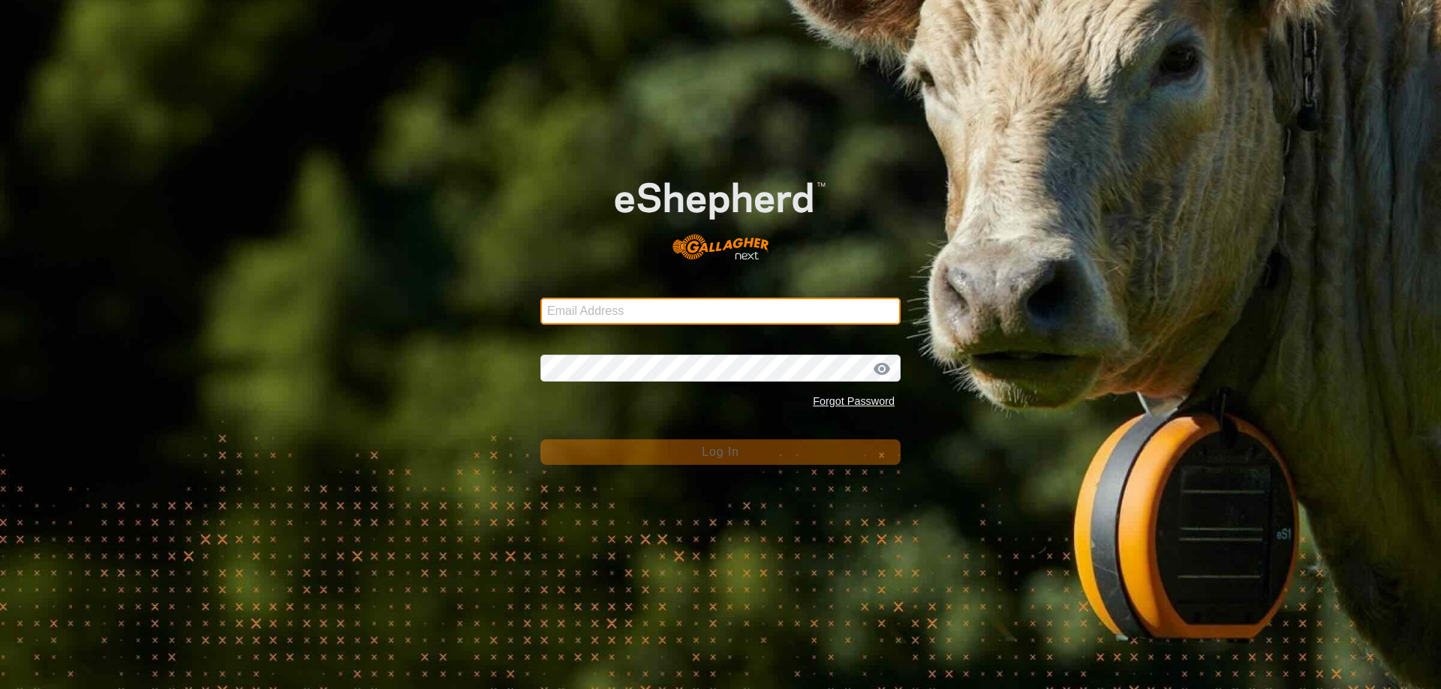
type input "[EMAIL_ADDRESS][DOMAIN_NAME]"
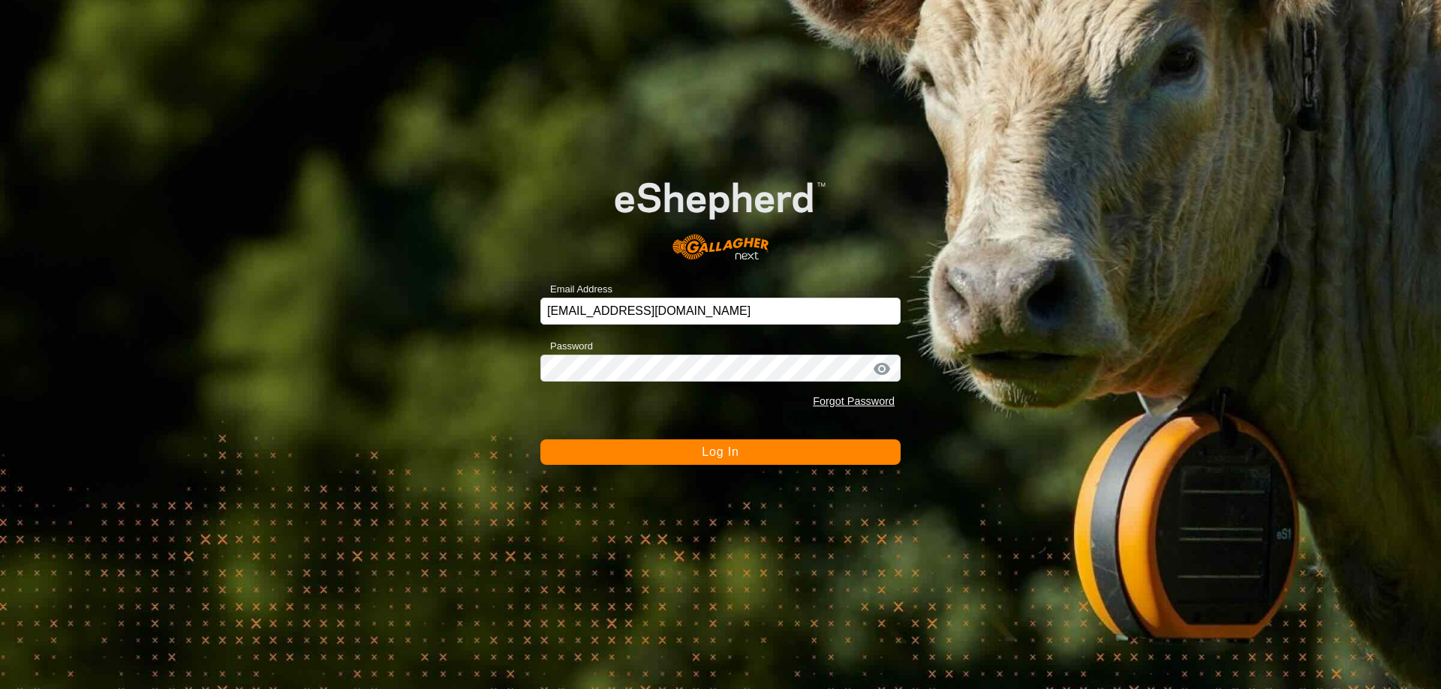
click at [734, 449] on span "Log In" at bounding box center [720, 452] width 37 height 13
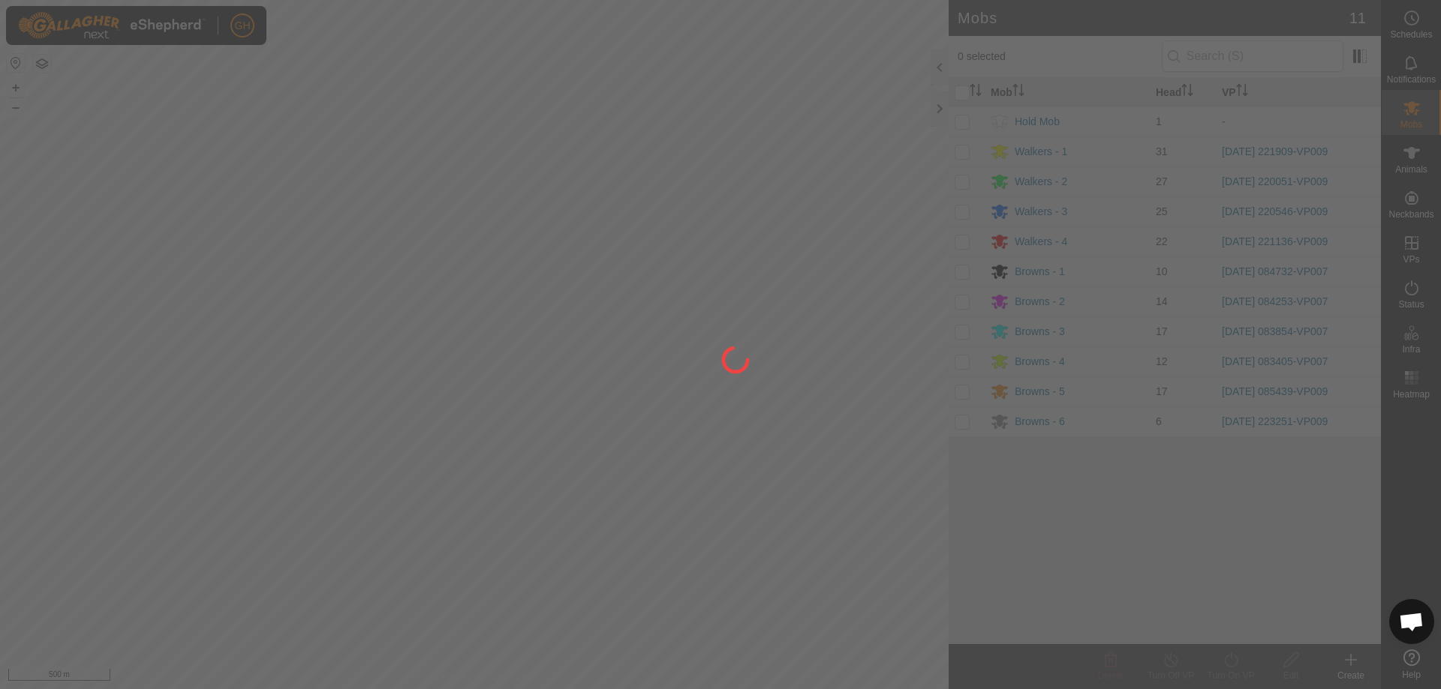
scroll to position [3138, 0]
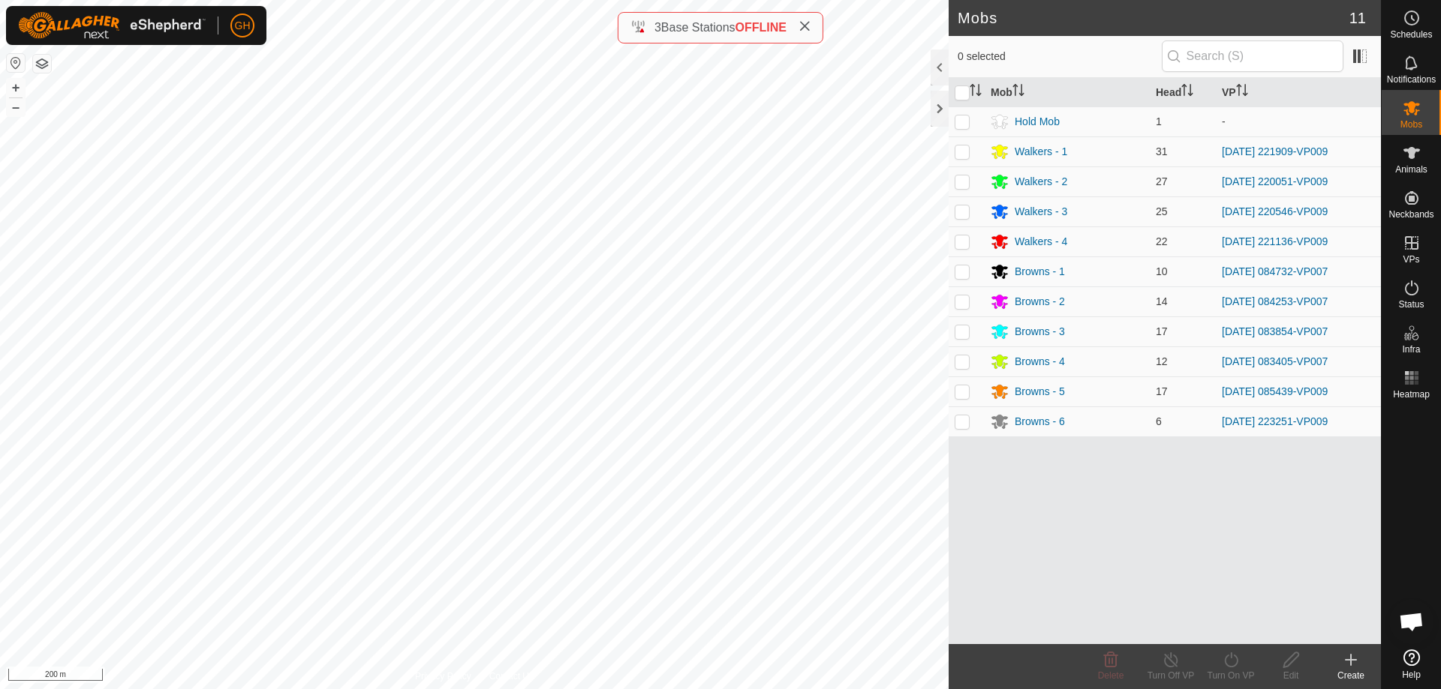
scroll to position [3220, 0]
click at [1413, 285] on icon at bounding box center [1411, 288] width 18 height 18
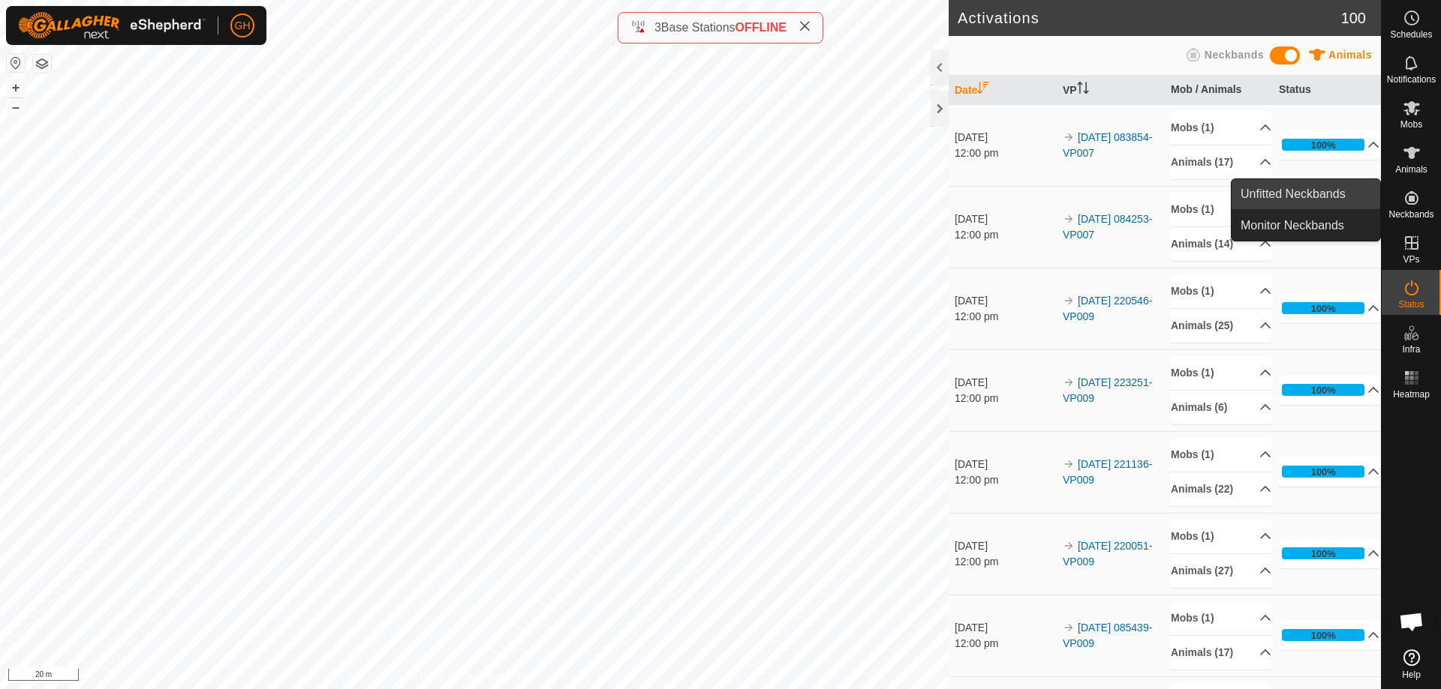
click at [1332, 185] on link "Unfitted Neckbands" at bounding box center [1305, 194] width 149 height 30
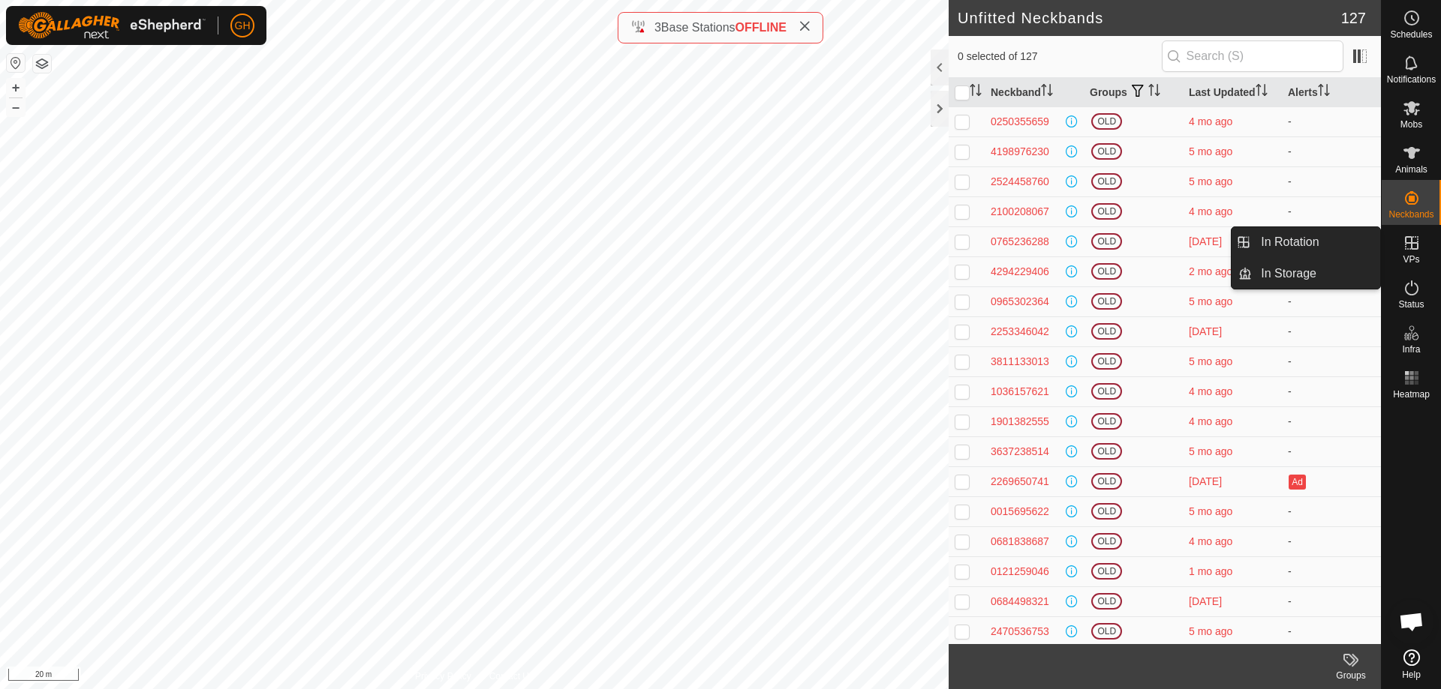
click at [1332, 237] on link "In Rotation" at bounding box center [1315, 242] width 128 height 30
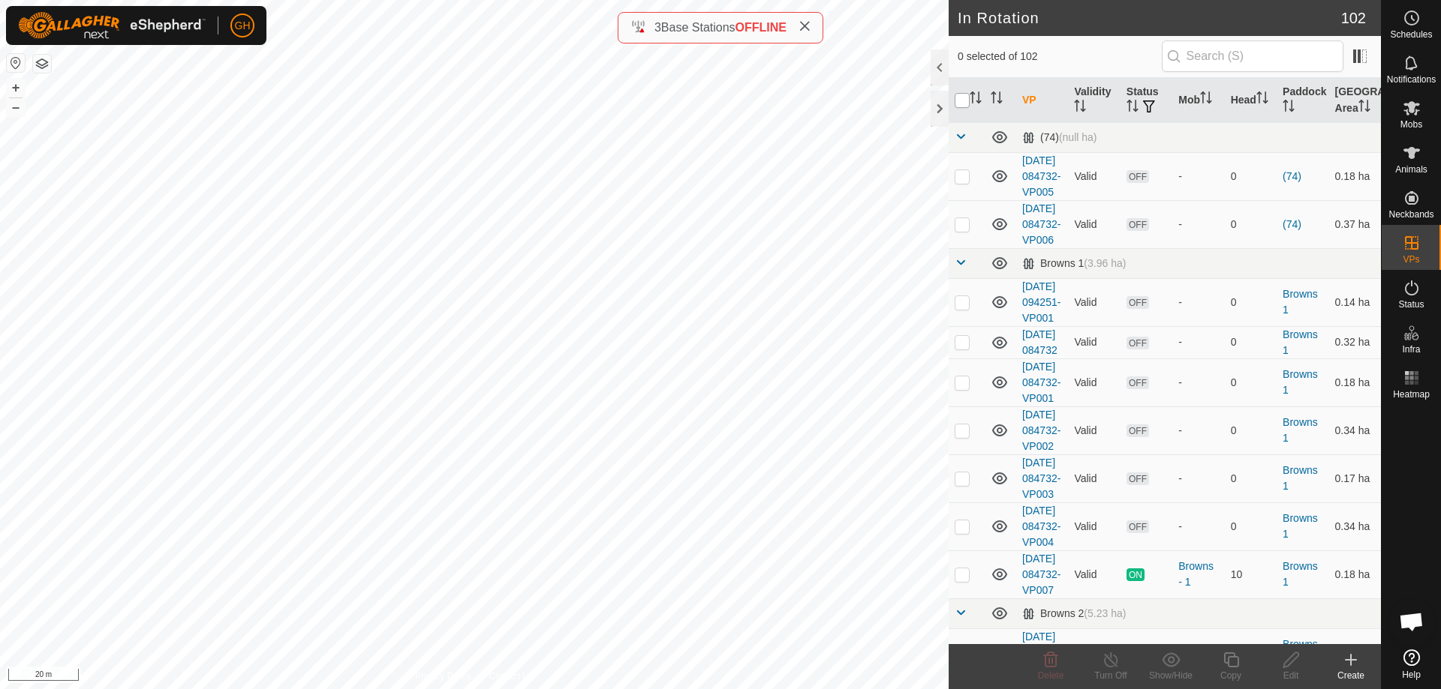
click at [959, 97] on input "checkbox" at bounding box center [961, 100] width 15 height 15
checkbox input "true"
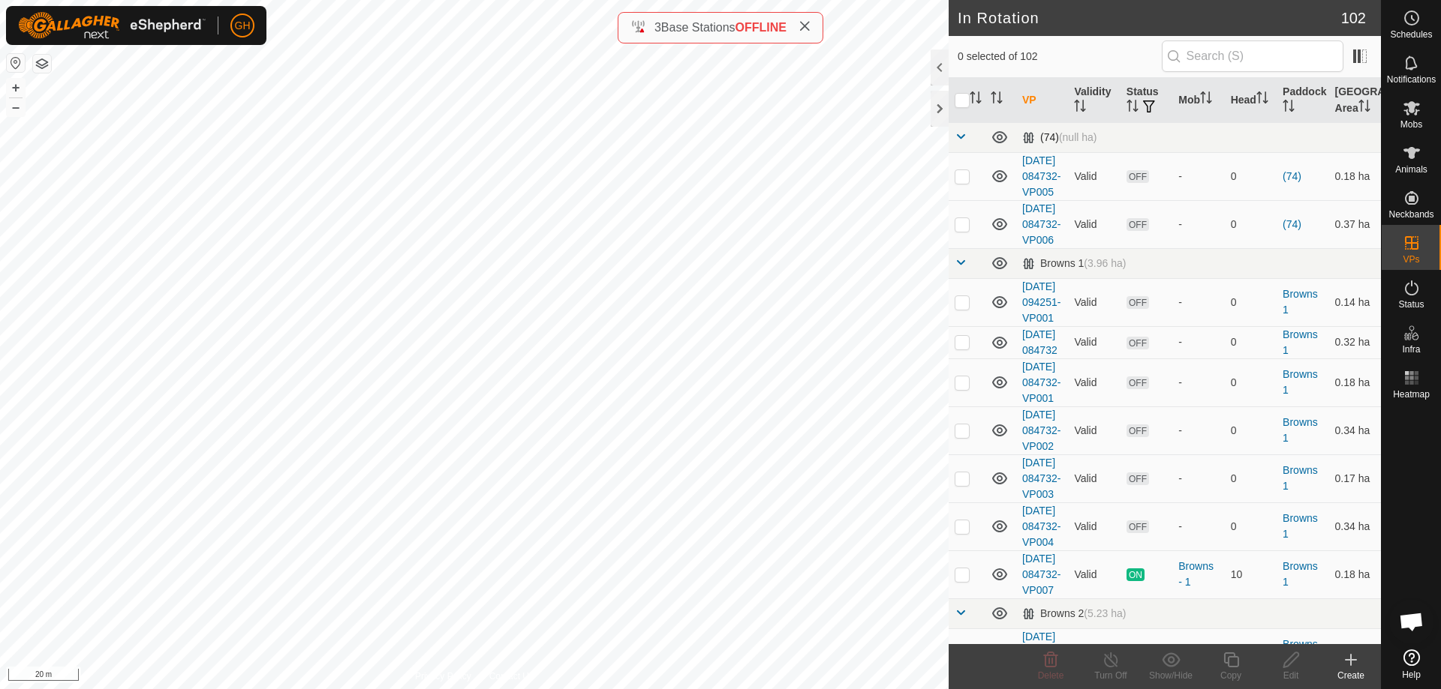
checkbox input "true"
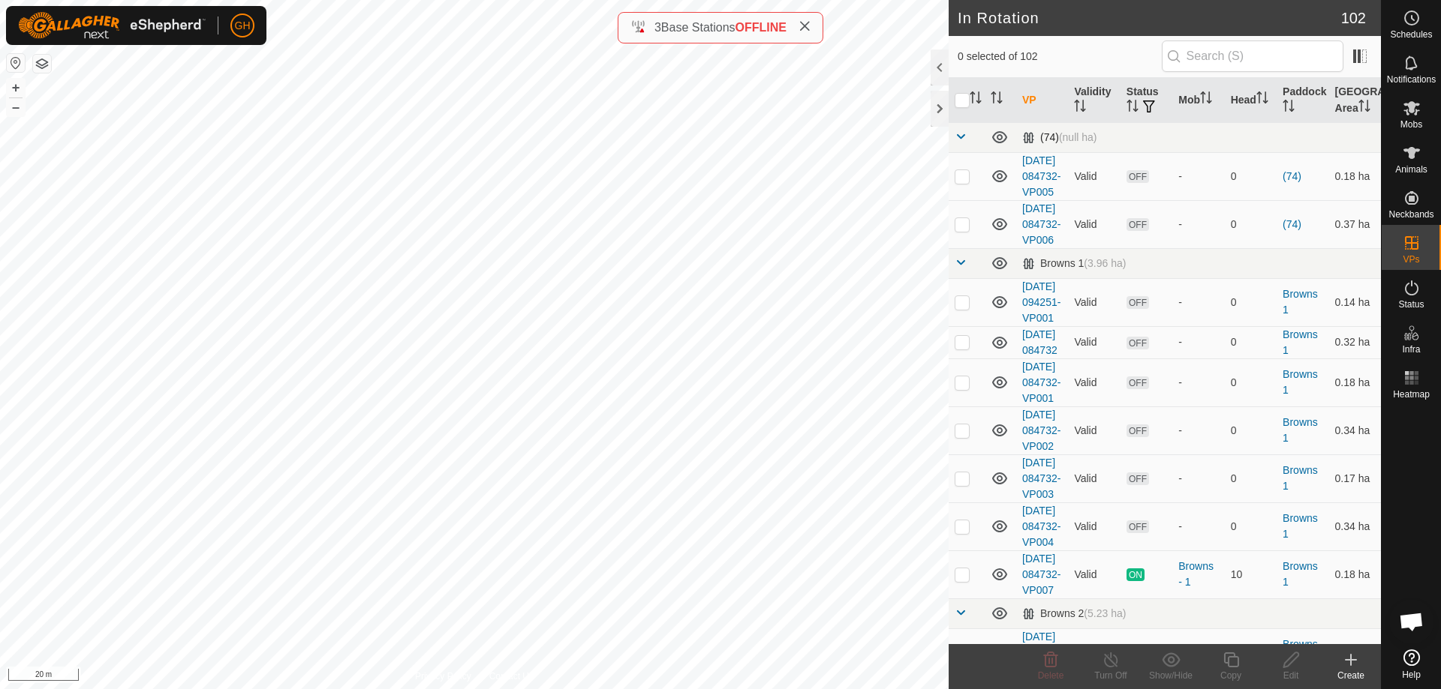
checkbox input "true"
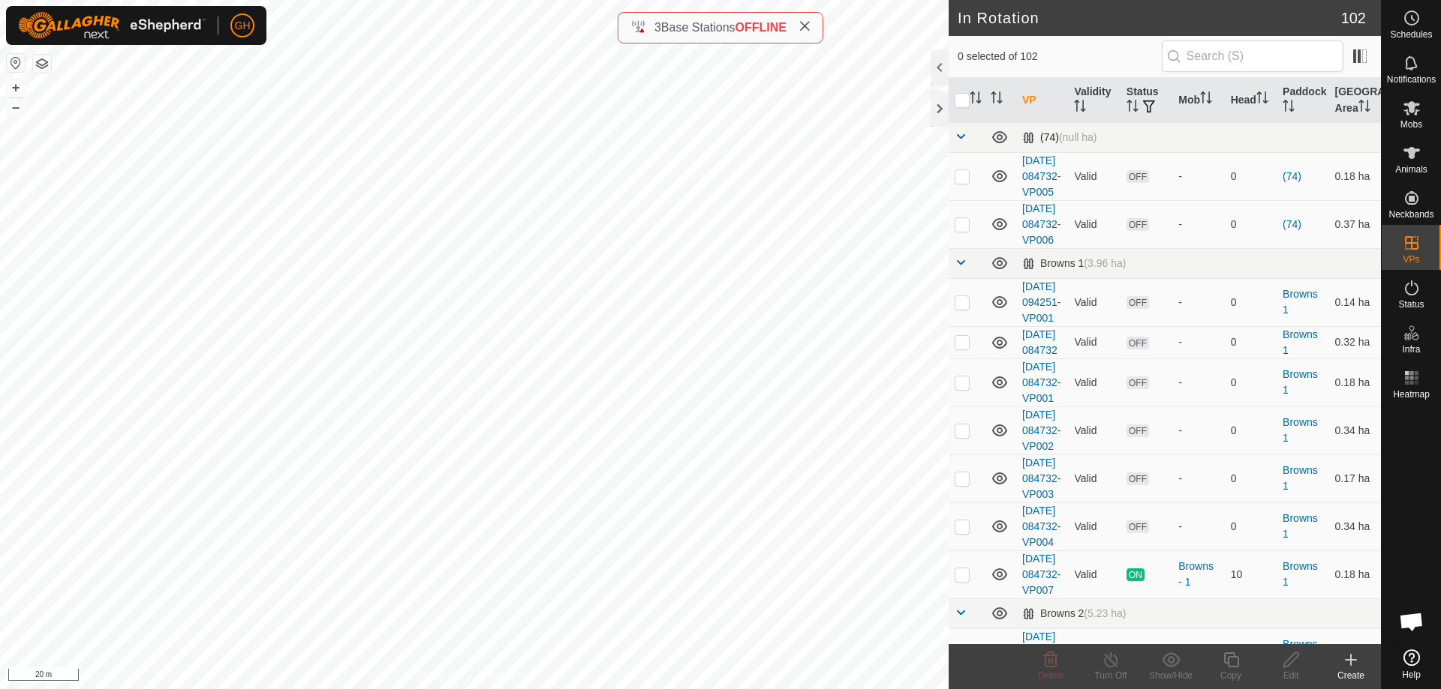
checkbox input "true"
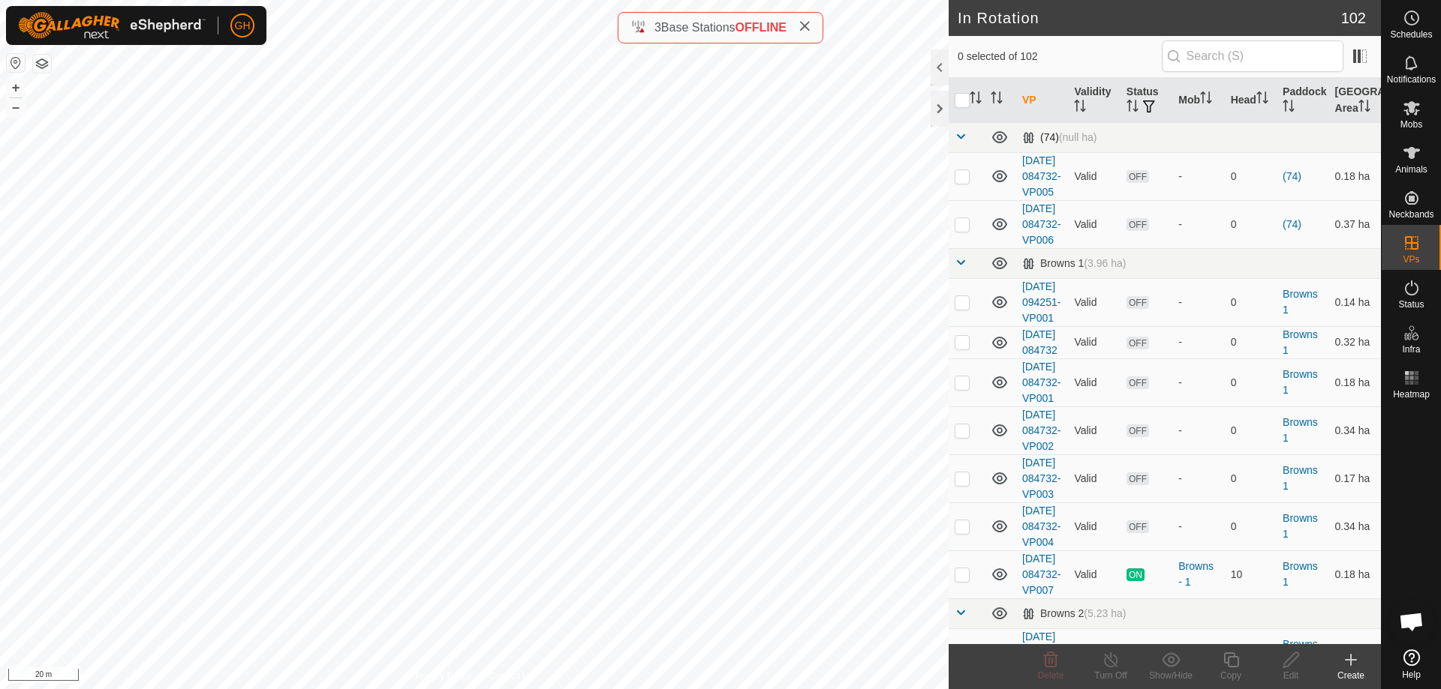
checkbox input "true"
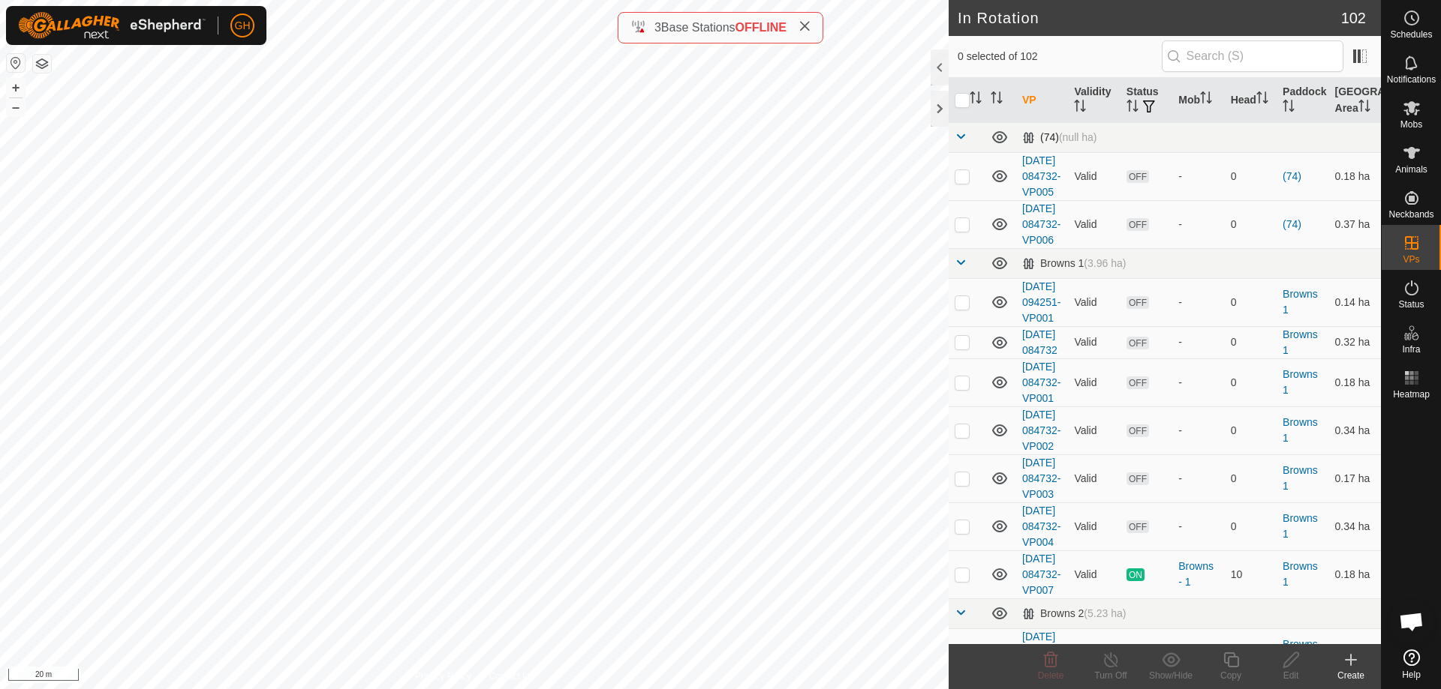
checkbox input "true"
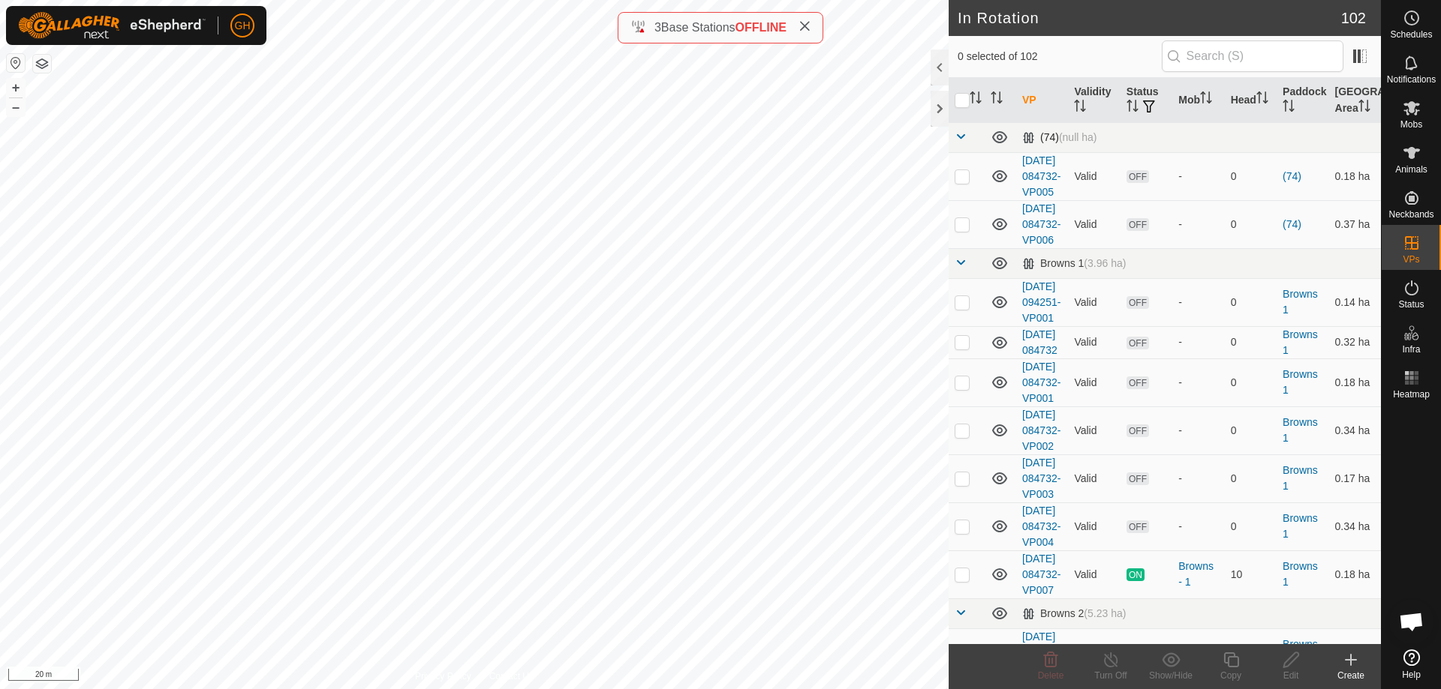
checkbox input "true"
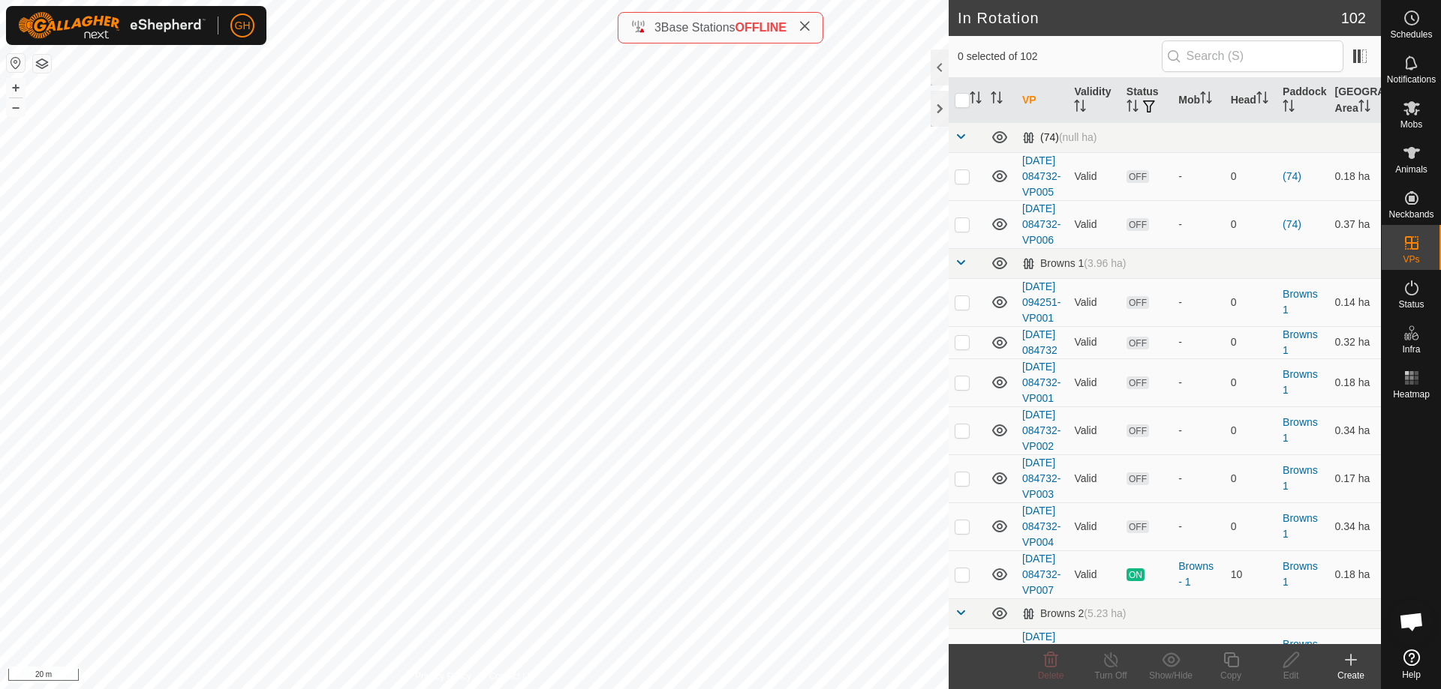
checkbox input "true"
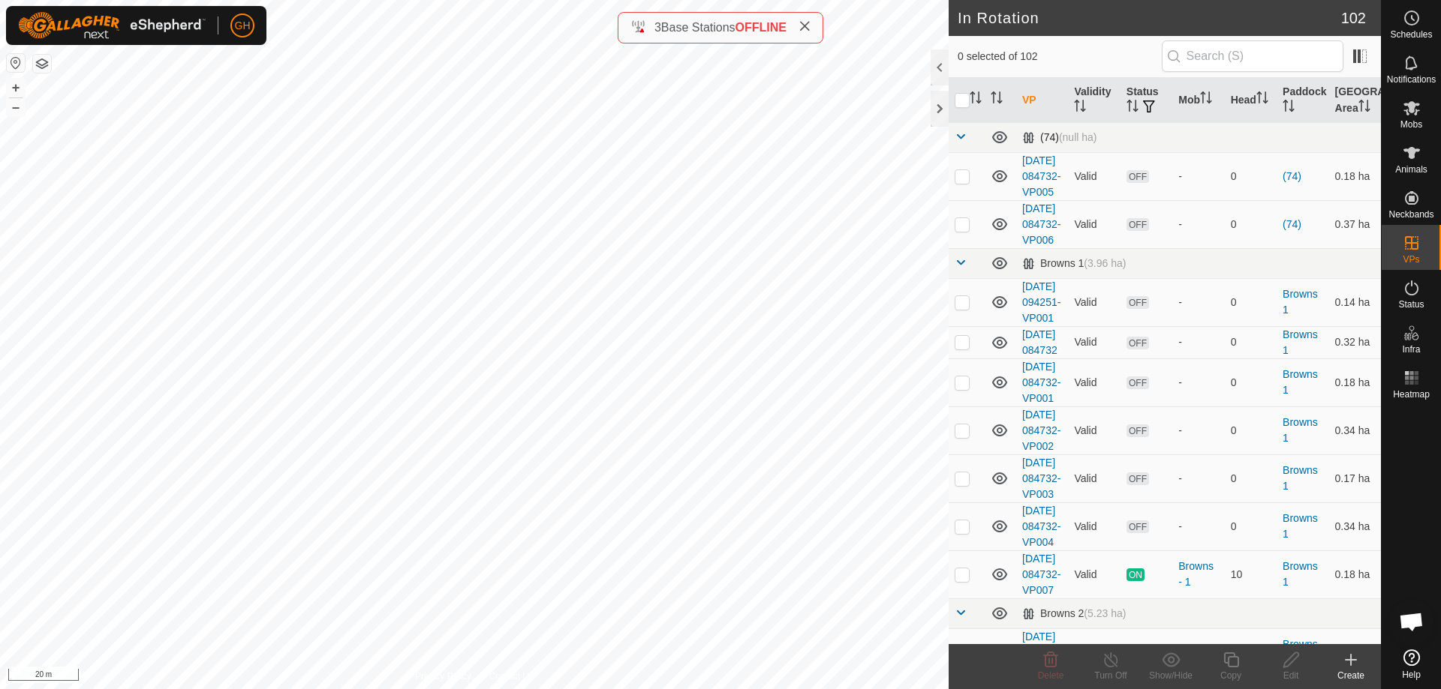
checkbox input "true"
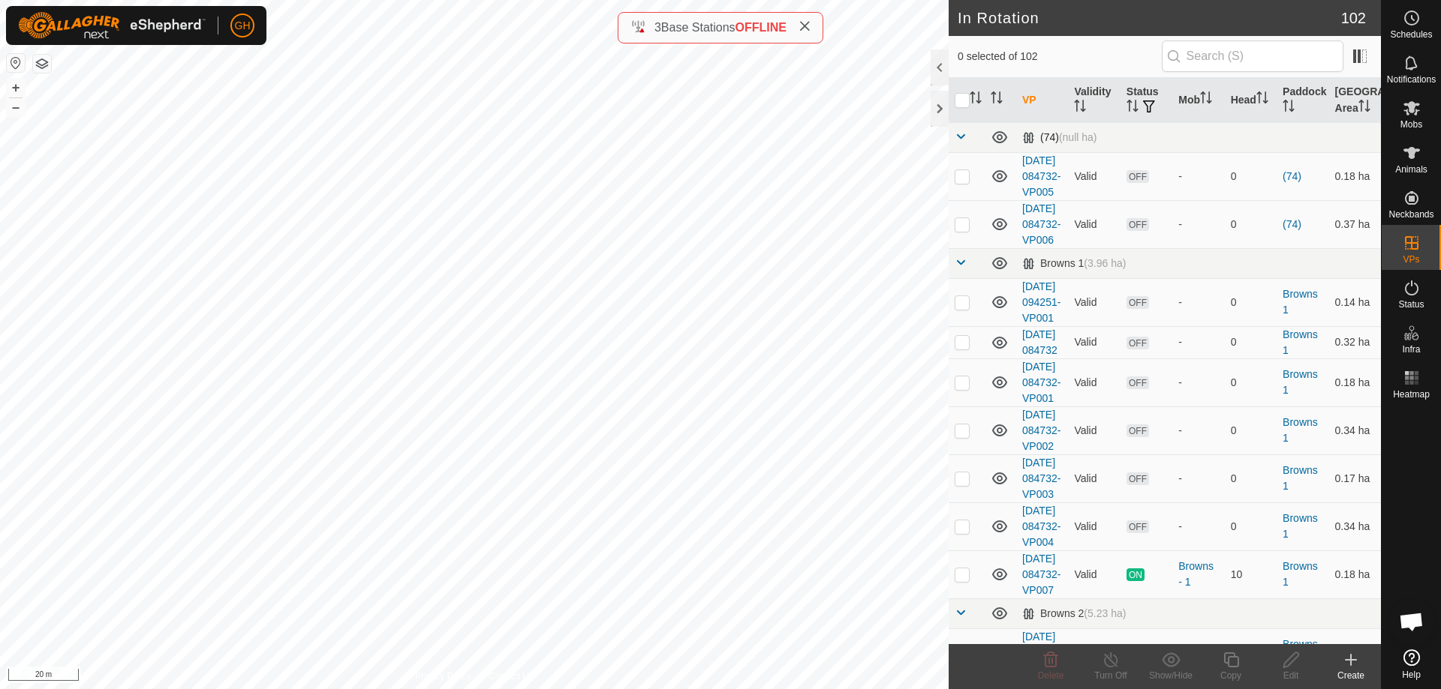
checkbox input "true"
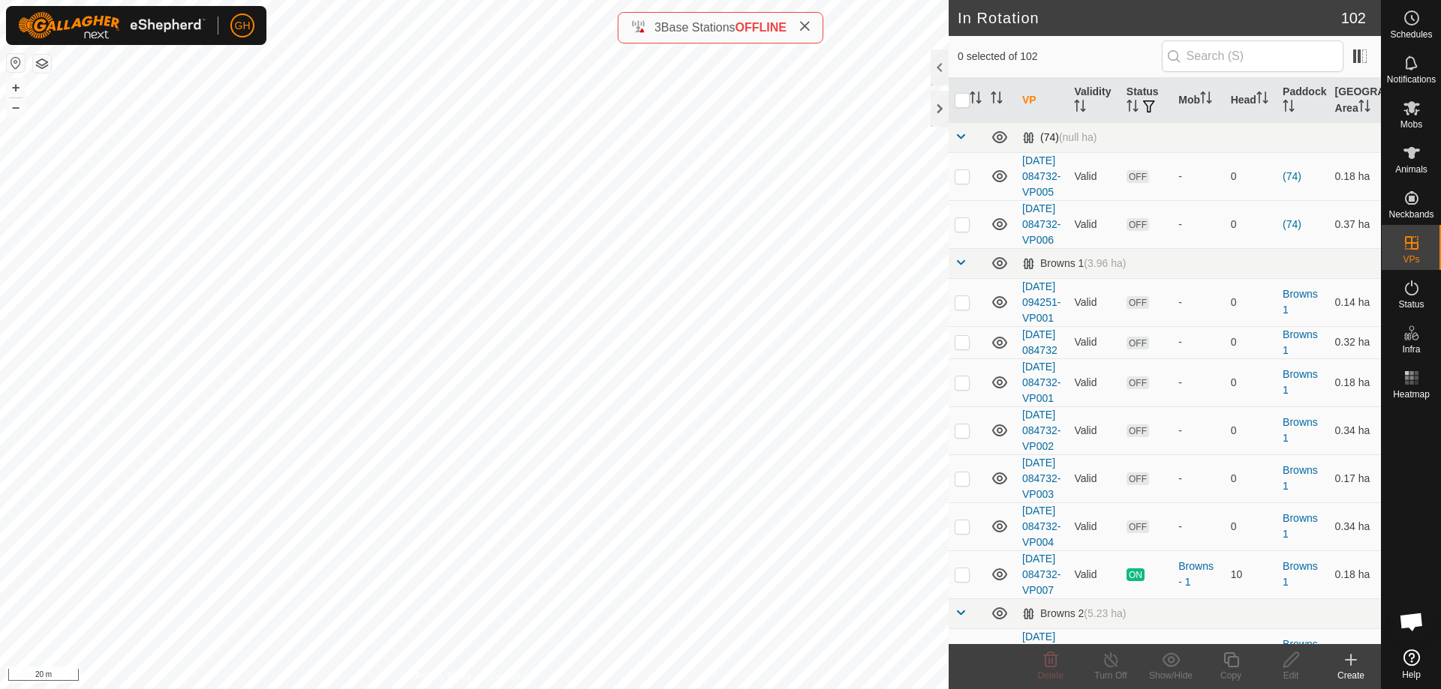
checkbox input "true"
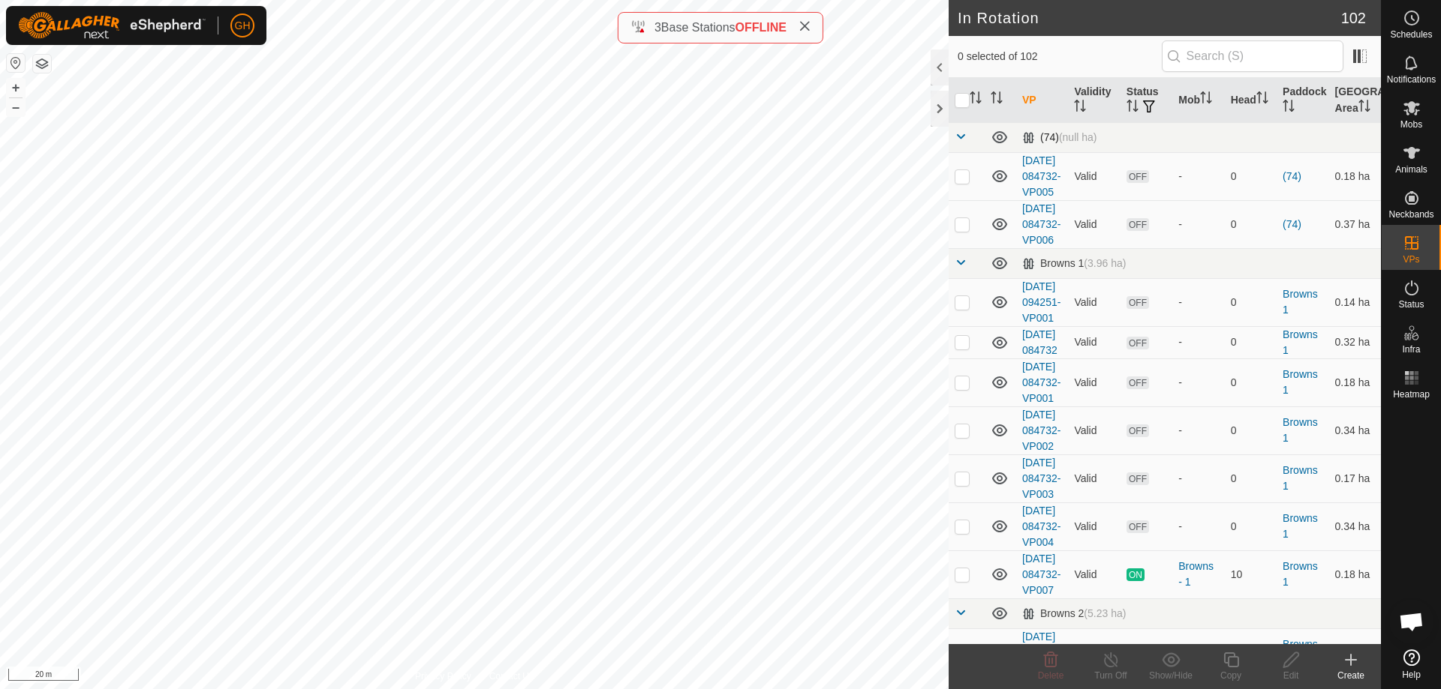
checkbox input "true"
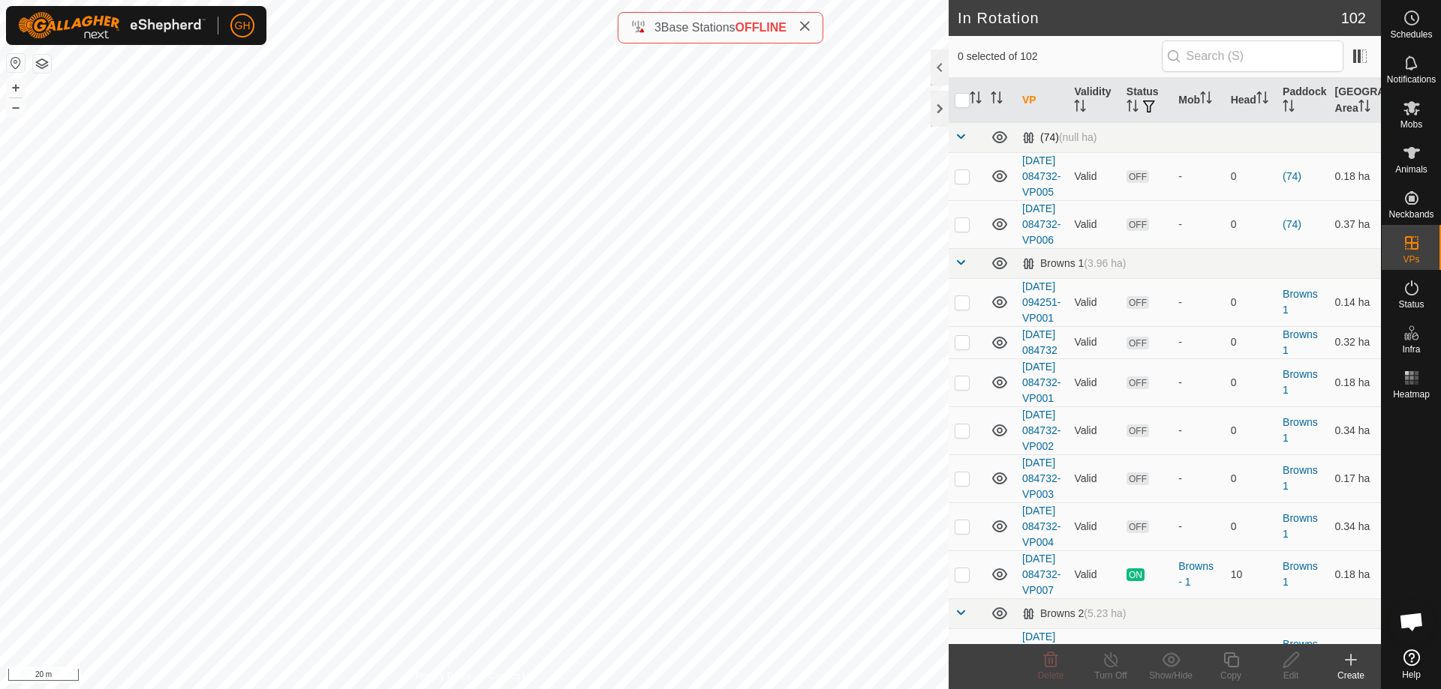
checkbox input "true"
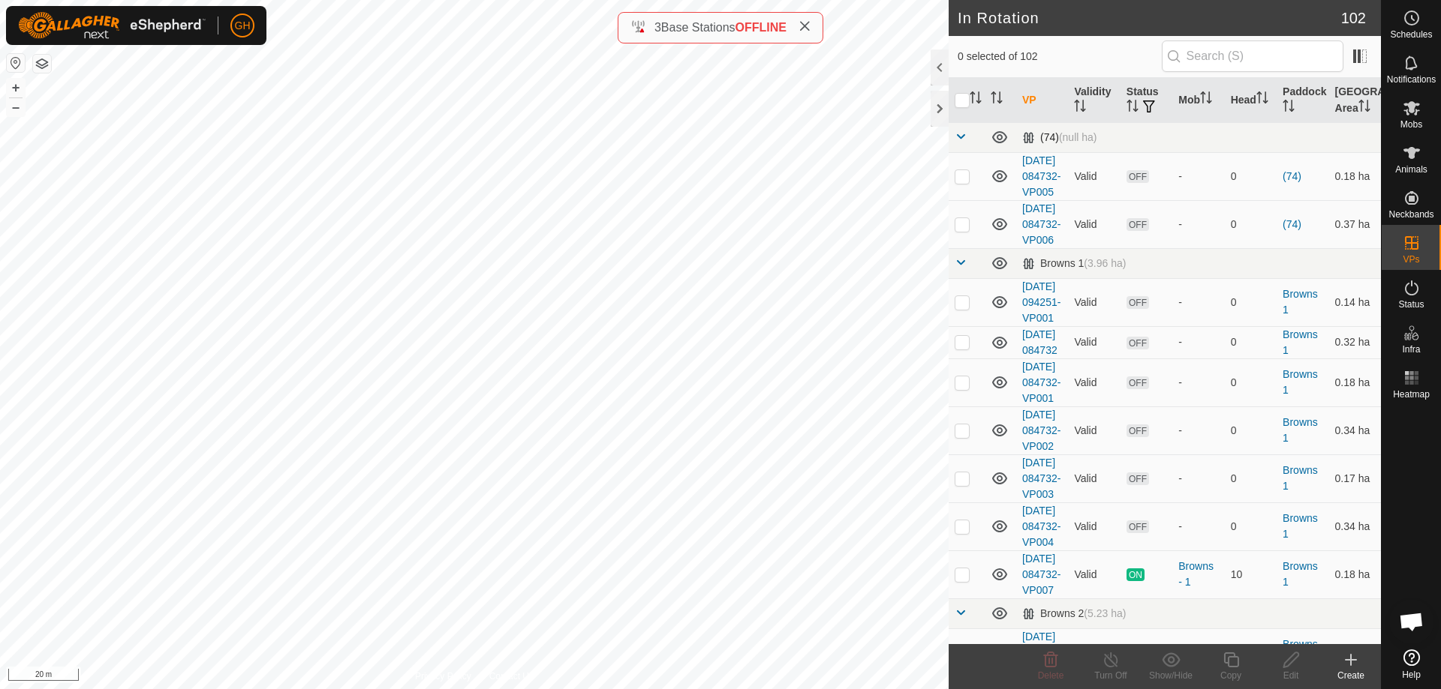
checkbox input "true"
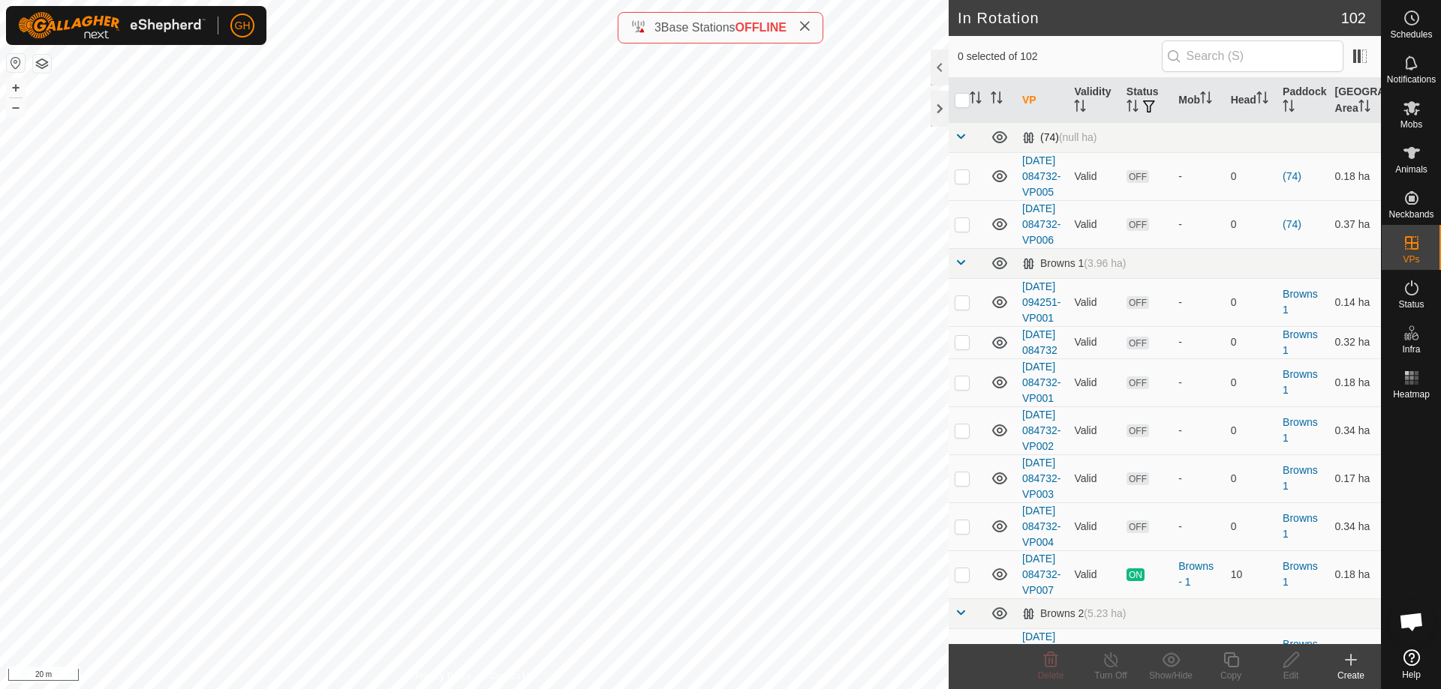
checkbox input "true"
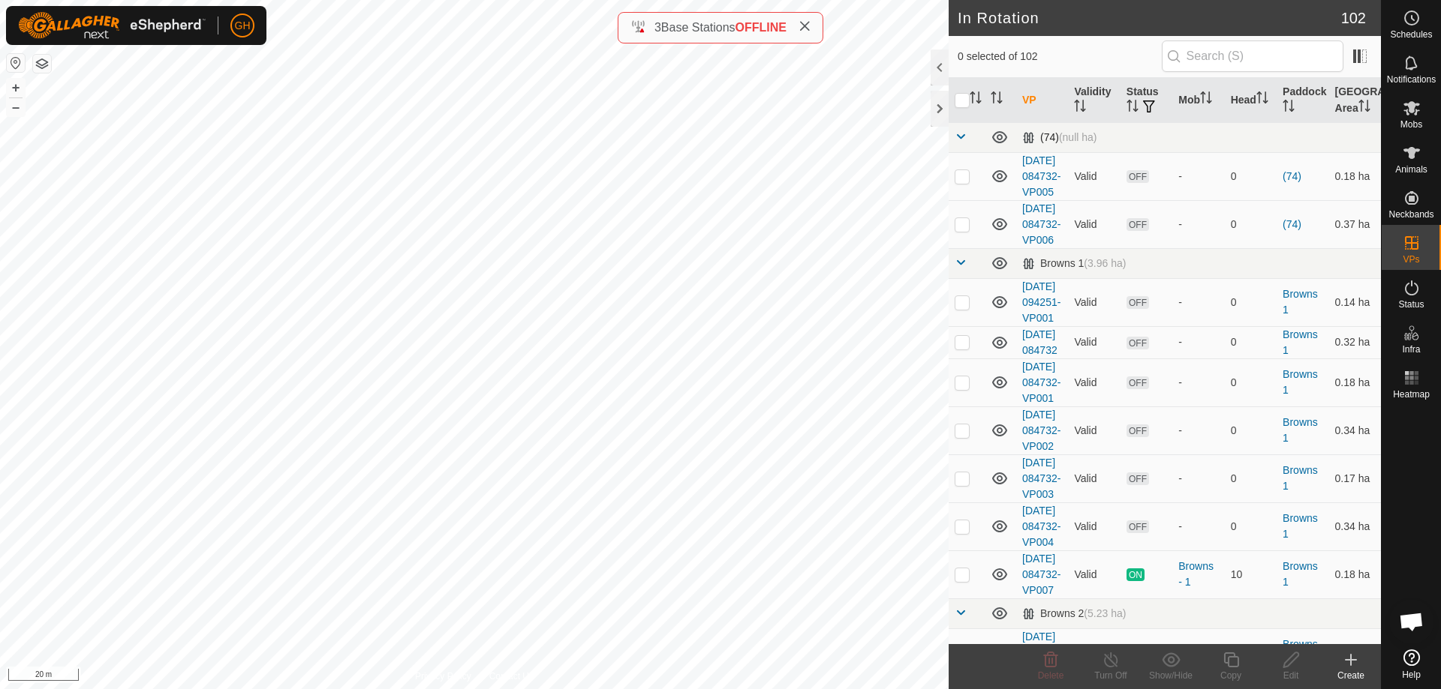
checkbox input "true"
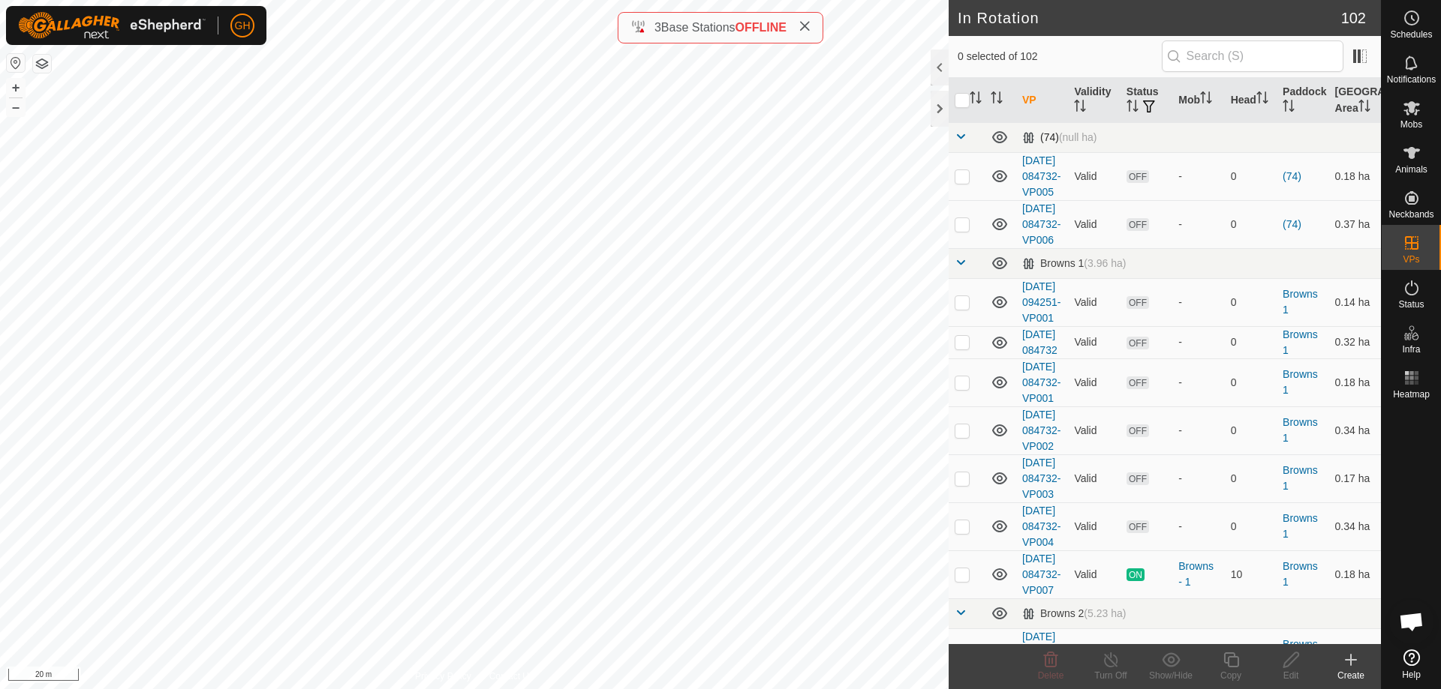
checkbox input "true"
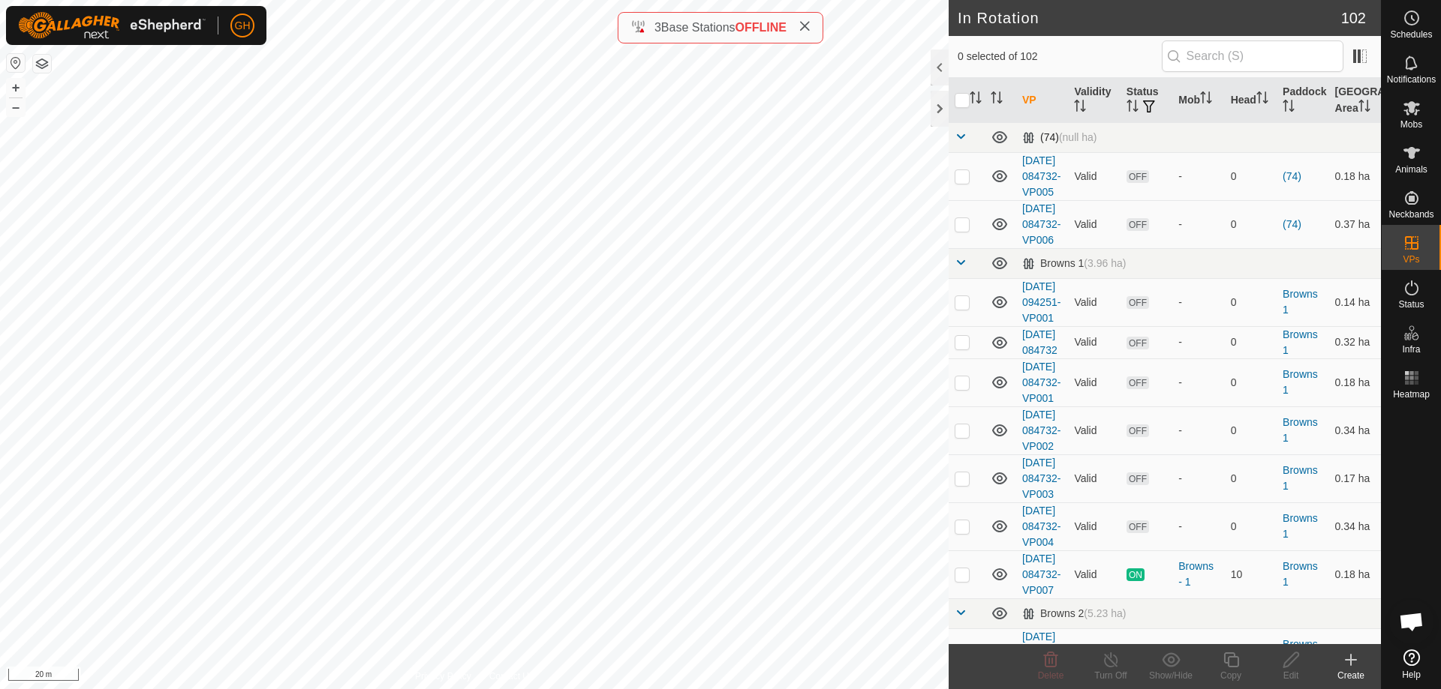
checkbox input "true"
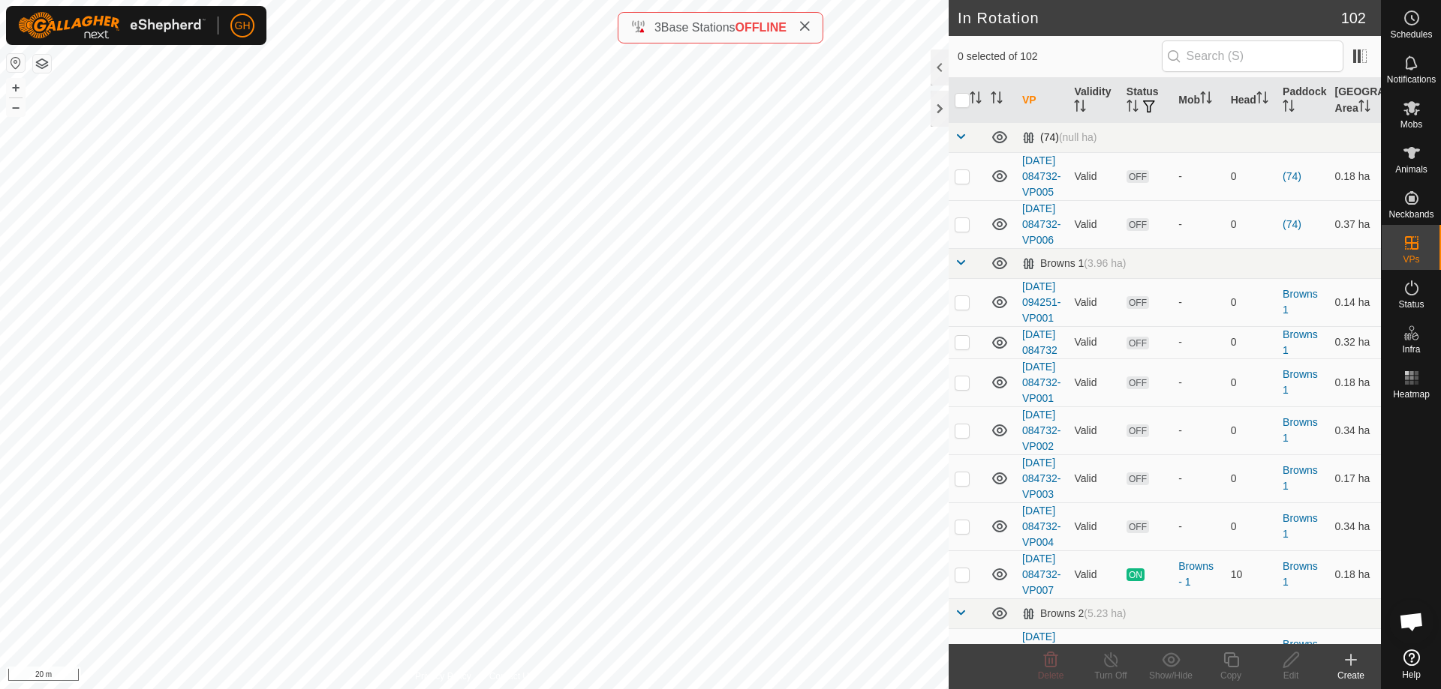
checkbox input "true"
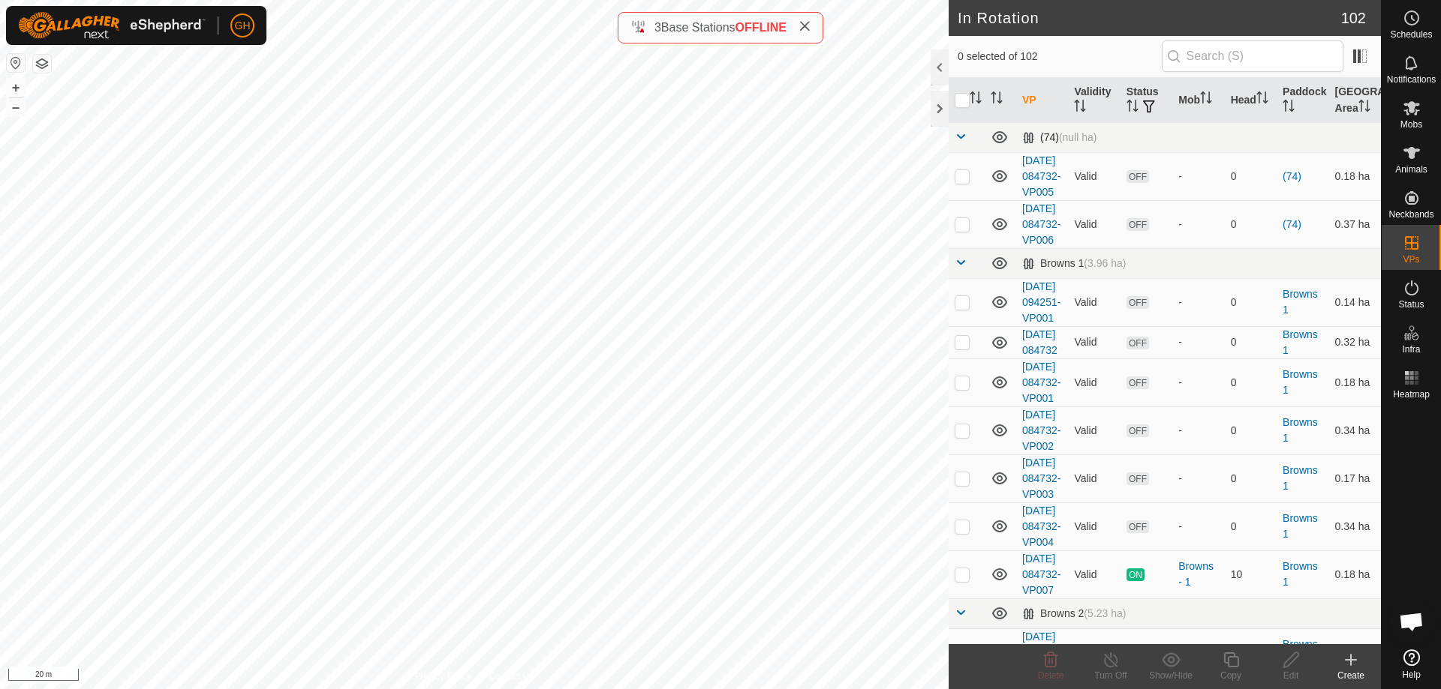
checkbox input "true"
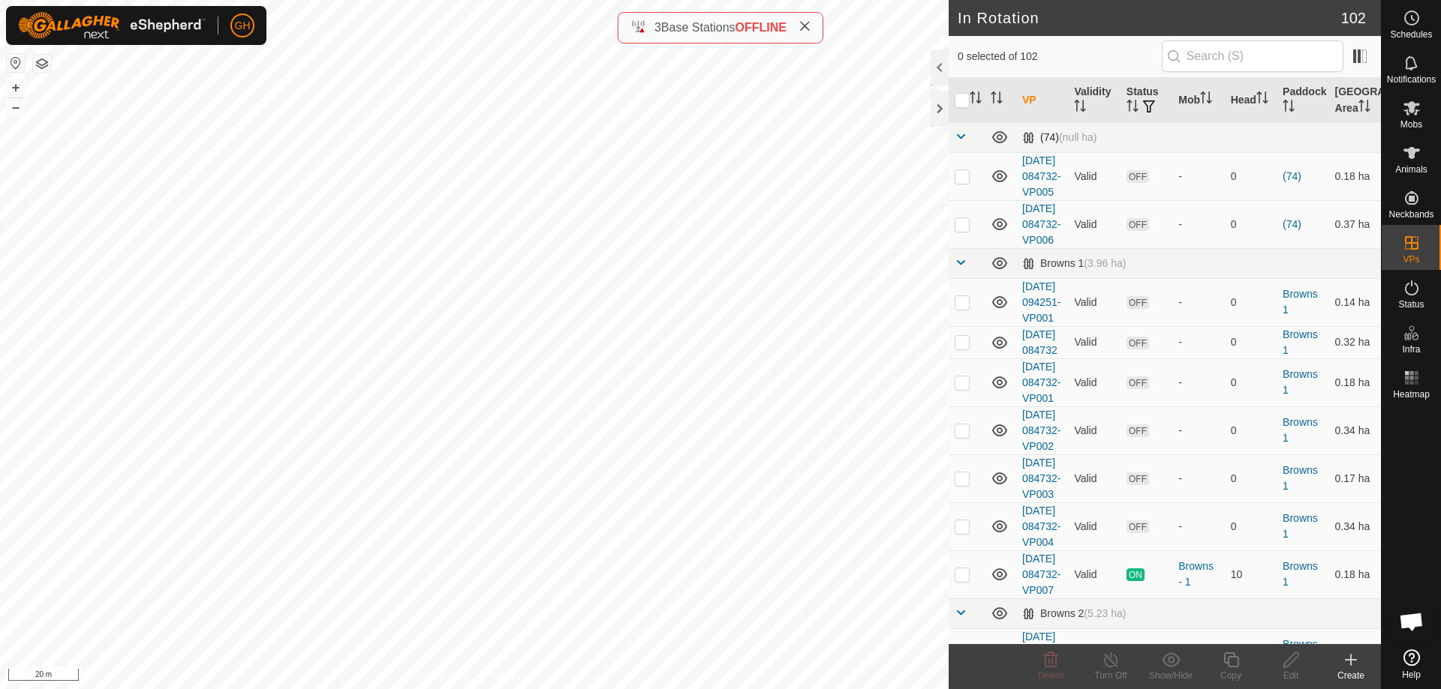
checkbox input "true"
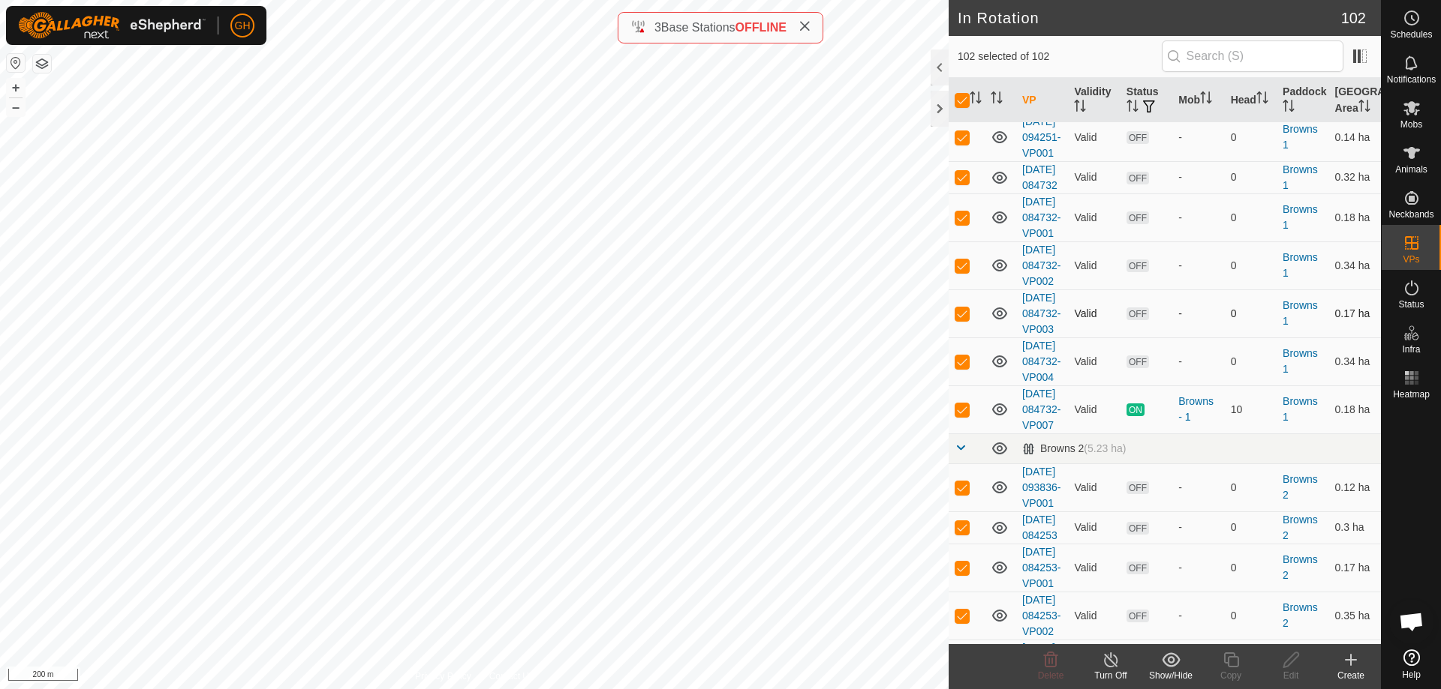
scroll to position [300, 0]
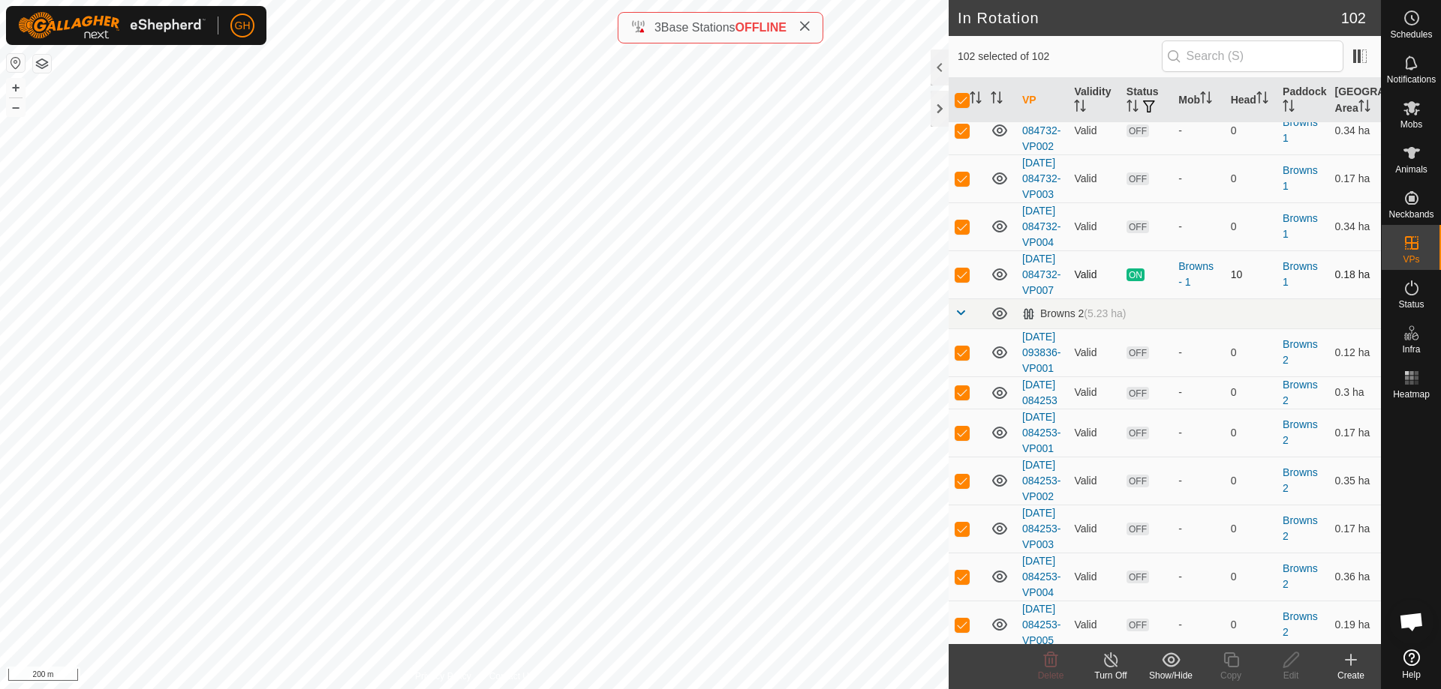
click at [954, 299] on td at bounding box center [966, 275] width 36 height 48
checkbox input "false"
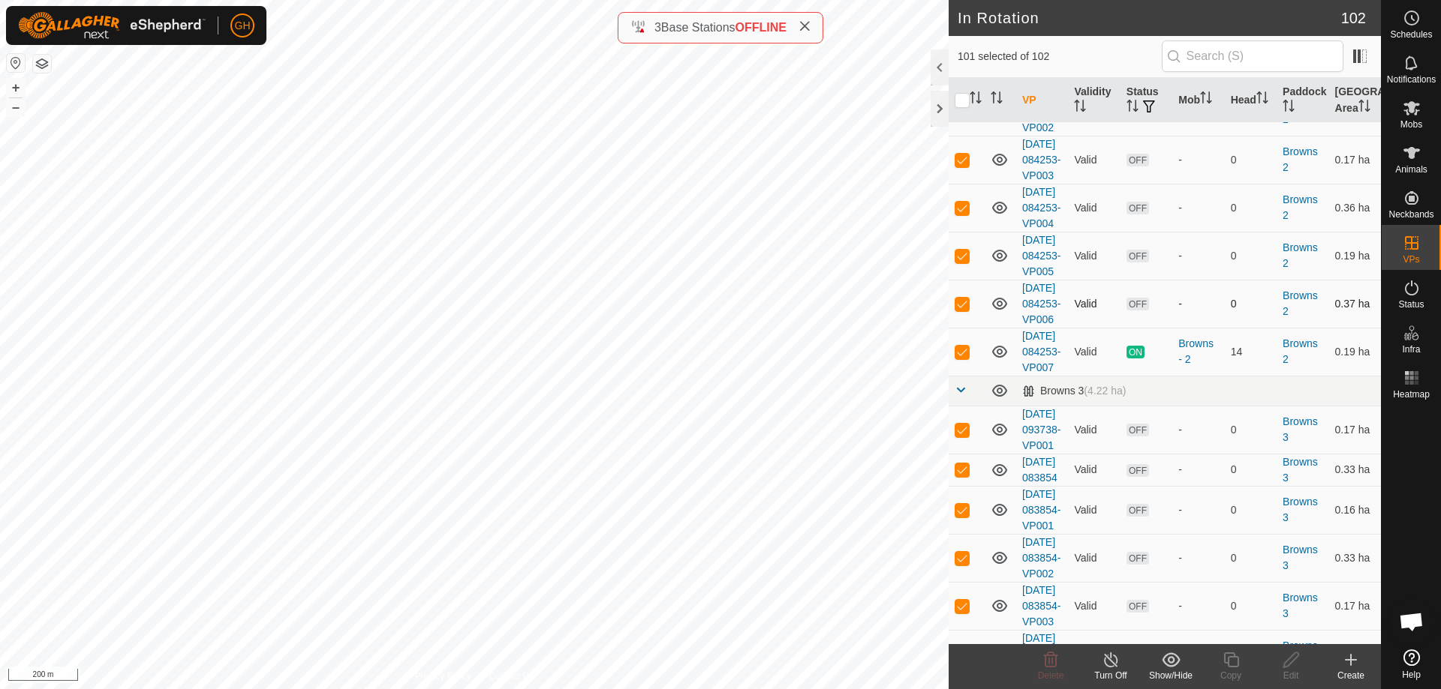
scroll to position [825, 0]
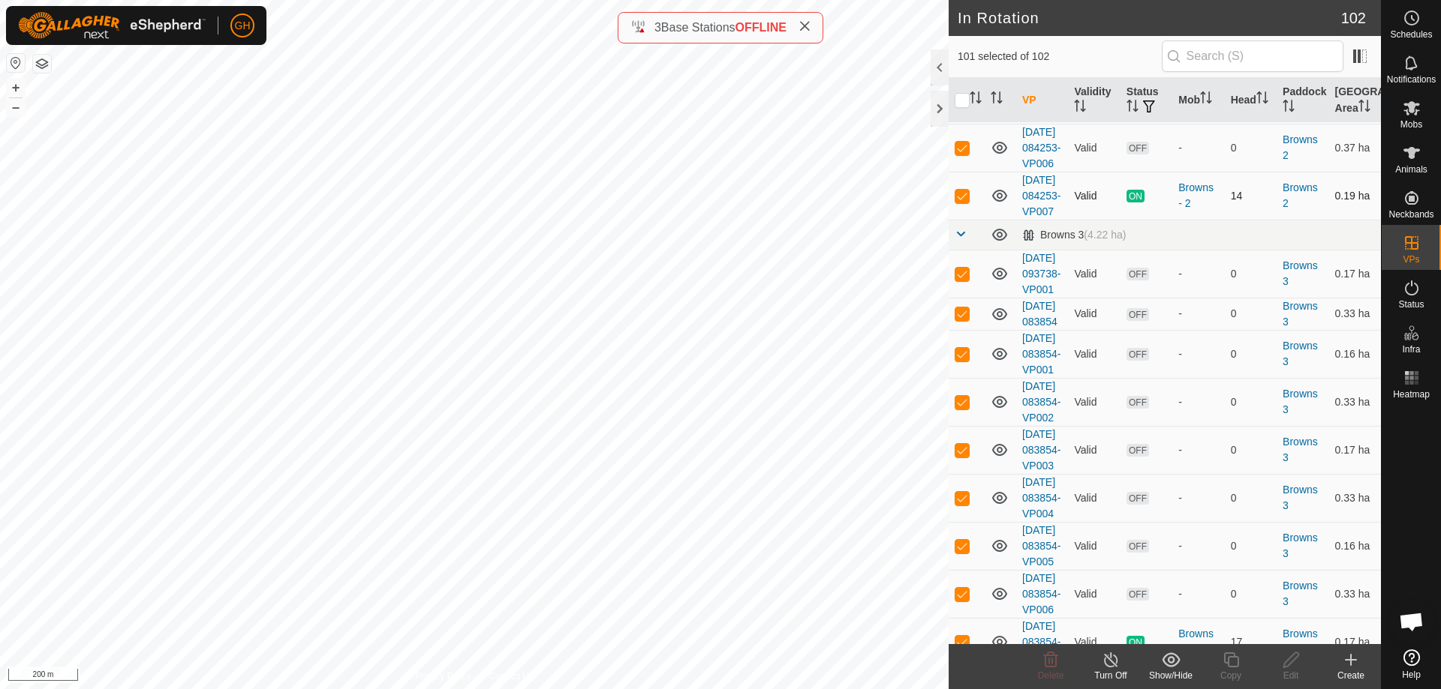
click at [965, 202] on p-checkbox at bounding box center [961, 196] width 15 height 12
checkbox input "false"
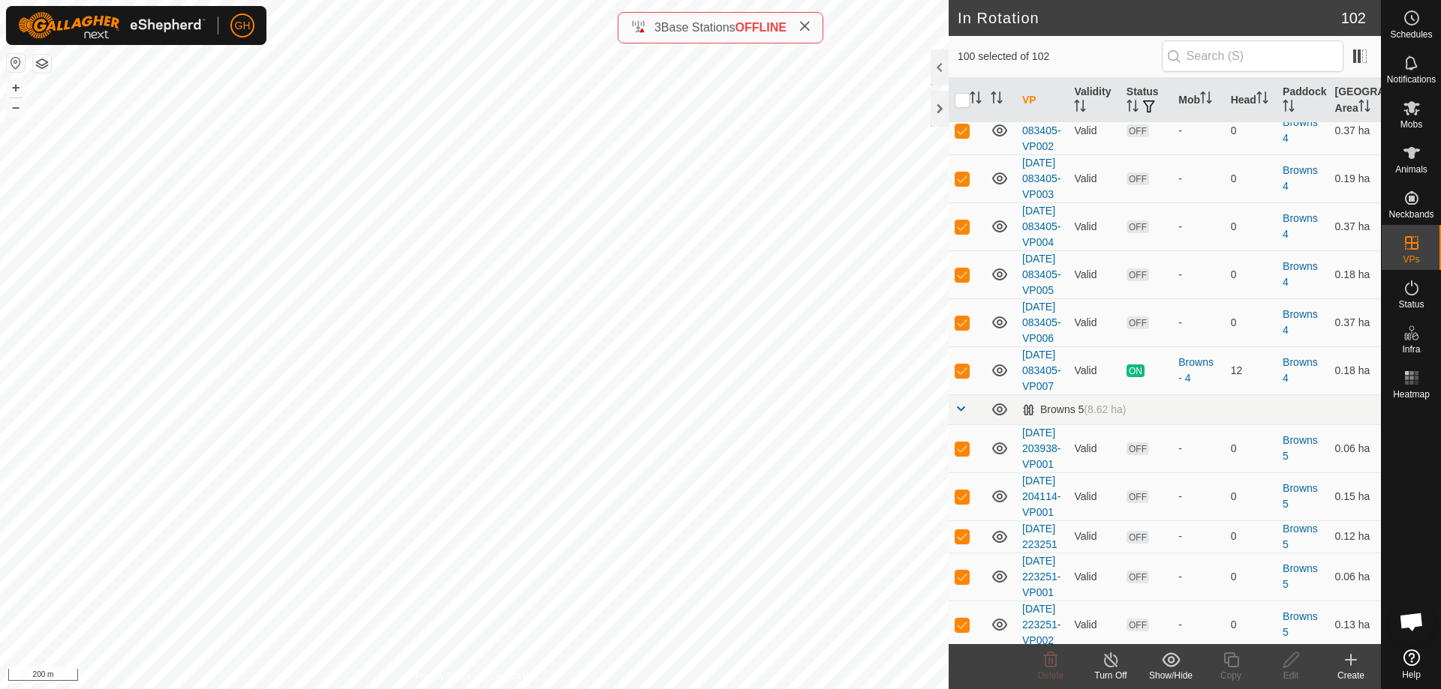
scroll to position [1576, 0]
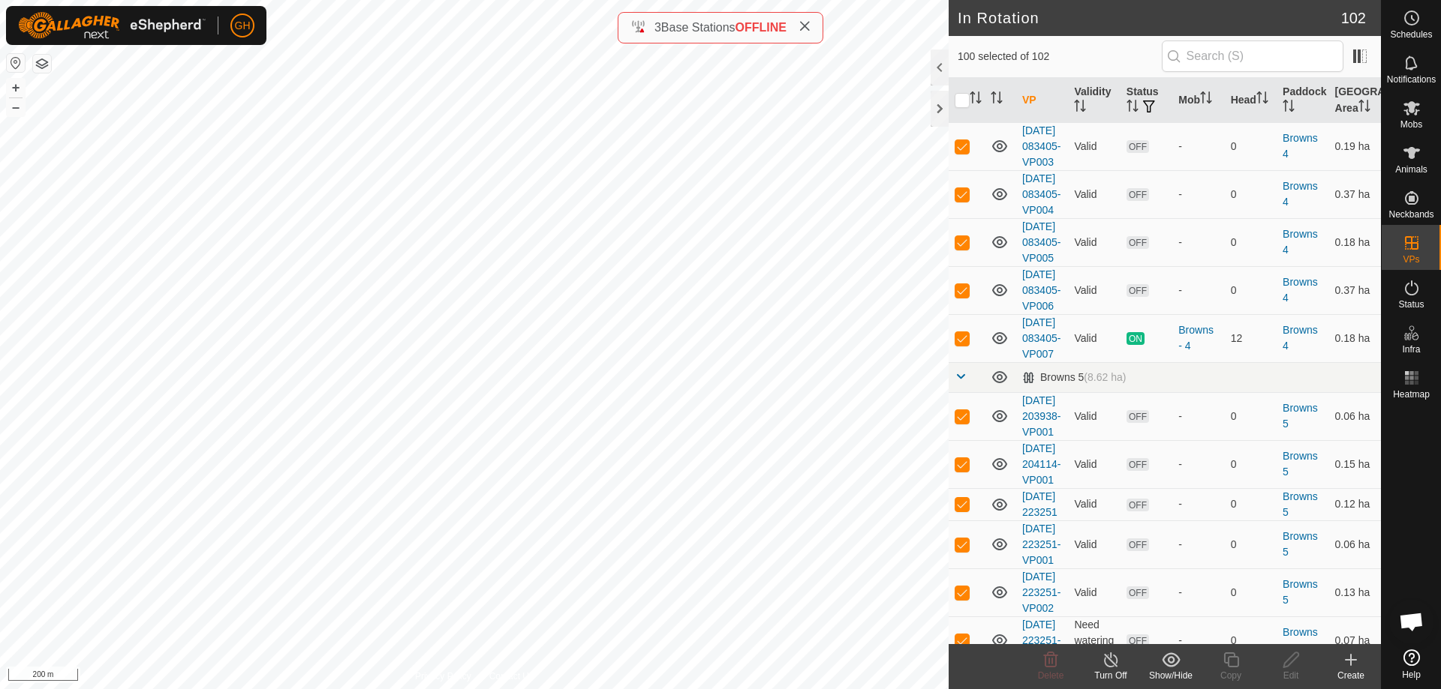
checkbox input "false"
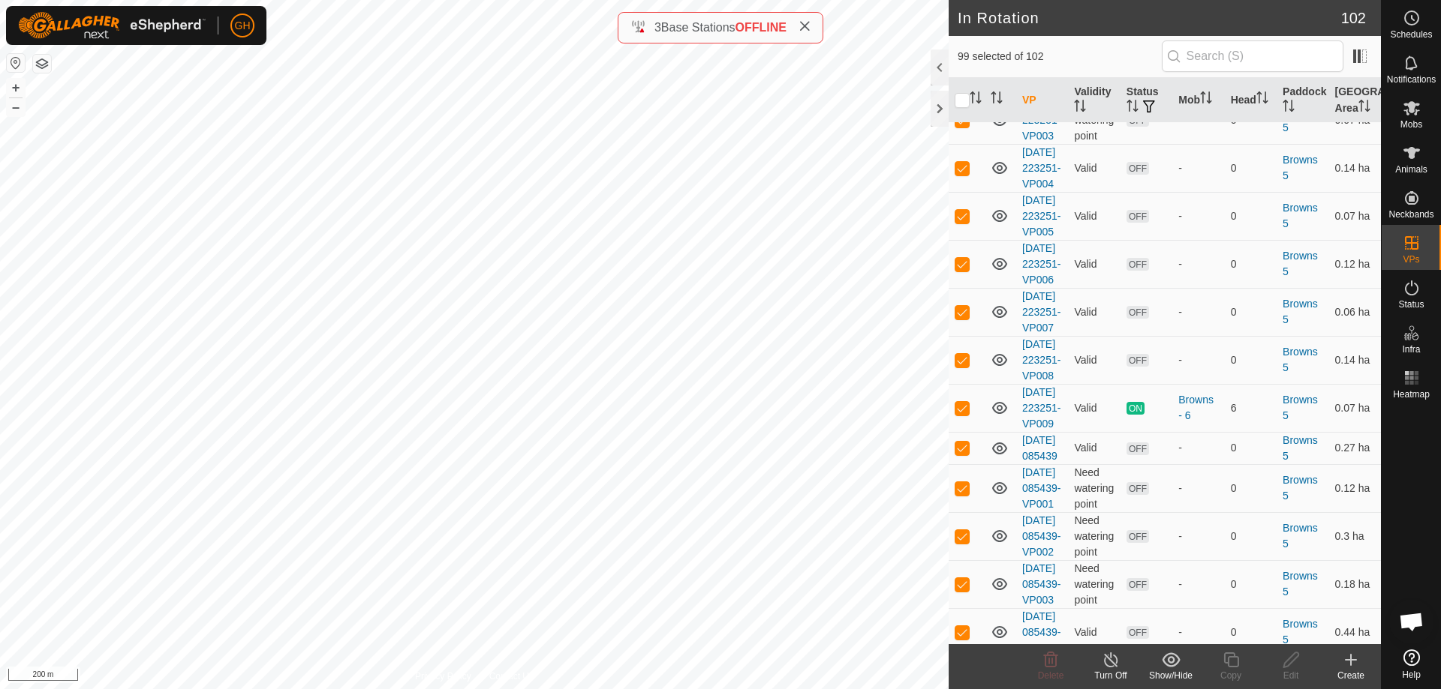
scroll to position [2101, 0]
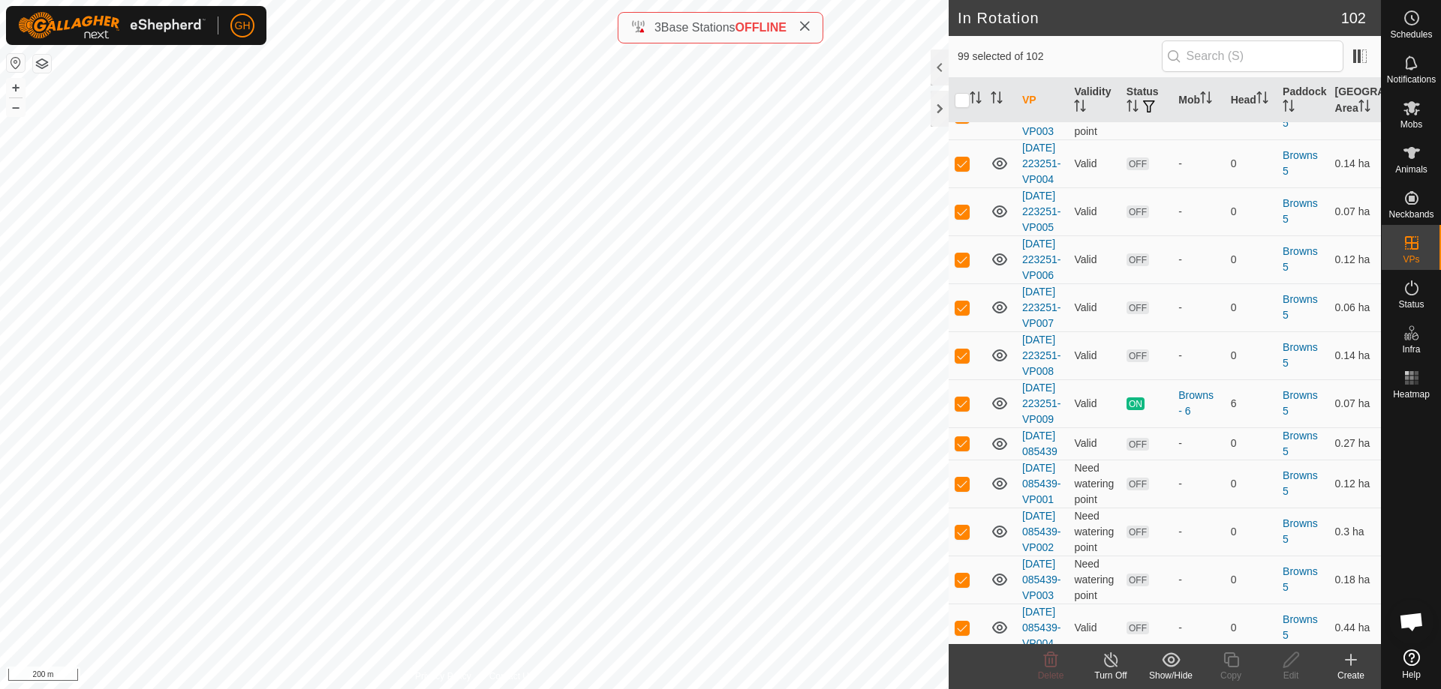
checkbox input "false"
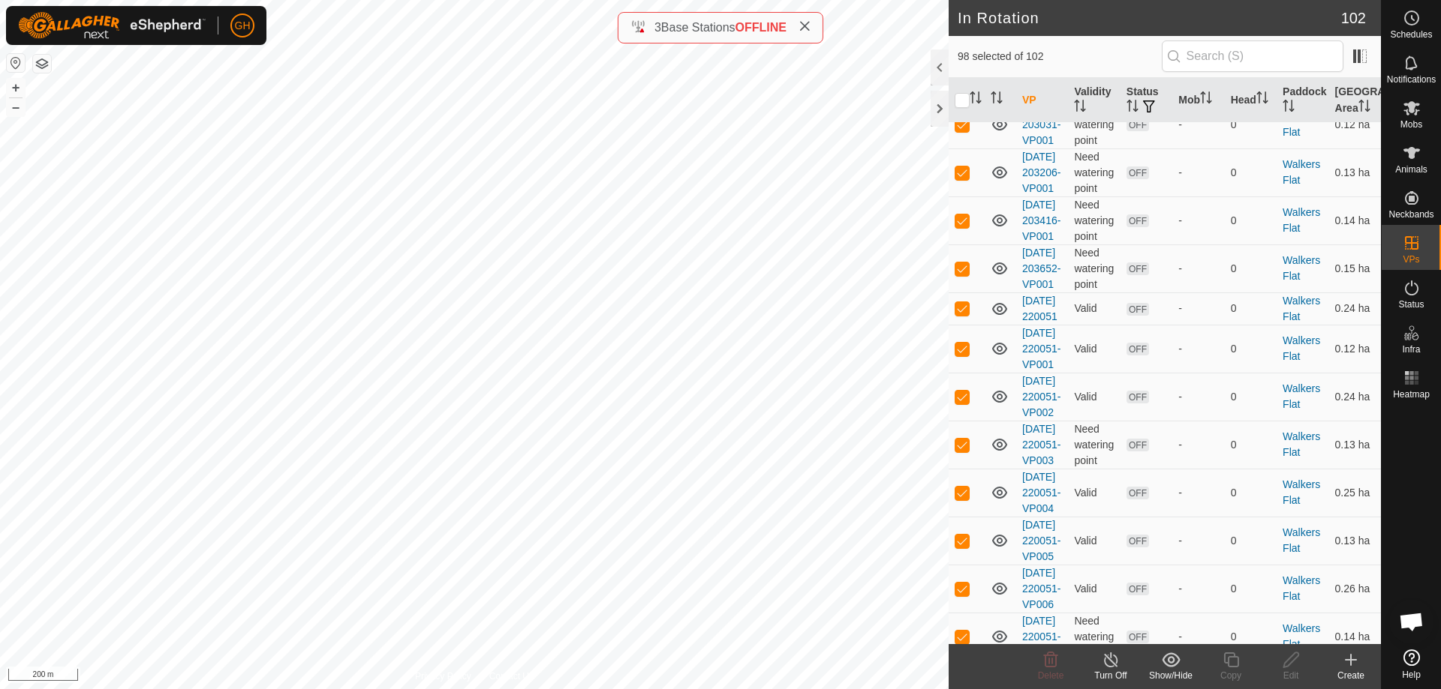
scroll to position [2926, 0]
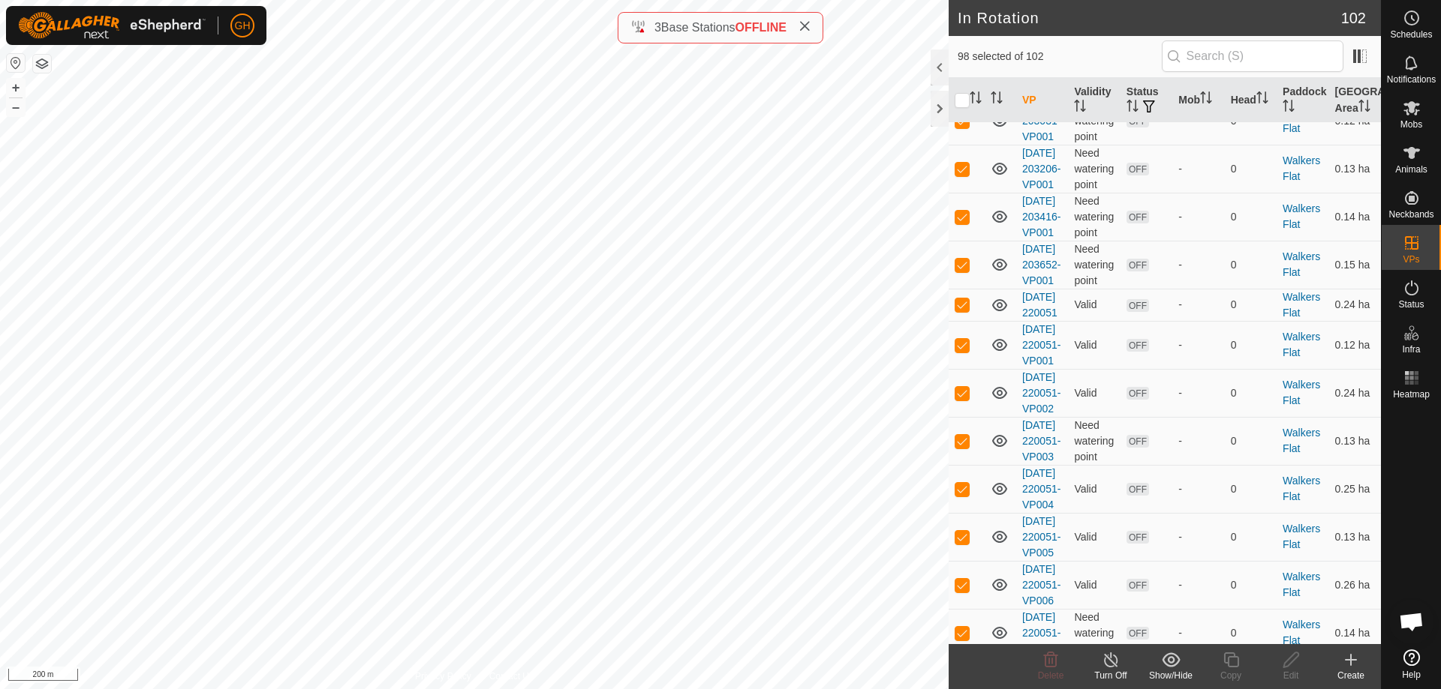
checkbox input "false"
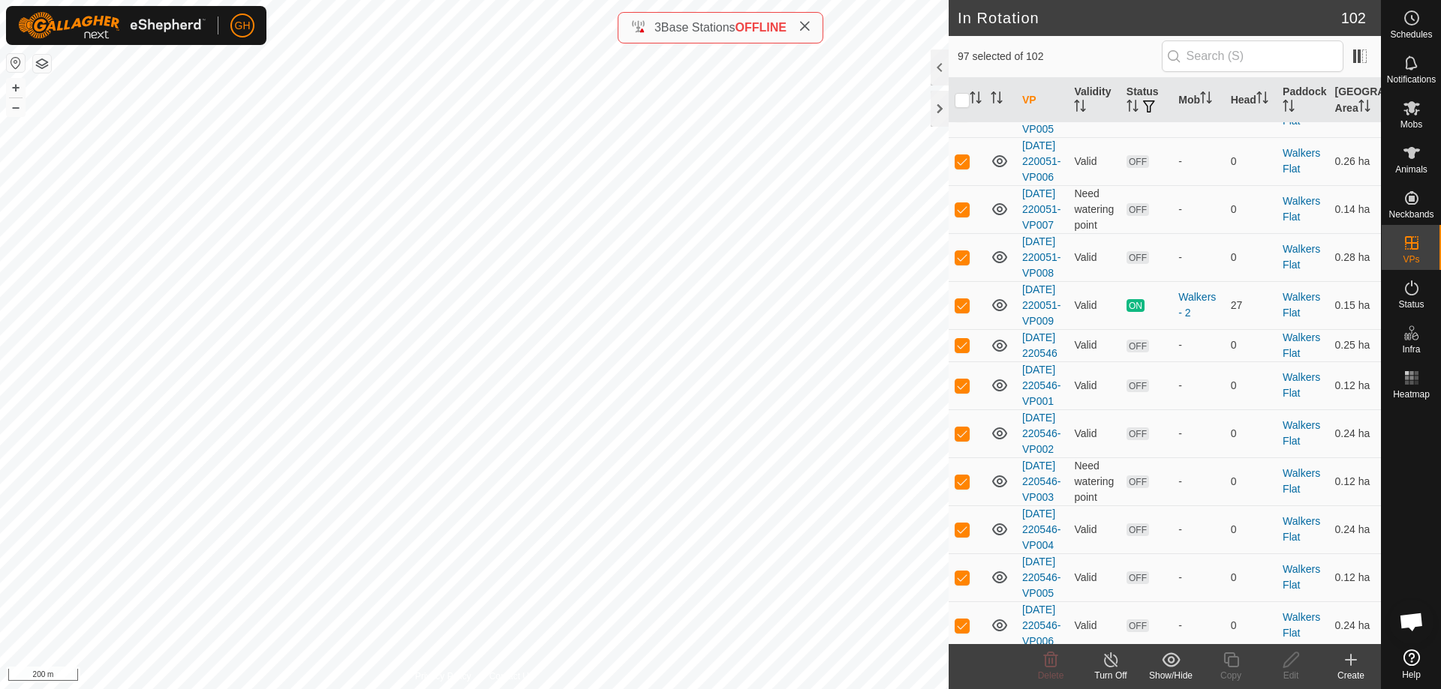
scroll to position [3451, 0]
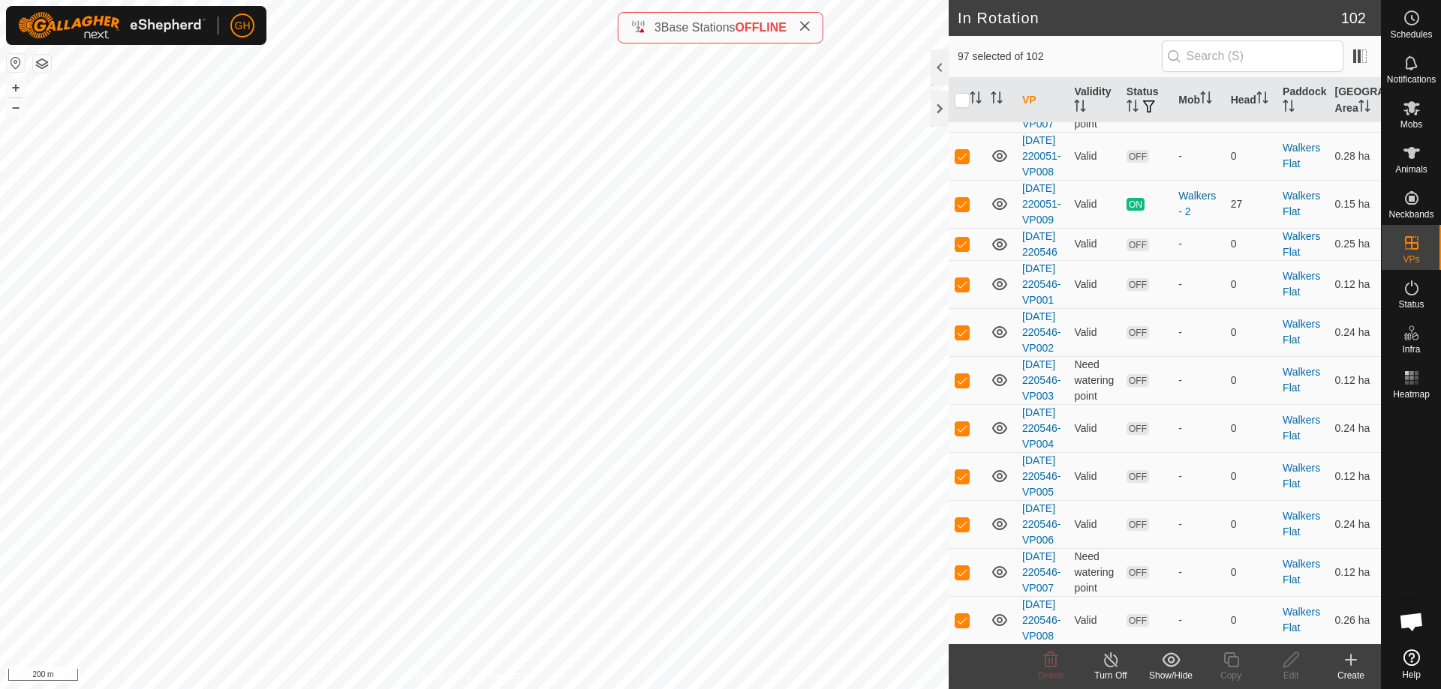
checkbox input "false"
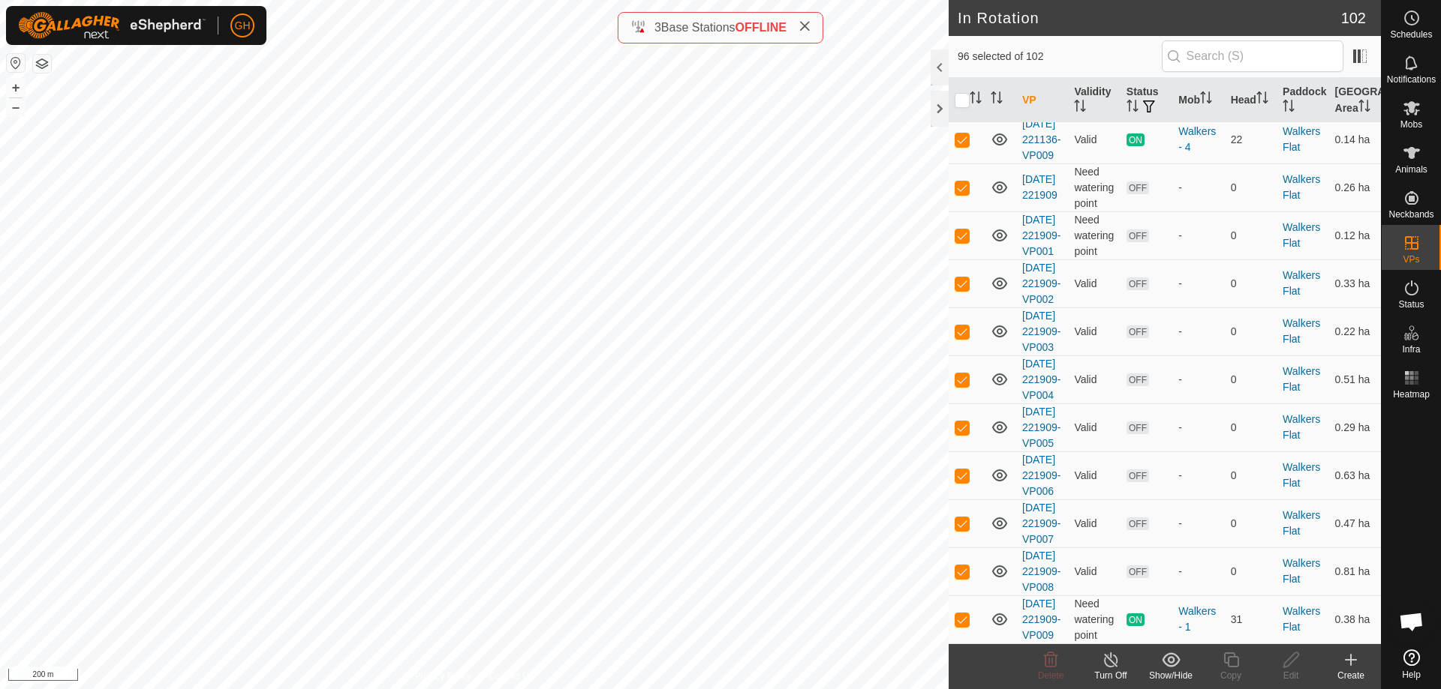
scroll to position [4502, 0]
checkbox input "false"
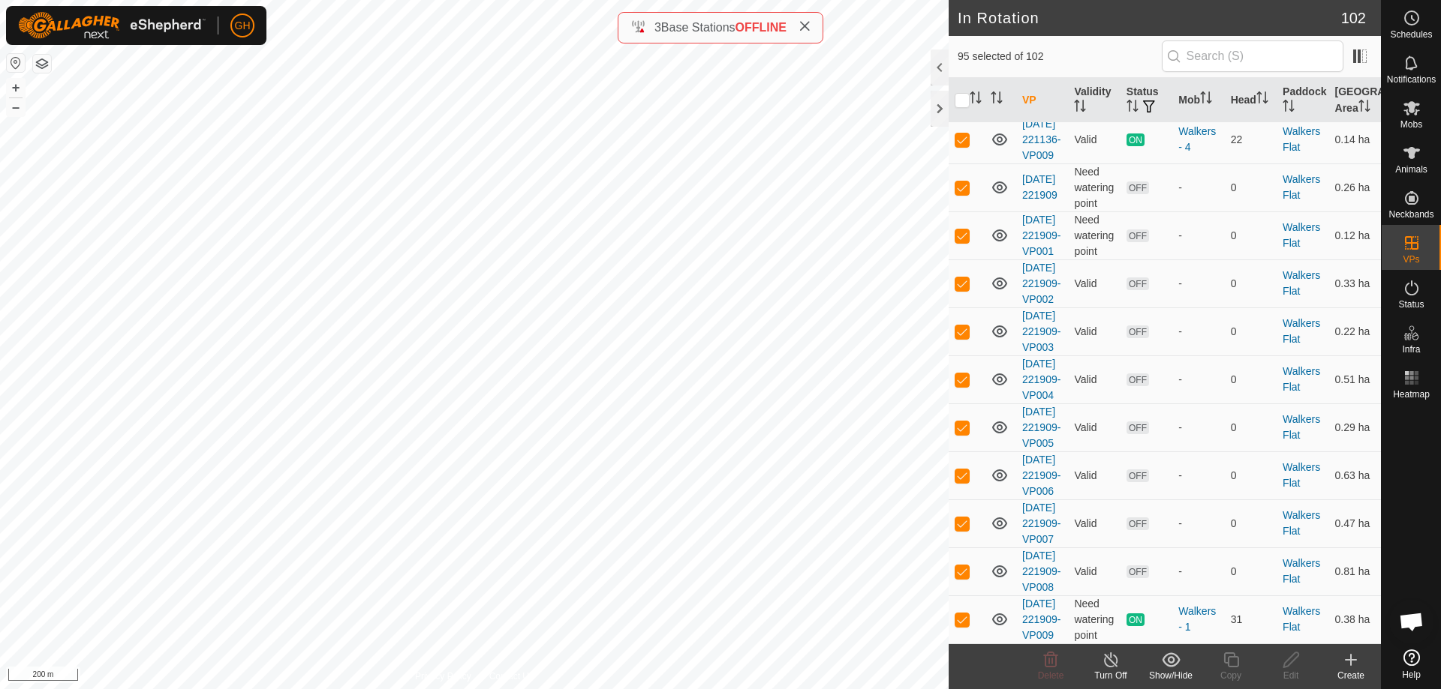
checkbox input "false"
click at [963, 146] on p-checkbox at bounding box center [961, 140] width 15 height 12
checkbox input "false"
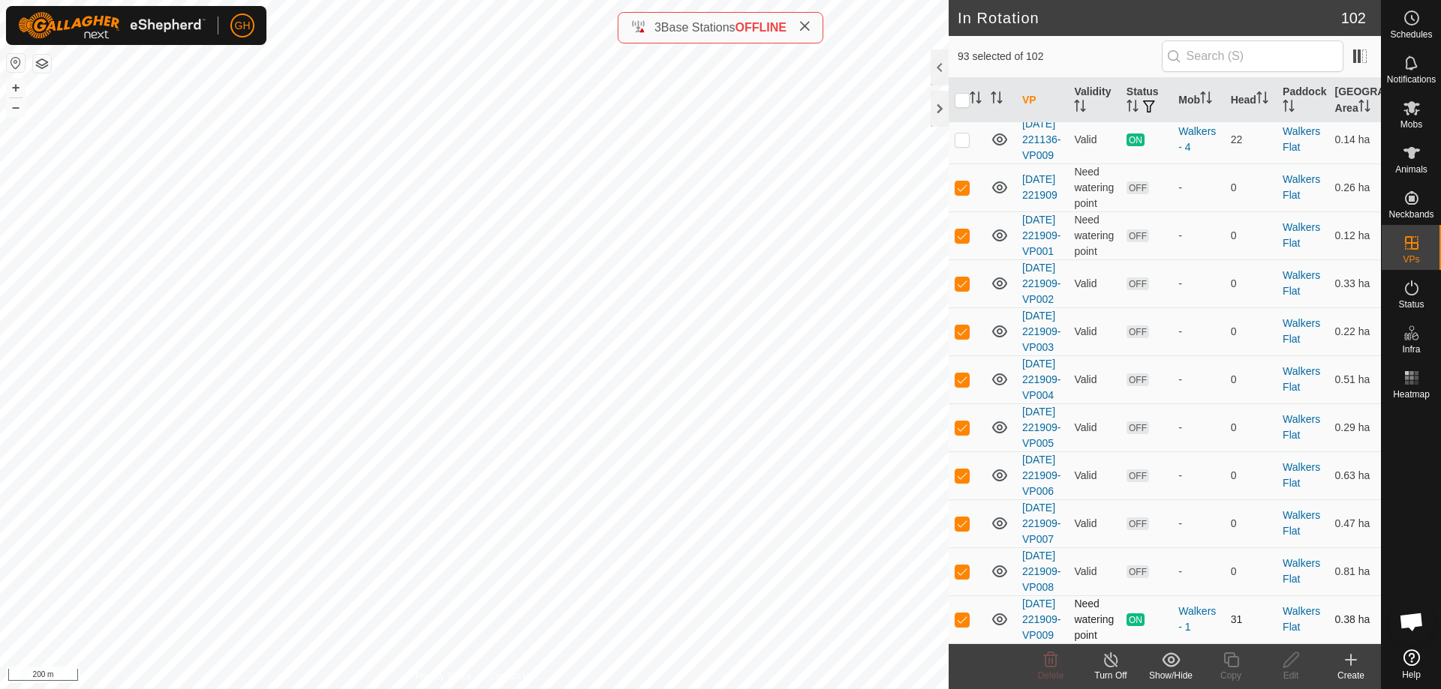
click at [962, 614] on p-checkbox at bounding box center [961, 620] width 15 height 12
checkbox input "false"
click at [1050, 662] on icon at bounding box center [1050, 660] width 18 height 18
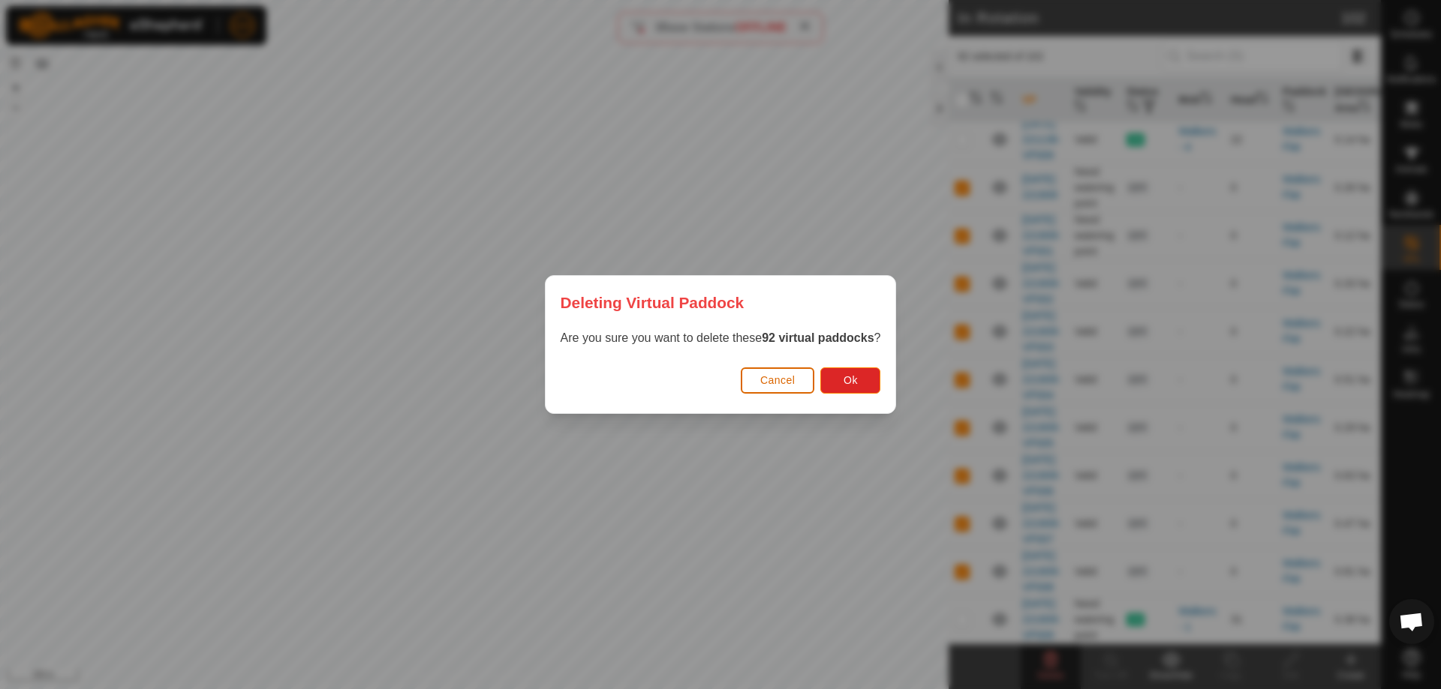
click at [786, 378] on span "Cancel" at bounding box center [777, 380] width 35 height 12
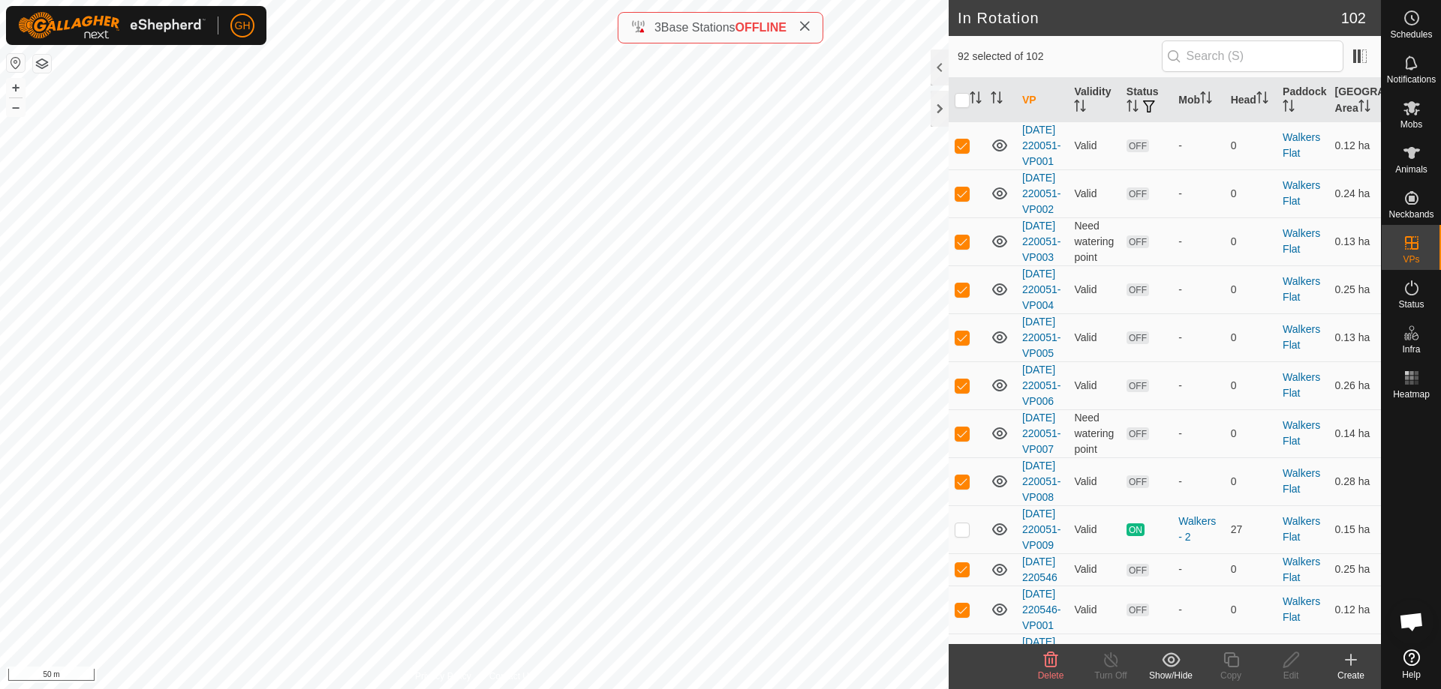
scroll to position [3410, 0]
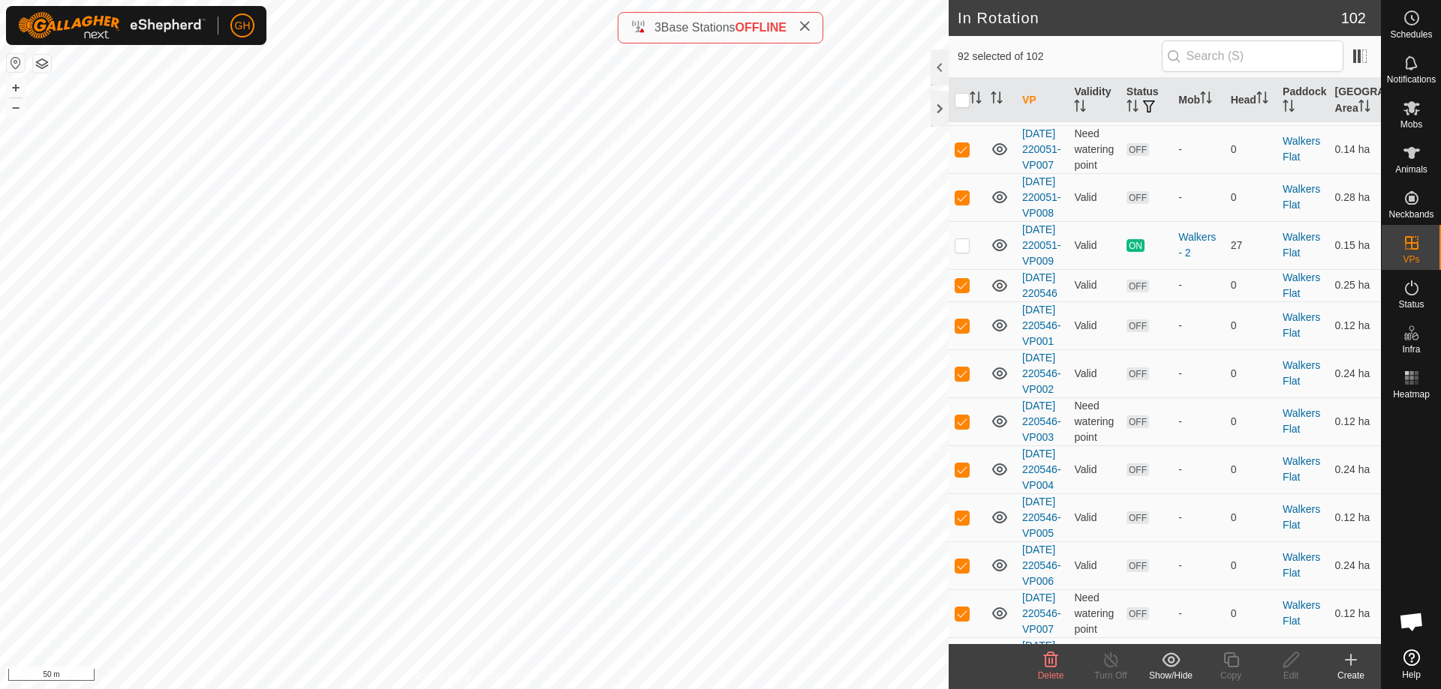
checkbox input "false"
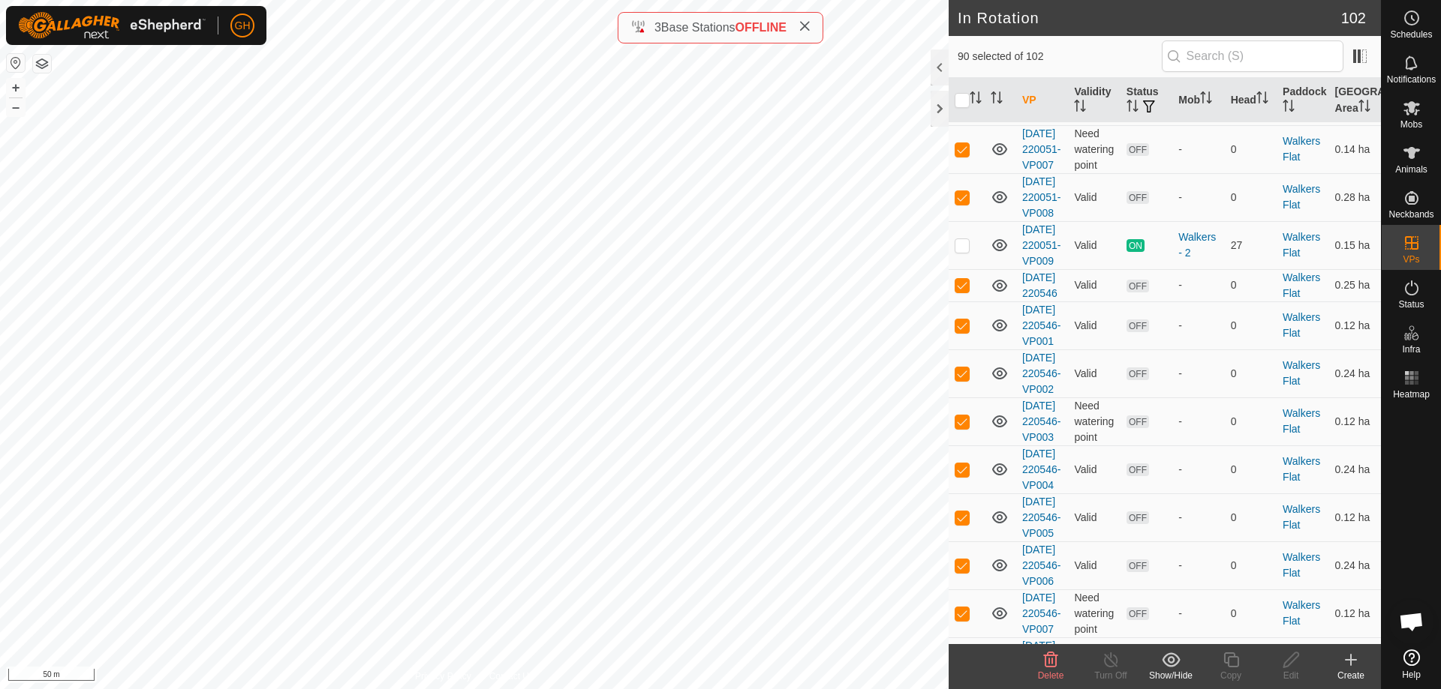
checkbox input "false"
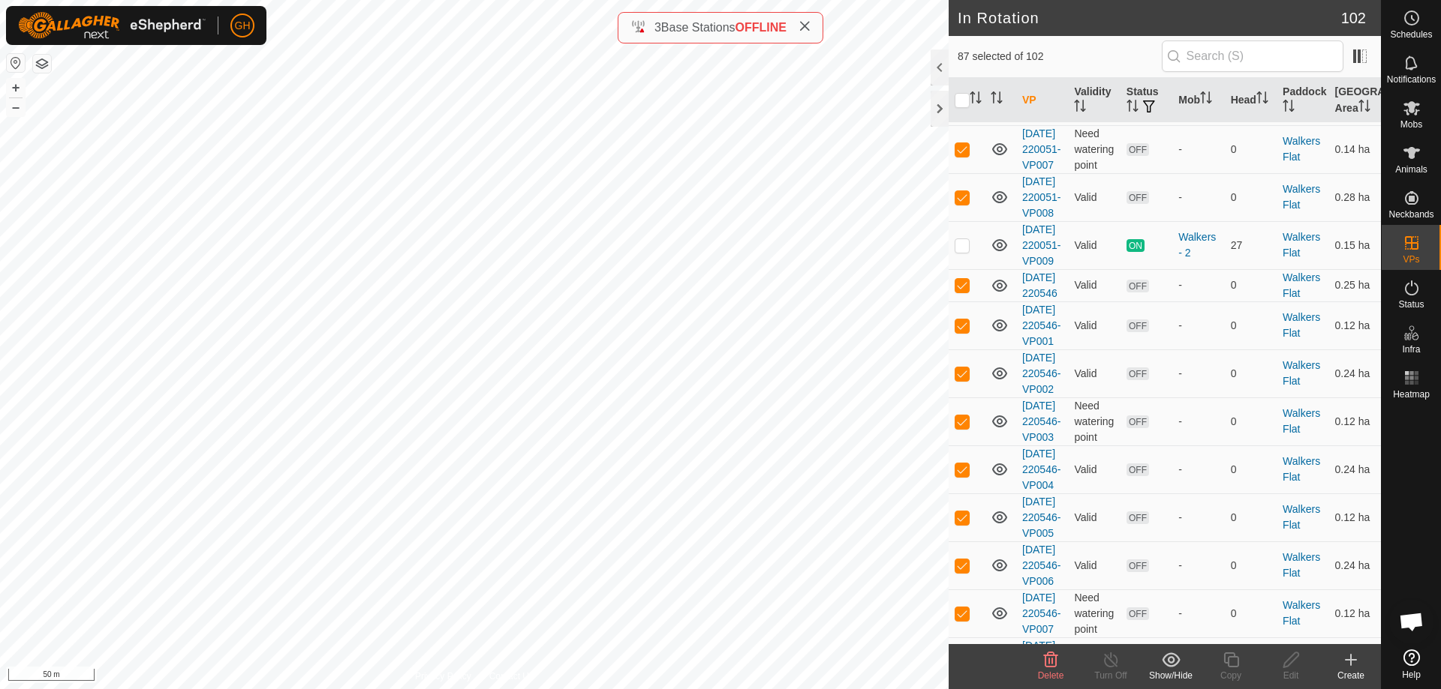
click at [1053, 667] on icon at bounding box center [1051, 660] width 14 height 15
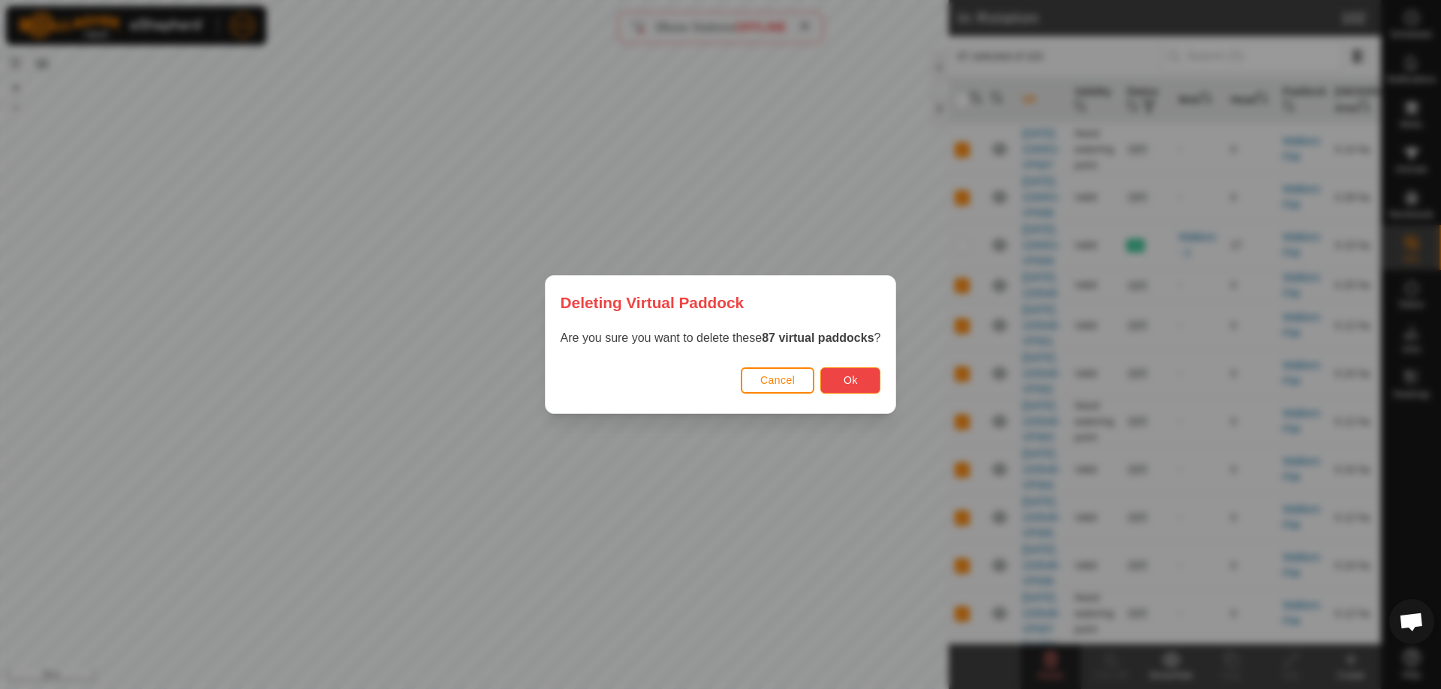
click at [861, 385] on button "Ok" at bounding box center [850, 381] width 60 height 26
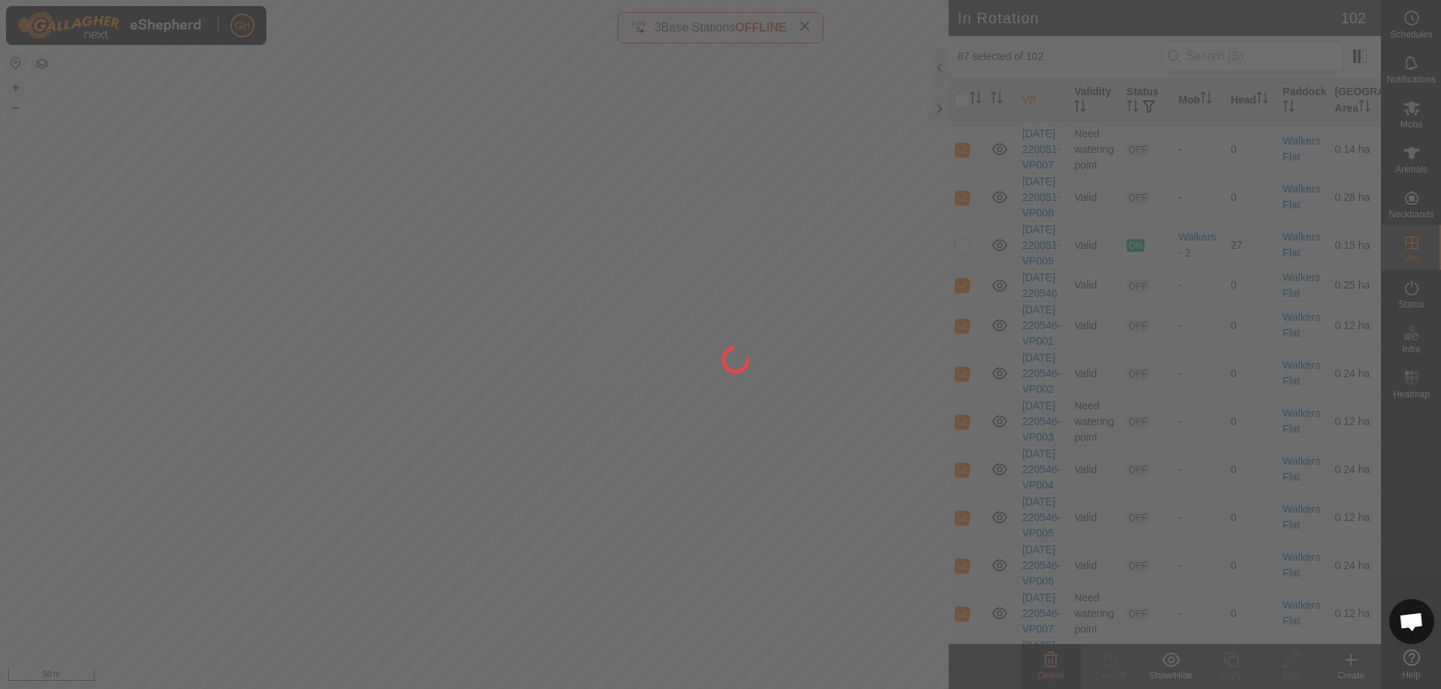
checkbox input "false"
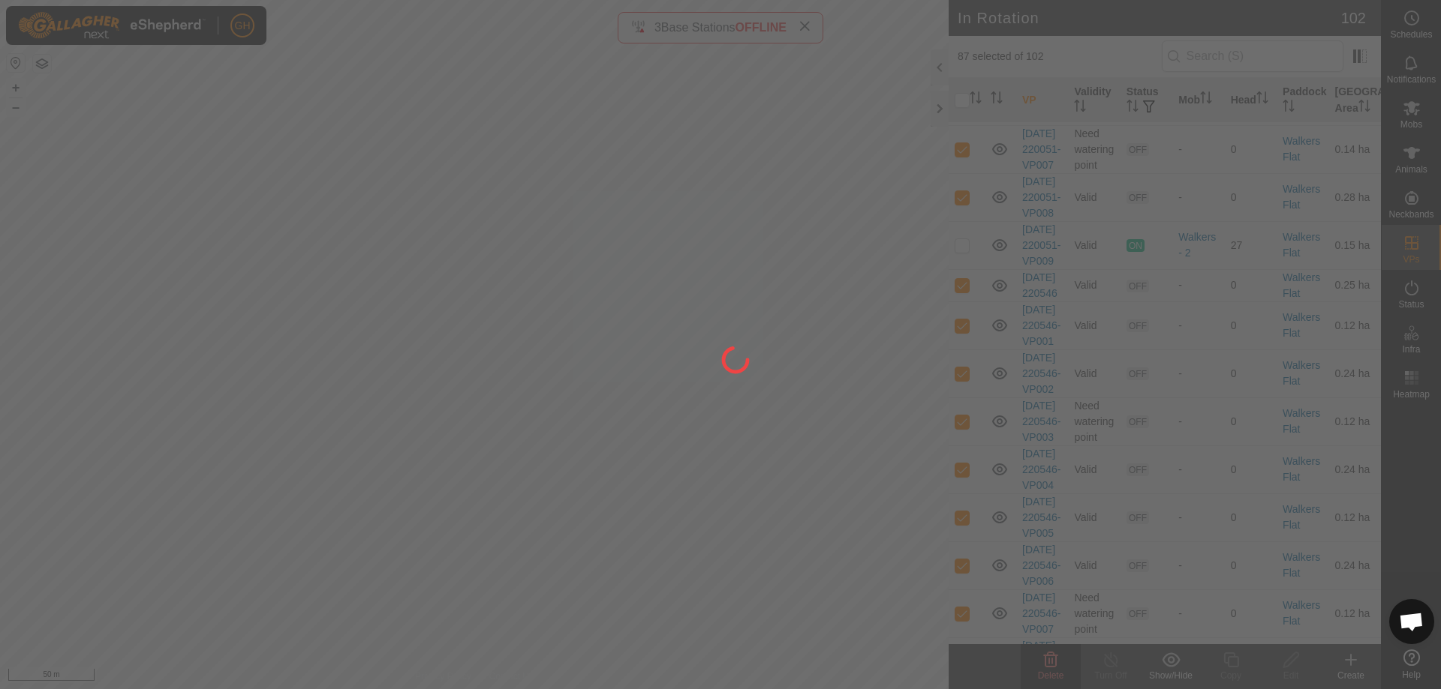
checkbox input "false"
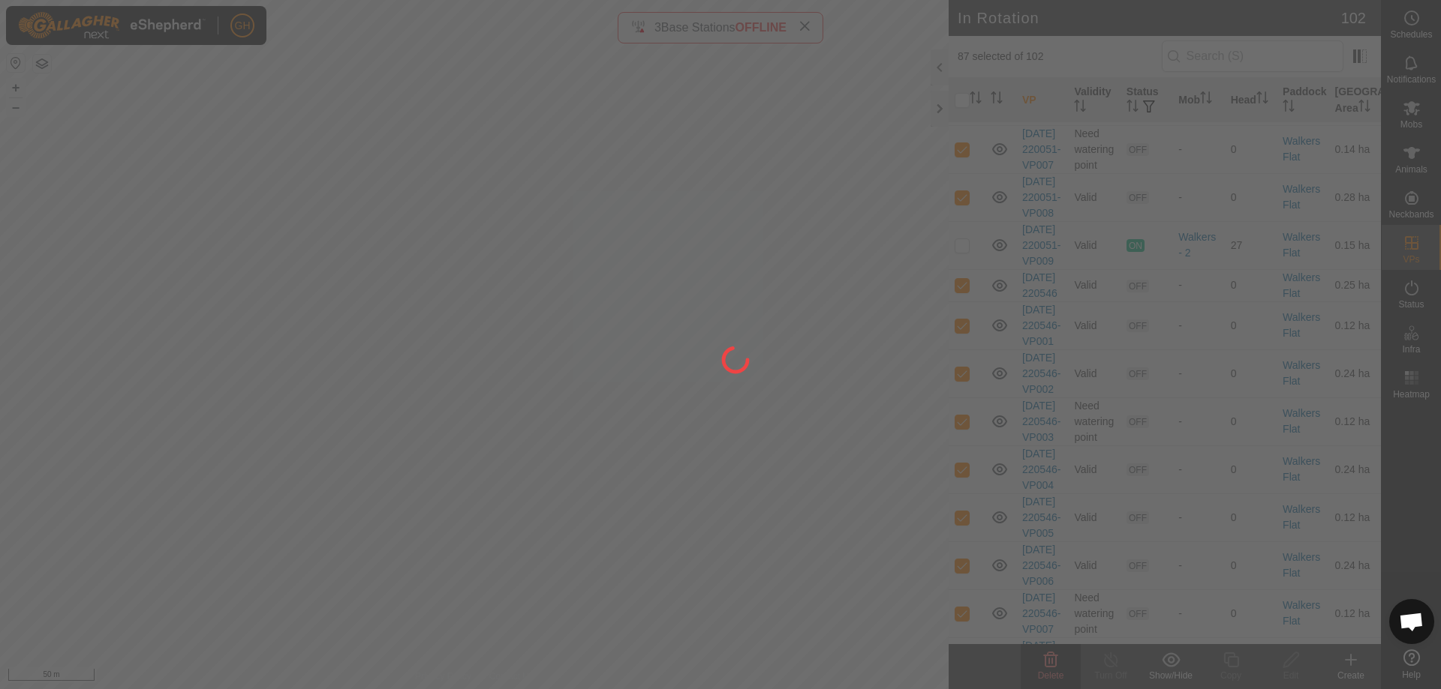
checkbox input "false"
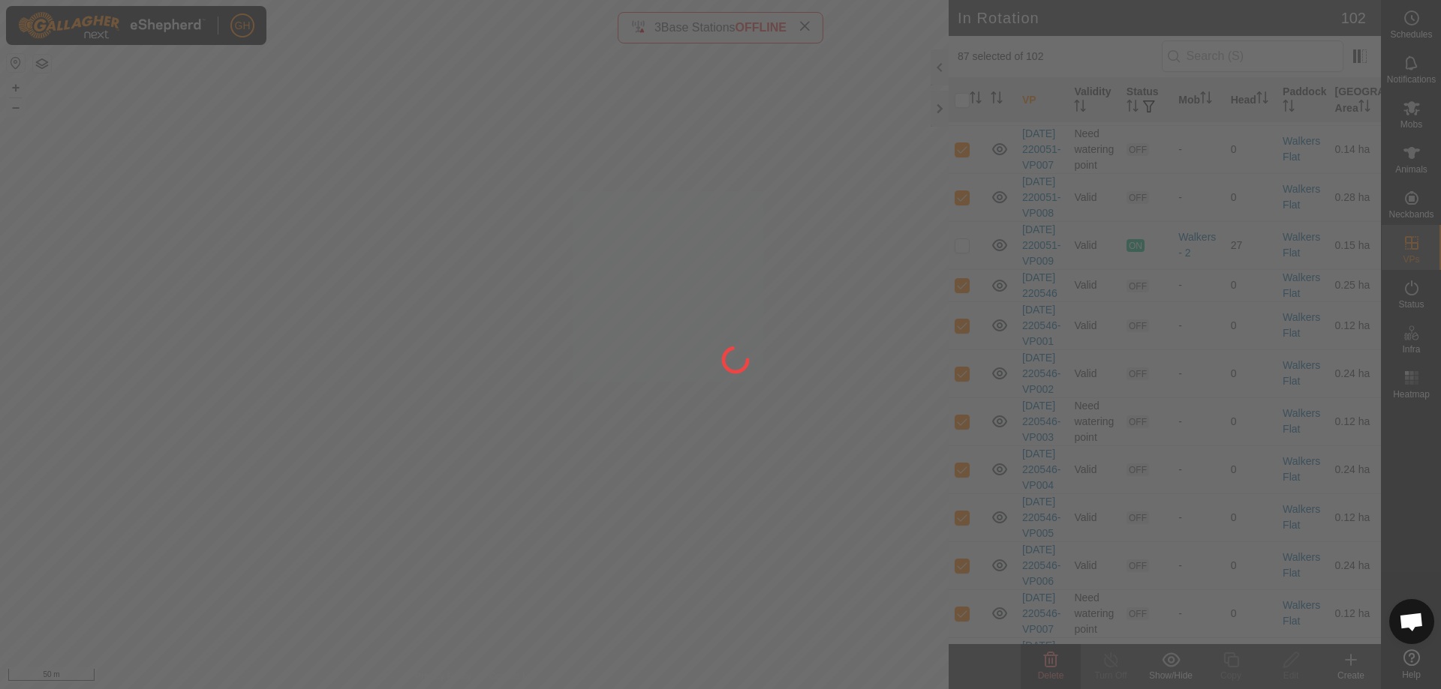
checkbox input "false"
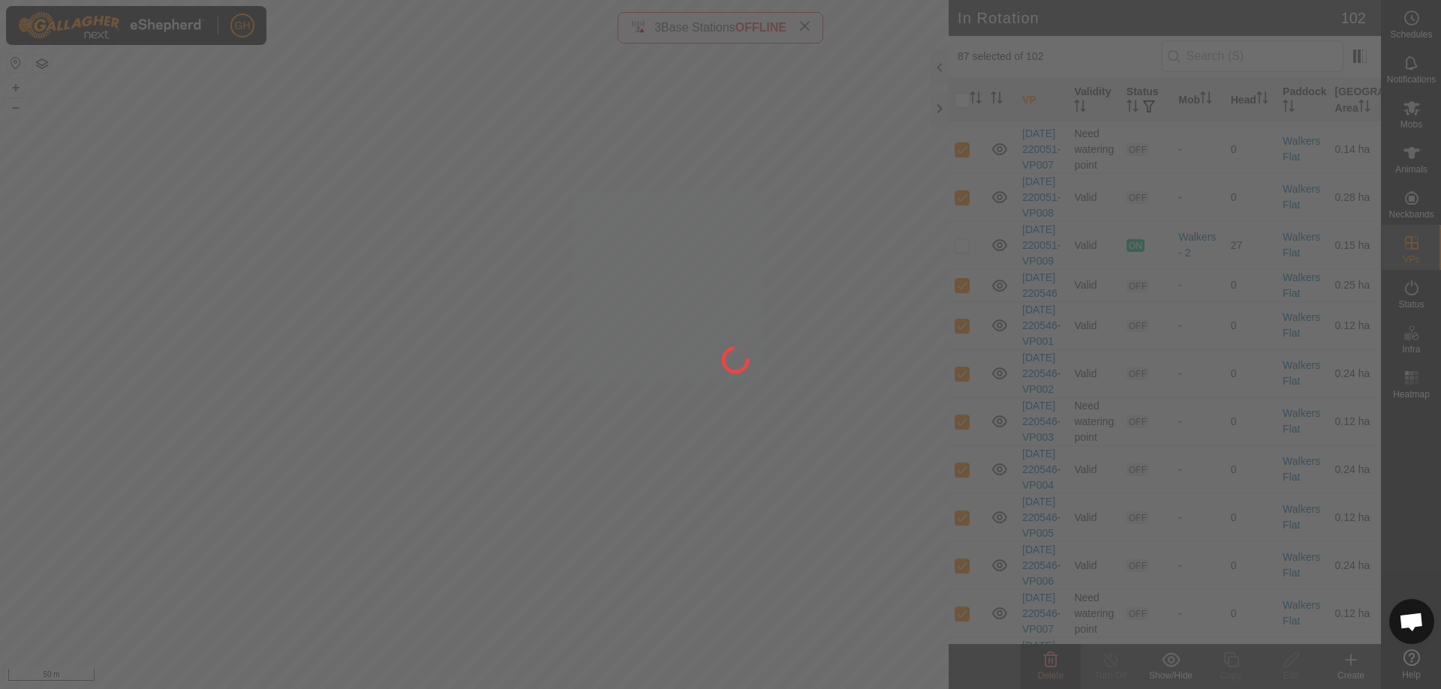
checkbox input "false"
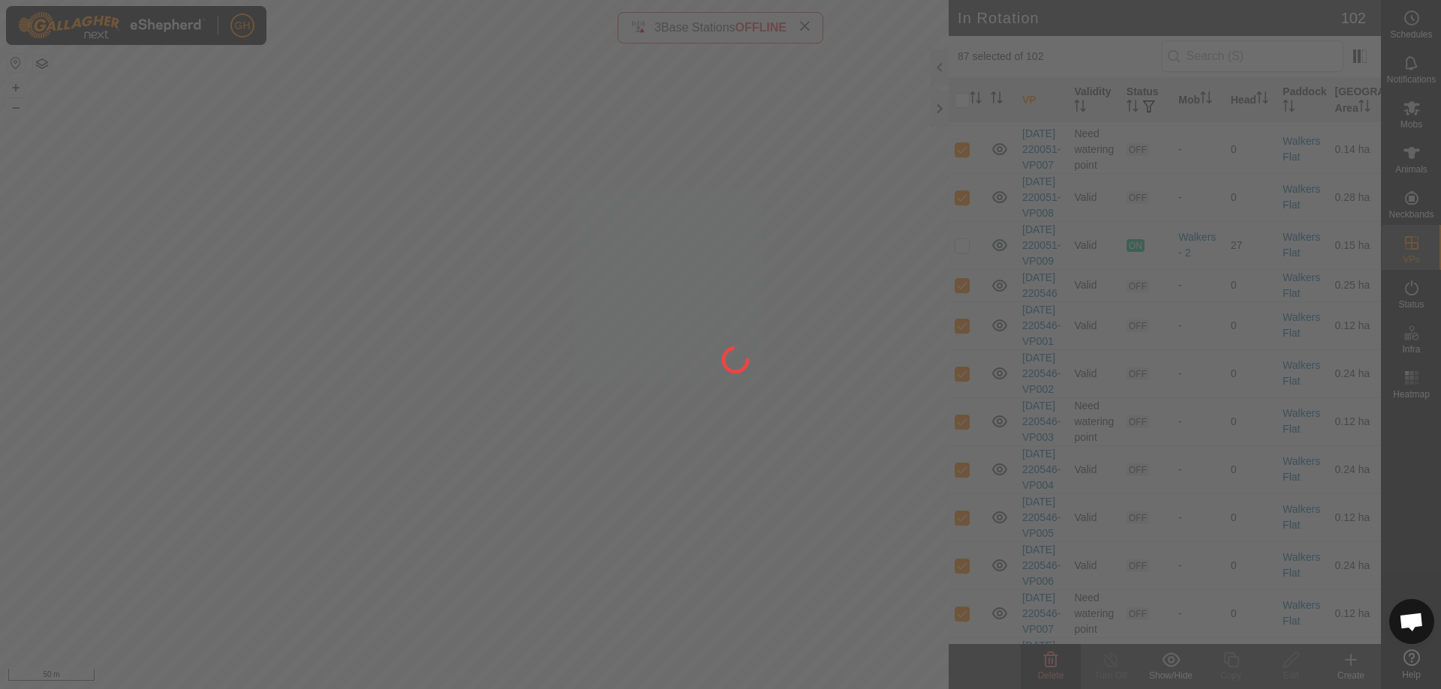
checkbox input "false"
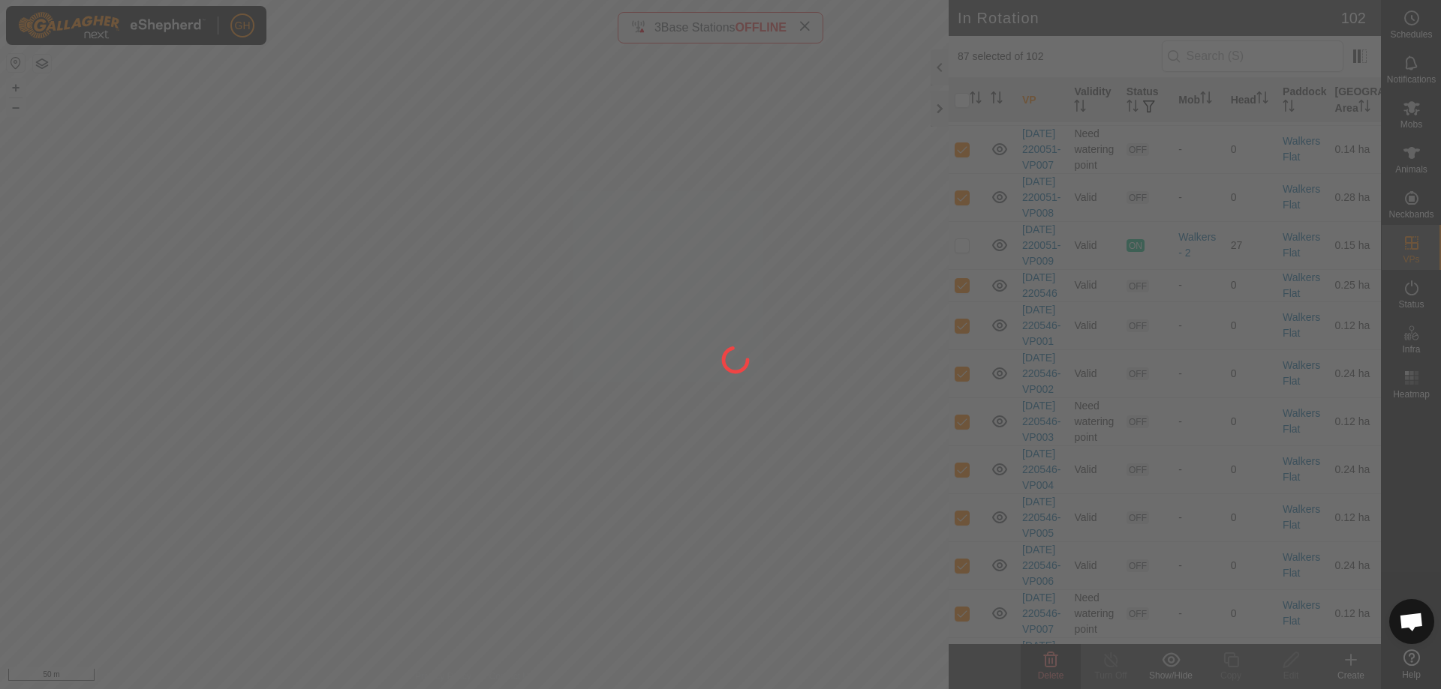
checkbox input "false"
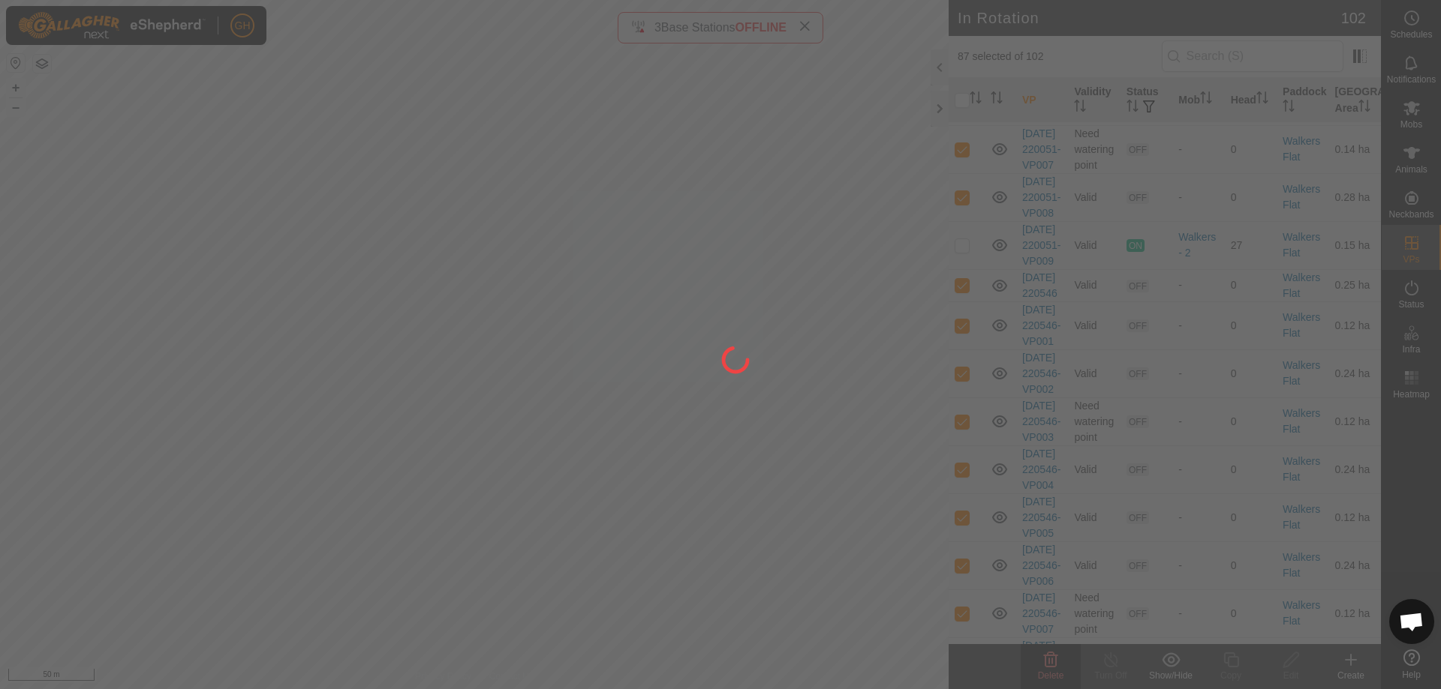
checkbox input "false"
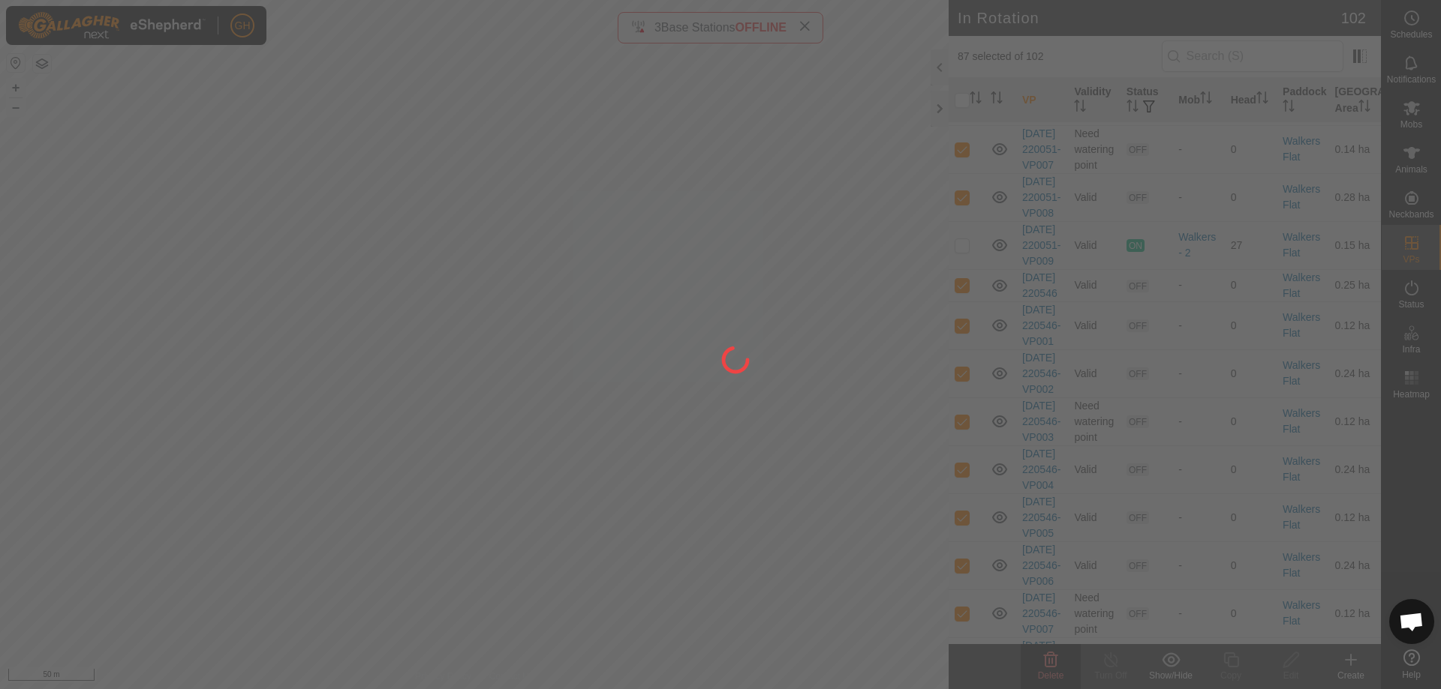
checkbox input "false"
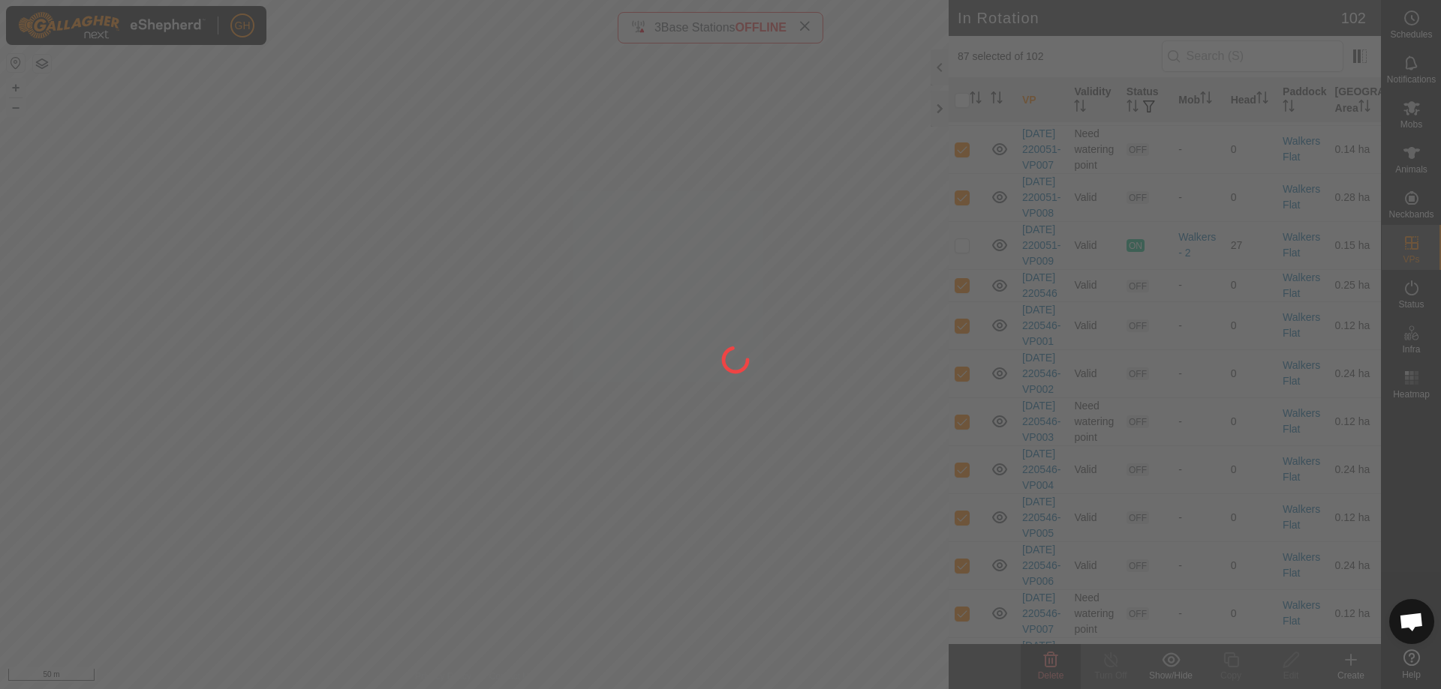
checkbox input "false"
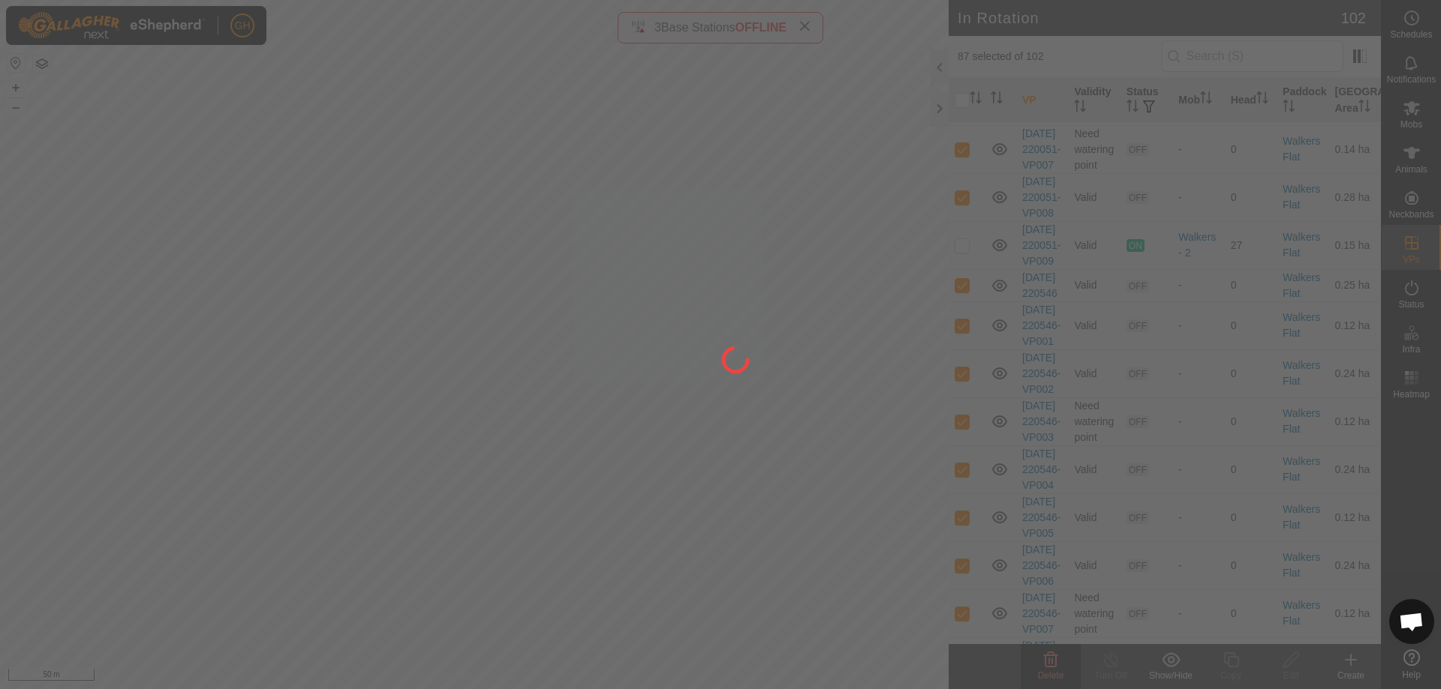
checkbox input "false"
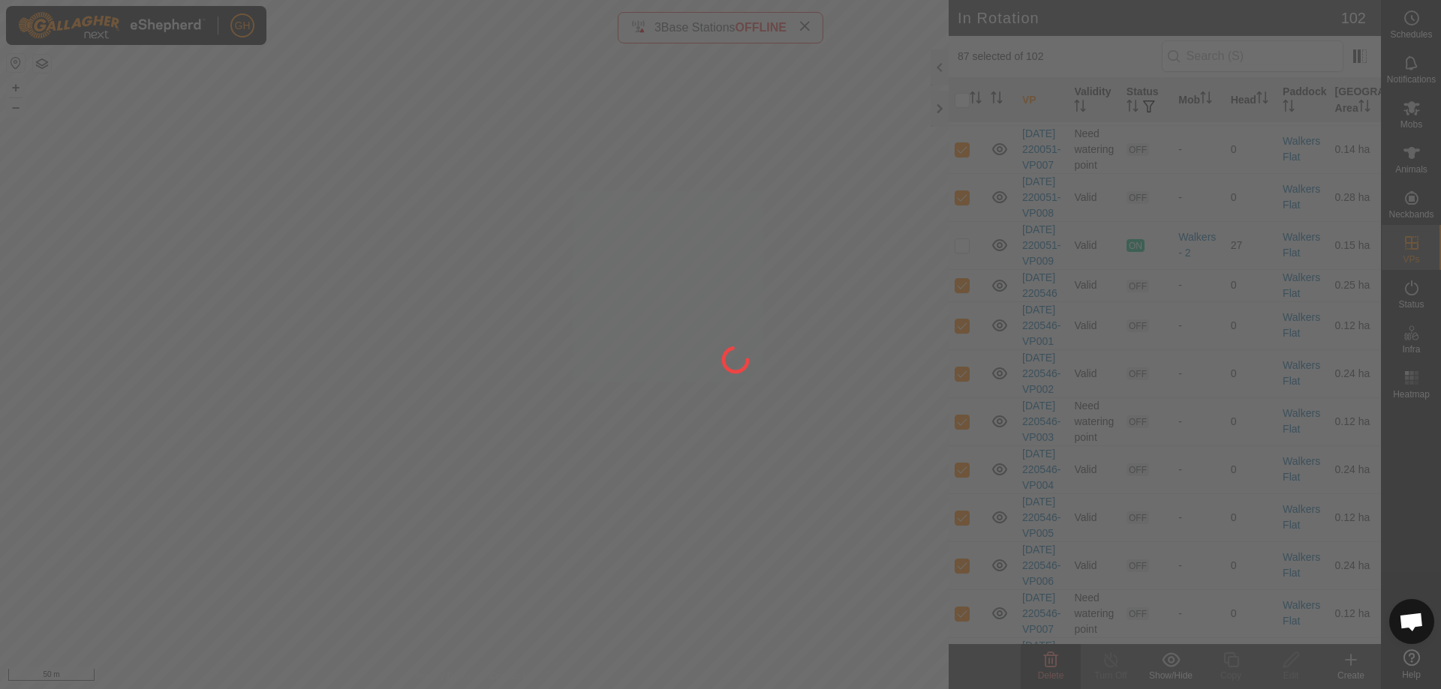
checkbox input "false"
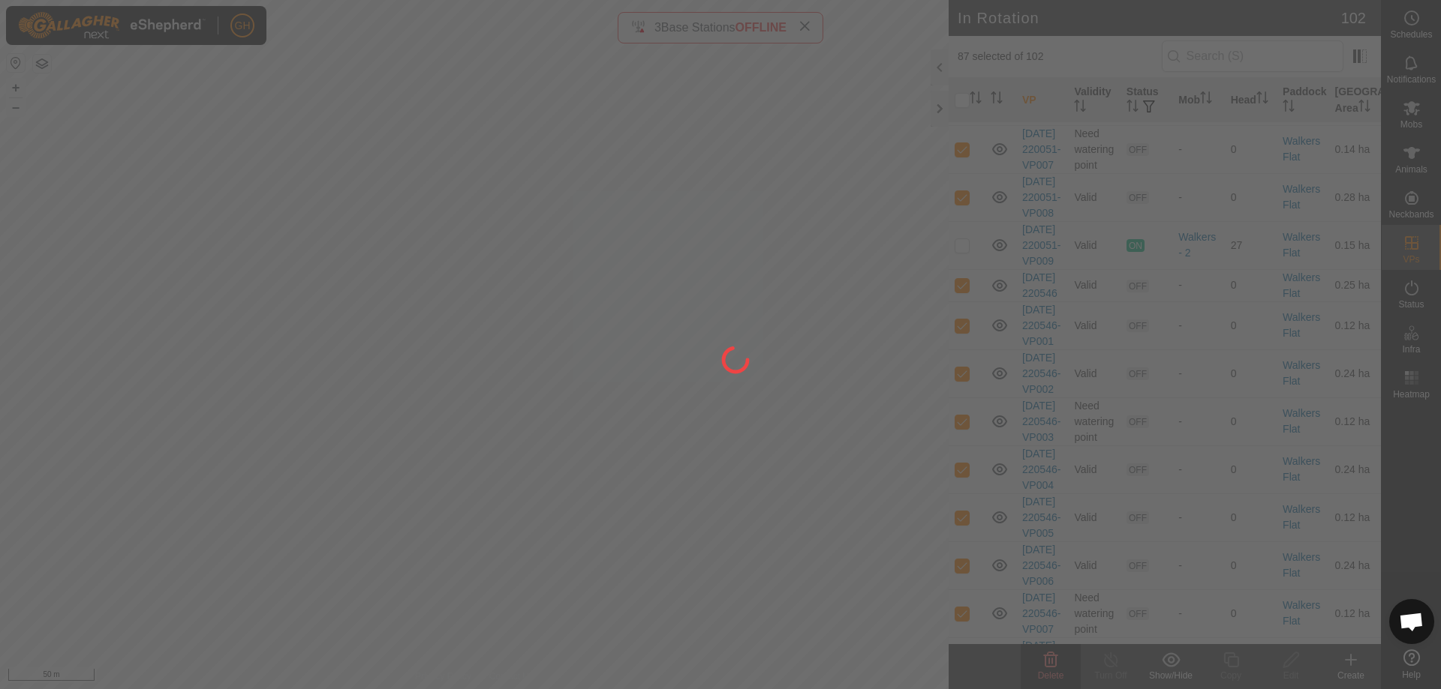
checkbox input "false"
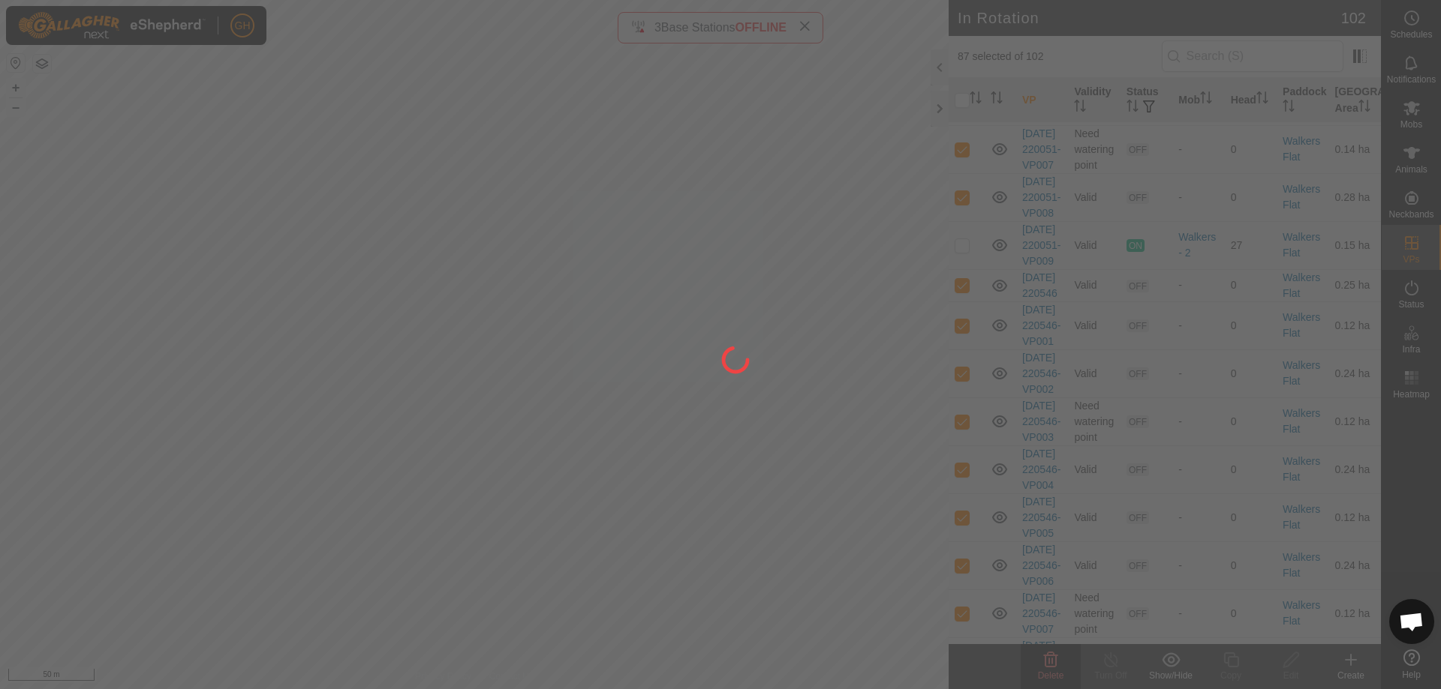
checkbox input "false"
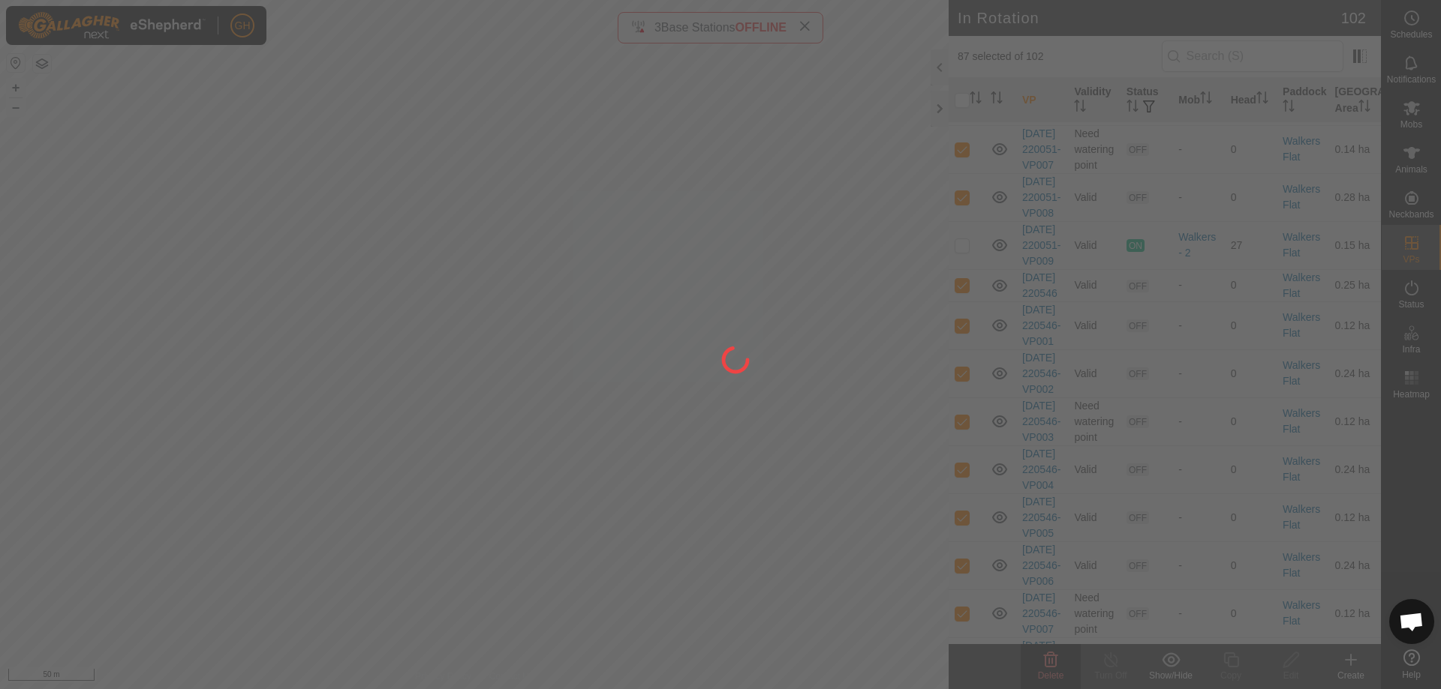
checkbox input "false"
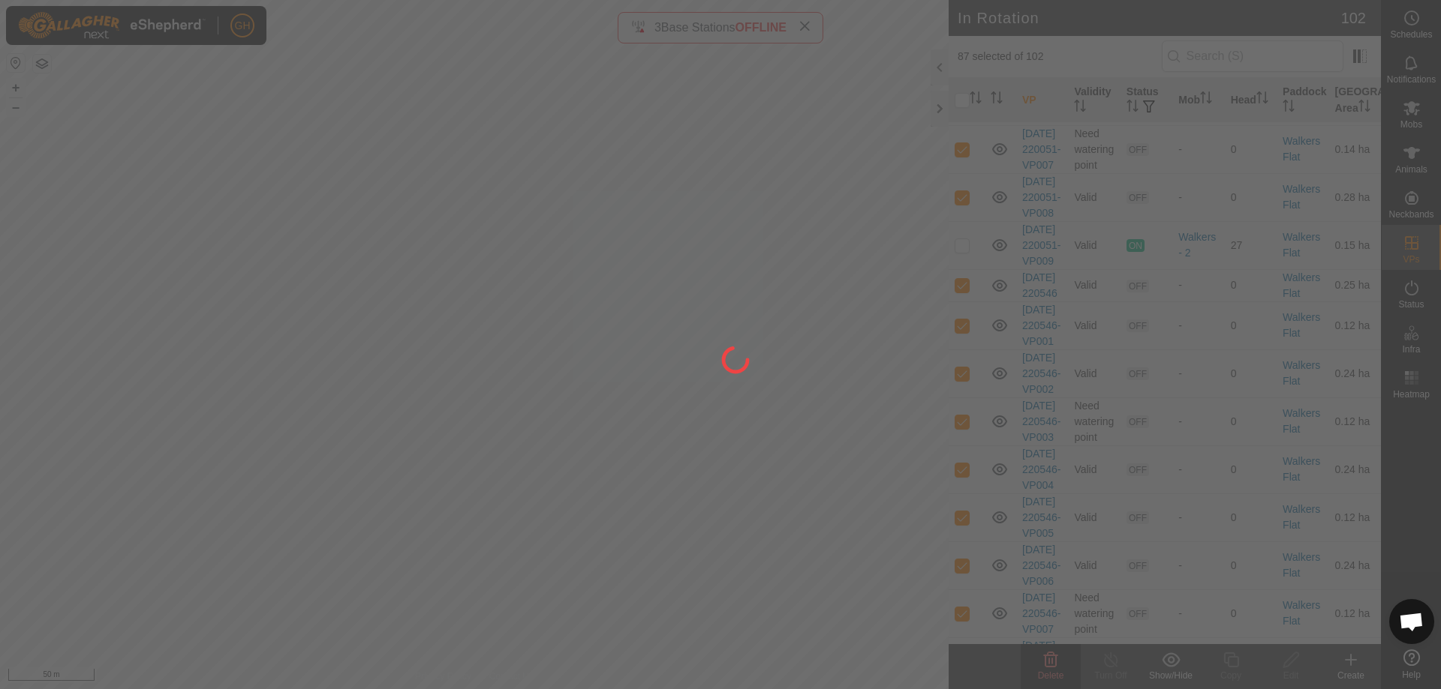
checkbox input "false"
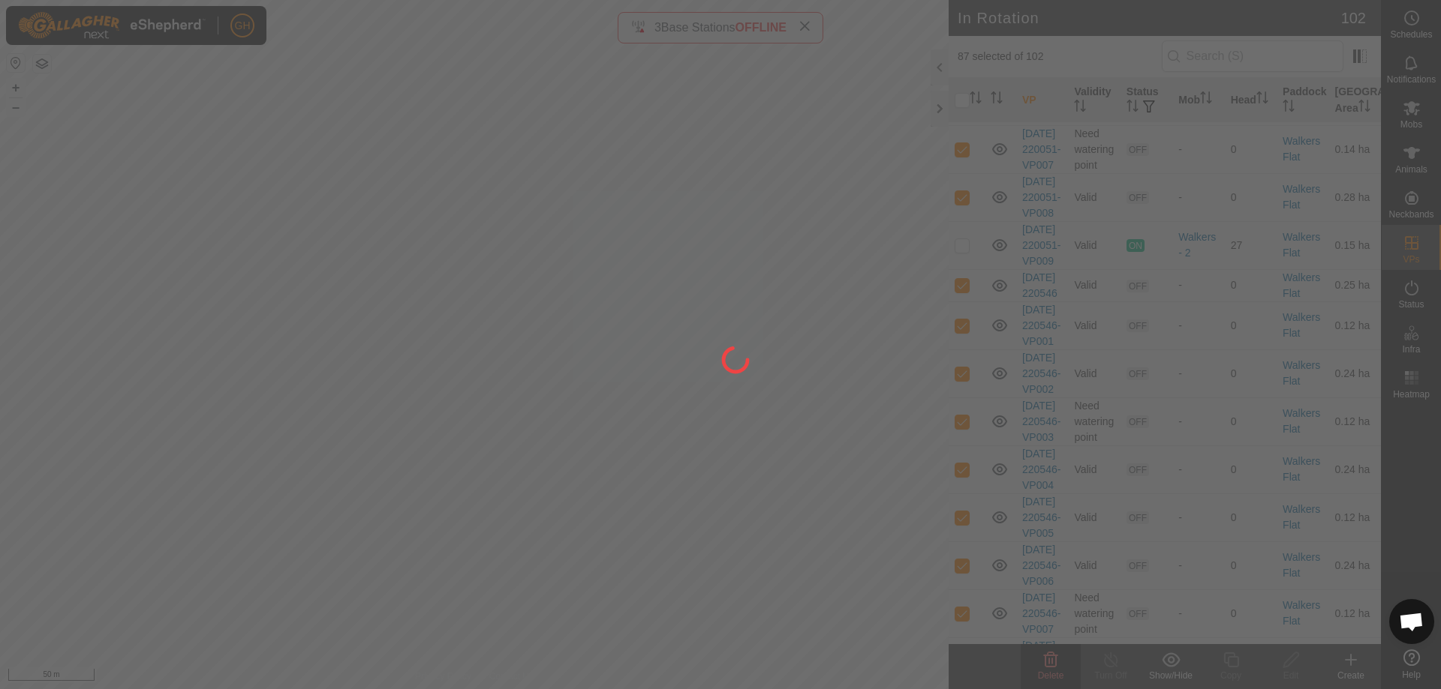
checkbox input "false"
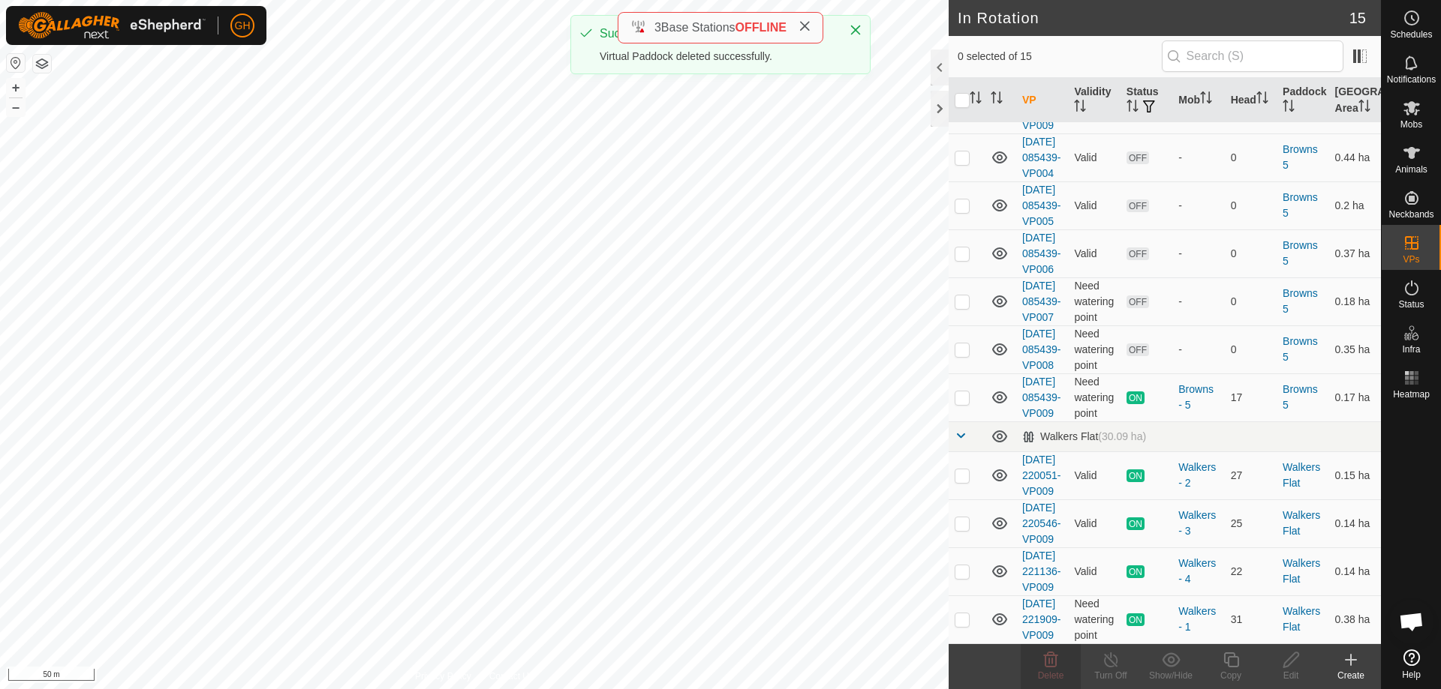
scroll to position [615, 0]
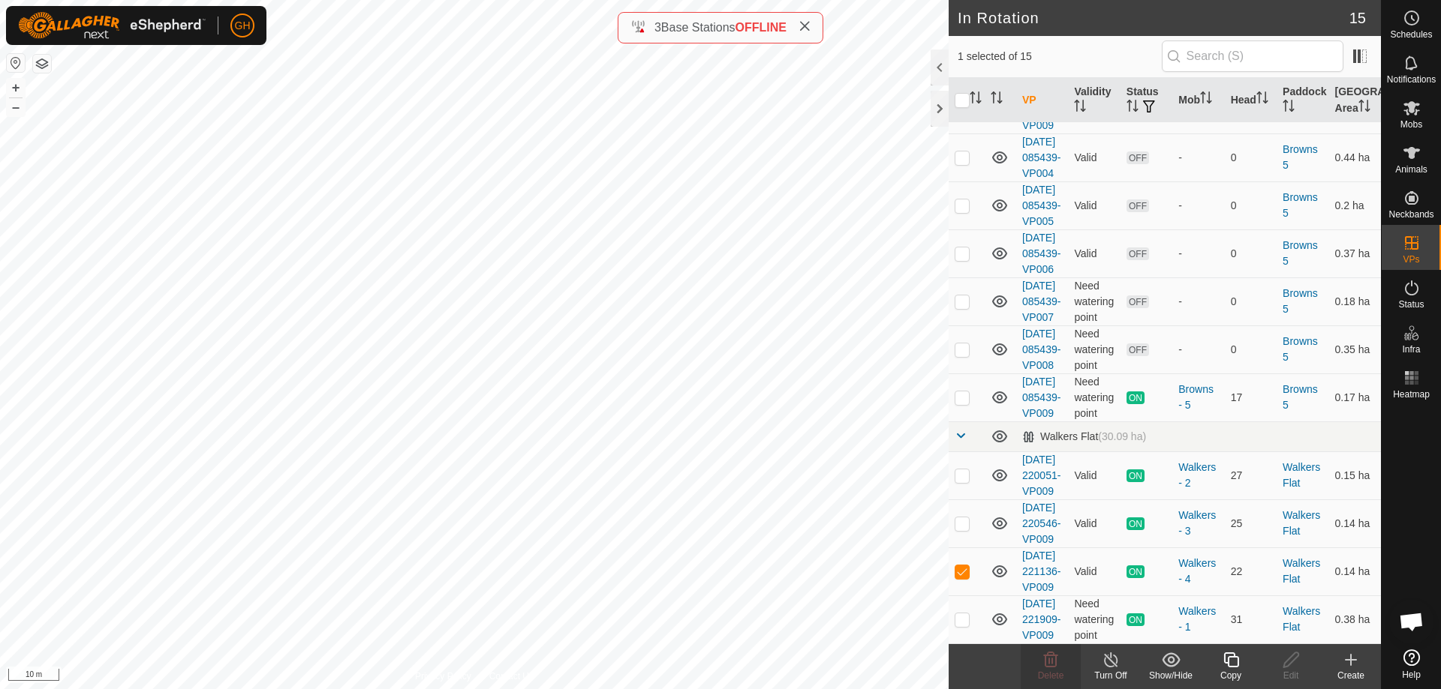
click at [1351, 668] on icon at bounding box center [1350, 660] width 18 height 18
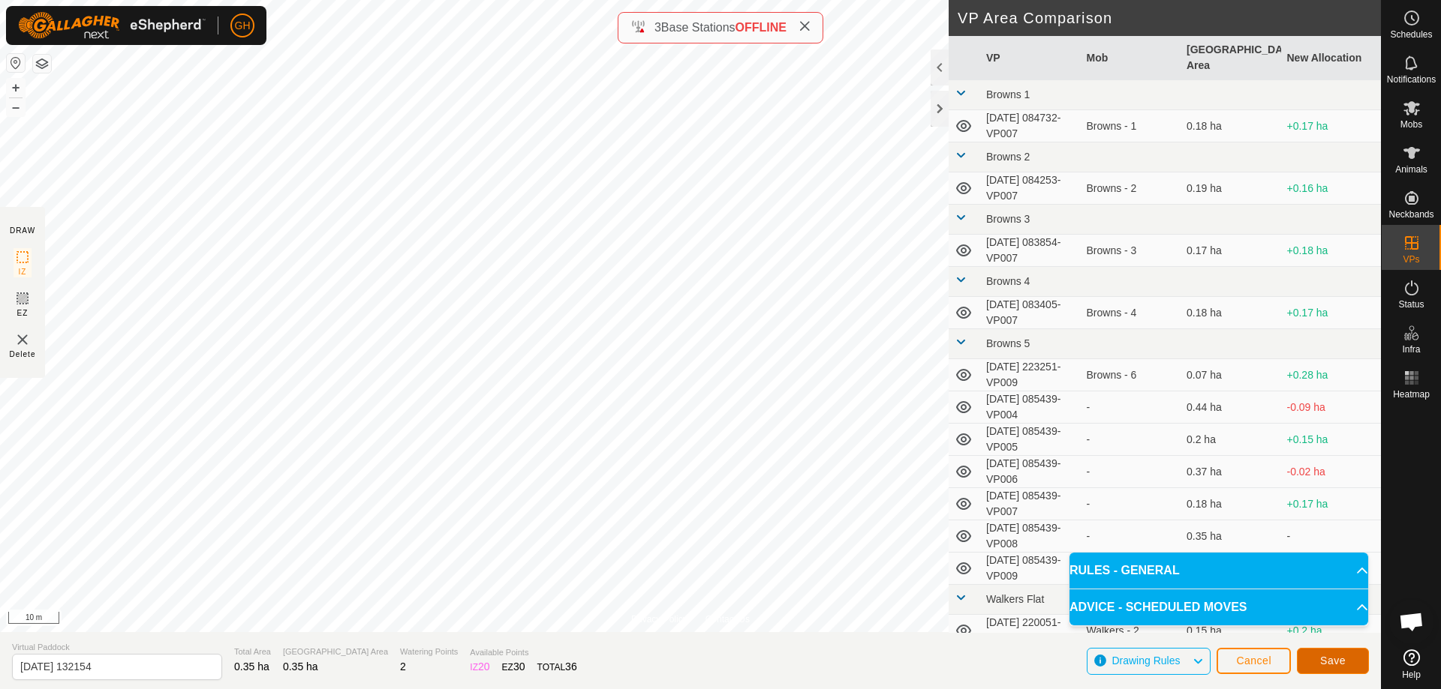
click at [1331, 661] on span "Save" at bounding box center [1333, 661] width 26 height 12
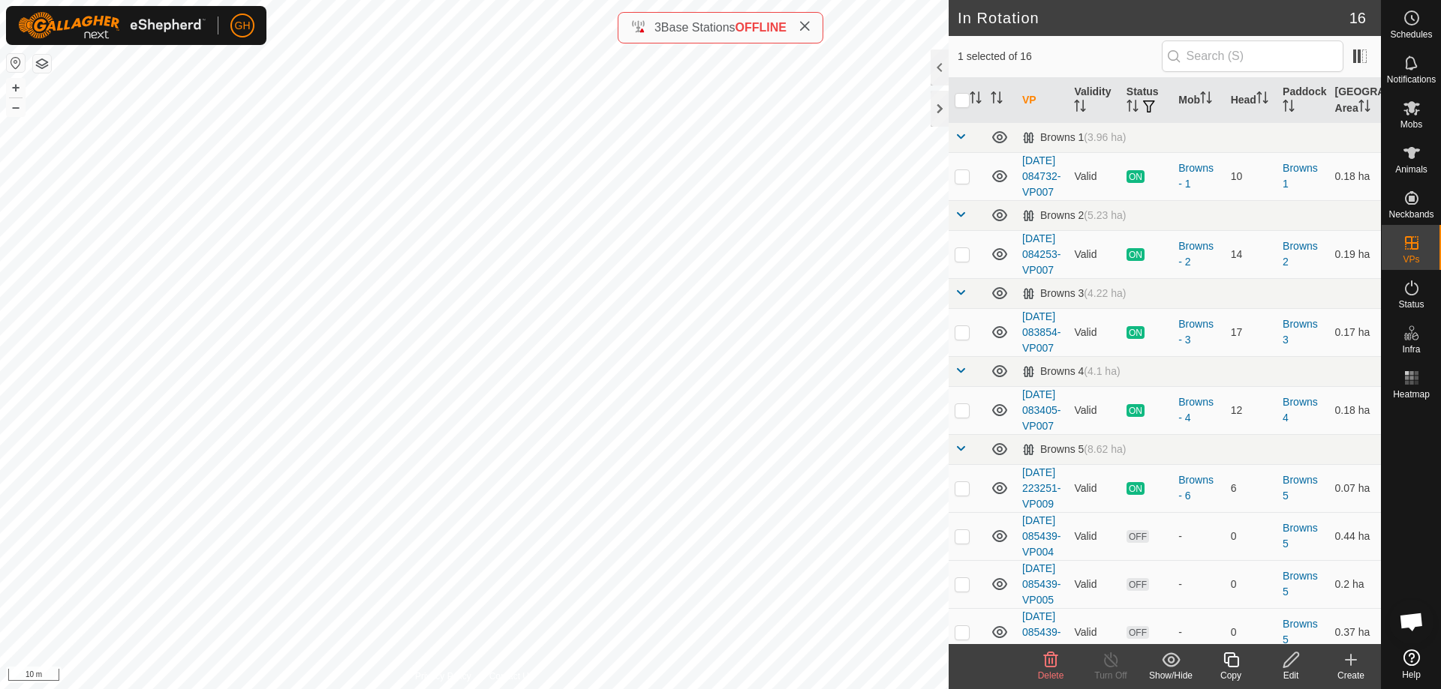
click at [1244, 661] on copy-svg-icon at bounding box center [1230, 660] width 60 height 18
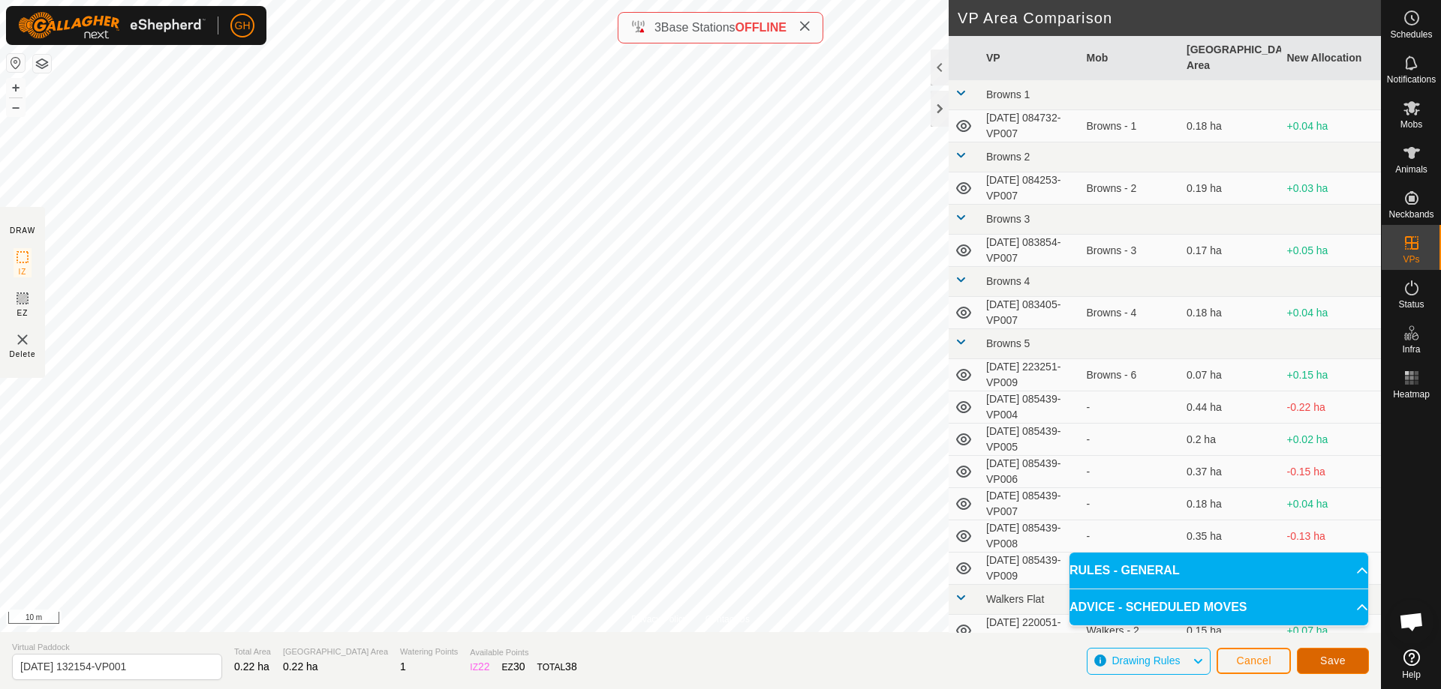
click at [1326, 654] on button "Save" at bounding box center [1332, 661] width 72 height 26
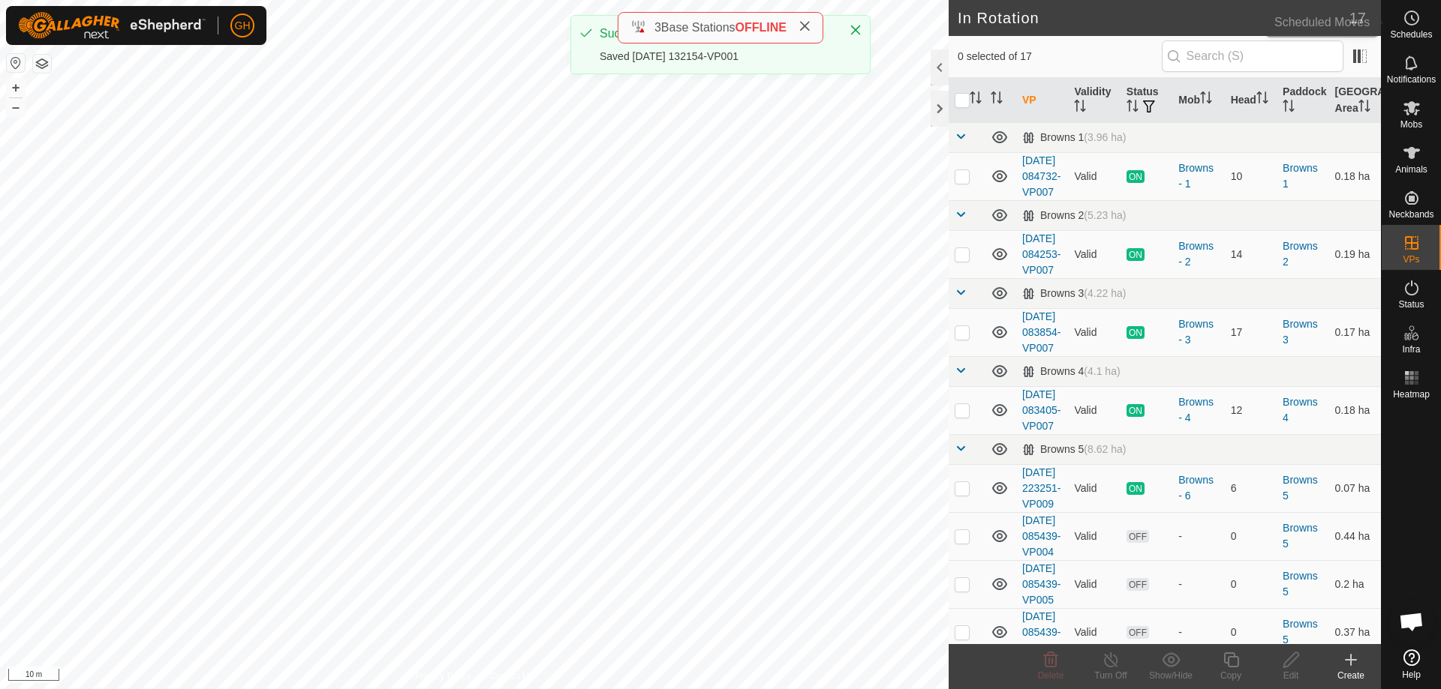
click at [1409, 15] on icon at bounding box center [1411, 18] width 18 height 18
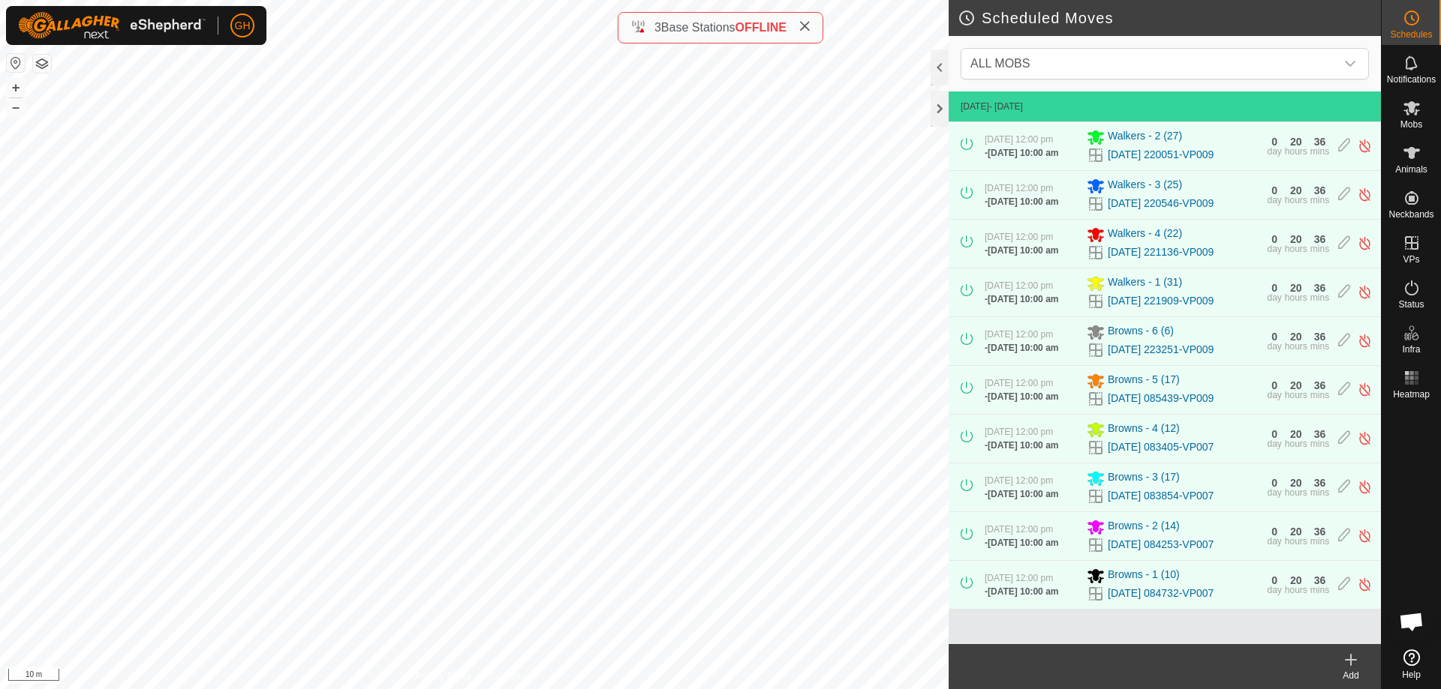
click at [1362, 659] on create-svg-icon at bounding box center [1350, 660] width 60 height 18
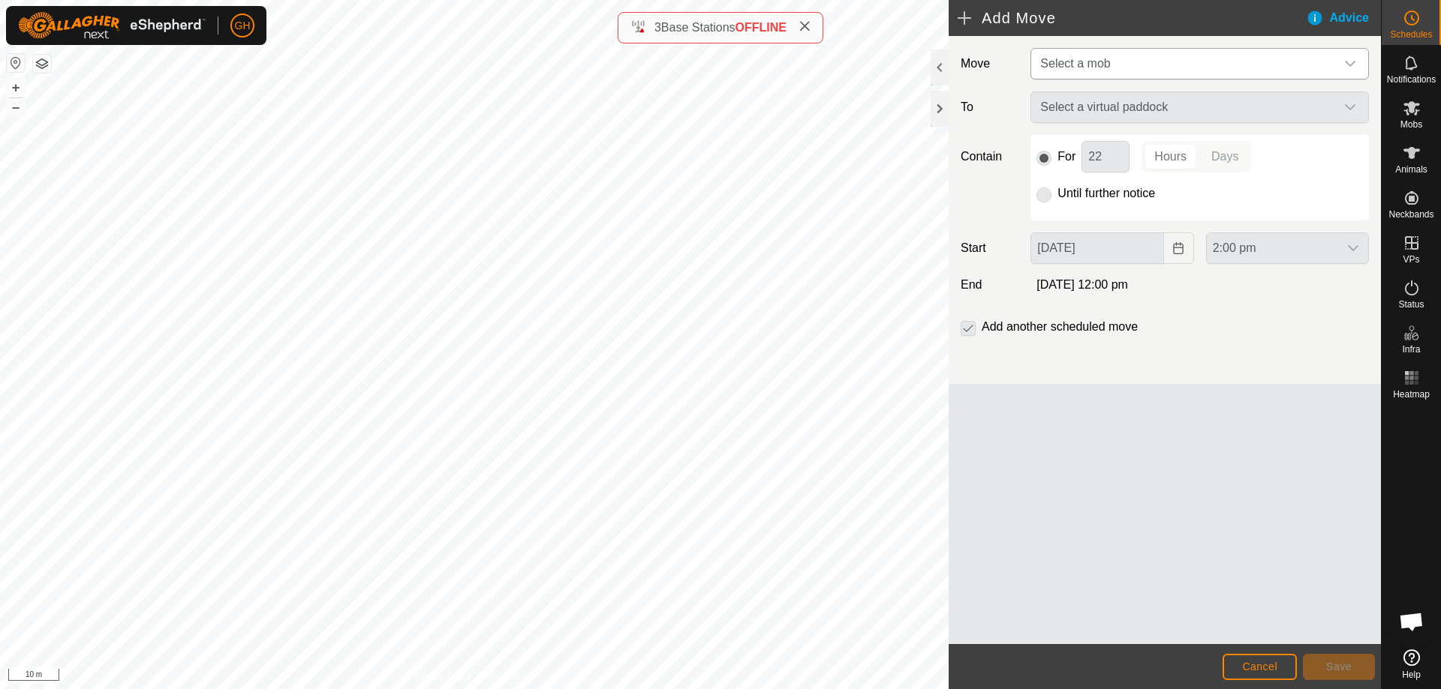
click at [1085, 64] on span "Select a mob" at bounding box center [1075, 63] width 70 height 13
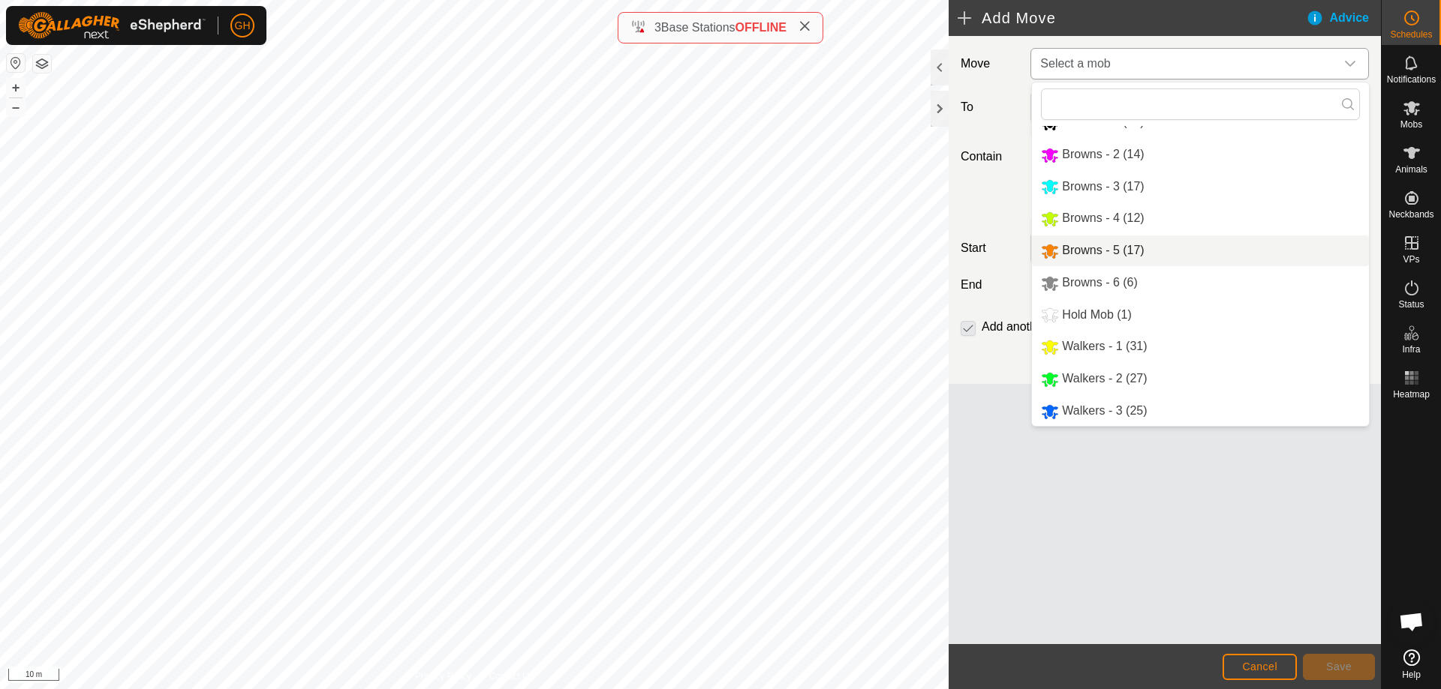
scroll to position [52, 0]
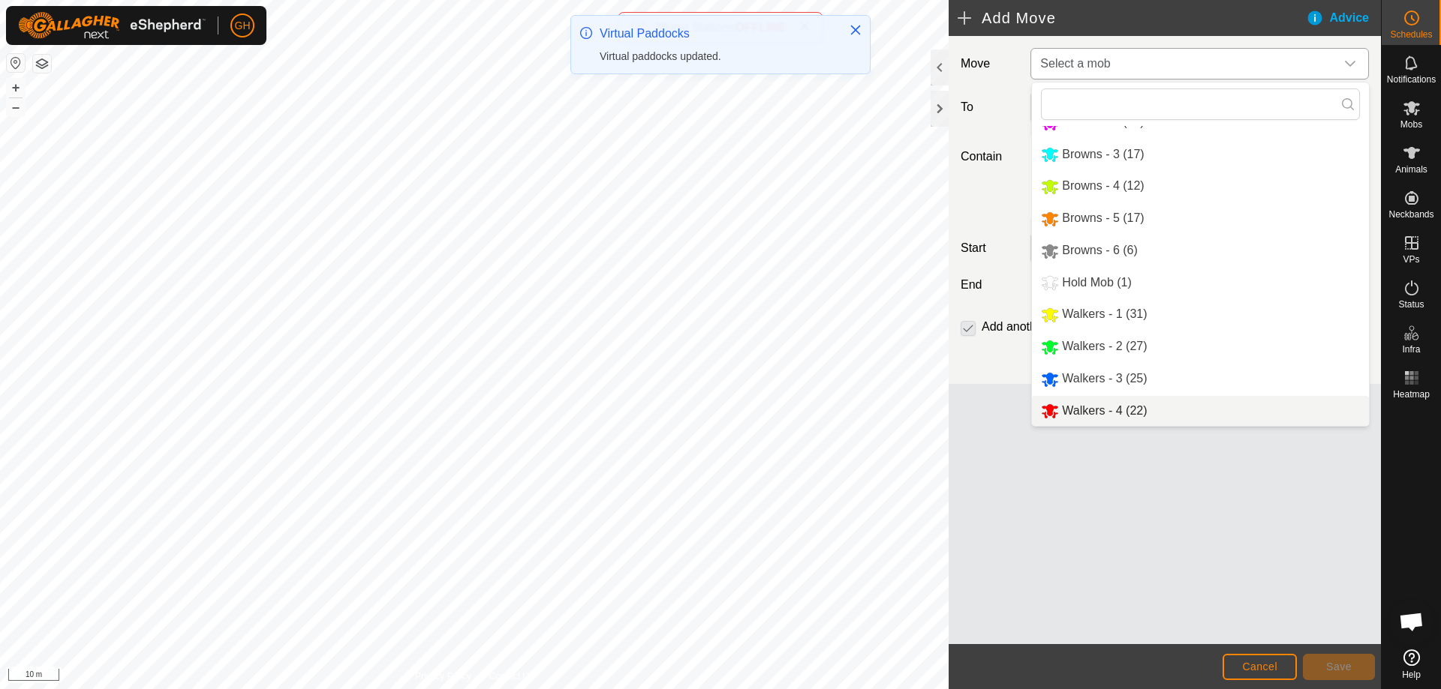
click at [1119, 404] on li "Walkers - 4 (22)" at bounding box center [1200, 411] width 337 height 31
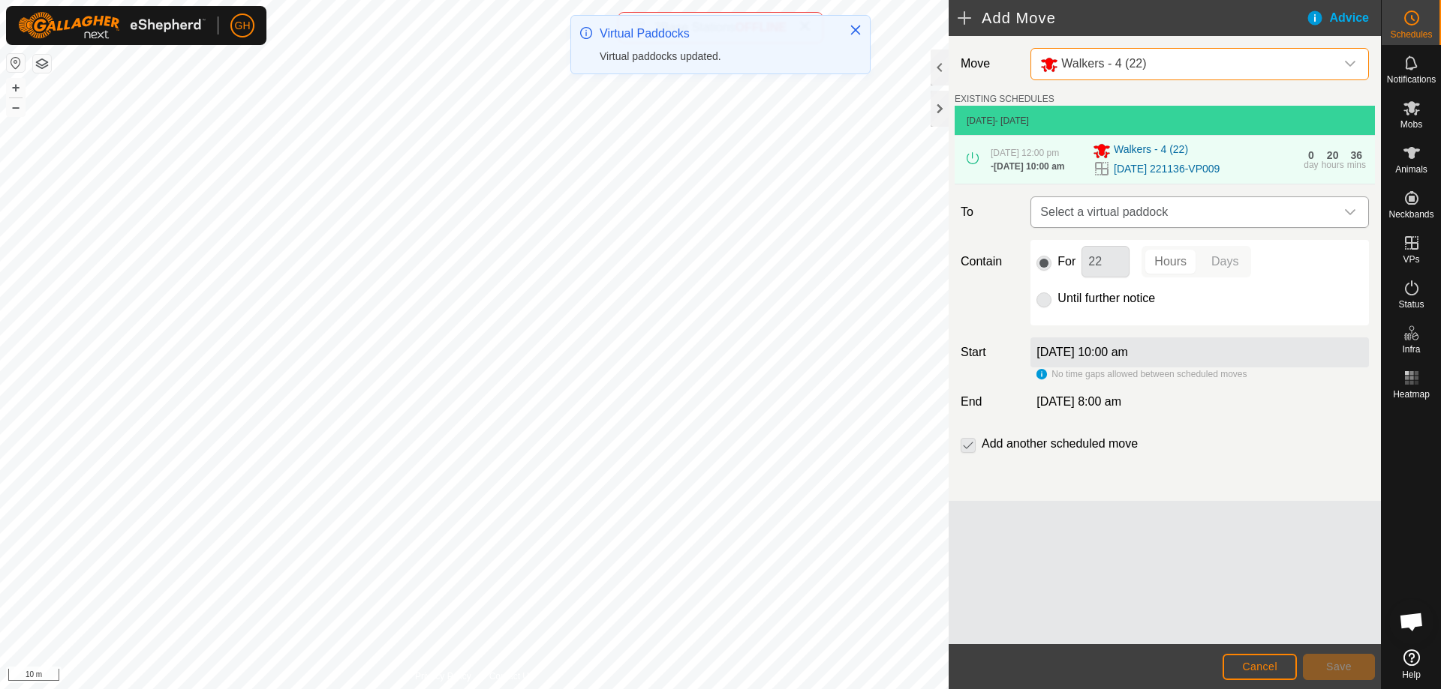
click at [1166, 224] on span "Select a virtual paddock" at bounding box center [1184, 212] width 301 height 30
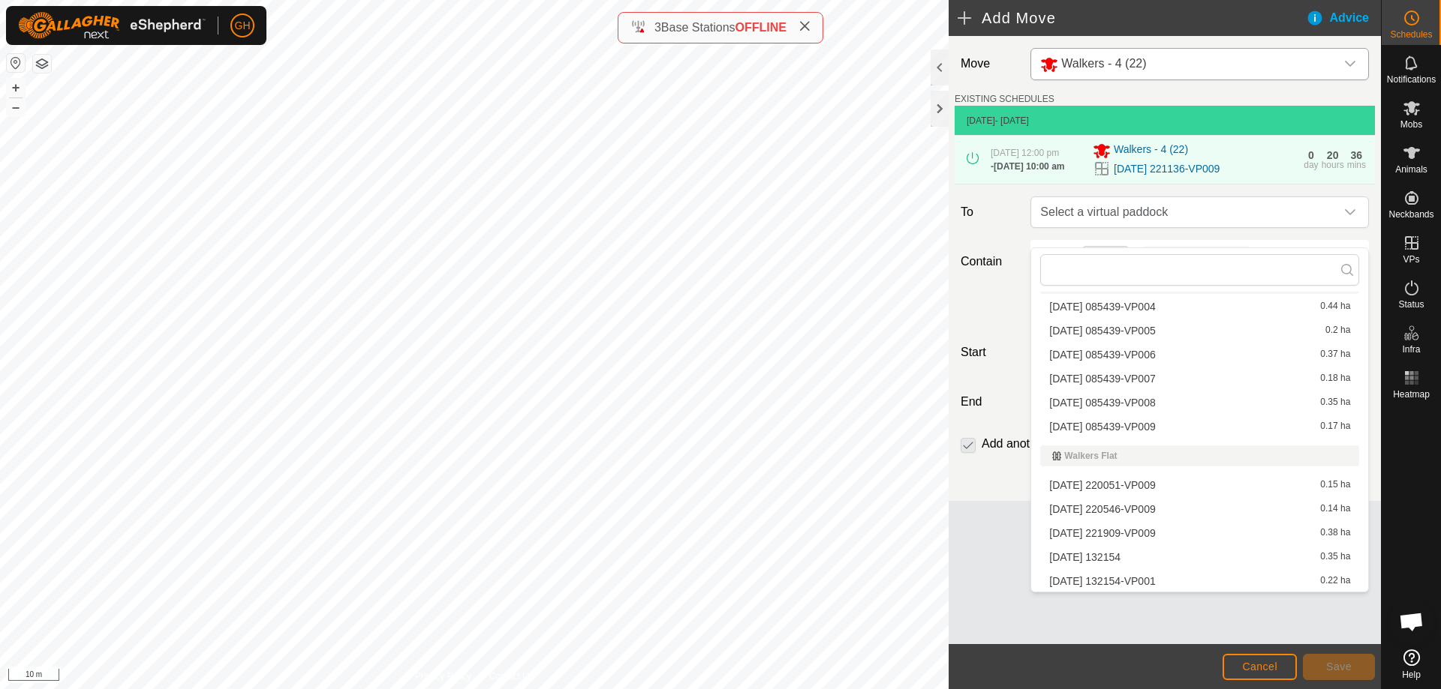
scroll to position [290, 0]
click at [1146, 557] on li "[DATE] 132154 0.35 ha" at bounding box center [1199, 556] width 319 height 23
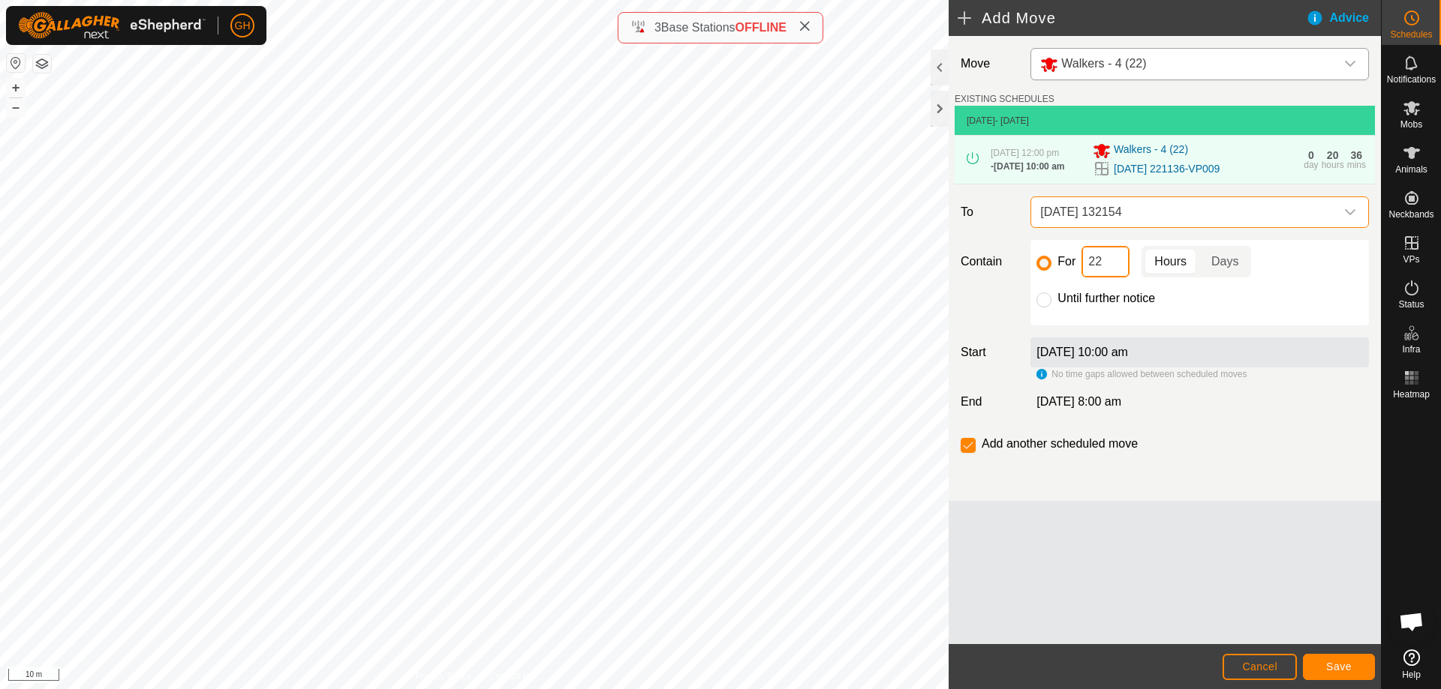
click at [1126, 278] on input "22" at bounding box center [1105, 262] width 48 height 32
click at [1331, 656] on button "Save" at bounding box center [1338, 667] width 72 height 26
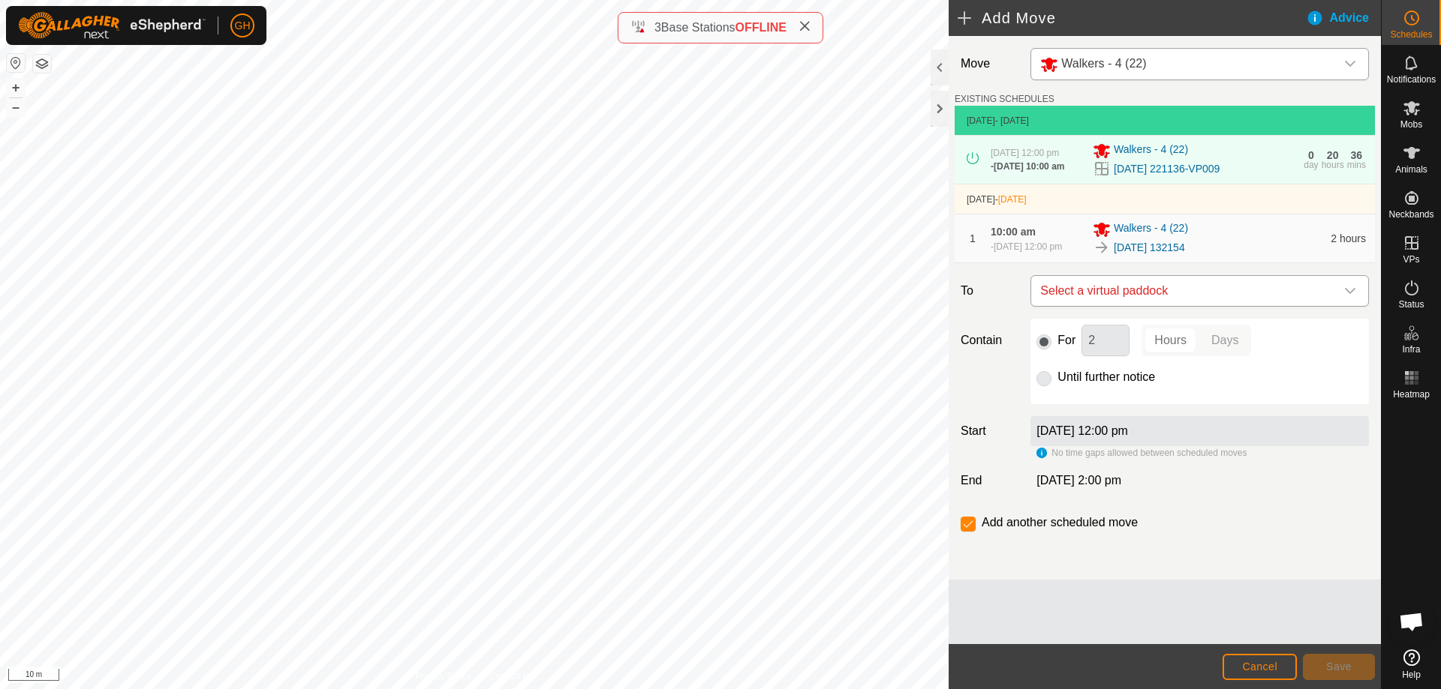
click at [1144, 306] on span "Select a virtual paddock" at bounding box center [1184, 291] width 301 height 30
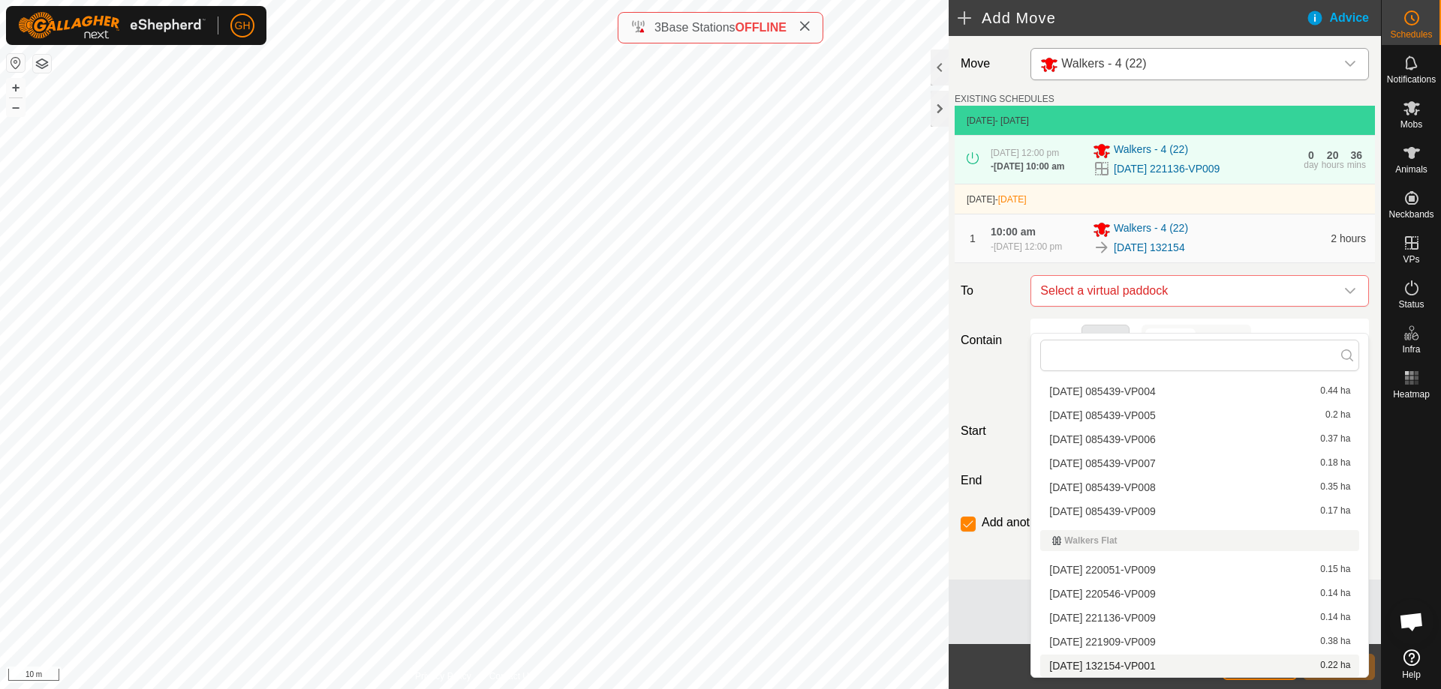
click at [1167, 662] on li "[DATE] 132154-VP001 0.22 ha" at bounding box center [1199, 666] width 319 height 23
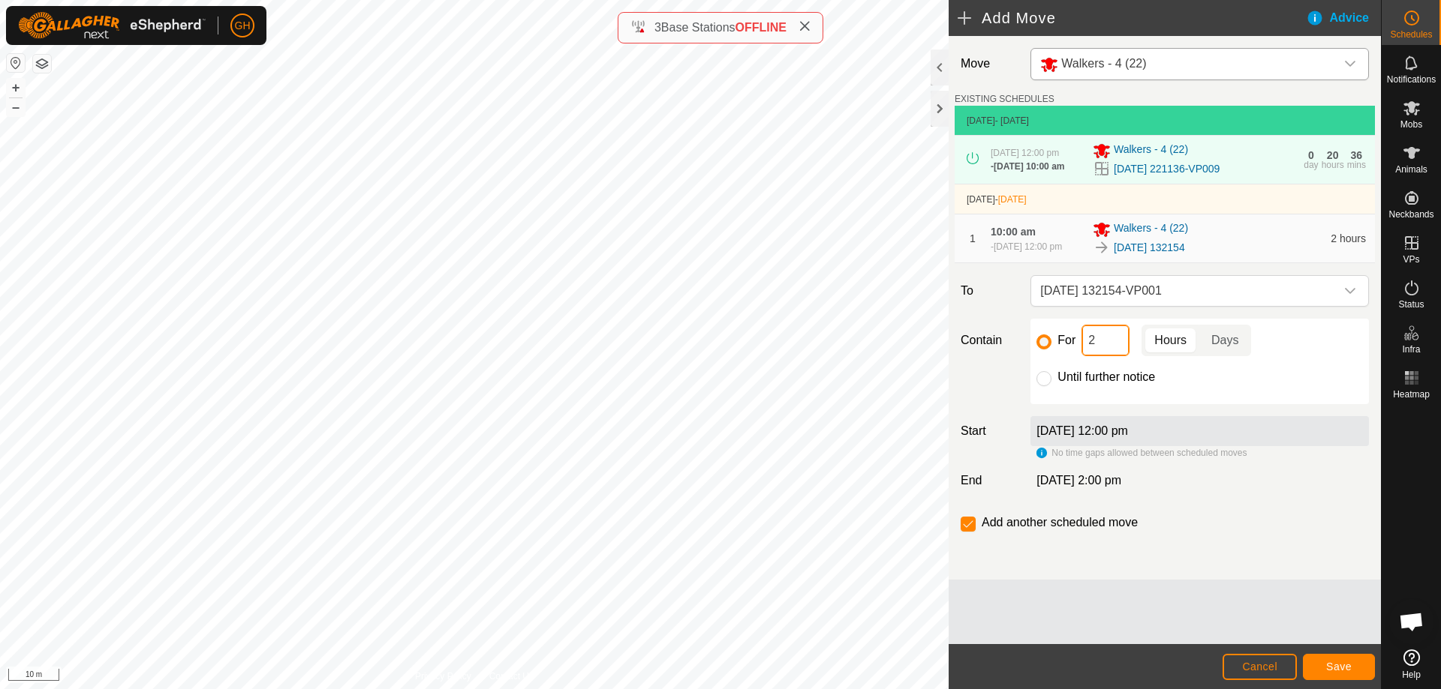
click at [1113, 356] on input "2" at bounding box center [1105, 341] width 48 height 32
click at [963, 532] on input "checkbox" at bounding box center [967, 524] width 15 height 15
click at [1344, 667] on span "Save" at bounding box center [1339, 667] width 26 height 12
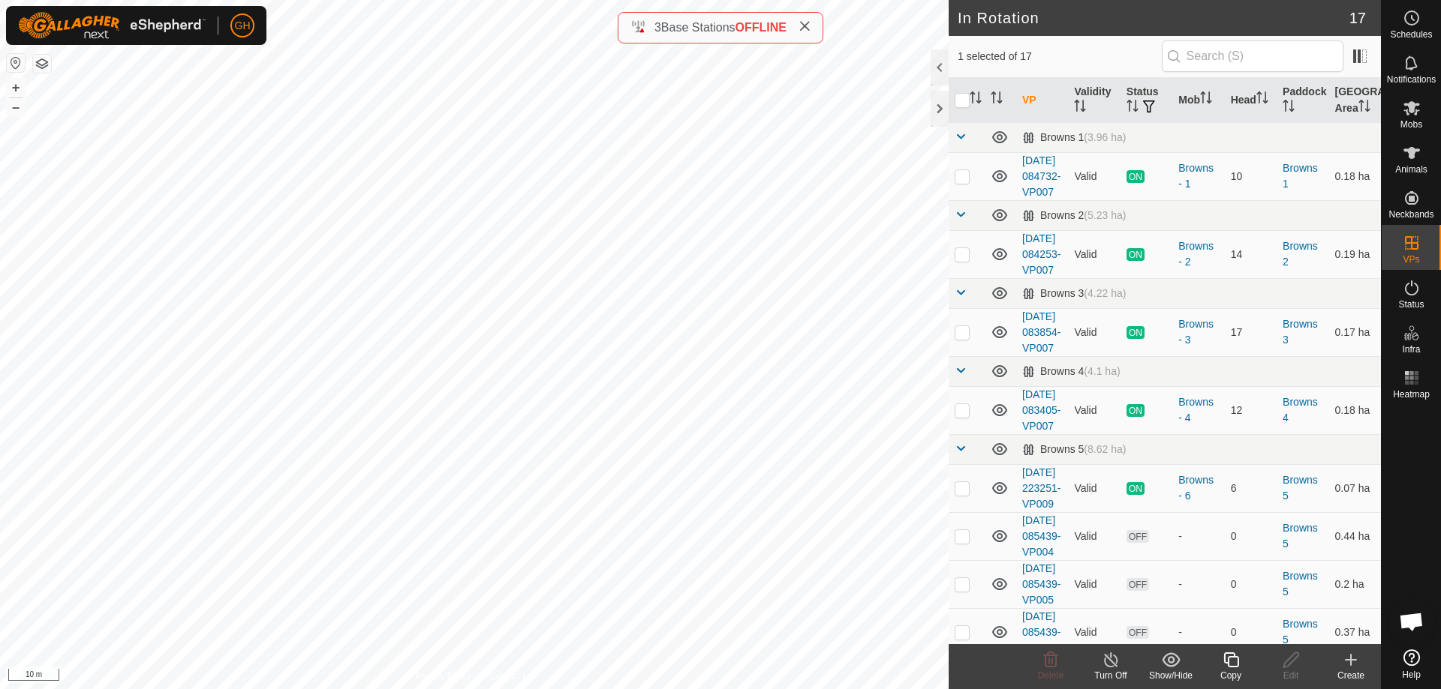
click at [1358, 667] on icon at bounding box center [1350, 660] width 18 height 18
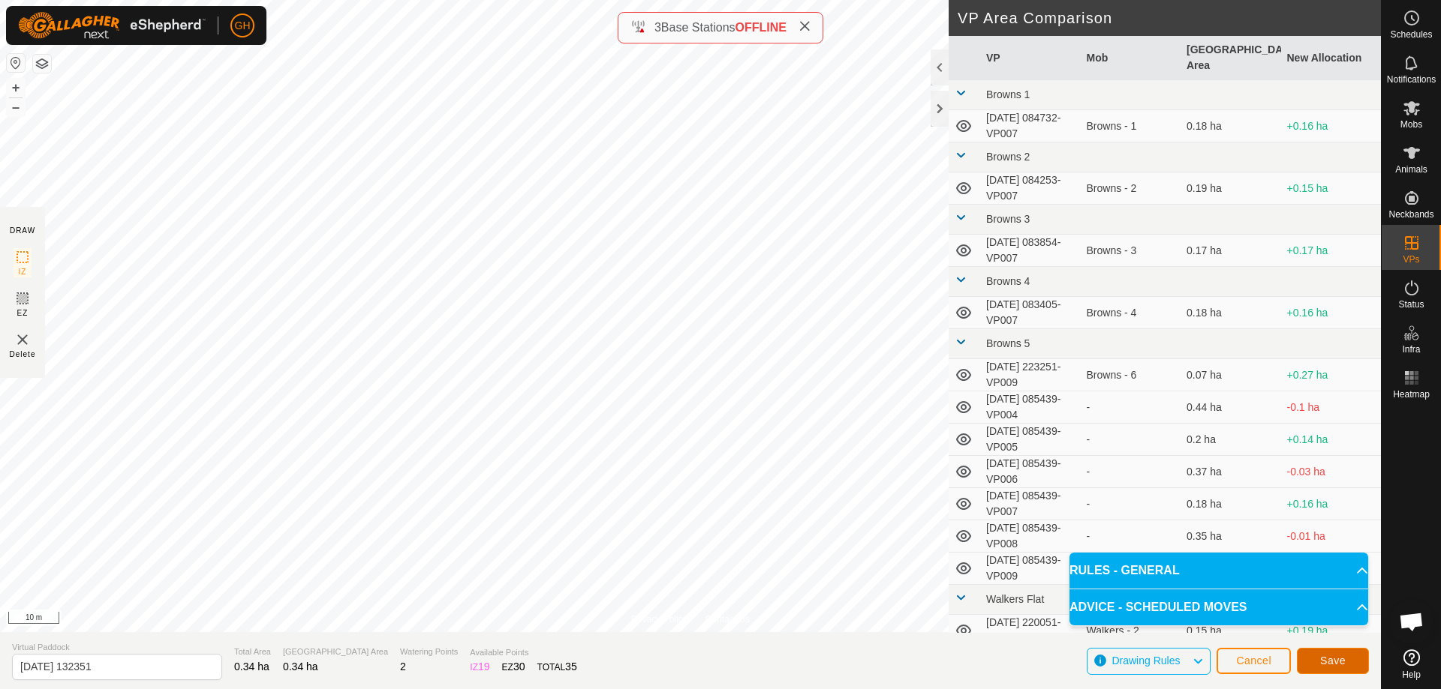
click at [1346, 654] on button "Save" at bounding box center [1332, 661] width 72 height 26
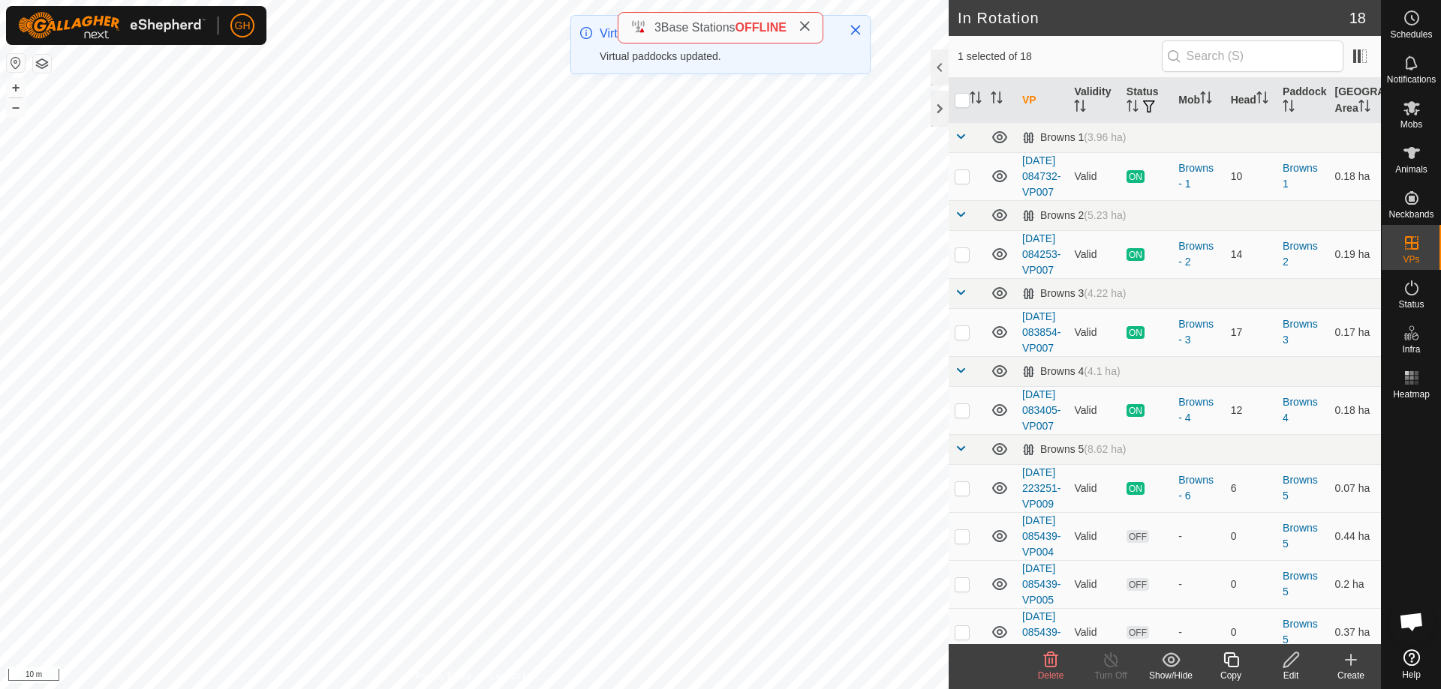
click at [1233, 660] on icon at bounding box center [1230, 660] width 19 height 18
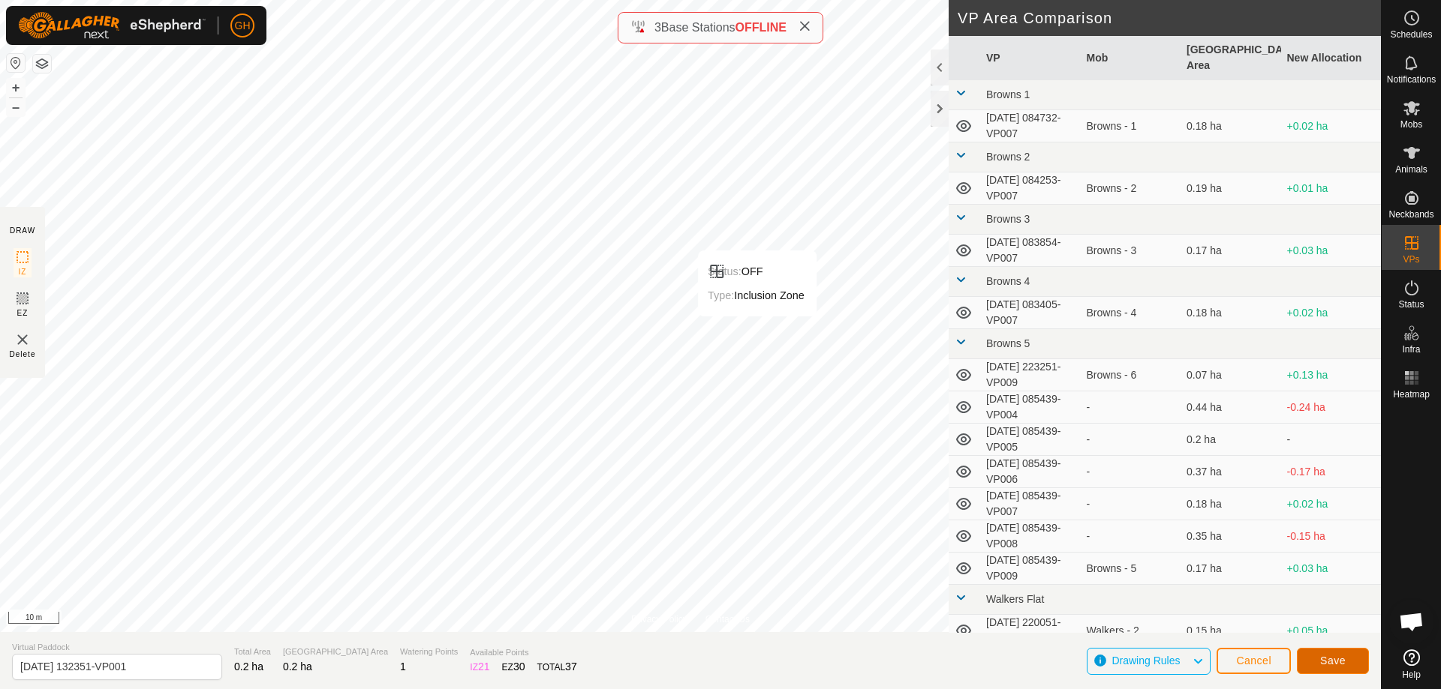
click at [1342, 661] on span "Save" at bounding box center [1333, 661] width 26 height 12
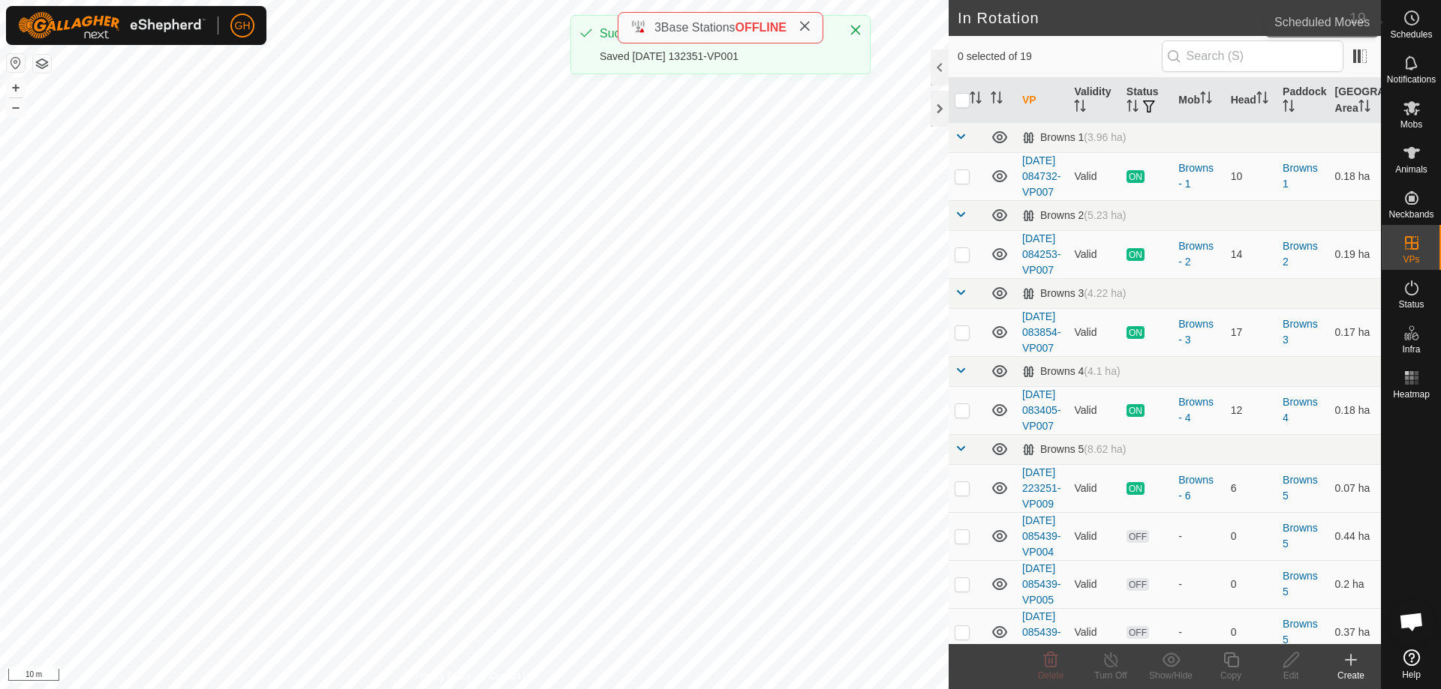
click at [1418, 23] on icon at bounding box center [1411, 18] width 18 height 18
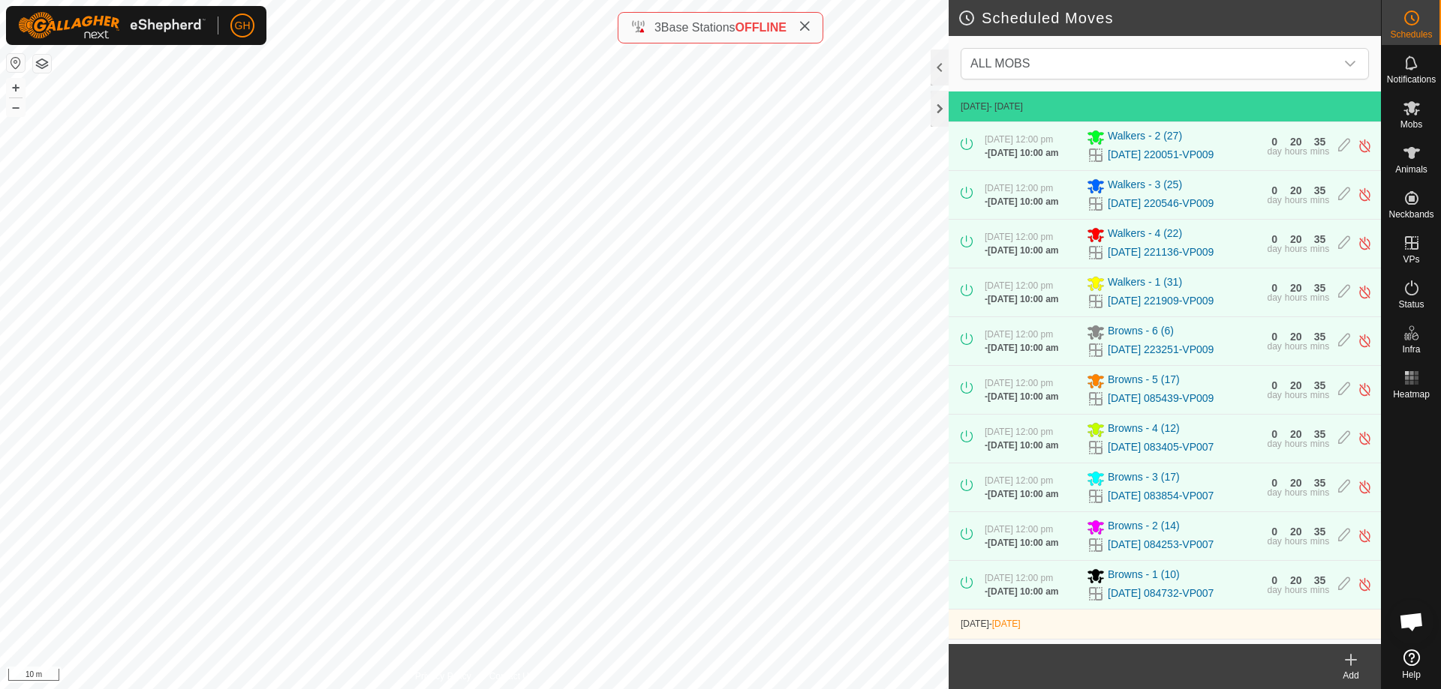
click at [1348, 672] on div "Add" at bounding box center [1350, 676] width 60 height 14
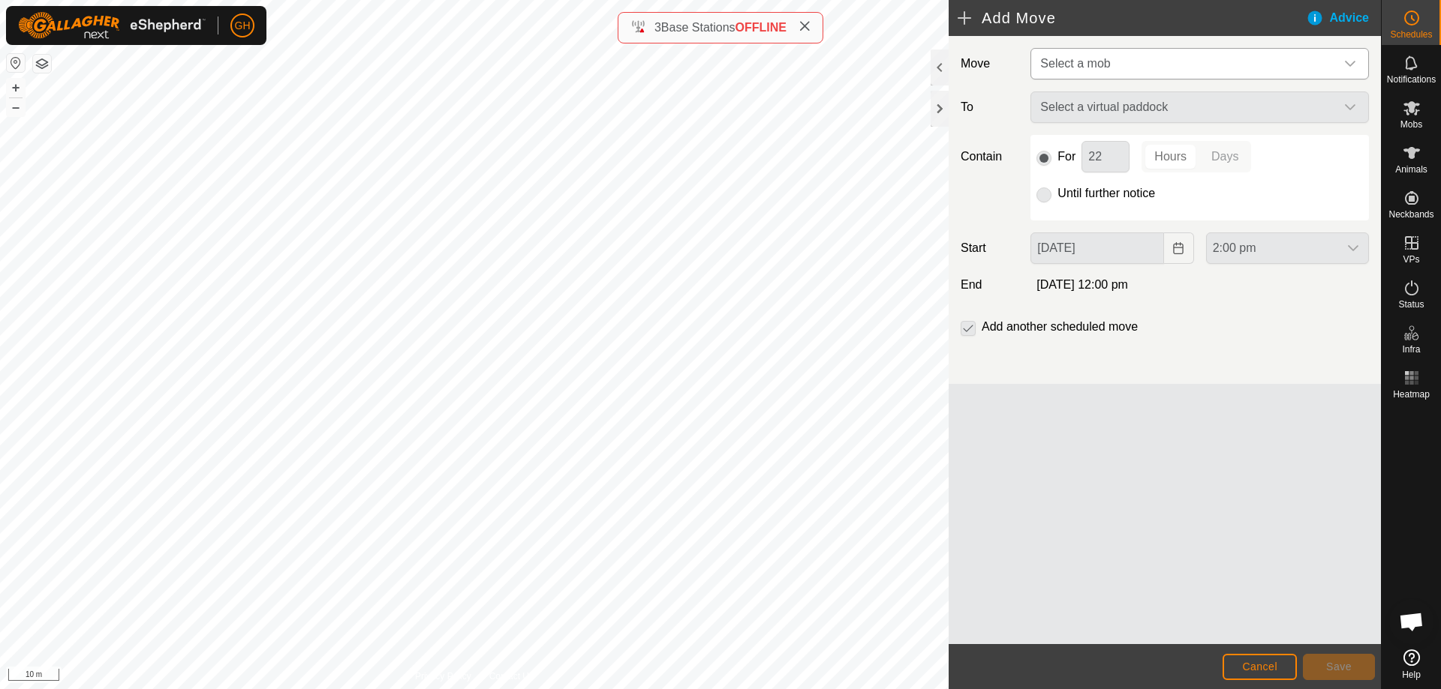
click at [1128, 61] on span "Select a mob" at bounding box center [1184, 64] width 301 height 30
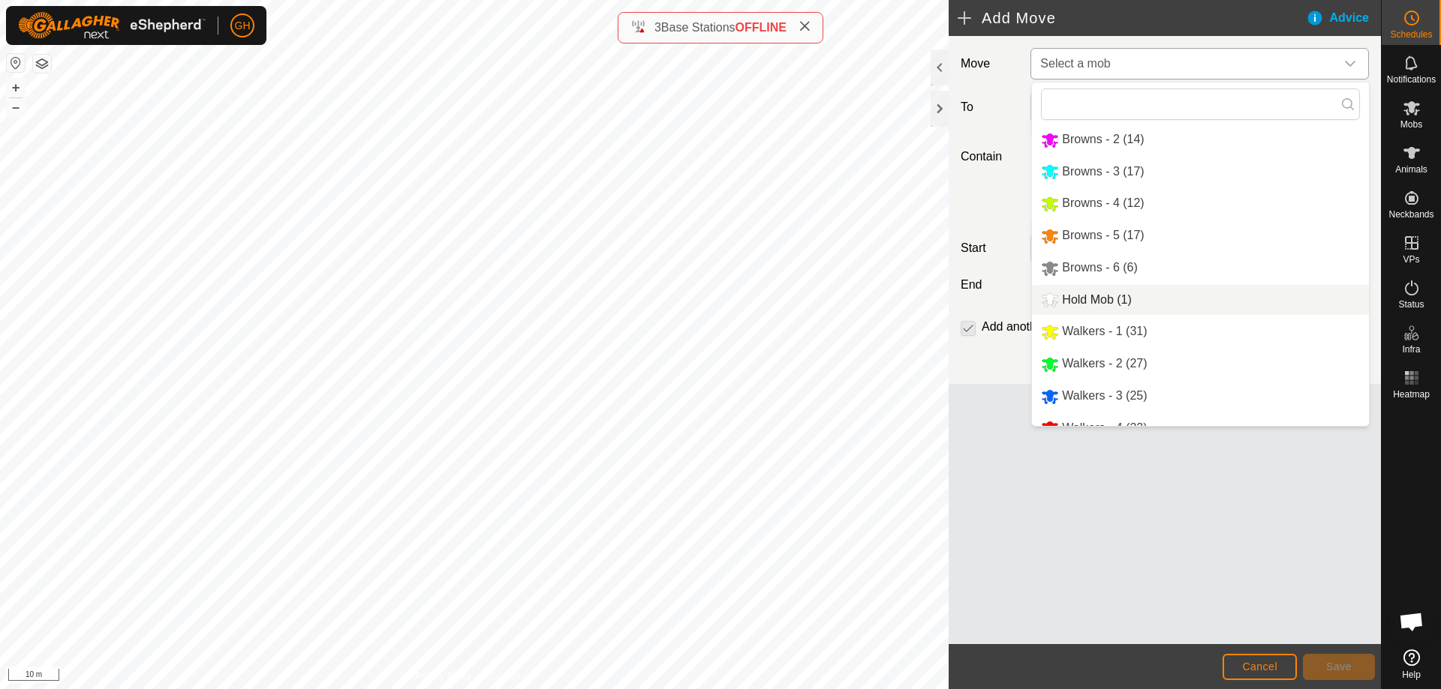
scroll to position [52, 0]
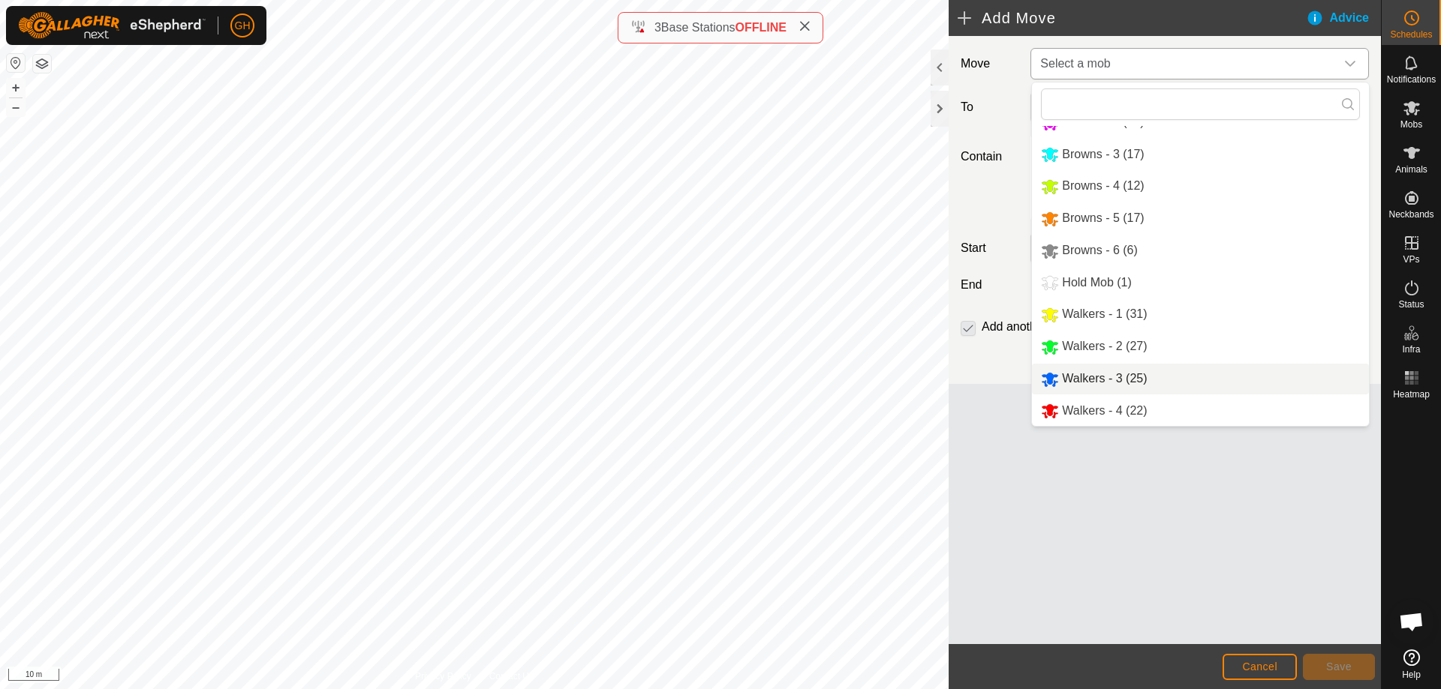
click at [1123, 374] on li "Walkers - 3 (25)" at bounding box center [1200, 379] width 337 height 31
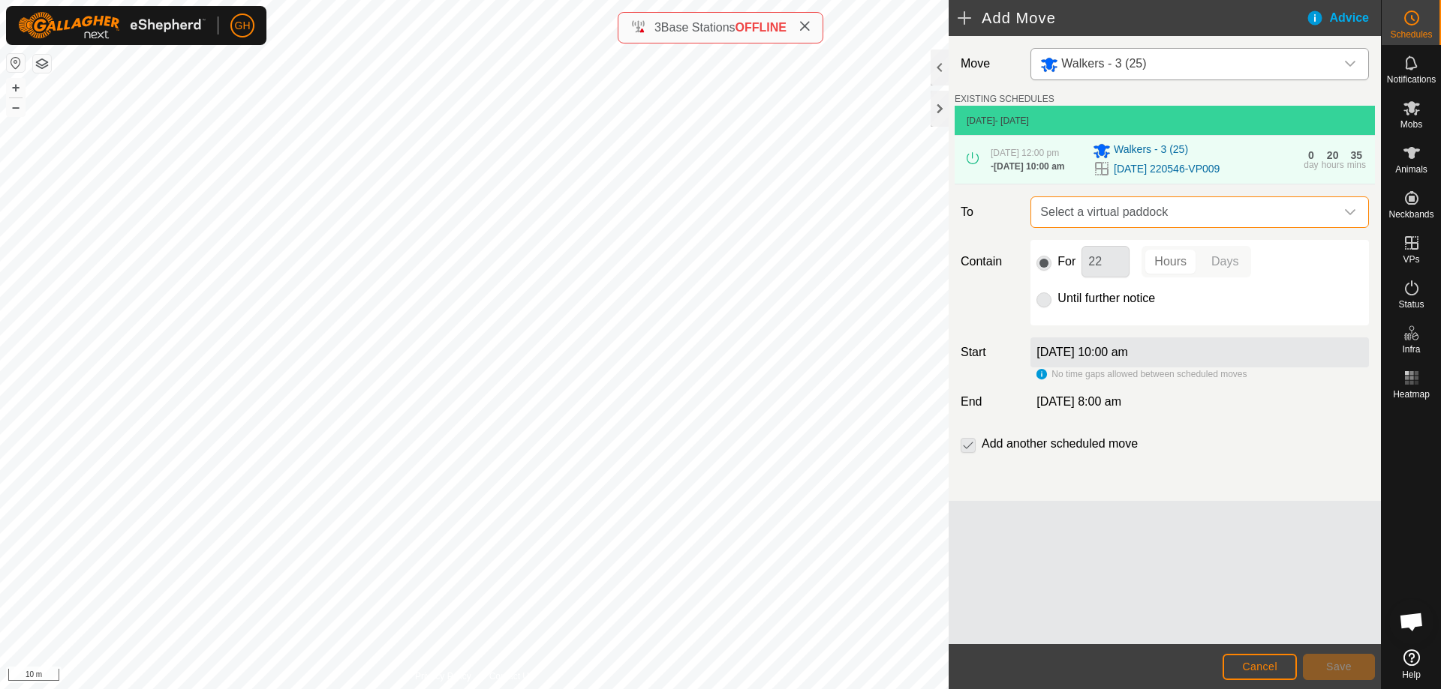
click at [1131, 227] on span "Select a virtual paddock" at bounding box center [1184, 212] width 301 height 30
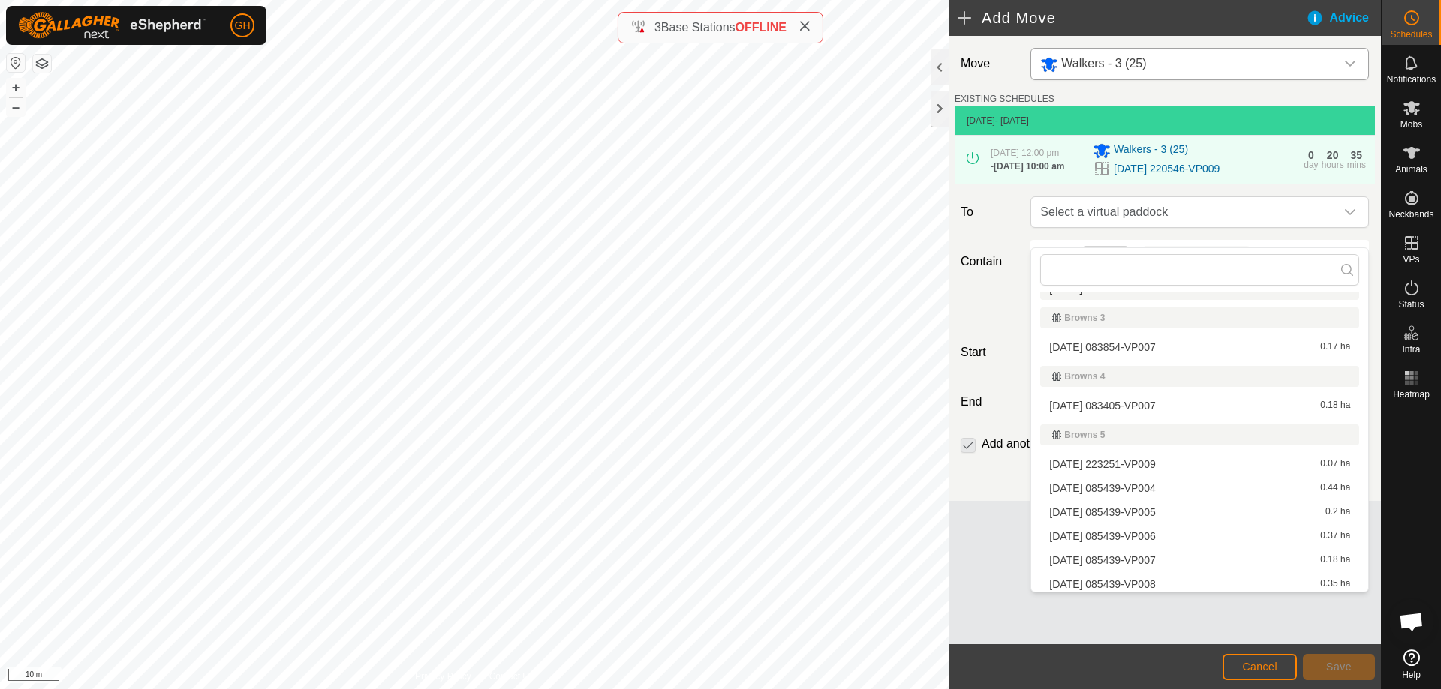
scroll to position [338, 0]
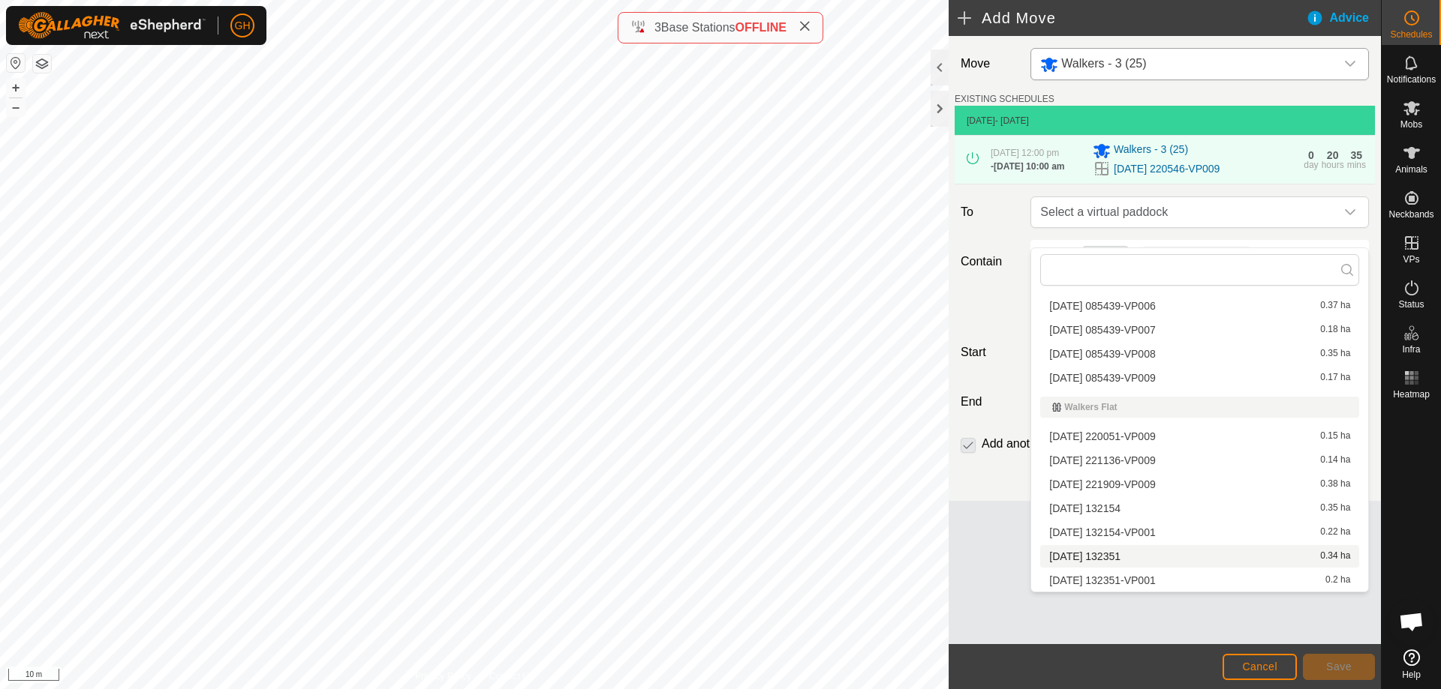
click at [1132, 555] on li "[DATE] 132351 0.34 ha" at bounding box center [1199, 556] width 319 height 23
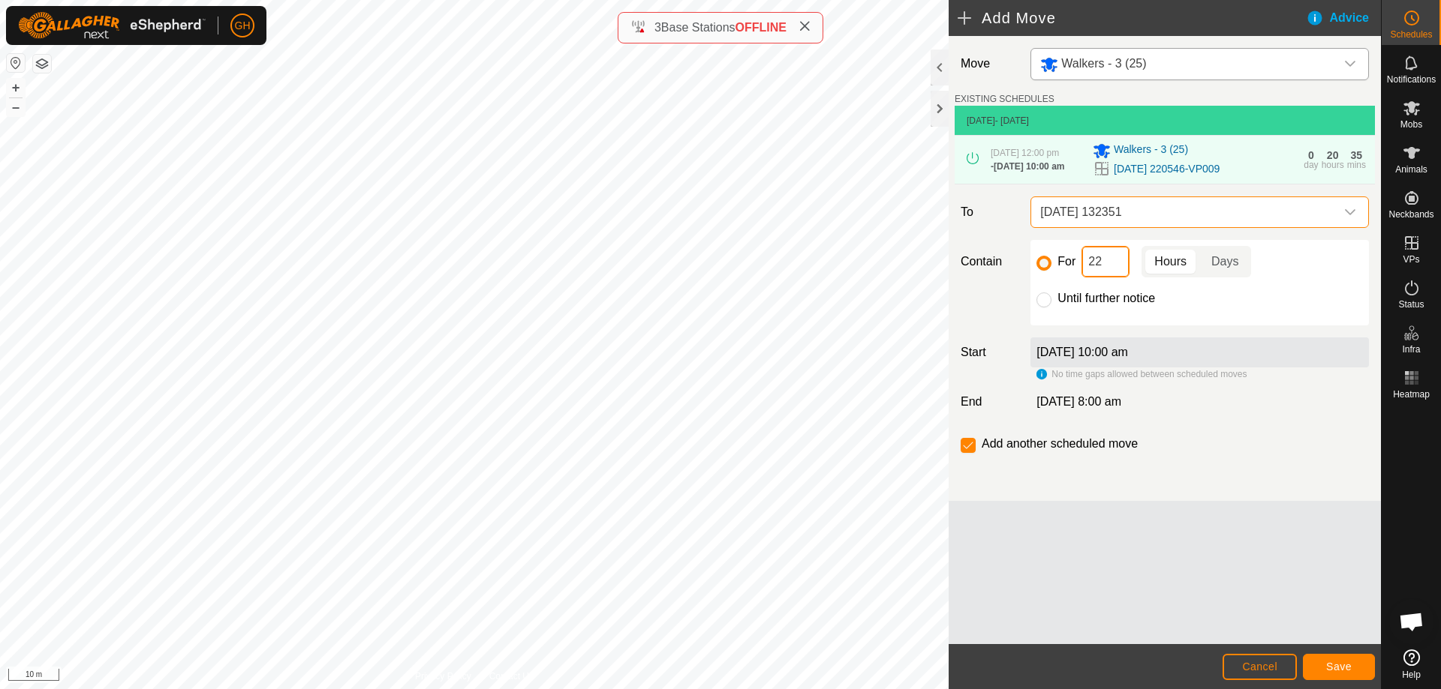
click at [1116, 278] on input "22" at bounding box center [1105, 262] width 48 height 32
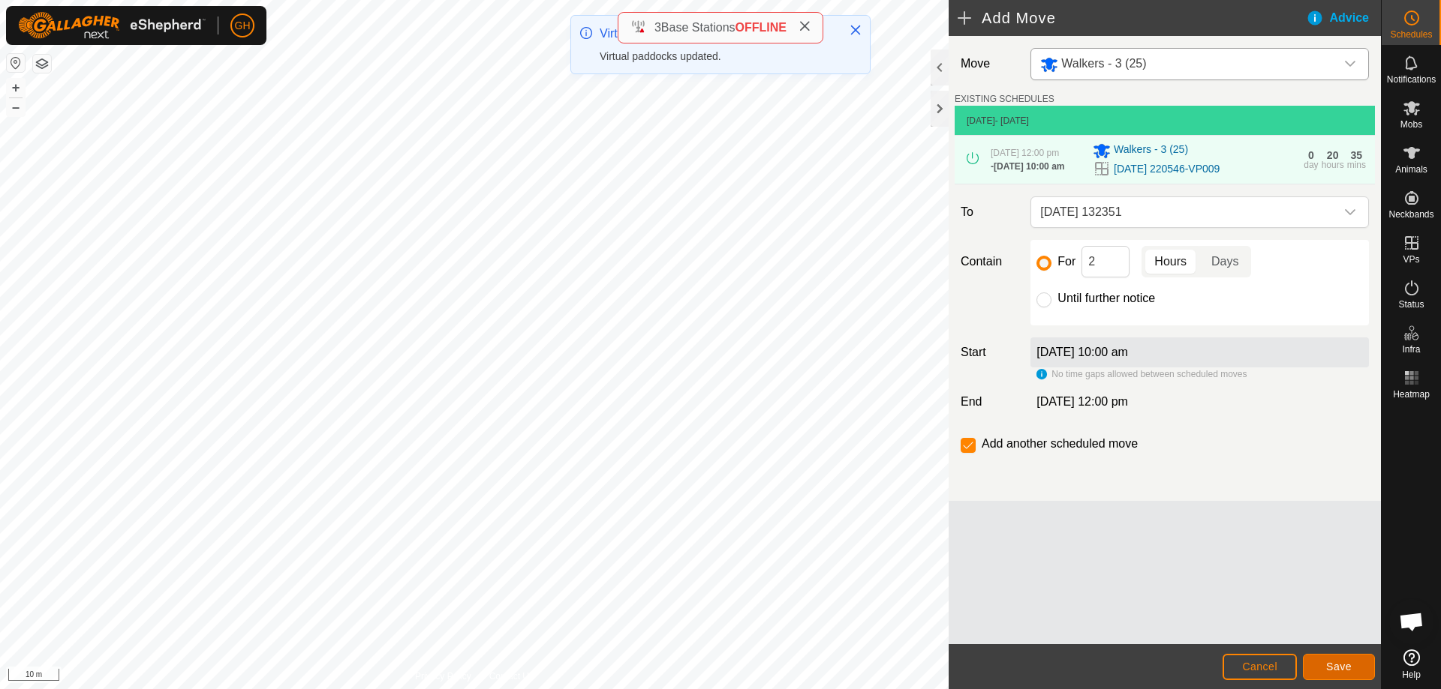
click at [1344, 669] on span "Save" at bounding box center [1339, 667] width 26 height 12
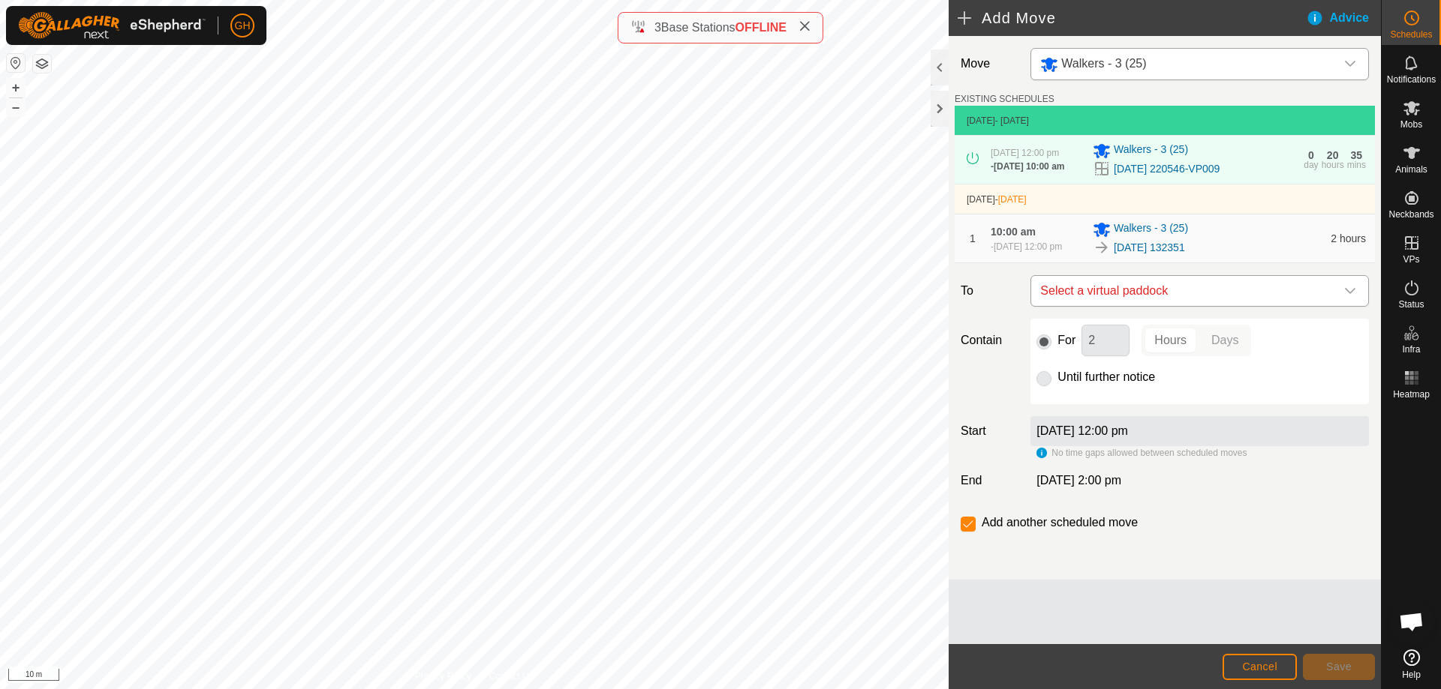
click at [1209, 306] on span "Select a virtual paddock" at bounding box center [1184, 291] width 301 height 30
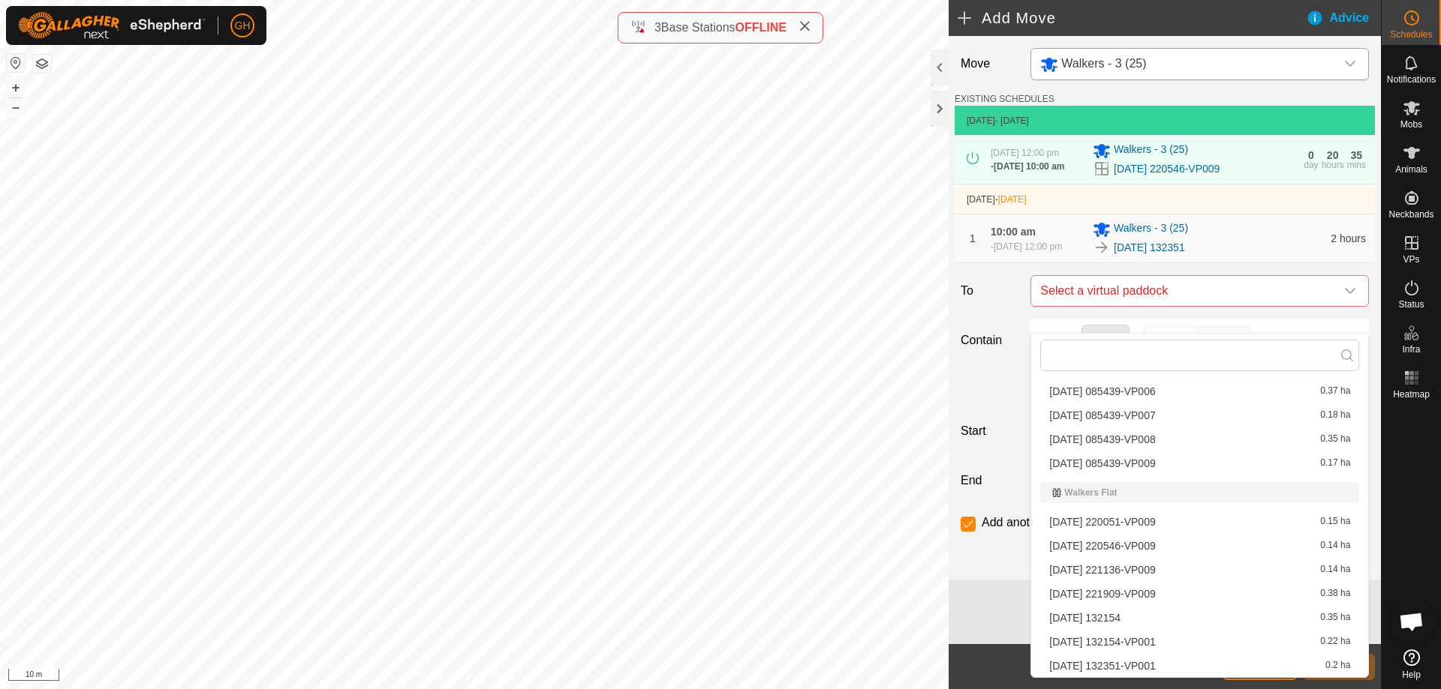
click at [1167, 665] on li "[DATE] 132351-VP001 0.2 ha" at bounding box center [1199, 666] width 319 height 23
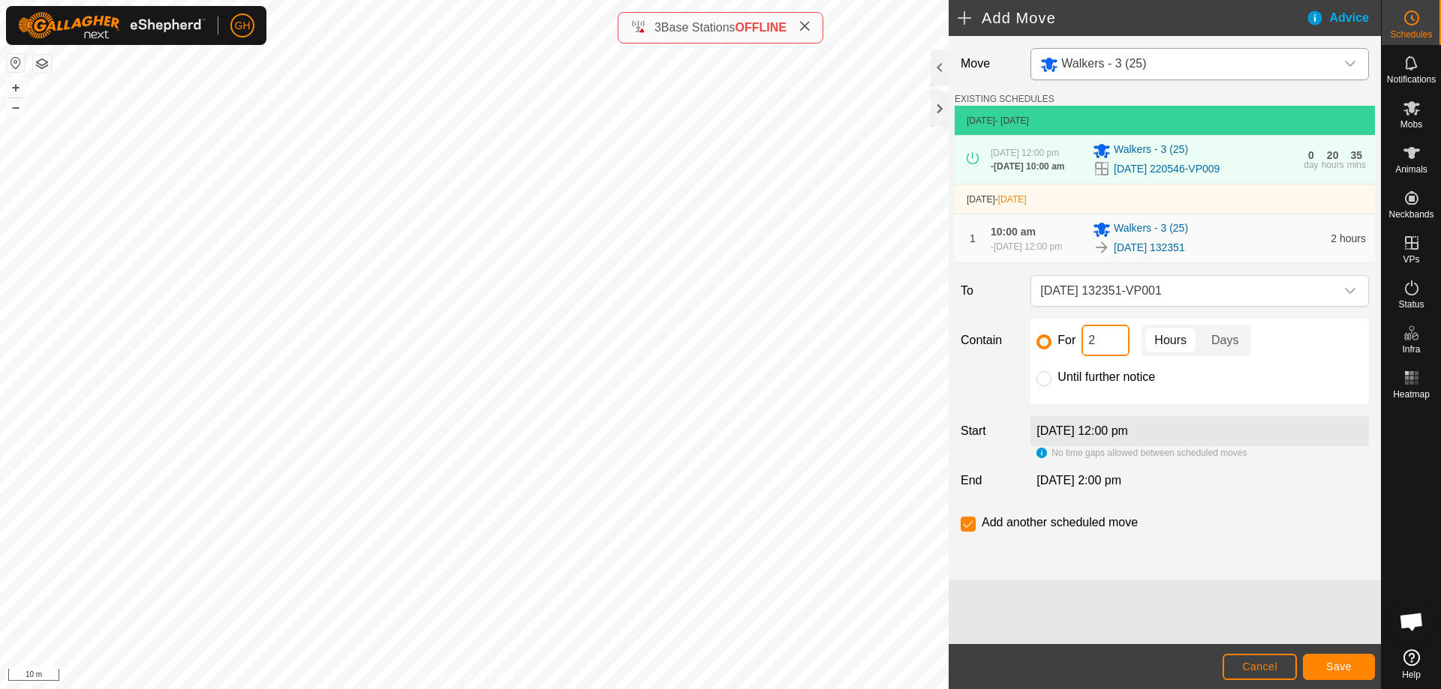
click at [1128, 356] on input "2" at bounding box center [1105, 341] width 48 height 32
click at [964, 544] on div "Add another scheduled move" at bounding box center [1164, 529] width 420 height 30
click at [966, 532] on input "checkbox" at bounding box center [967, 524] width 15 height 15
click at [1338, 660] on button "Save" at bounding box center [1338, 667] width 72 height 26
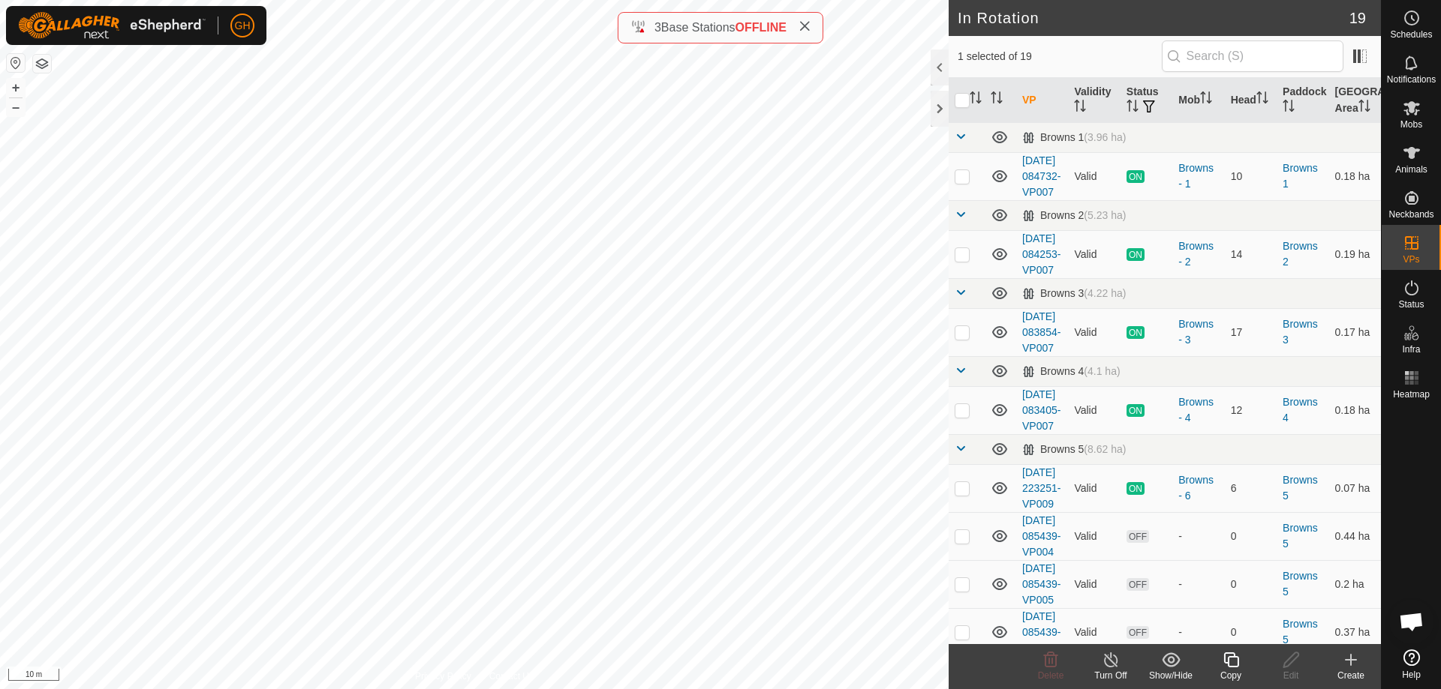
click at [1349, 665] on icon at bounding box center [1350, 660] width 18 height 18
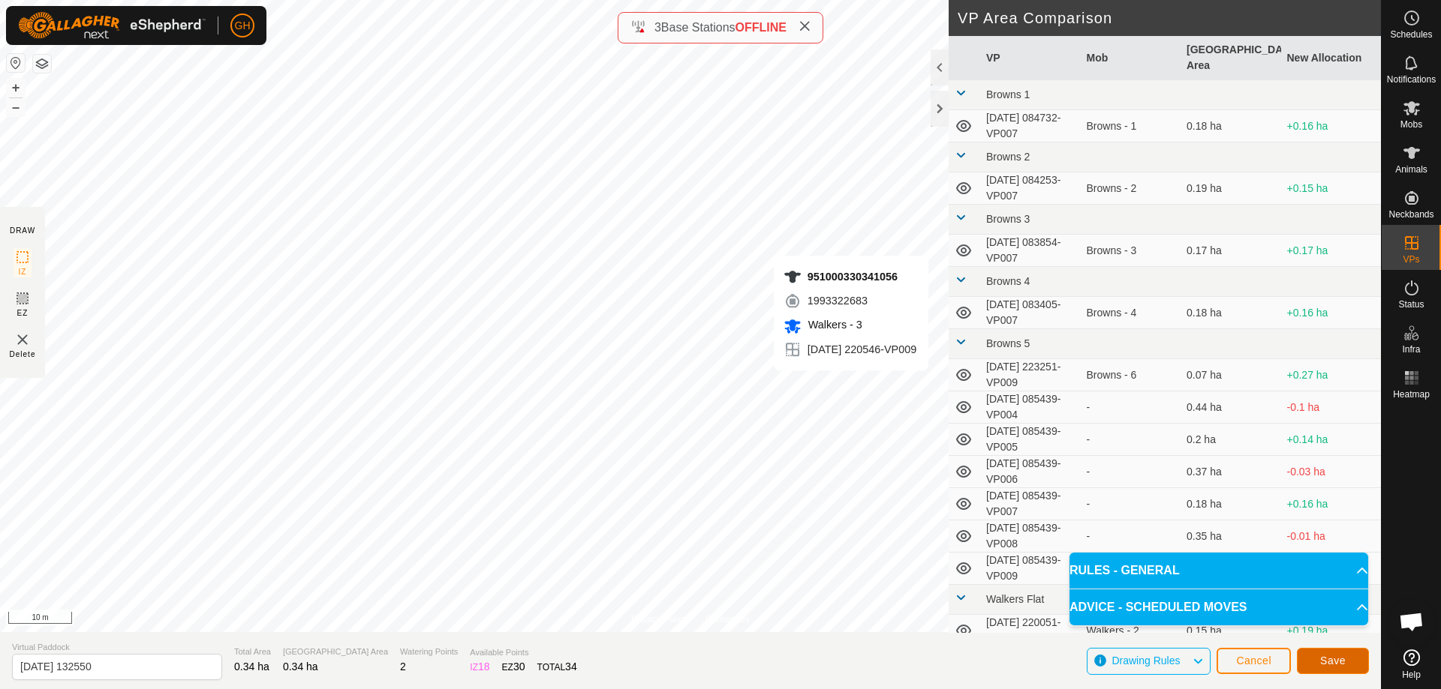
click at [1335, 668] on button "Save" at bounding box center [1332, 661] width 72 height 26
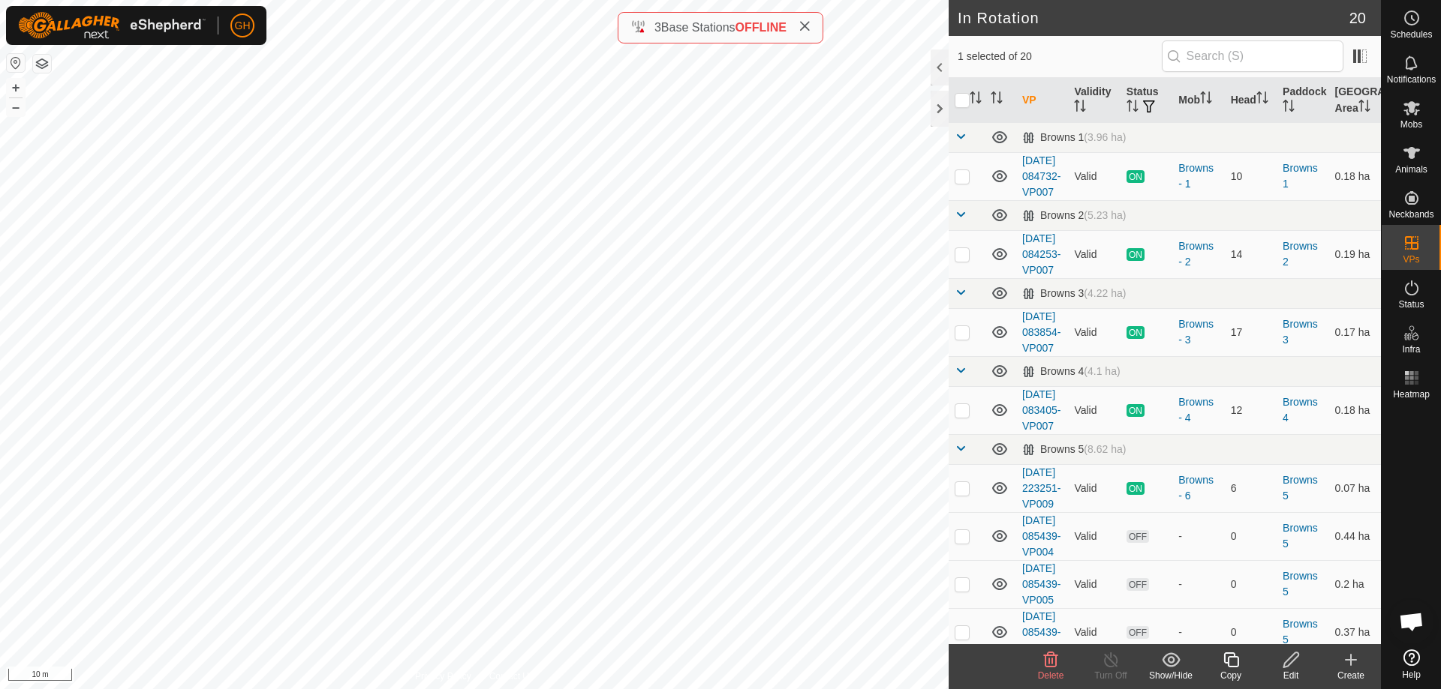
click at [1233, 659] on icon at bounding box center [1230, 660] width 19 height 18
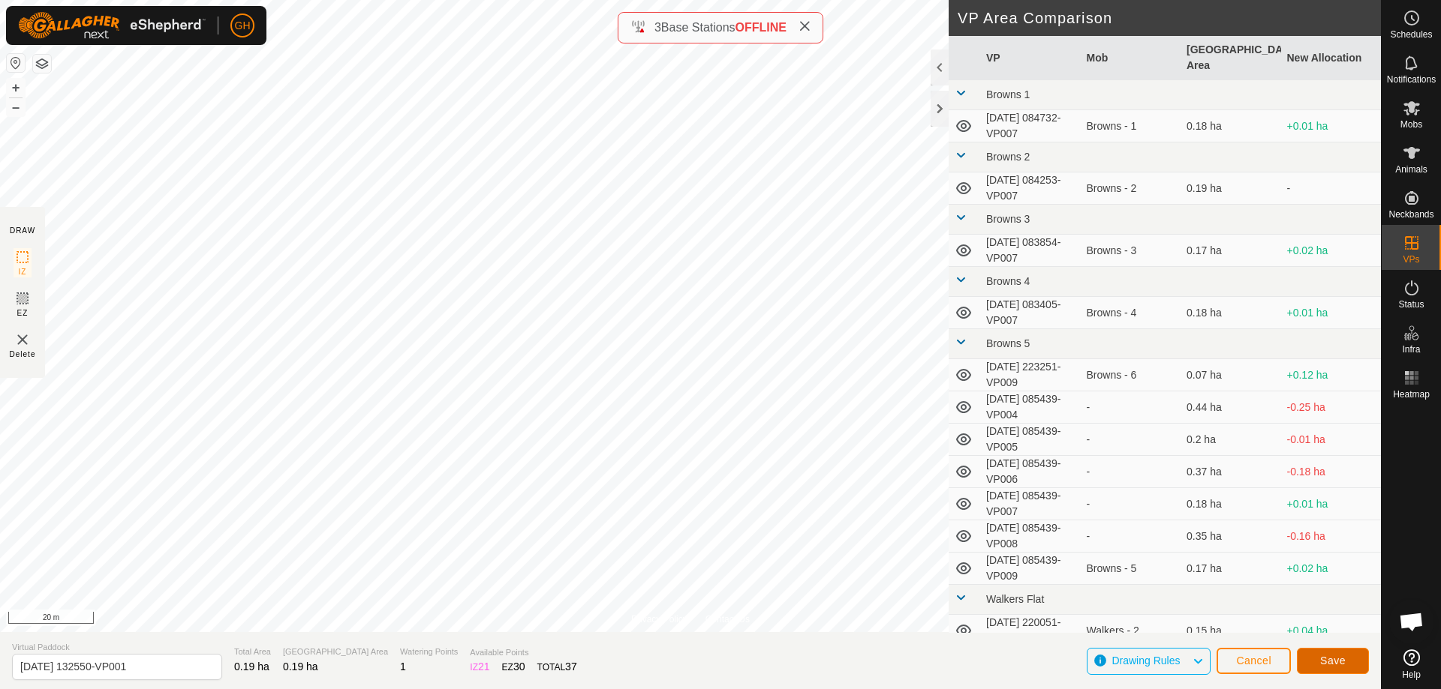
click at [1325, 653] on button "Save" at bounding box center [1332, 661] width 72 height 26
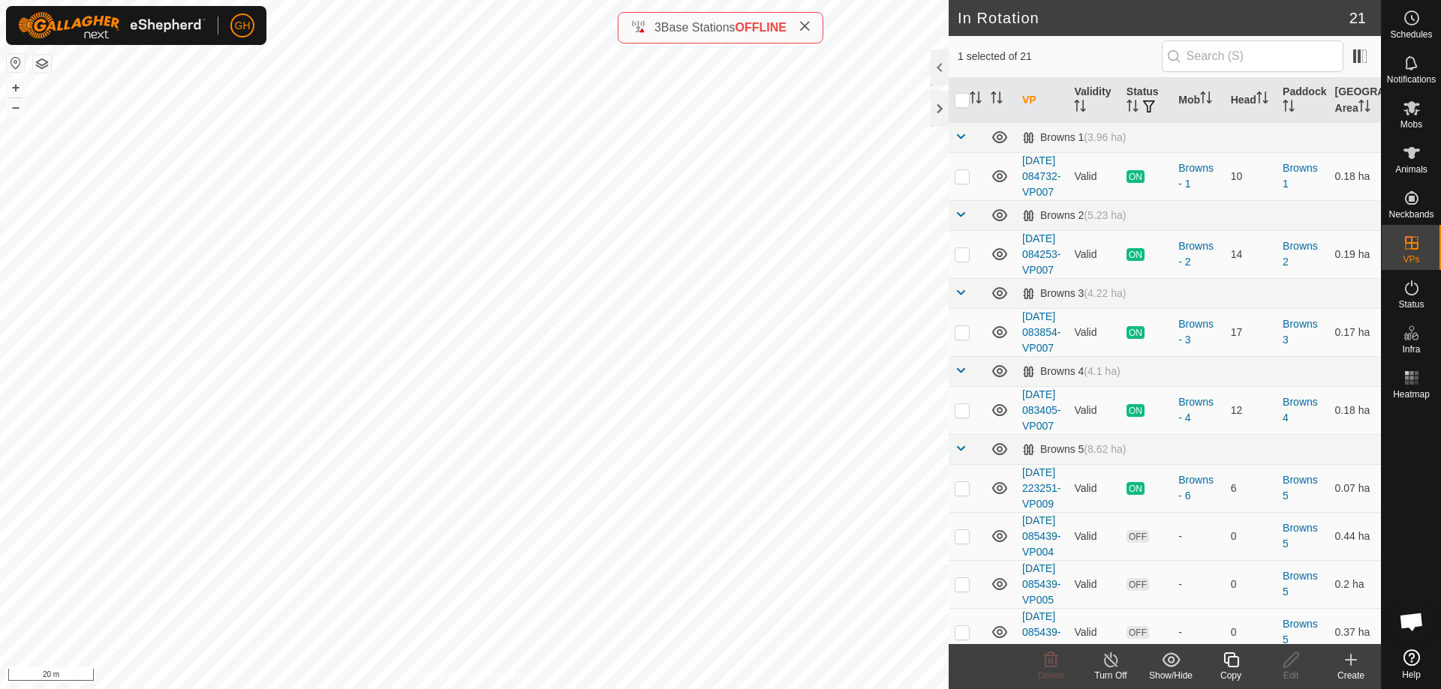
click at [1349, 660] on icon at bounding box center [1350, 660] width 11 height 0
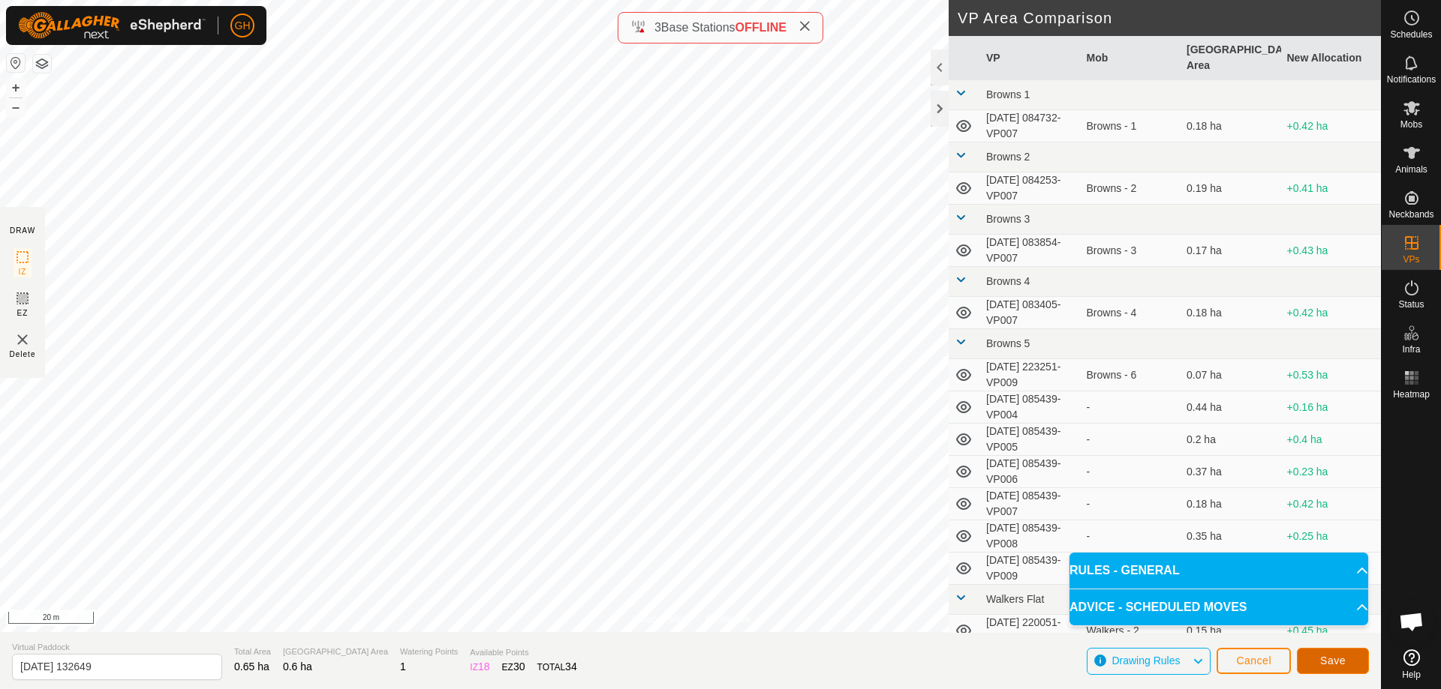
click at [1334, 662] on span "Save" at bounding box center [1333, 661] width 26 height 12
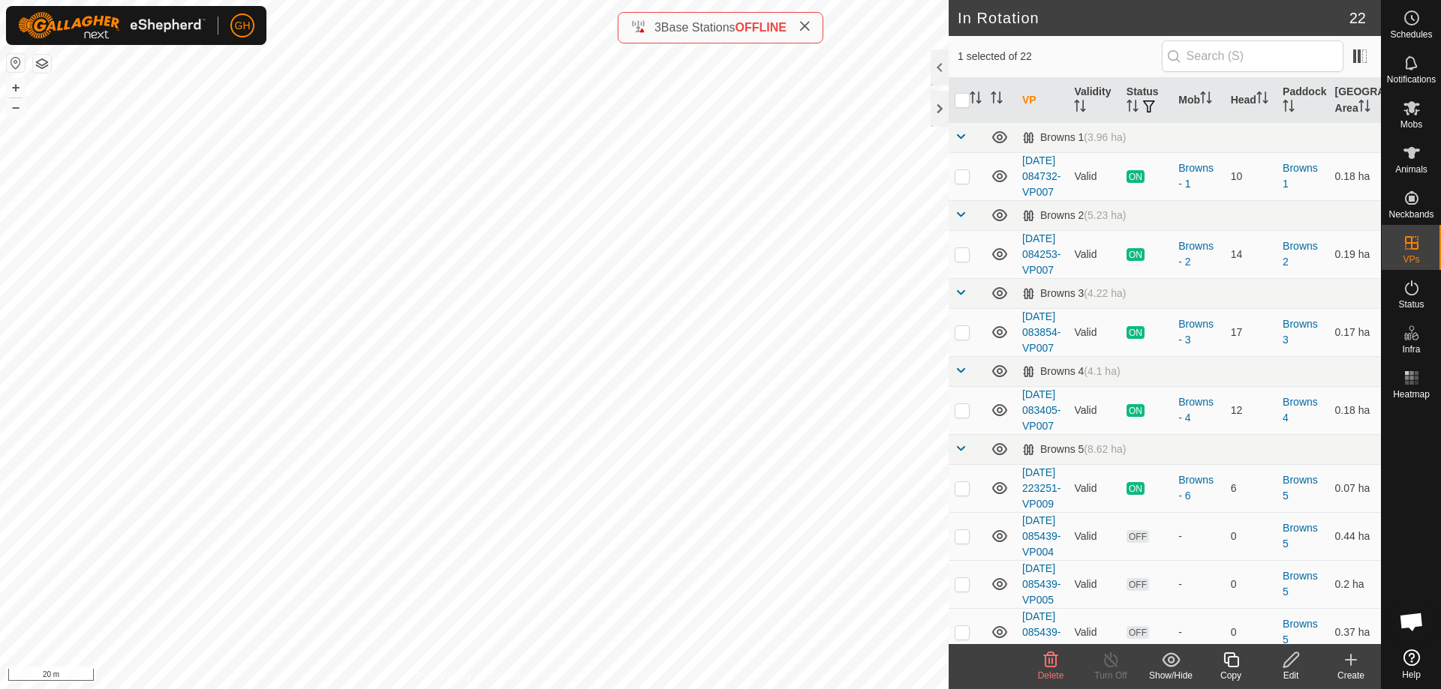
click at [1231, 659] on icon at bounding box center [1230, 660] width 19 height 18
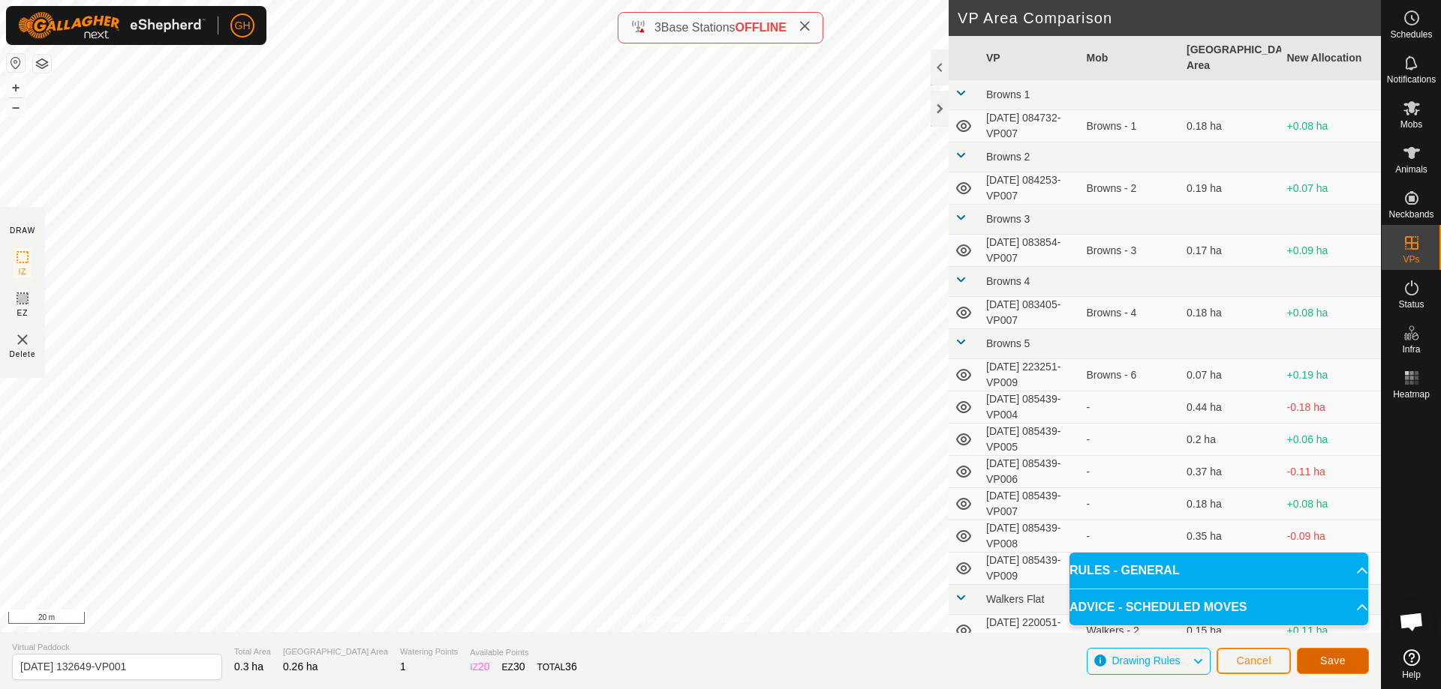
click at [1331, 671] on button "Save" at bounding box center [1332, 661] width 72 height 26
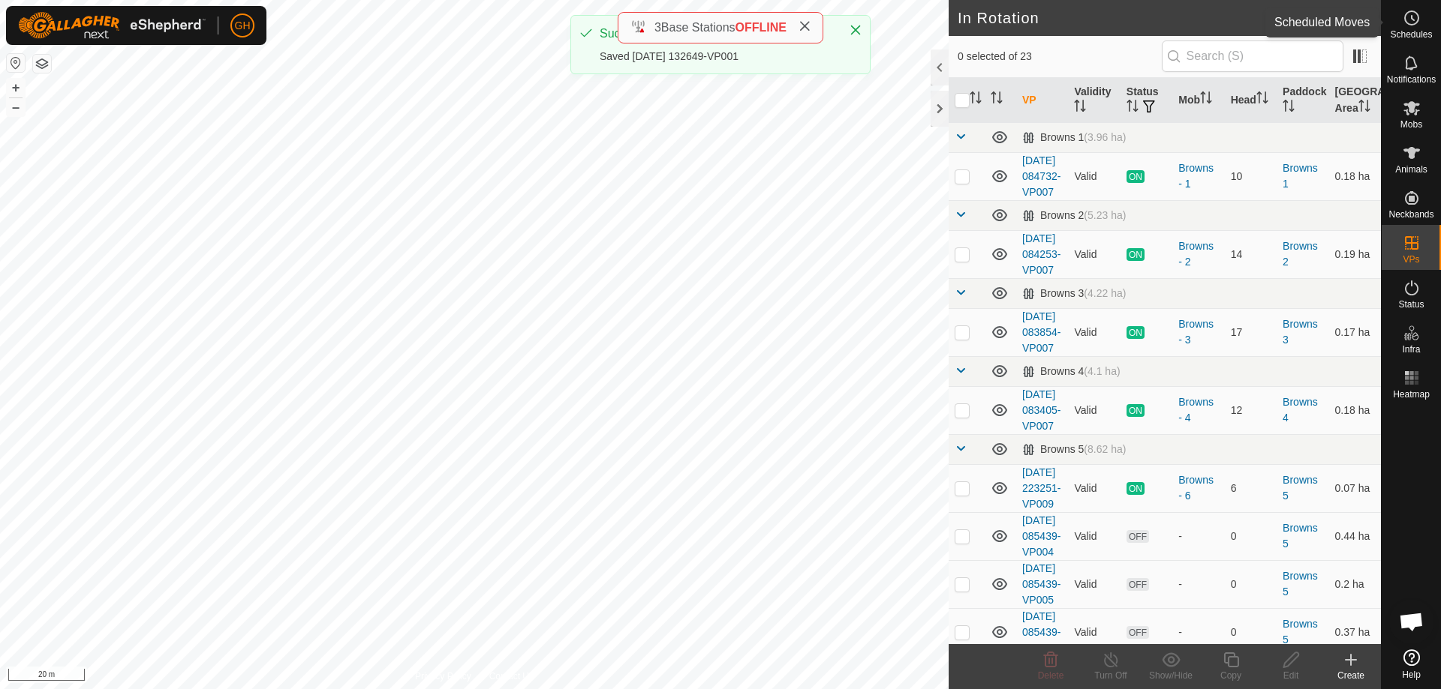
click at [1411, 21] on icon at bounding box center [1411, 18] width 18 height 18
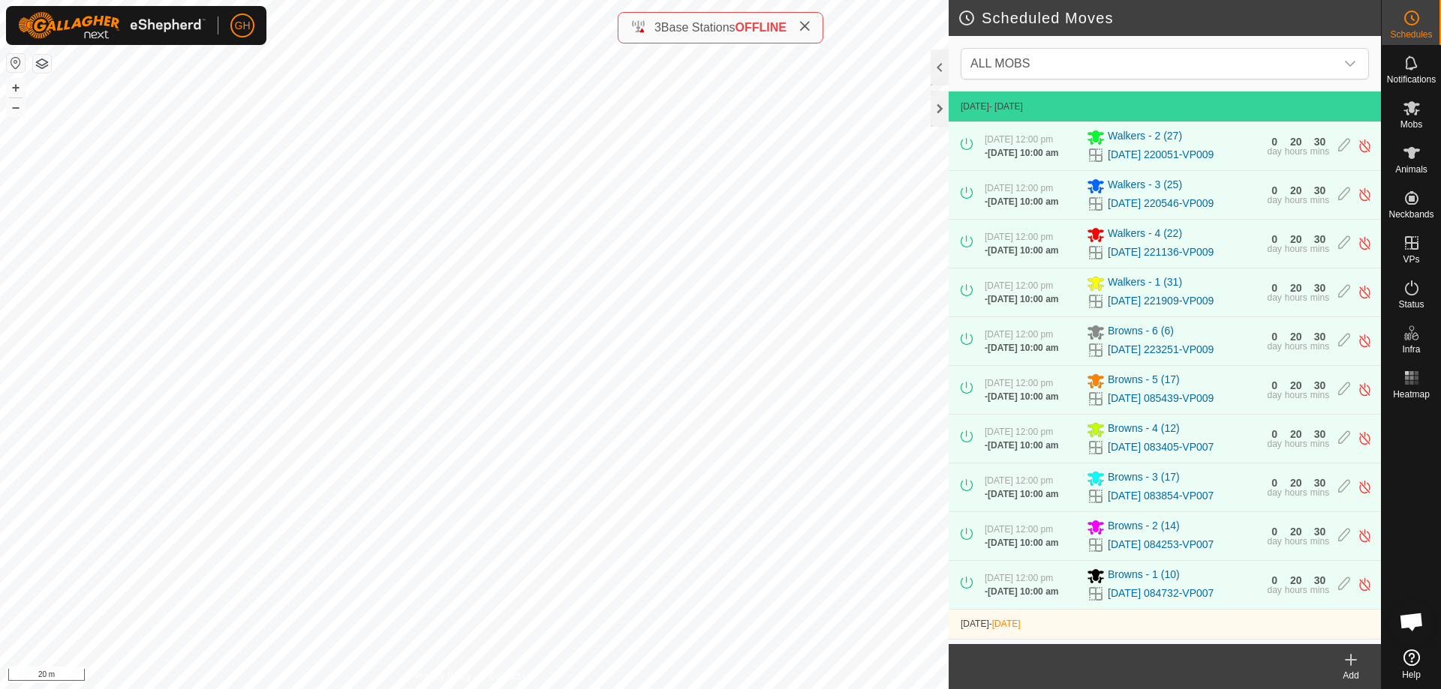
click at [1341, 663] on icon at bounding box center [1350, 660] width 18 height 18
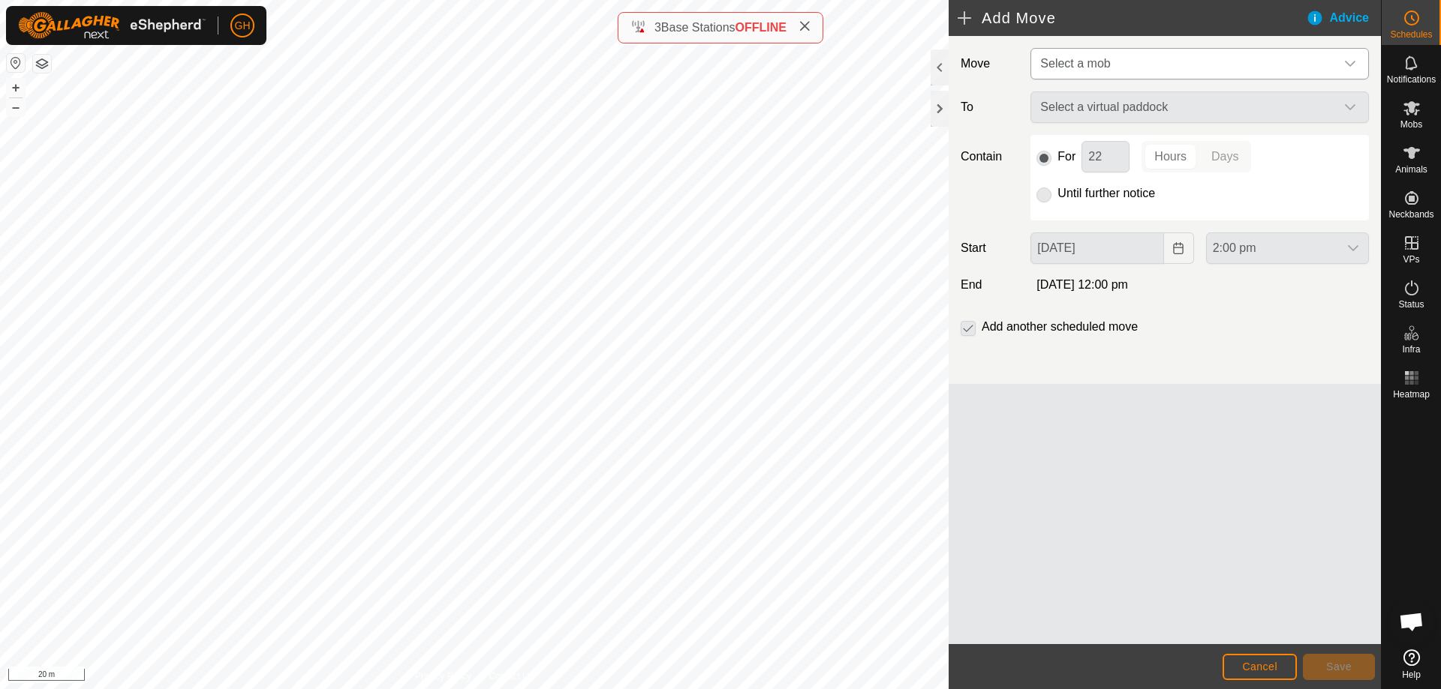
click at [1108, 65] on span "Select a mob" at bounding box center [1075, 63] width 70 height 13
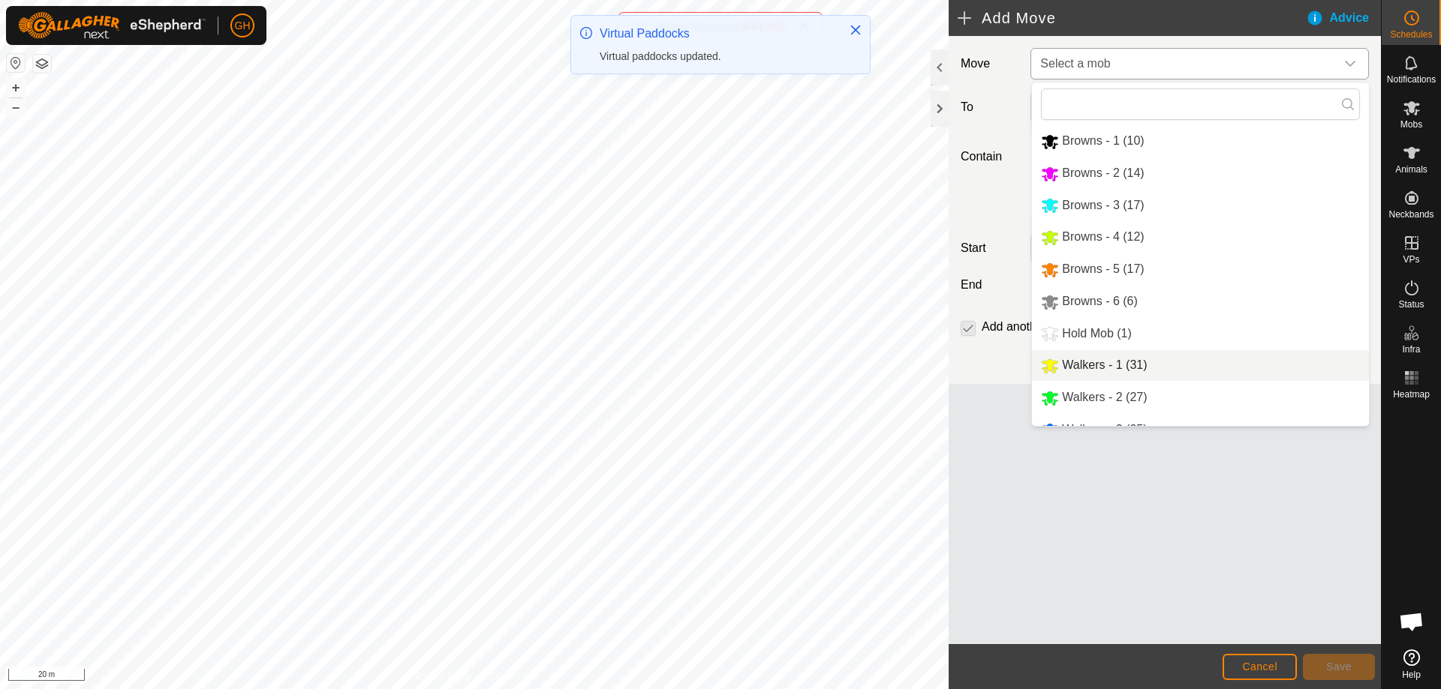
click at [1124, 362] on li "Walkers - 1 (31)" at bounding box center [1200, 365] width 337 height 31
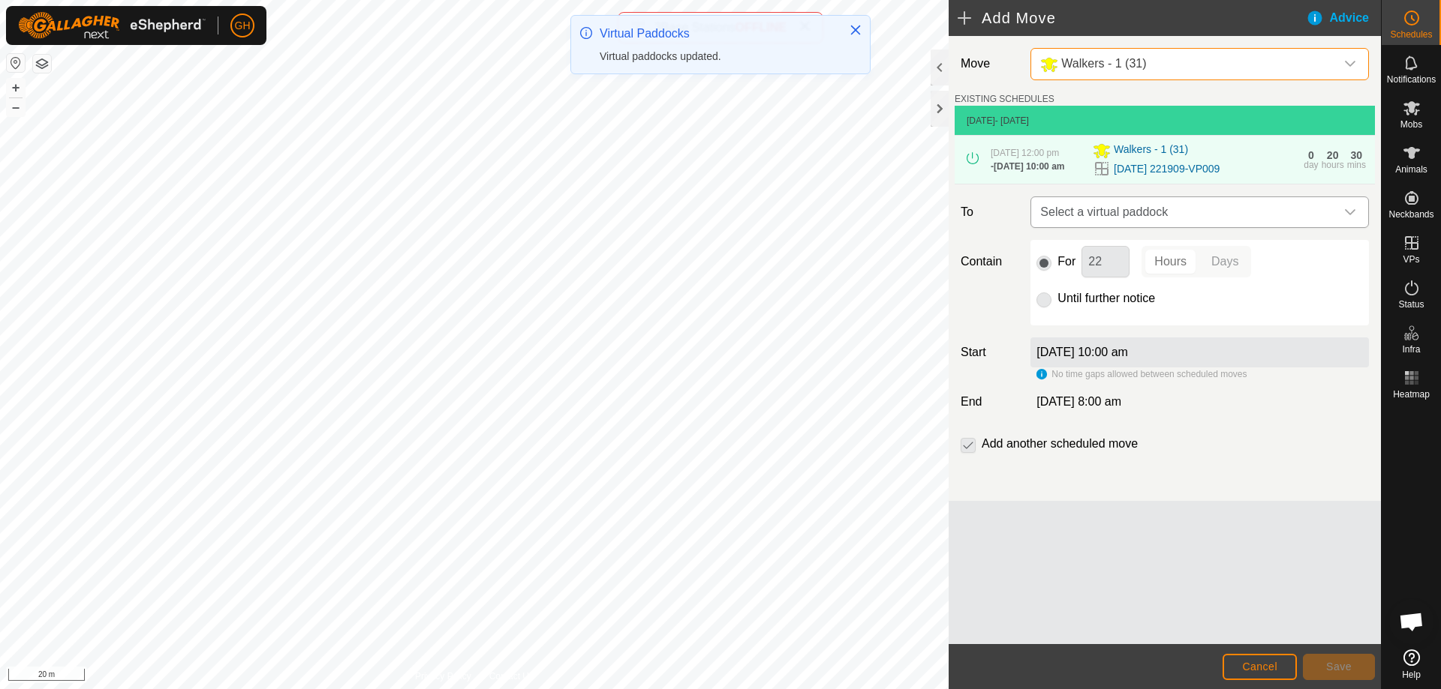
click at [1163, 224] on span "Select a virtual paddock" at bounding box center [1184, 212] width 301 height 30
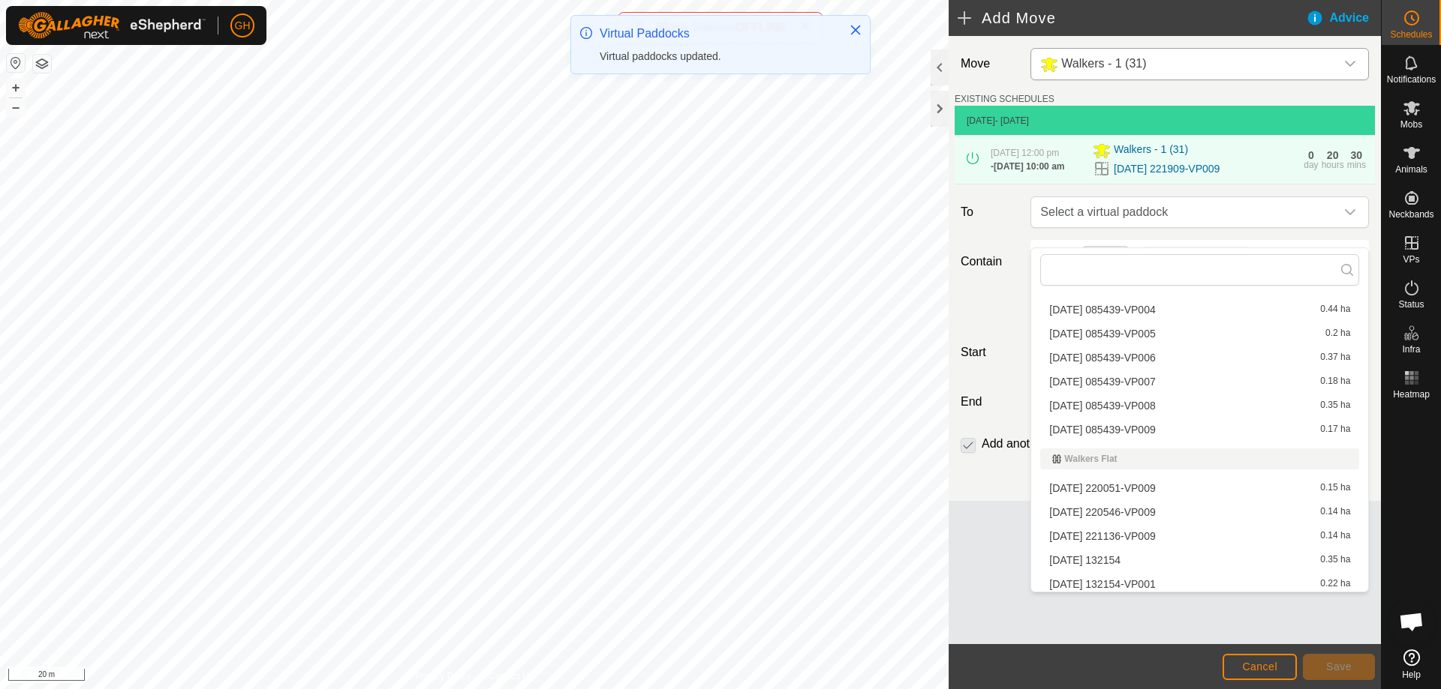
scroll to position [434, 0]
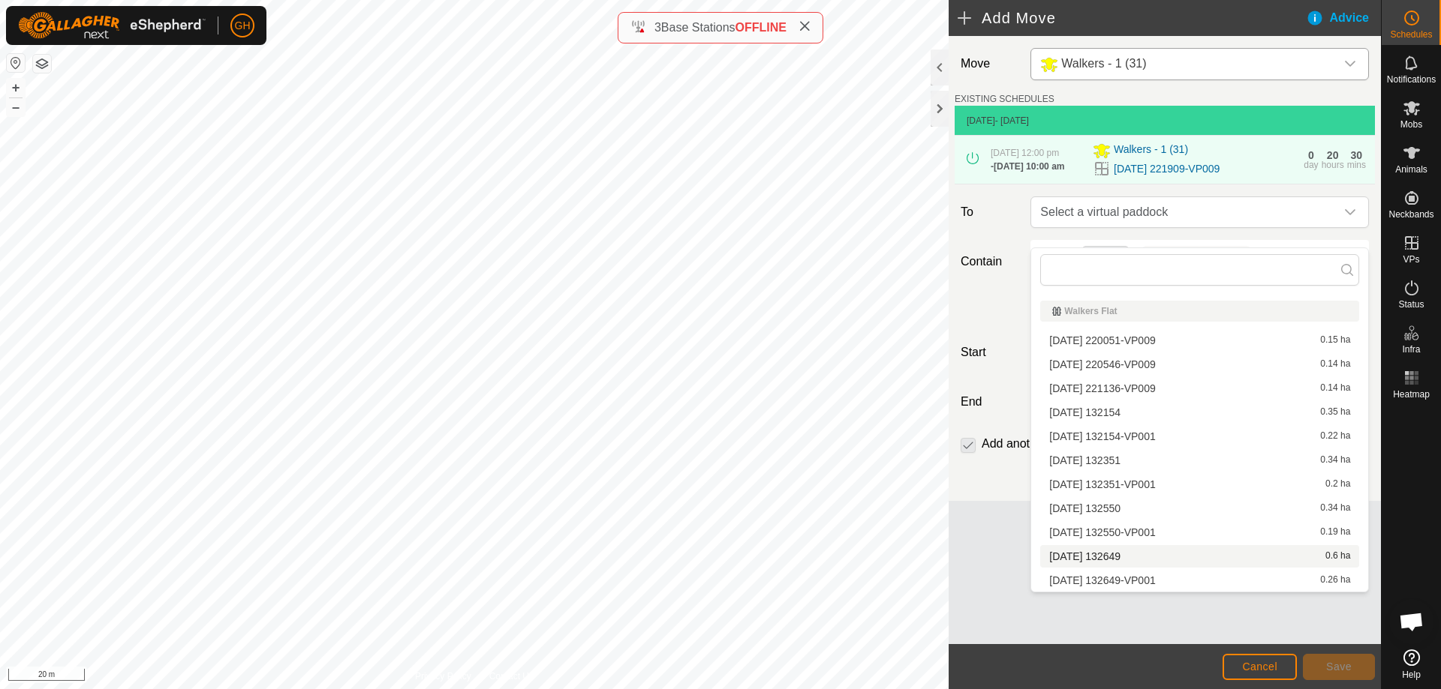
click at [1158, 559] on li "[DATE] 132649 0.6 ha" at bounding box center [1199, 556] width 319 height 23
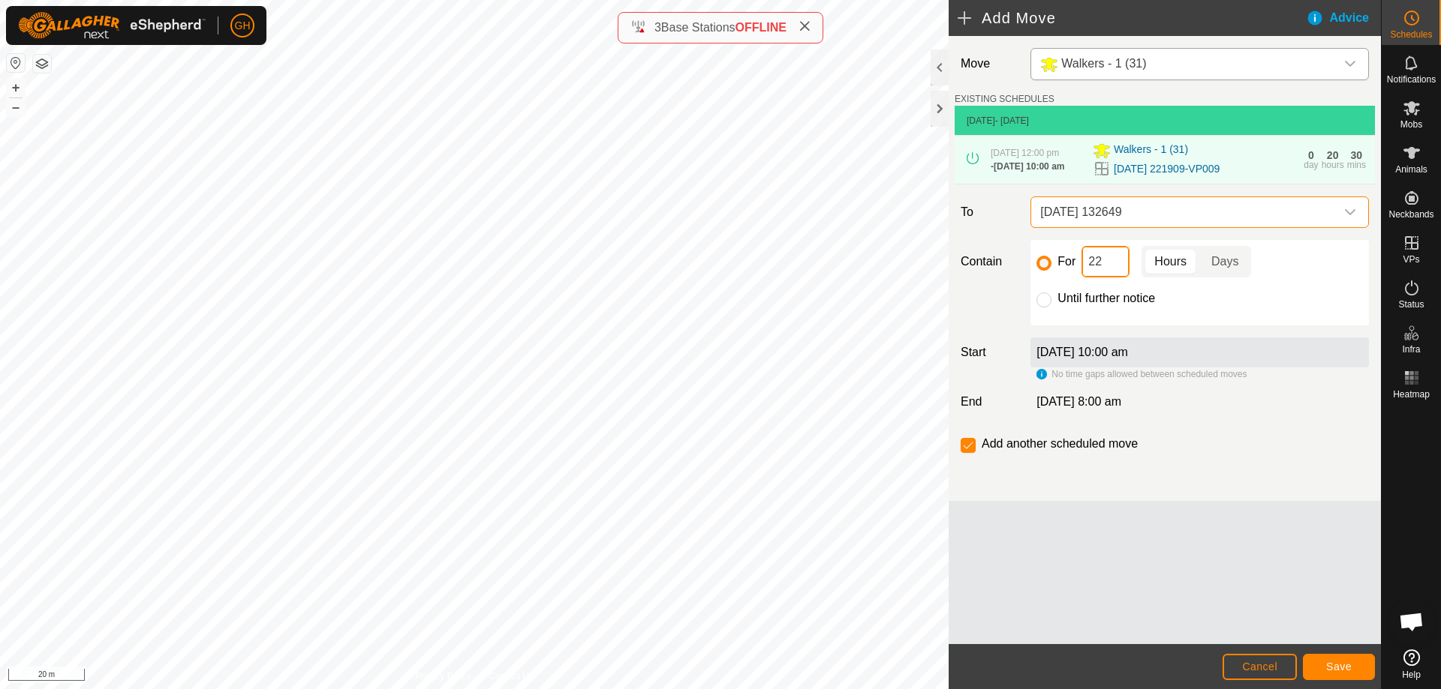
click at [1110, 278] on input "22" at bounding box center [1105, 262] width 48 height 32
click at [1354, 662] on button "Save" at bounding box center [1338, 667] width 72 height 26
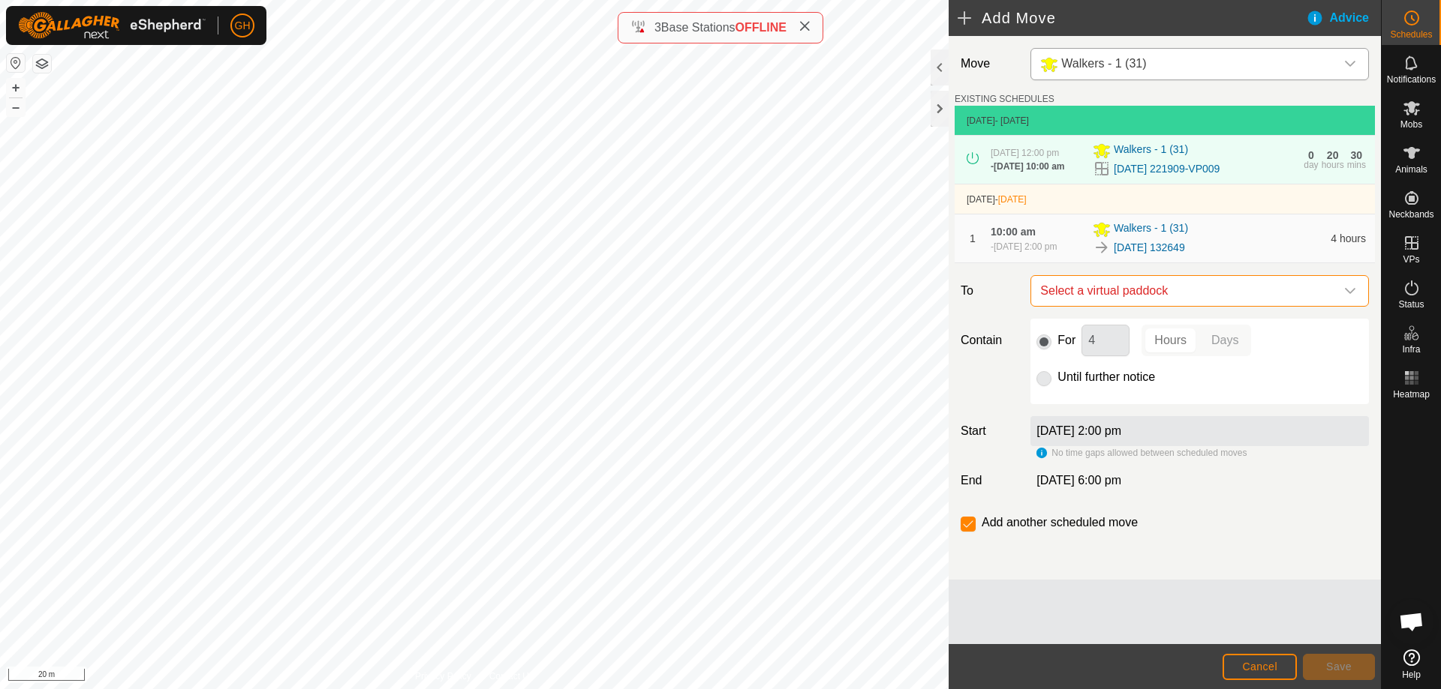
click at [1195, 306] on span "Select a virtual paddock" at bounding box center [1184, 291] width 301 height 30
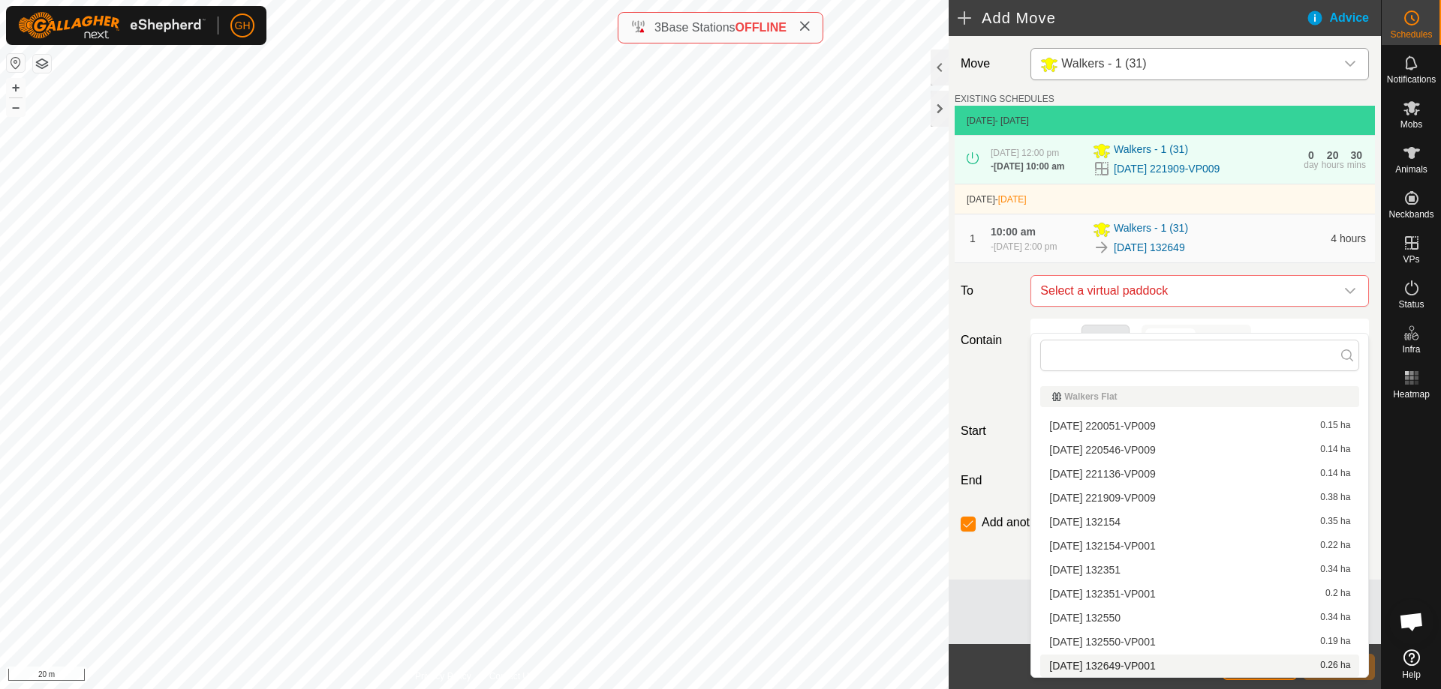
click at [1165, 662] on li "[DATE] 132649-VP001 0.26 ha" at bounding box center [1199, 666] width 319 height 23
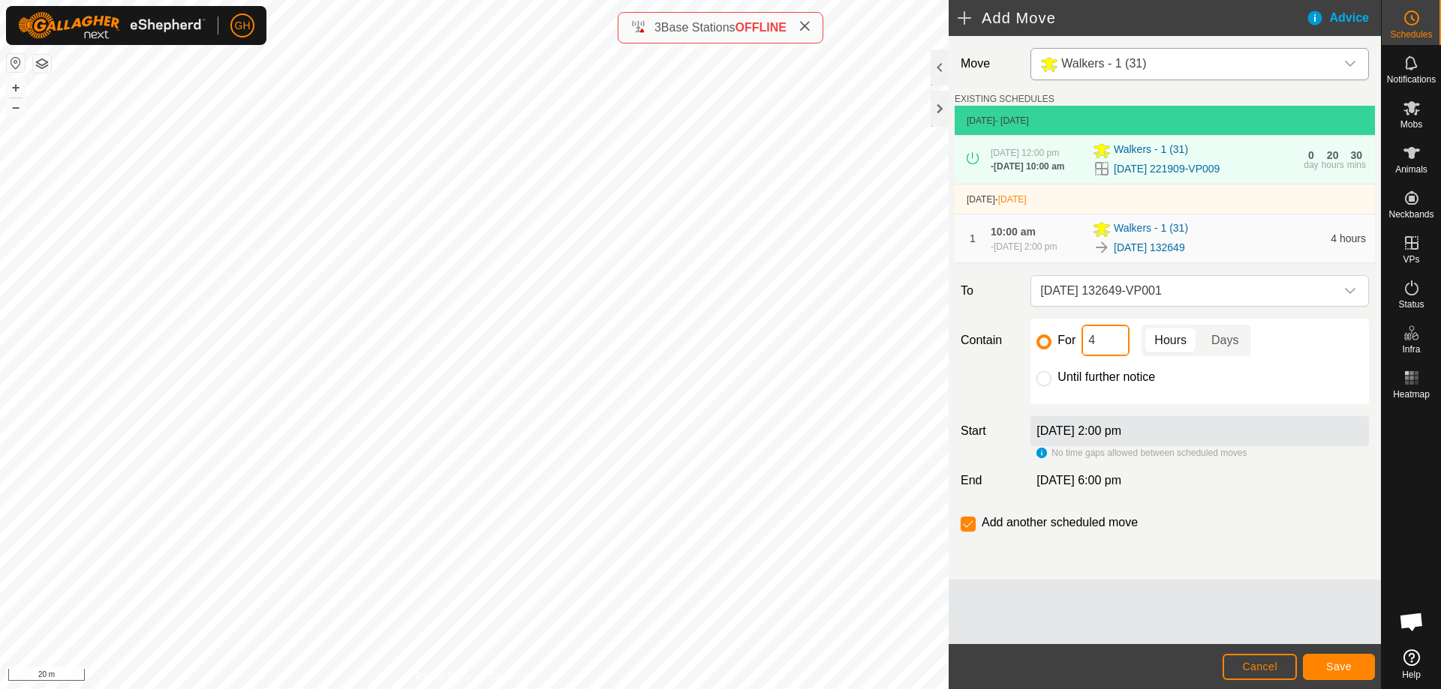
click at [1118, 356] on input "4" at bounding box center [1105, 341] width 48 height 32
click at [967, 532] on input "checkbox" at bounding box center [967, 524] width 15 height 15
click at [1349, 663] on span "Save" at bounding box center [1339, 667] width 26 height 12
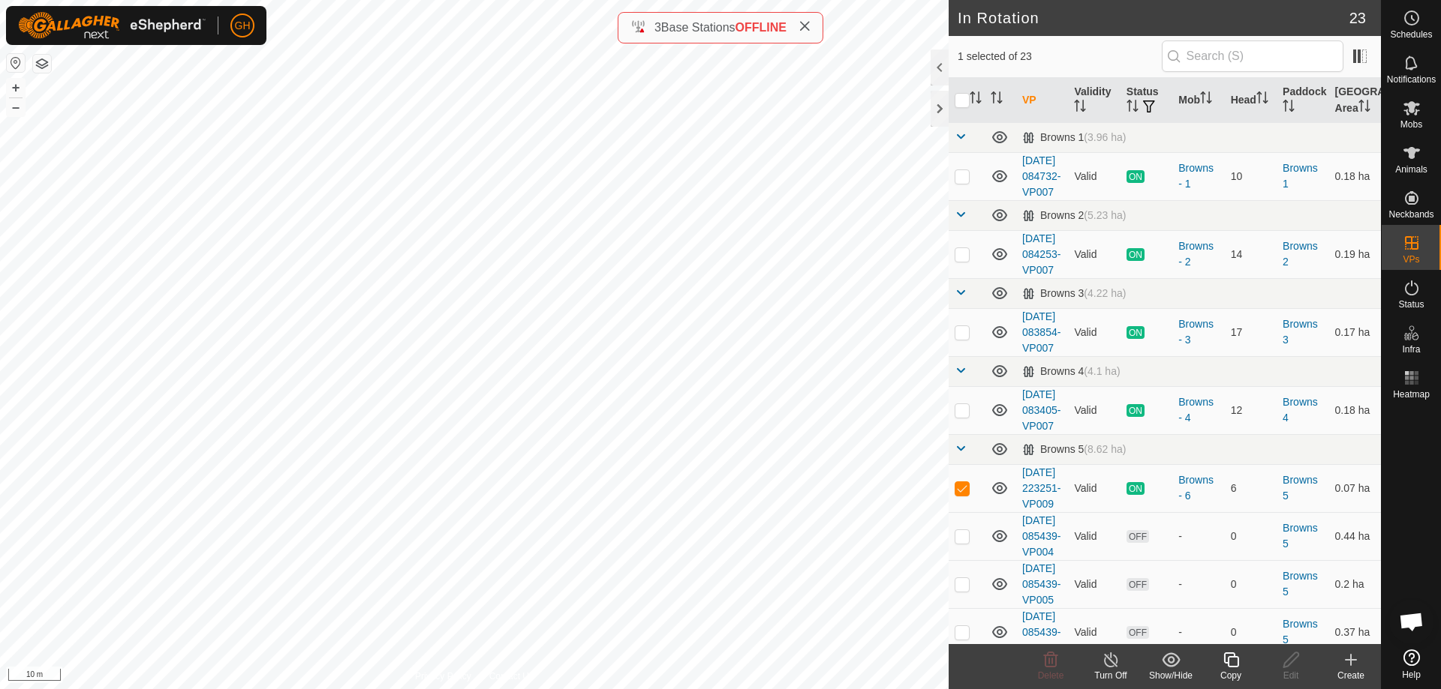
click at [1350, 662] on icon at bounding box center [1350, 660] width 0 height 11
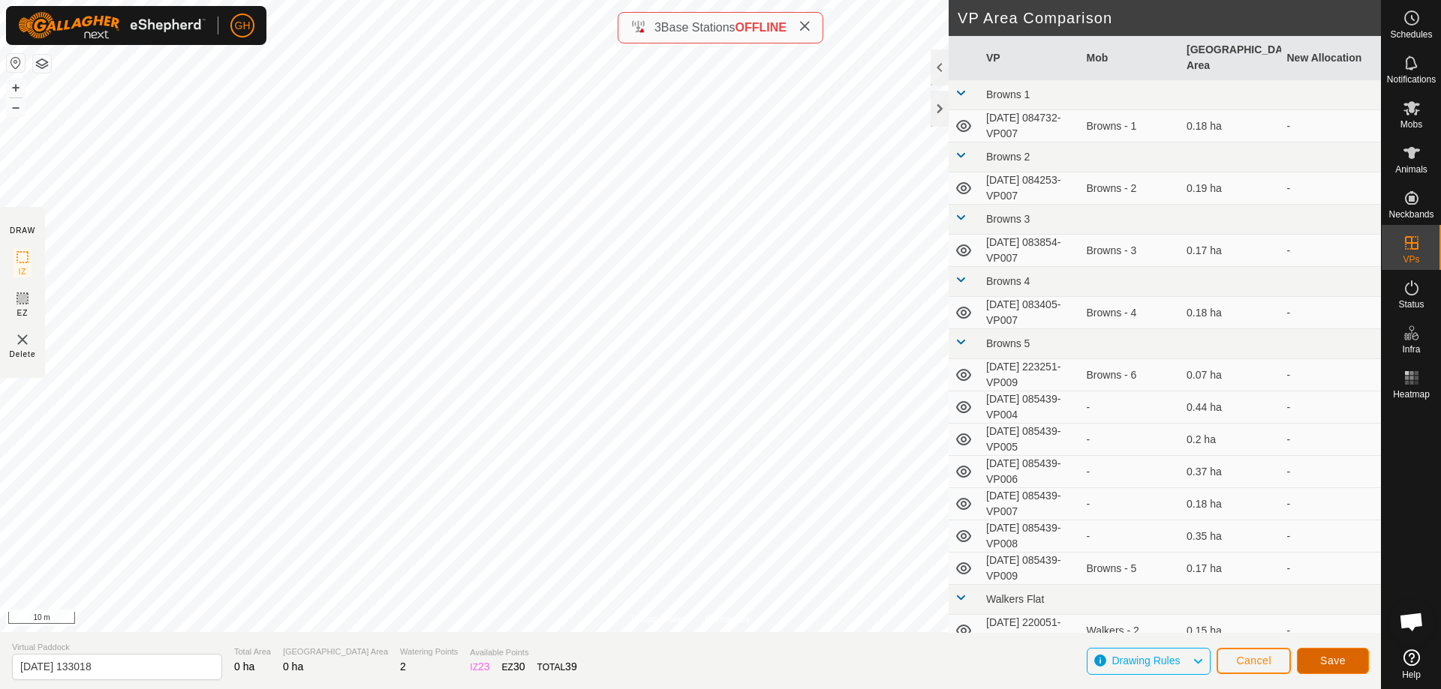
click at [1344, 660] on span "Save" at bounding box center [1333, 661] width 26 height 12
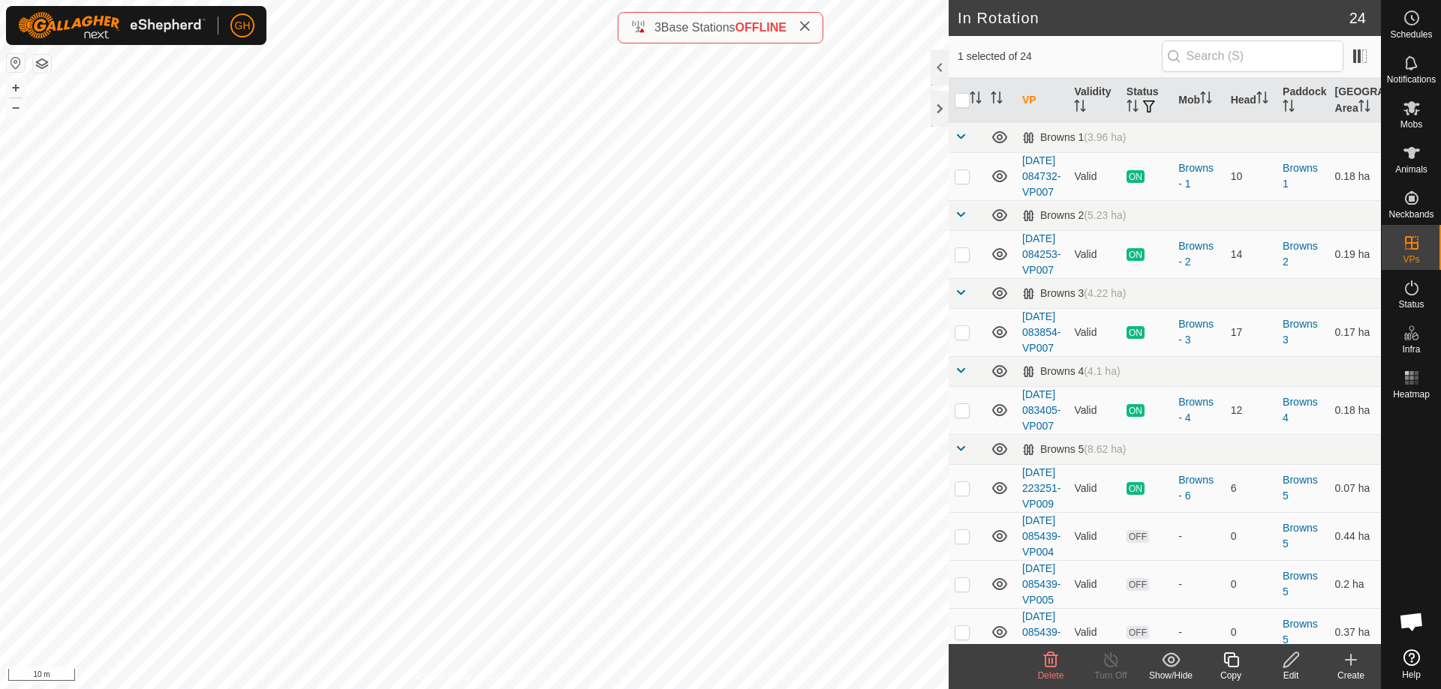
click at [1235, 659] on icon at bounding box center [1230, 660] width 19 height 18
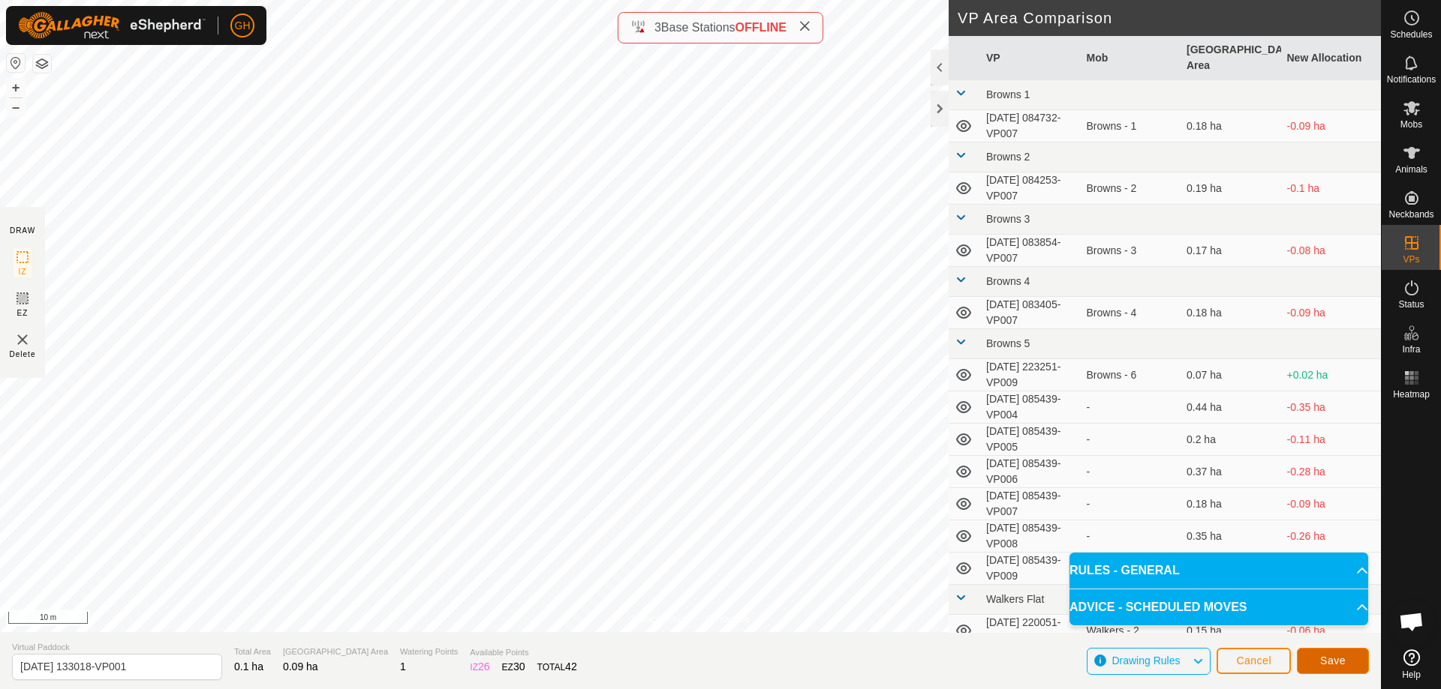
click at [1338, 663] on span "Save" at bounding box center [1333, 661] width 26 height 12
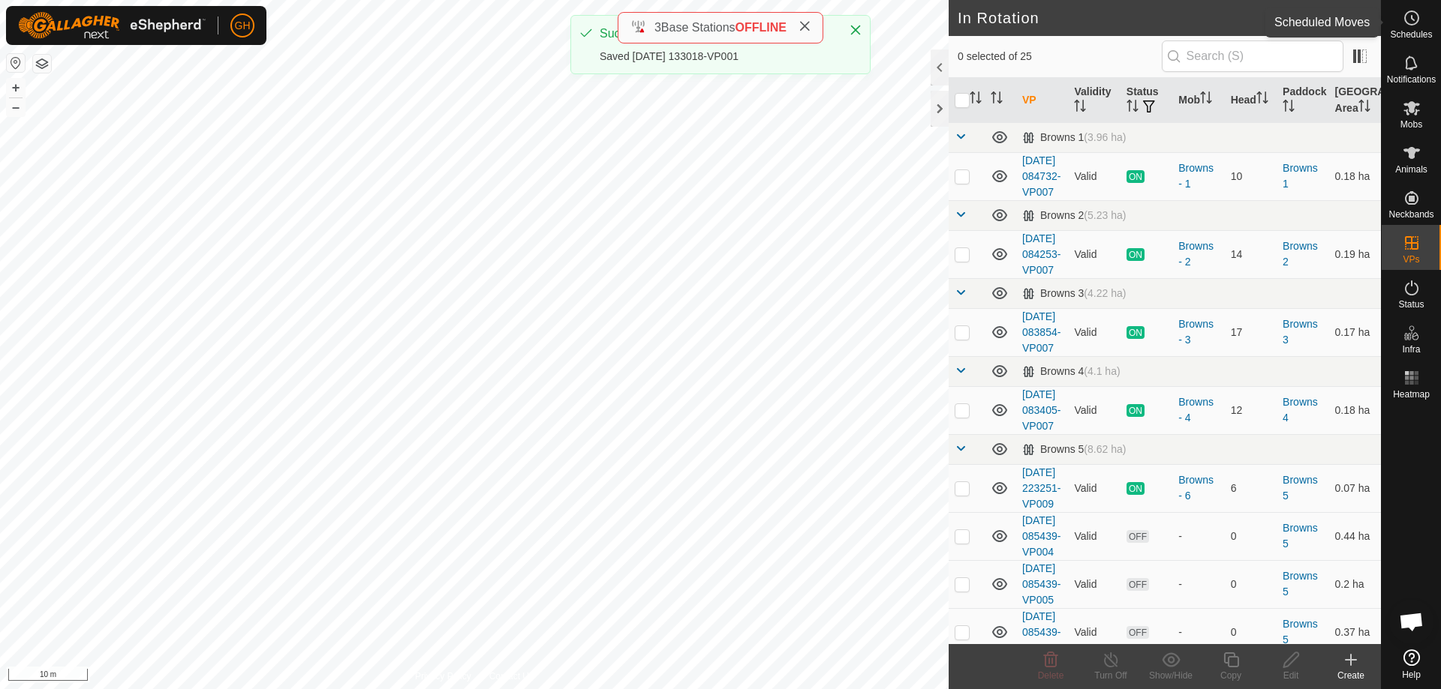
click at [1410, 21] on icon at bounding box center [1411, 18] width 18 height 18
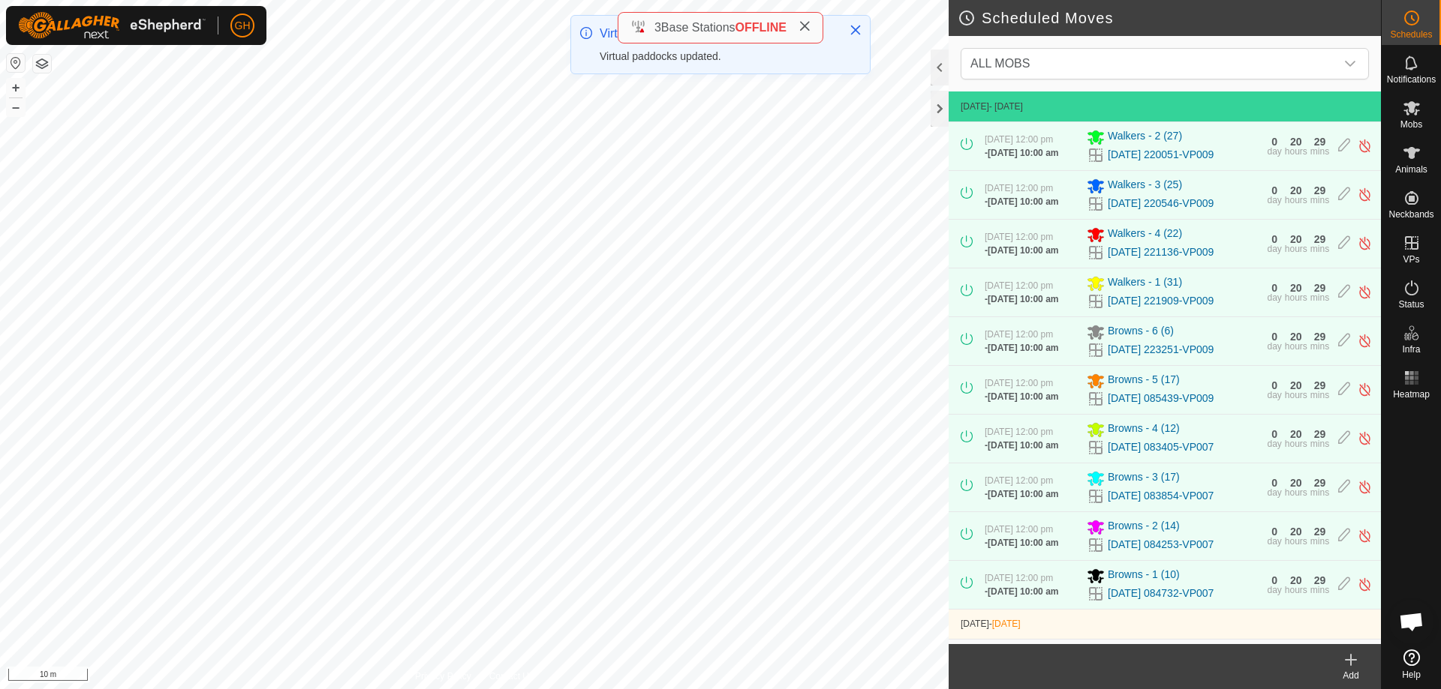
click at [1354, 676] on div "Add" at bounding box center [1350, 676] width 60 height 14
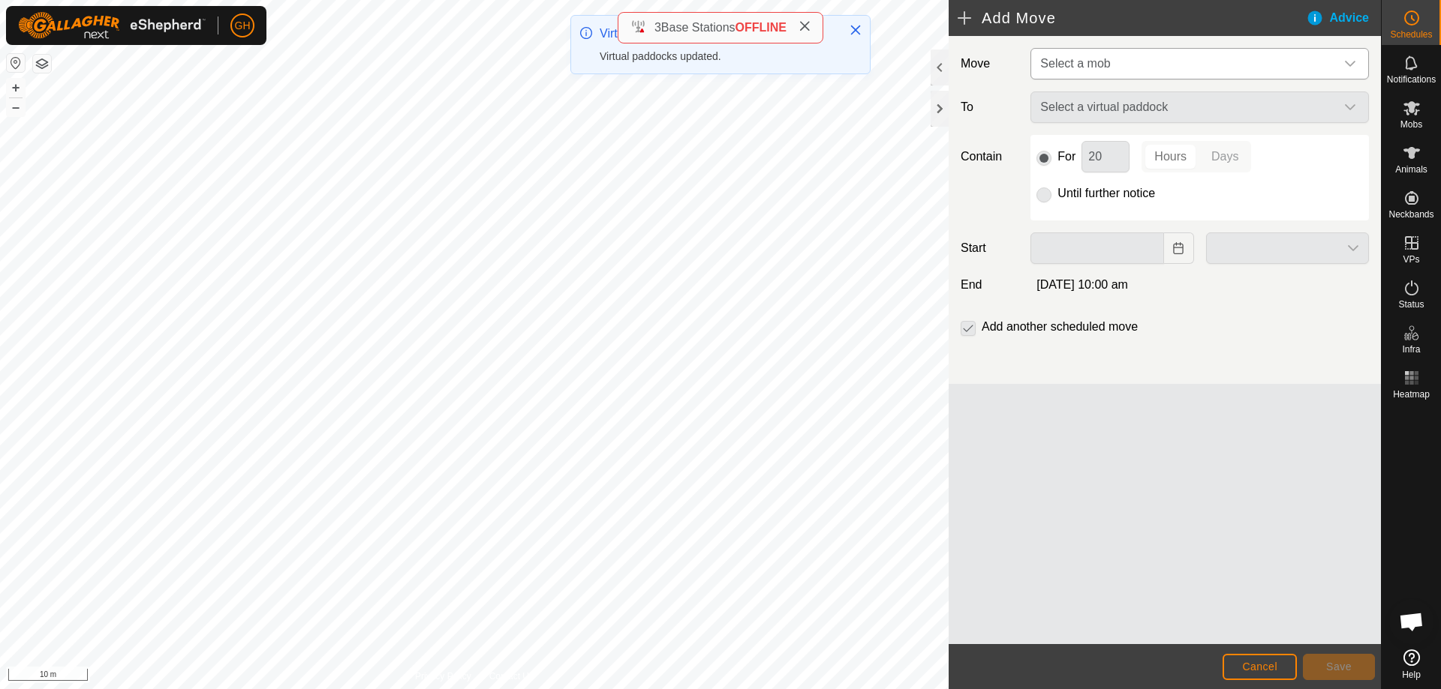
click at [1110, 56] on span "Select a mob" at bounding box center [1184, 64] width 301 height 30
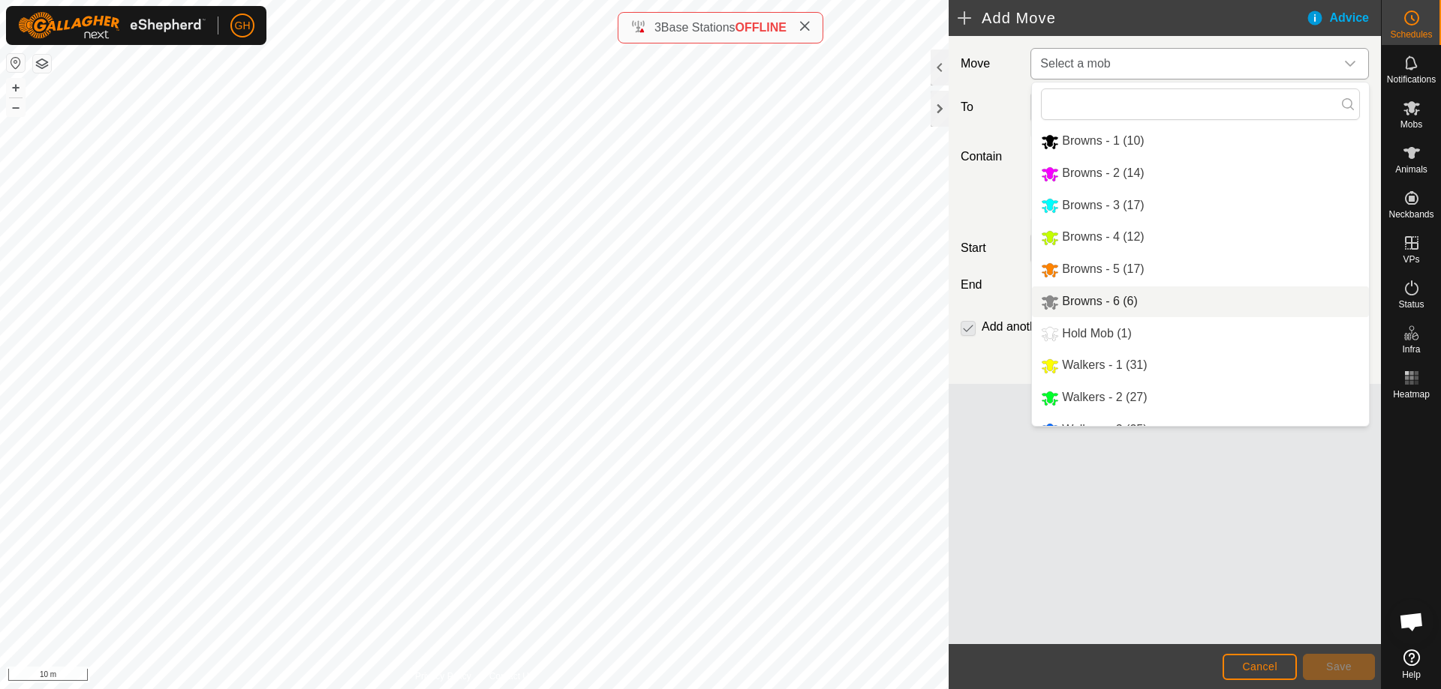
click at [1140, 297] on li "Browns - 6 (6)" at bounding box center [1200, 302] width 337 height 31
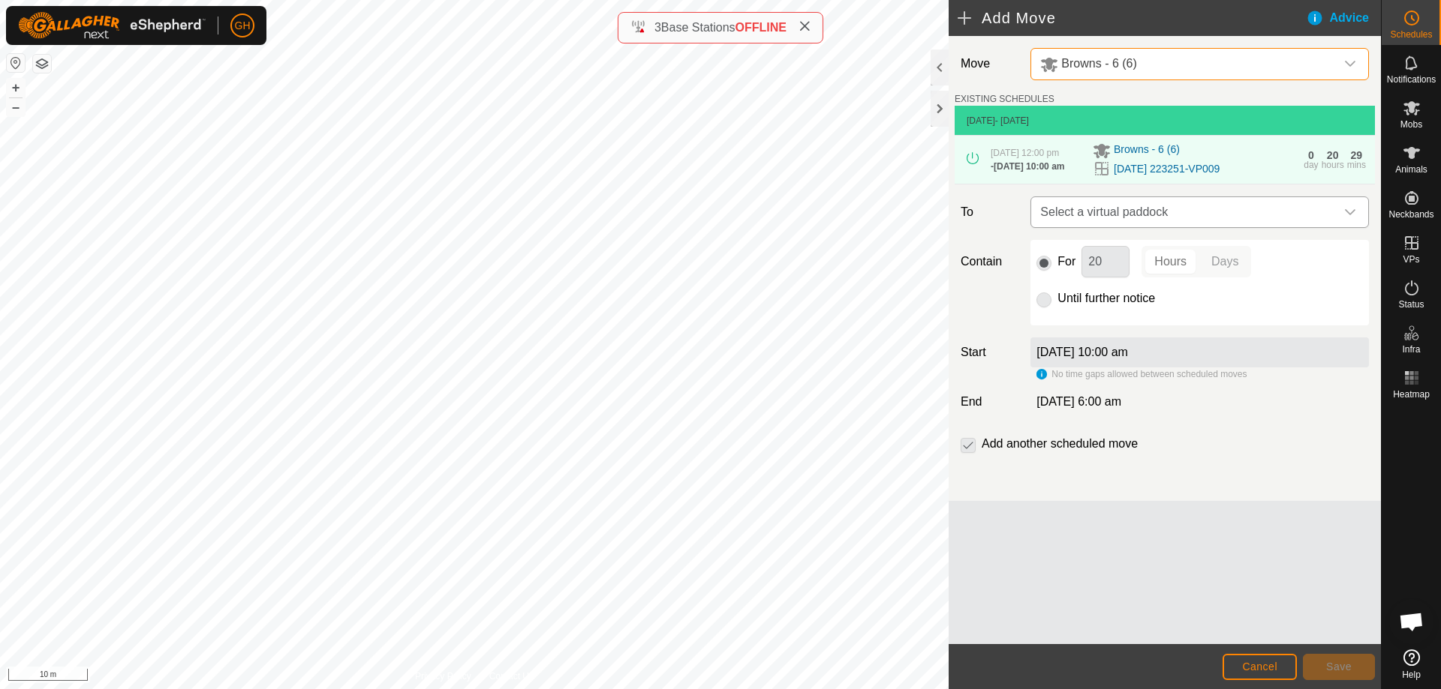
click at [1208, 227] on span "Select a virtual paddock" at bounding box center [1184, 212] width 301 height 30
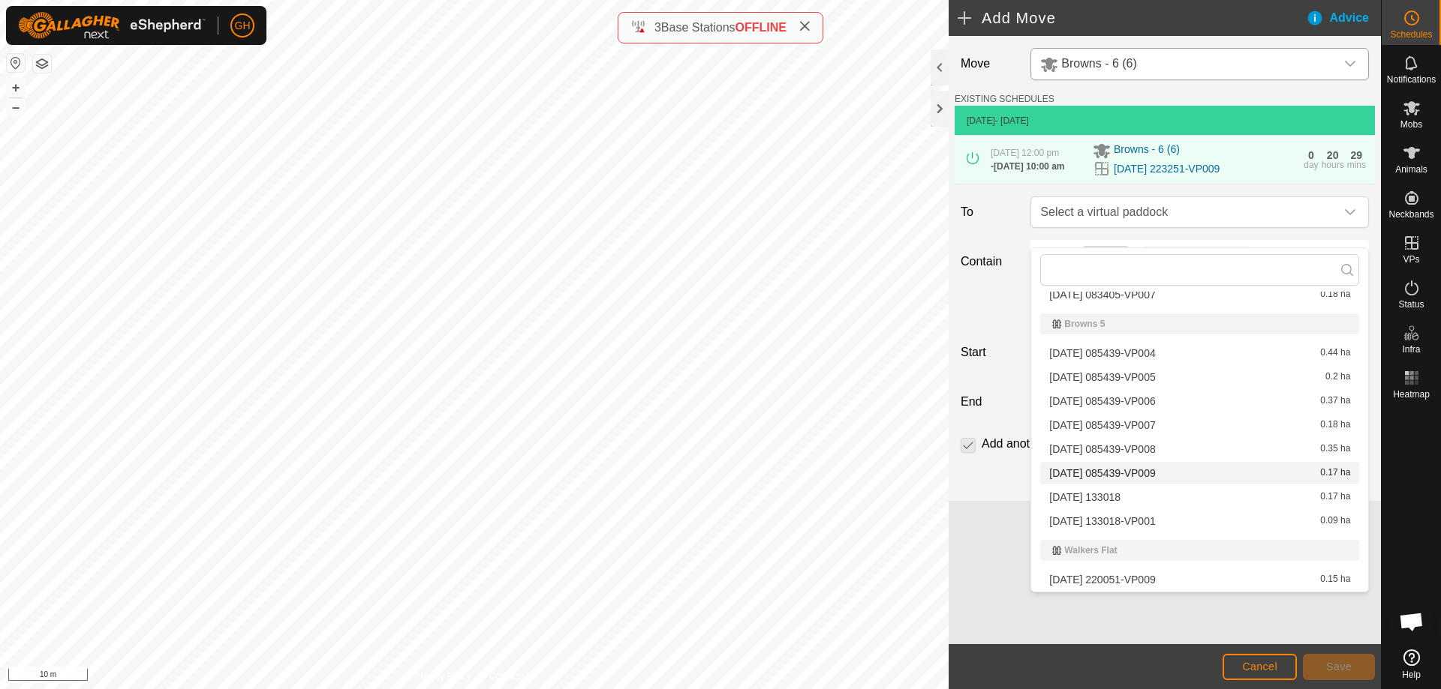
scroll to position [182, 0]
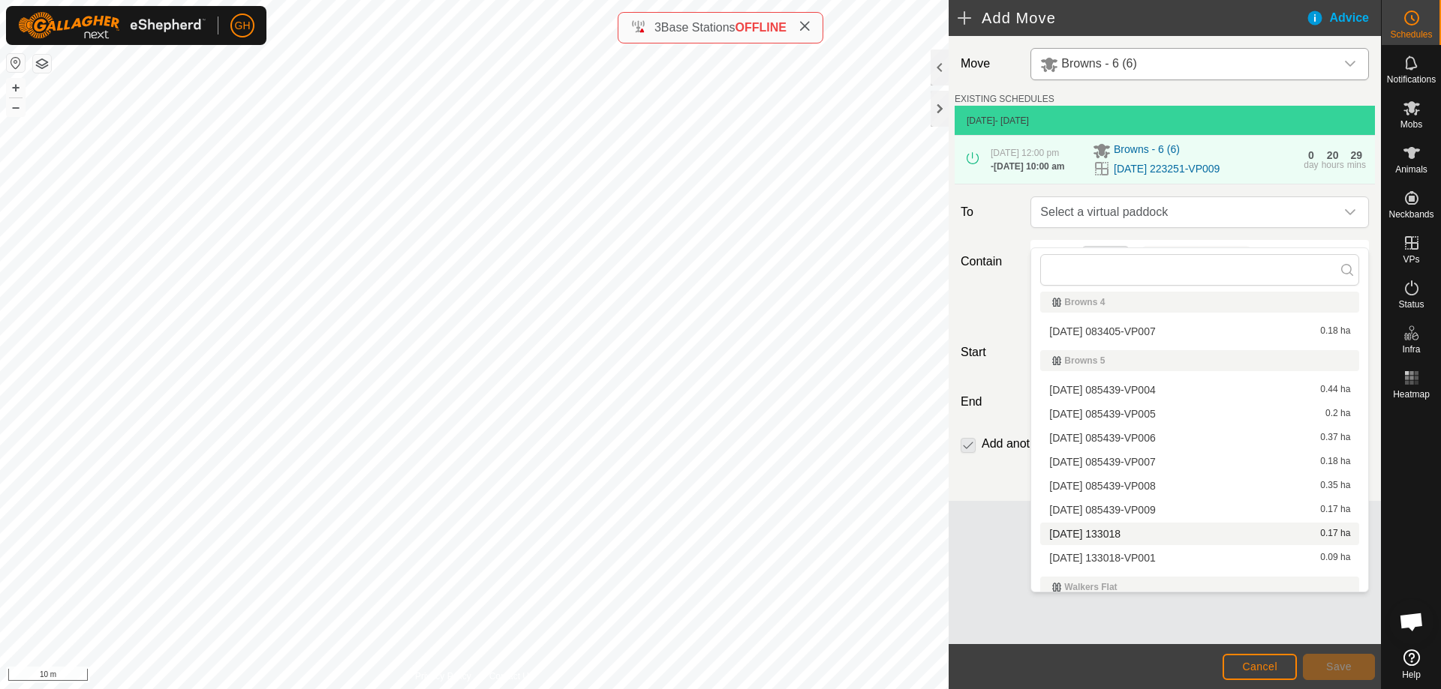
click at [1155, 535] on li "[DATE] 133018 0.17 ha" at bounding box center [1199, 534] width 319 height 23
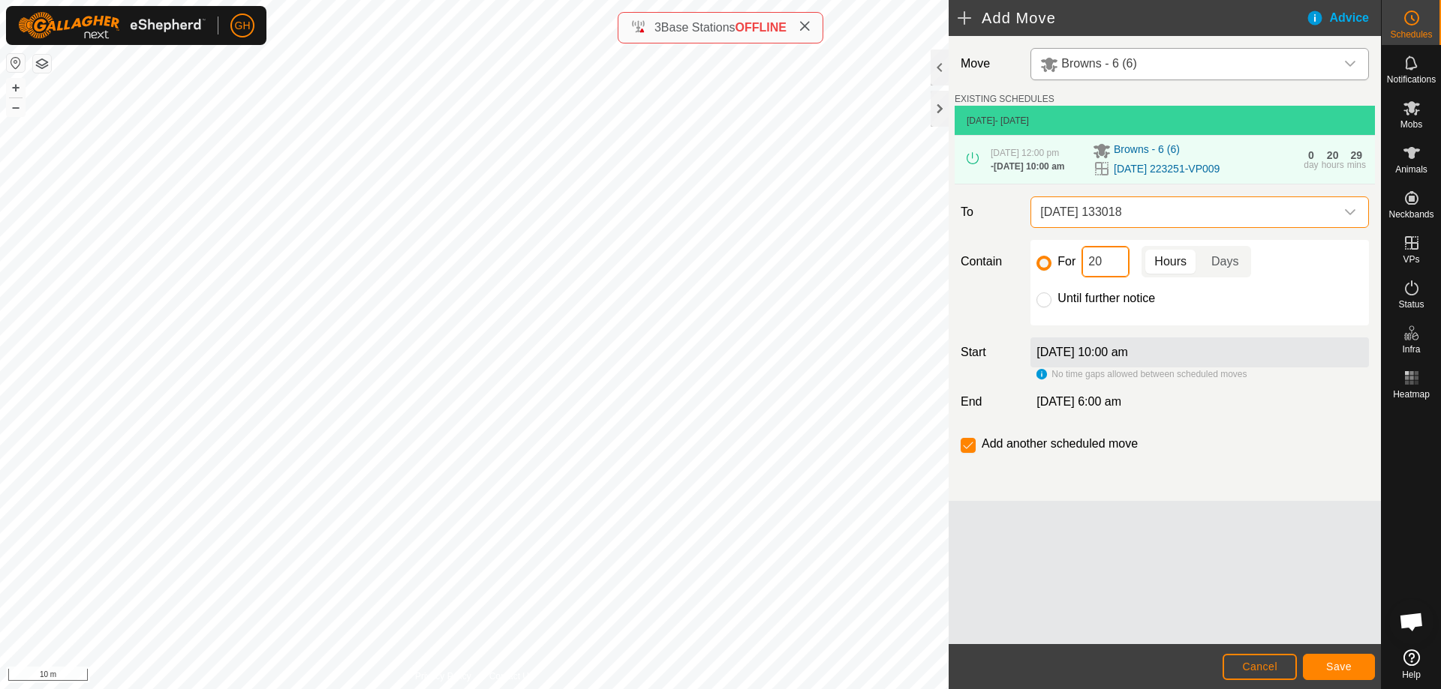
click at [1107, 278] on input "20" at bounding box center [1105, 262] width 48 height 32
click at [1350, 668] on span "Save" at bounding box center [1339, 667] width 26 height 12
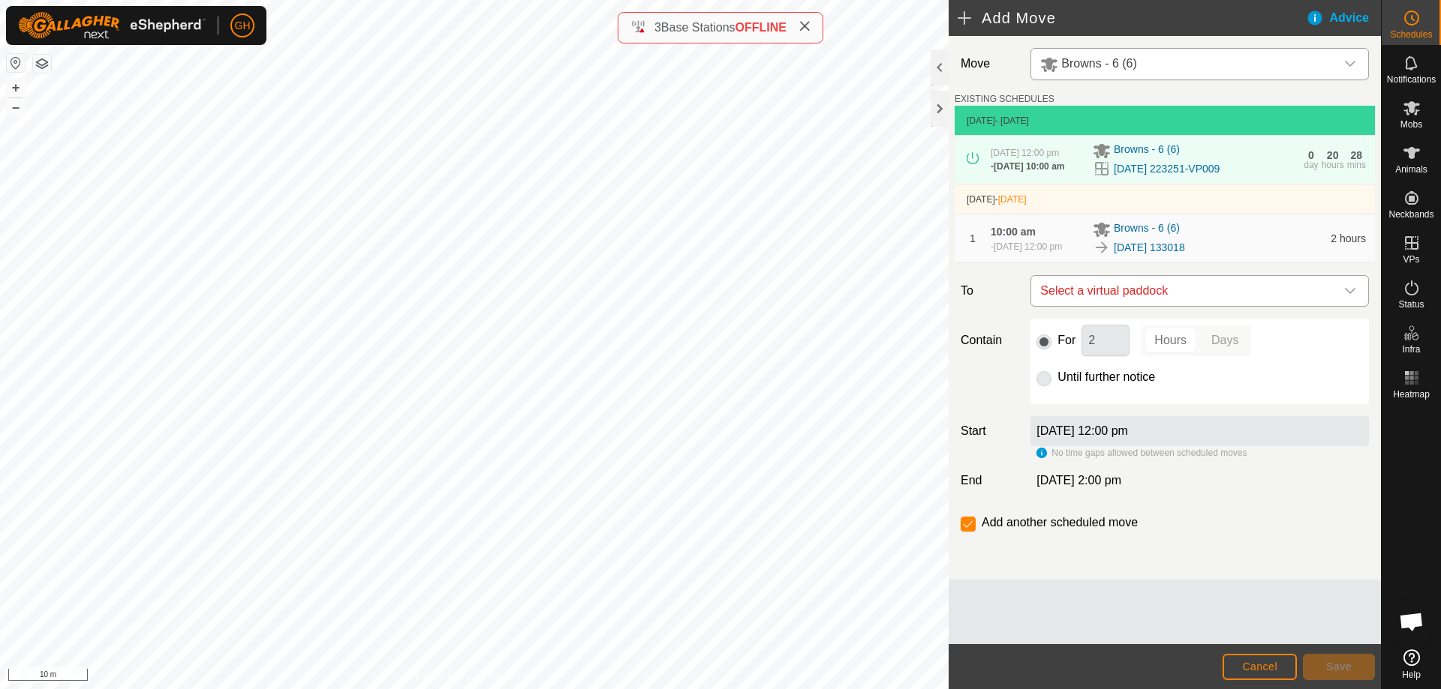
click at [1144, 304] on span "Select a virtual paddock" at bounding box center [1184, 291] width 301 height 30
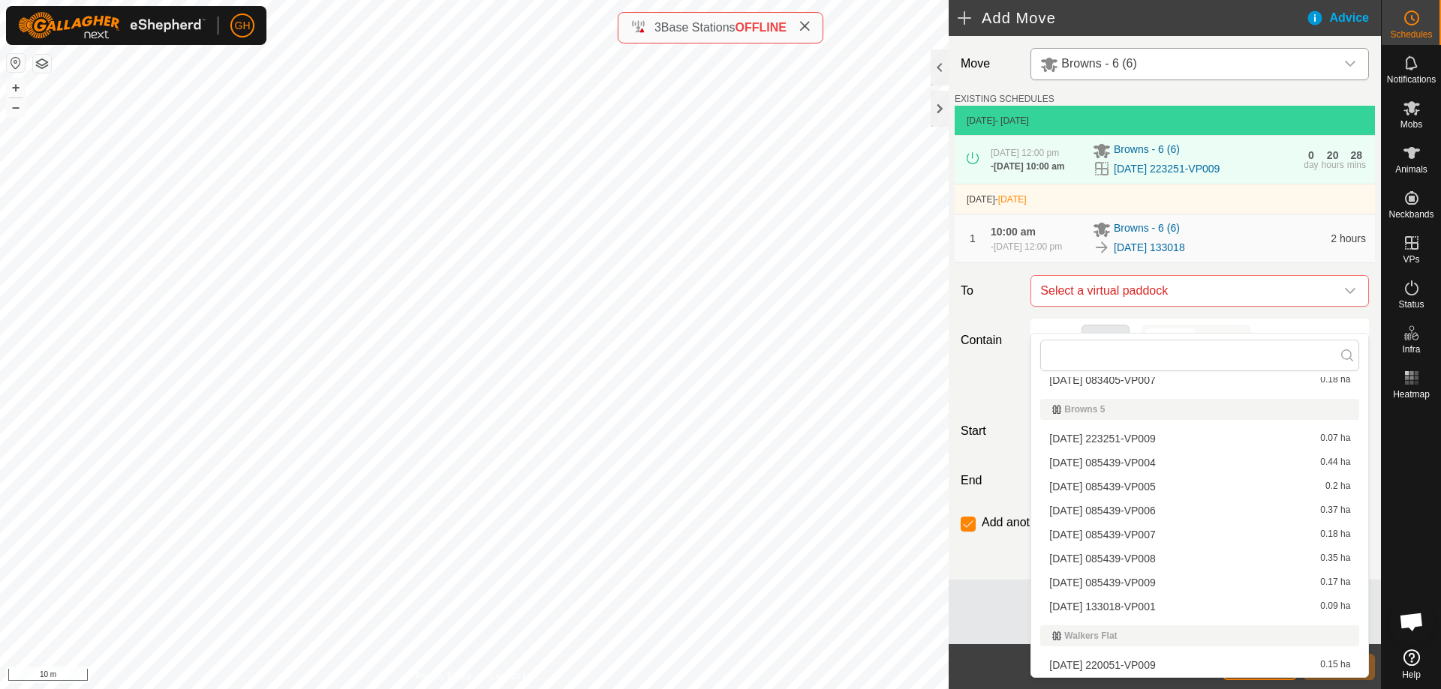
scroll to position [225, 0]
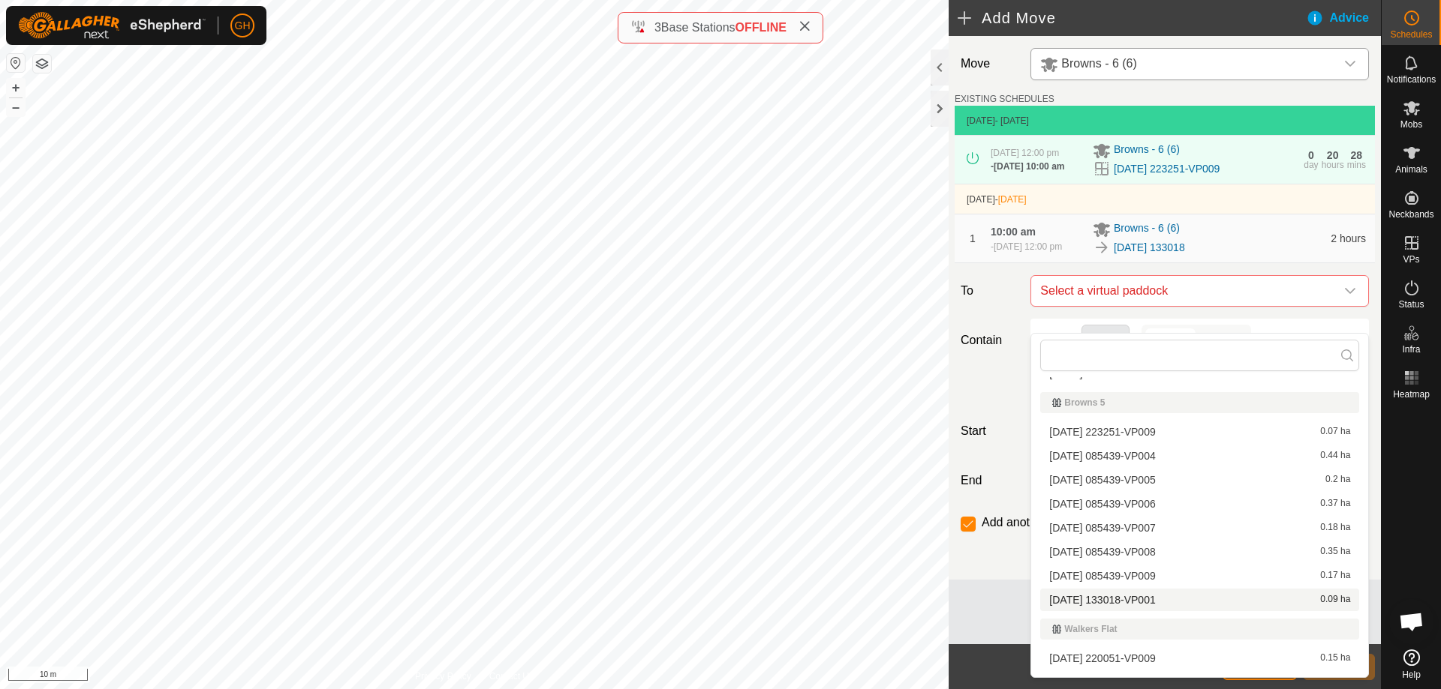
click at [1176, 602] on li "[DATE] 133018-VP001 0.09 ha" at bounding box center [1199, 600] width 319 height 23
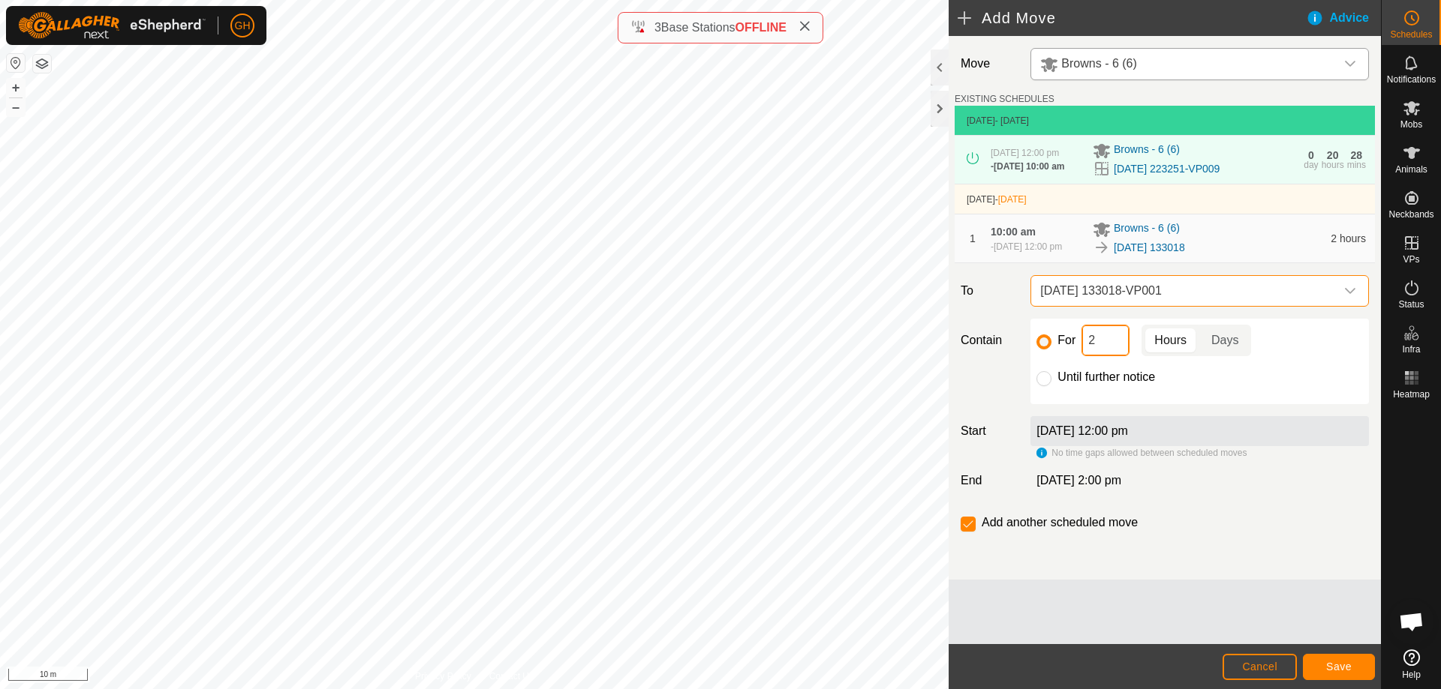
click at [1118, 356] on input "2" at bounding box center [1105, 341] width 48 height 32
click at [974, 532] on input "checkbox" at bounding box center [967, 524] width 15 height 15
click at [1342, 665] on span "Save" at bounding box center [1339, 667] width 26 height 12
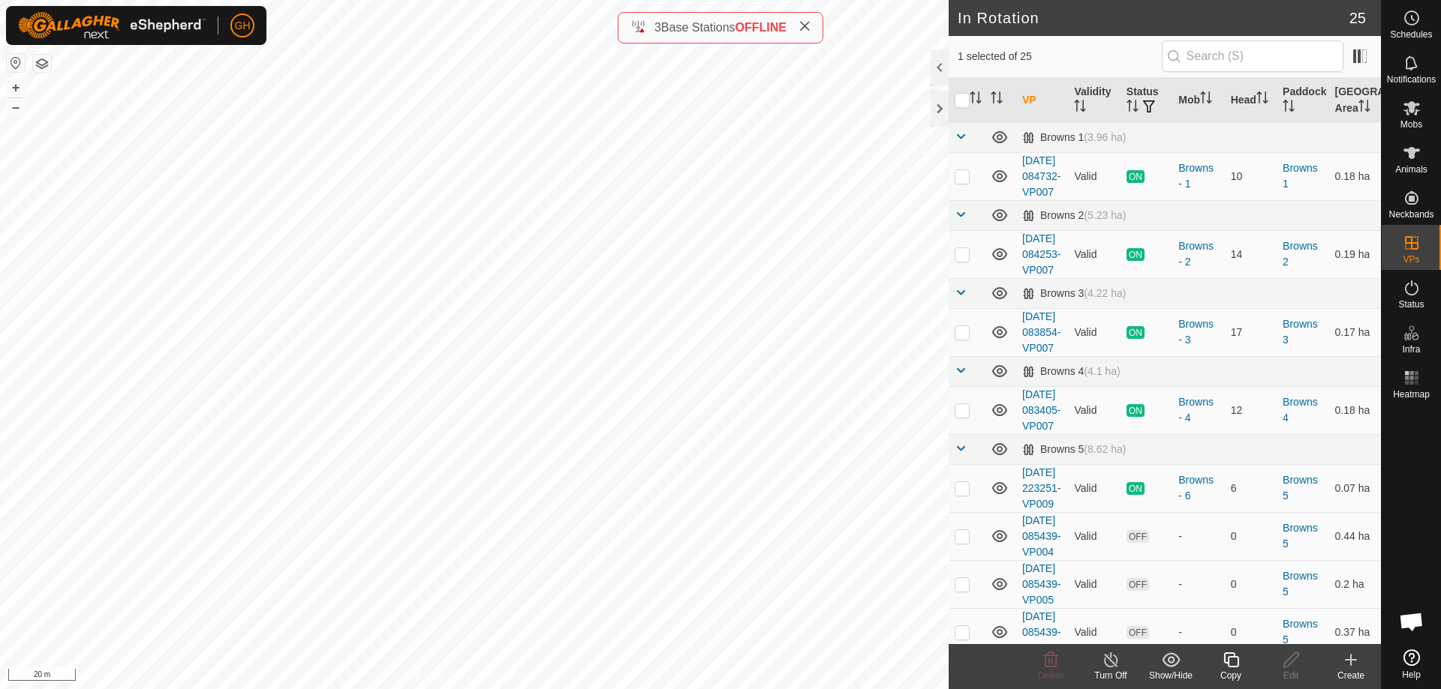
click at [1234, 663] on icon at bounding box center [1230, 660] width 19 height 18
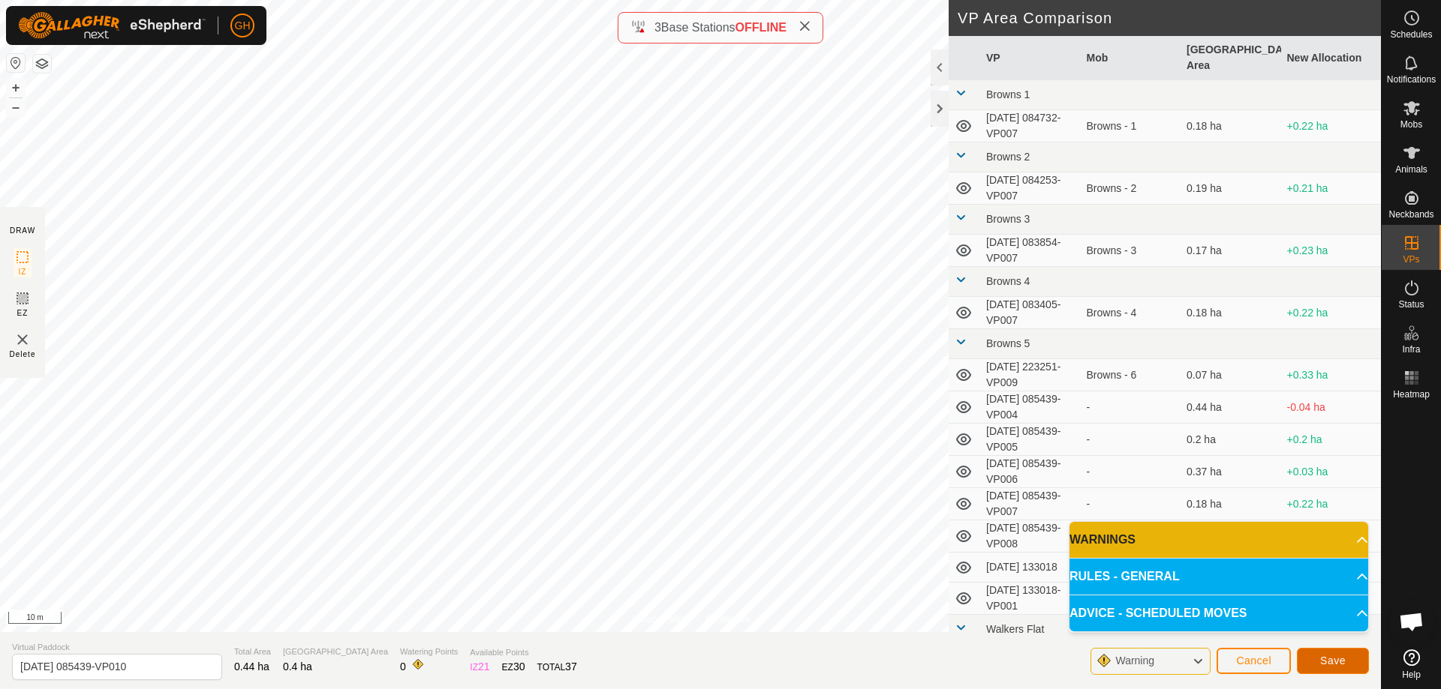
click at [1345, 656] on button "Save" at bounding box center [1332, 661] width 72 height 26
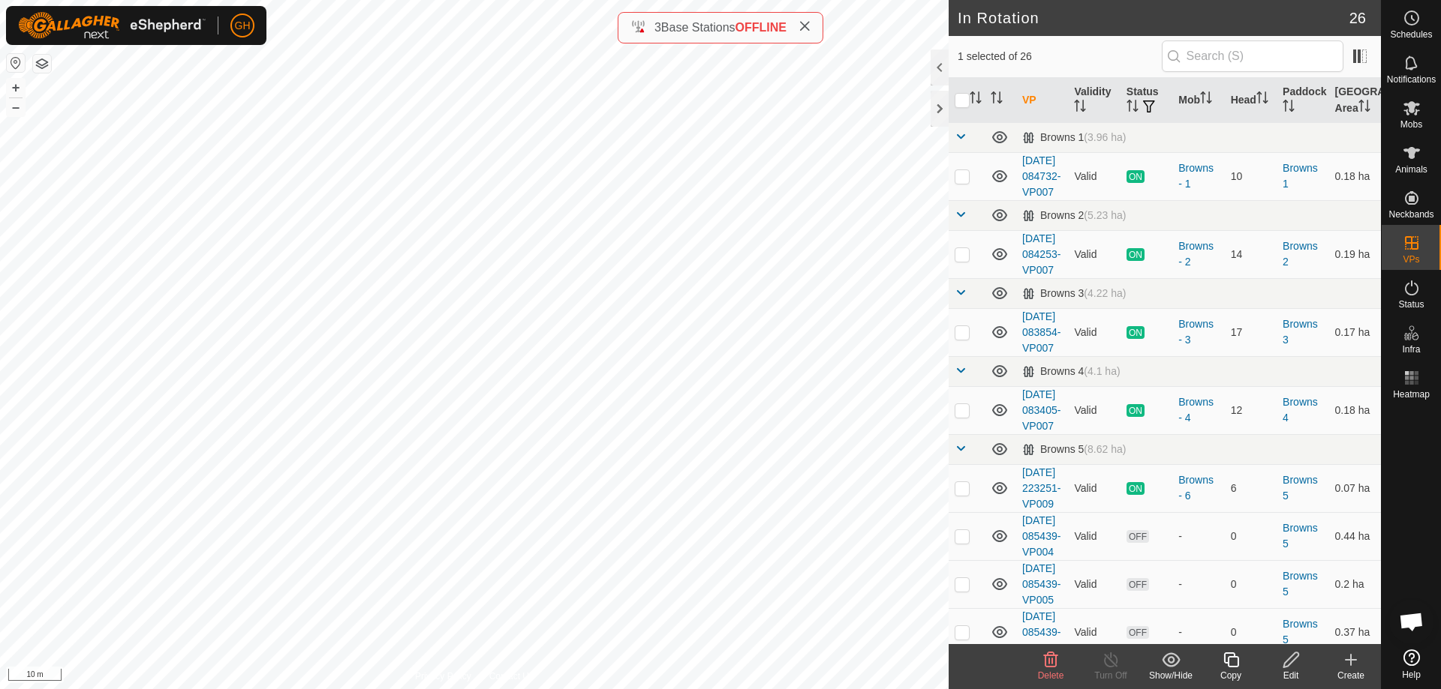
click at [1228, 656] on icon at bounding box center [1230, 660] width 19 height 18
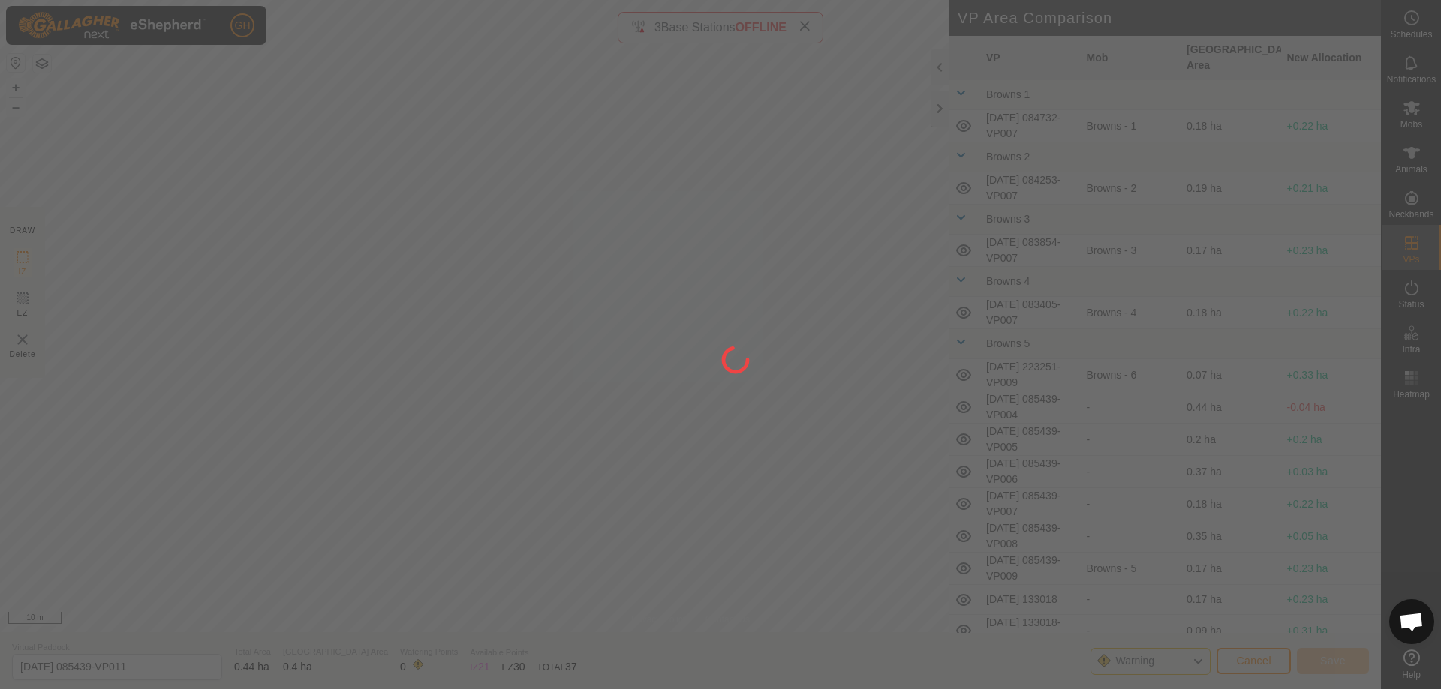
click at [587, 233] on div at bounding box center [720, 344] width 1441 height 689
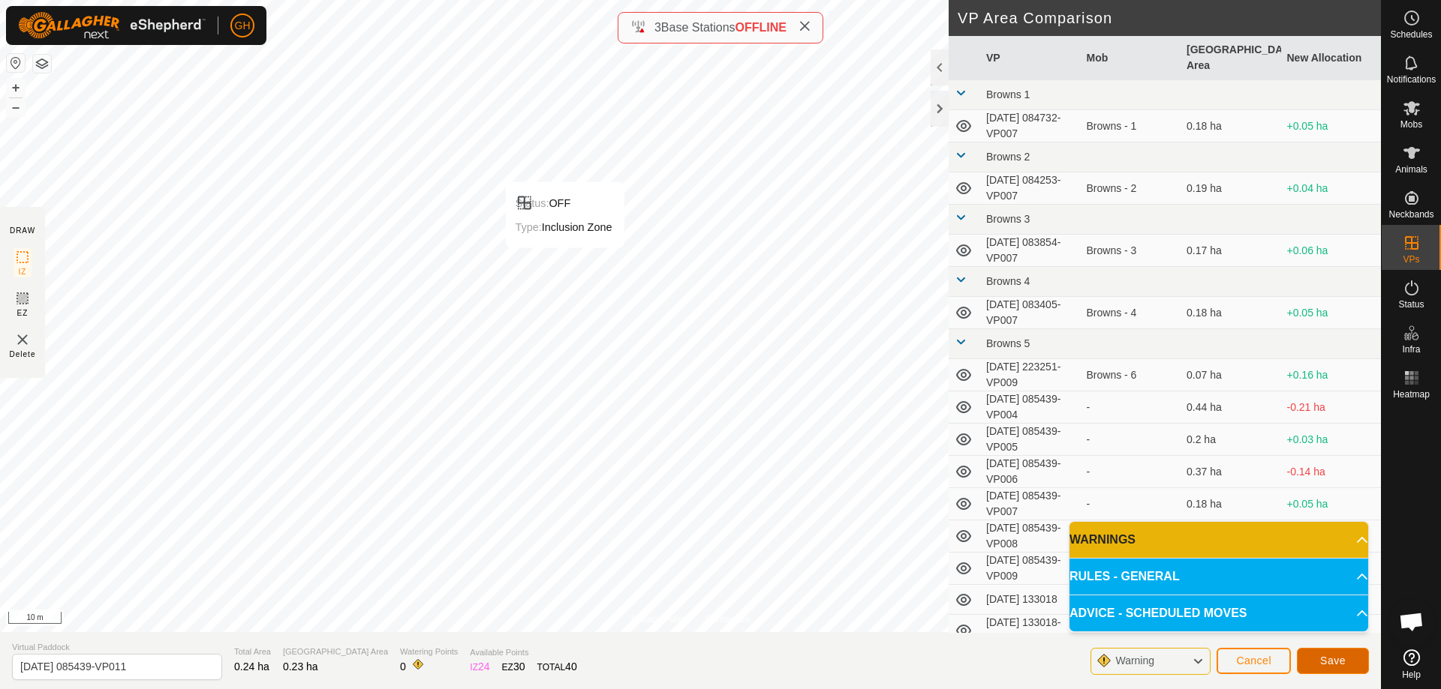
click at [1342, 656] on span "Save" at bounding box center [1333, 661] width 26 height 12
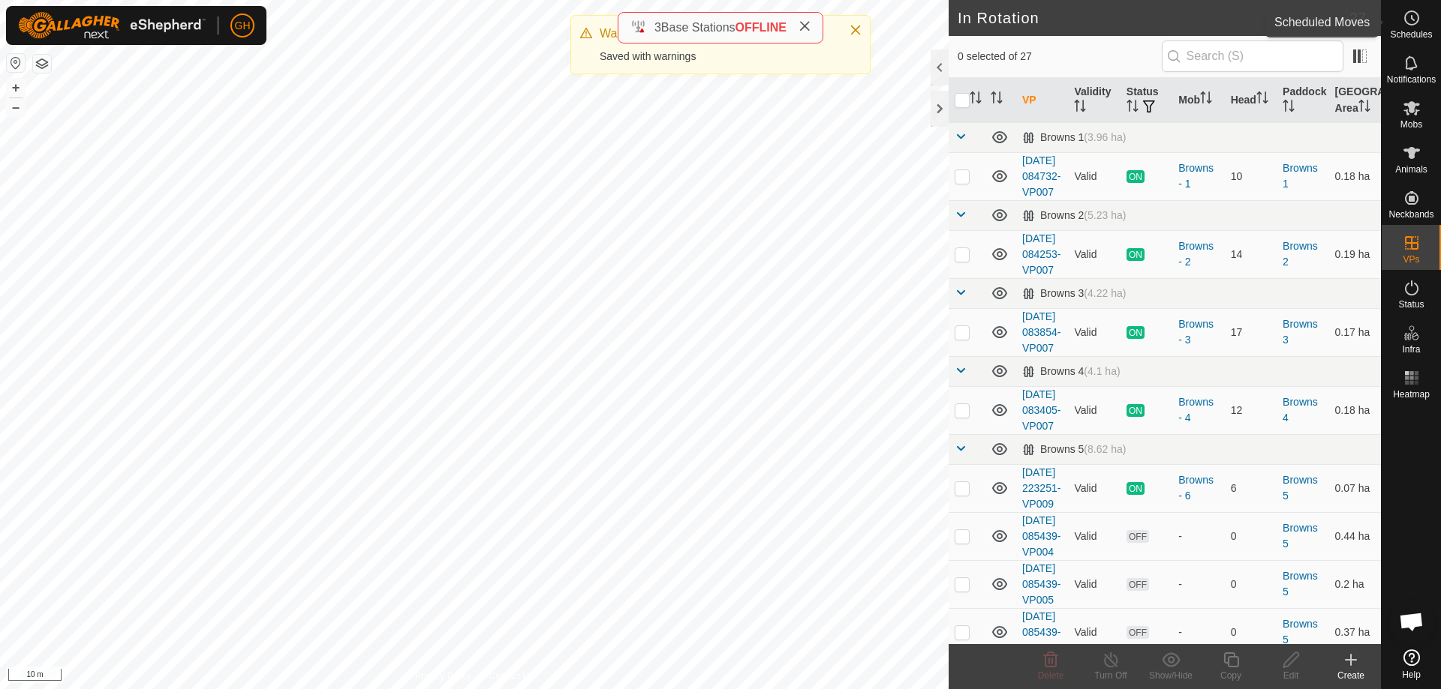
click at [1412, 24] on circle at bounding box center [1412, 18] width 14 height 14
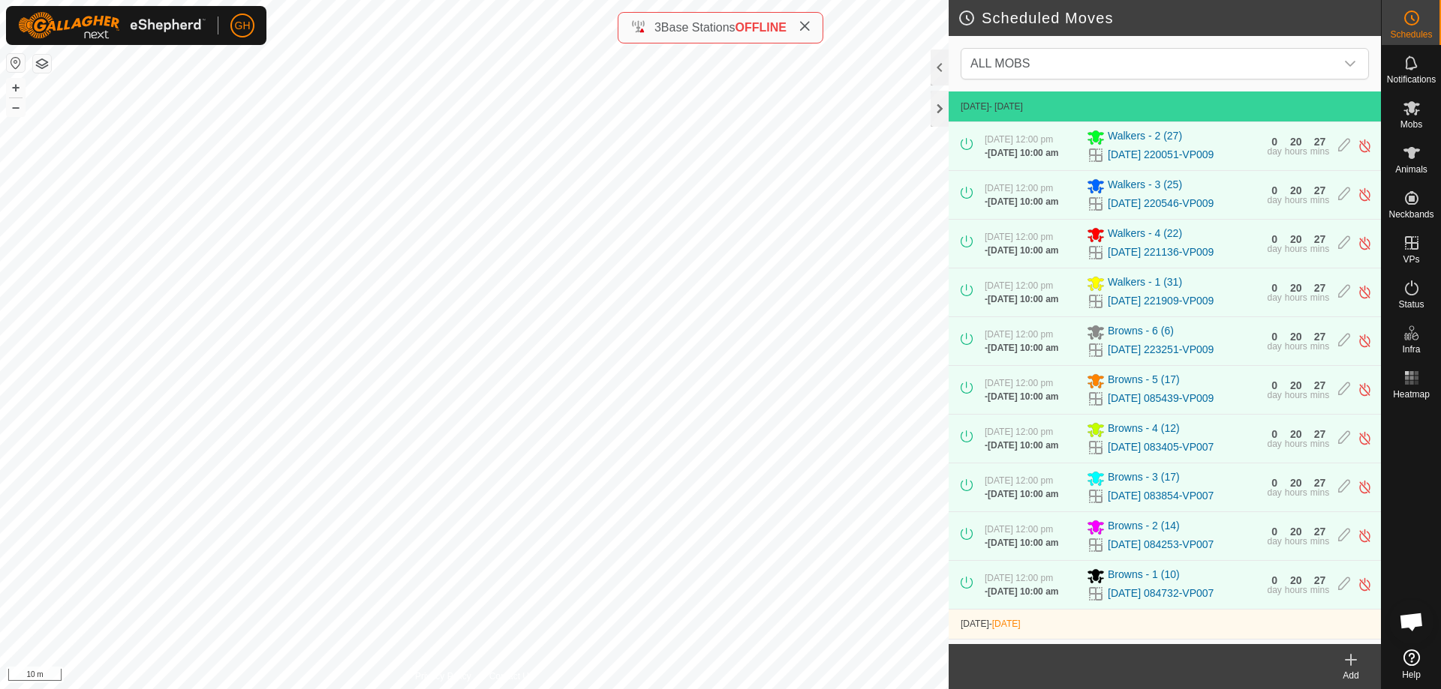
click at [1358, 663] on icon at bounding box center [1350, 660] width 18 height 18
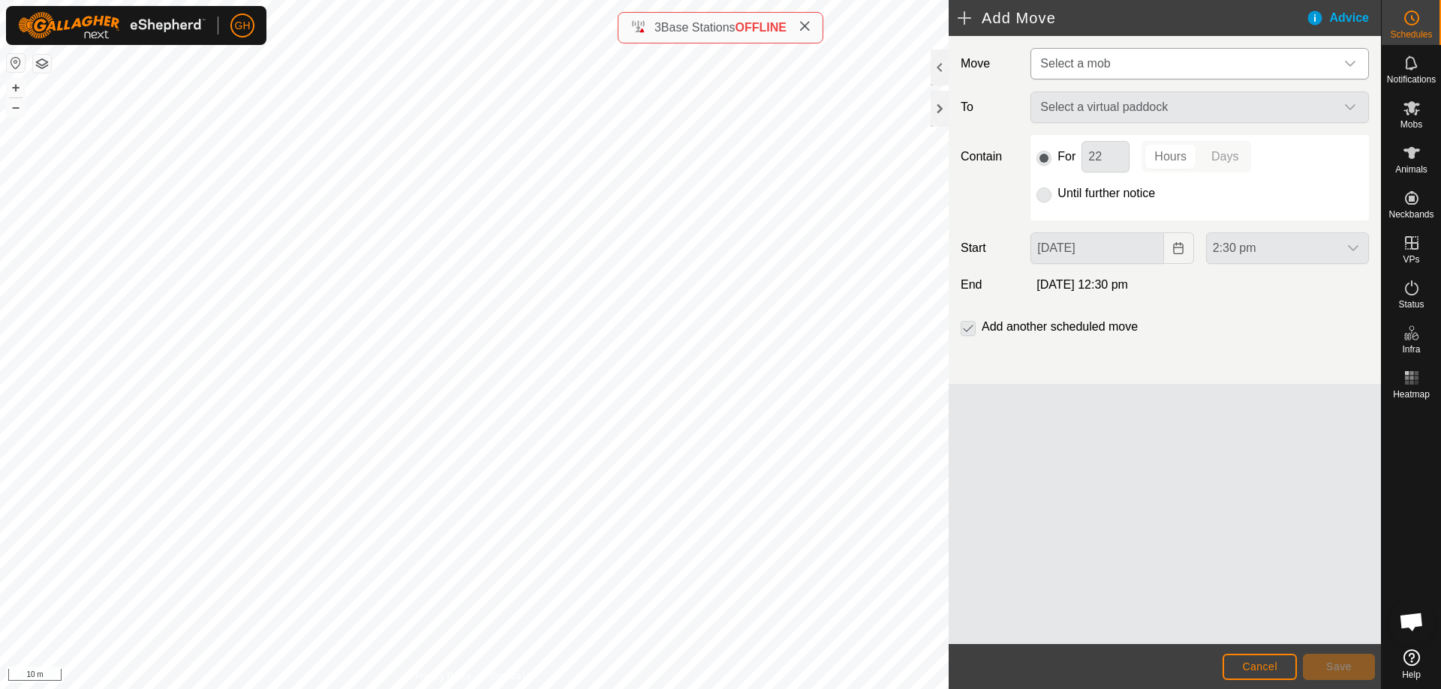
click at [1281, 67] on span "Select a mob" at bounding box center [1184, 64] width 301 height 30
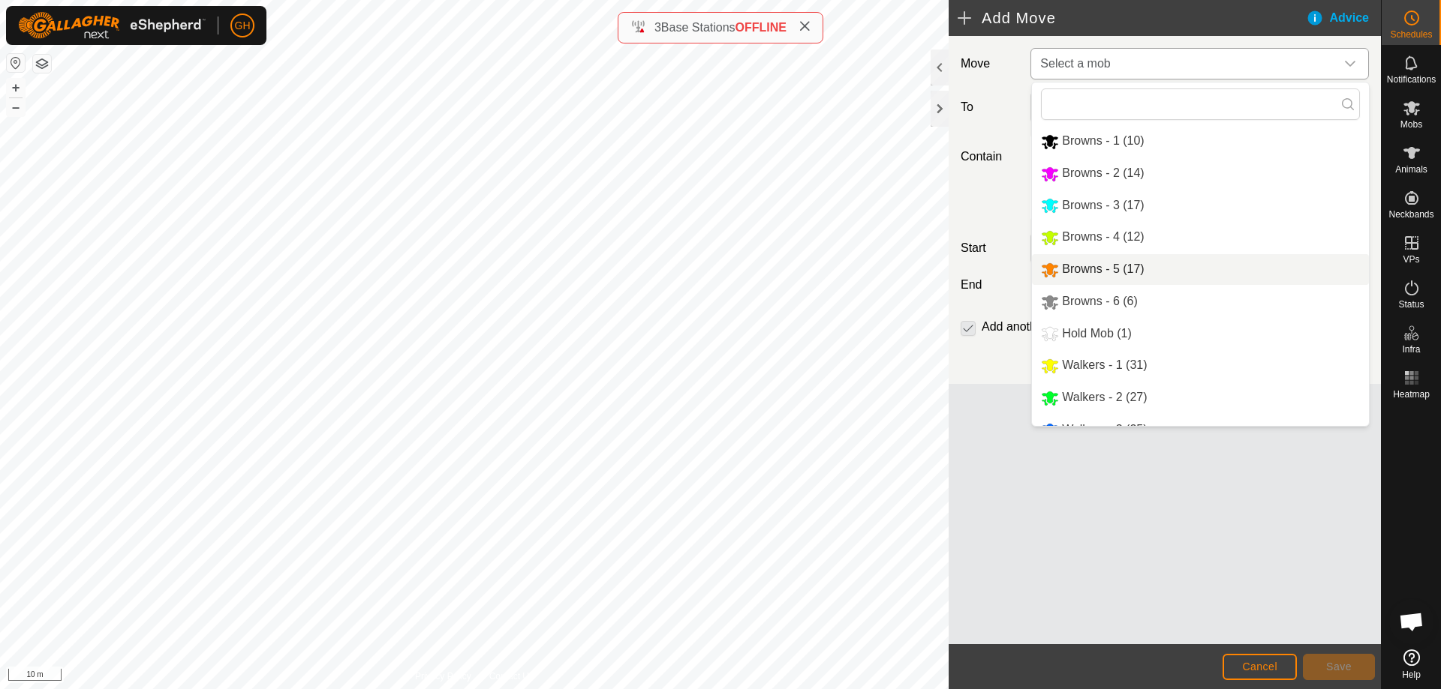
click at [1134, 275] on li "Browns - 5 (17)" at bounding box center [1200, 269] width 337 height 31
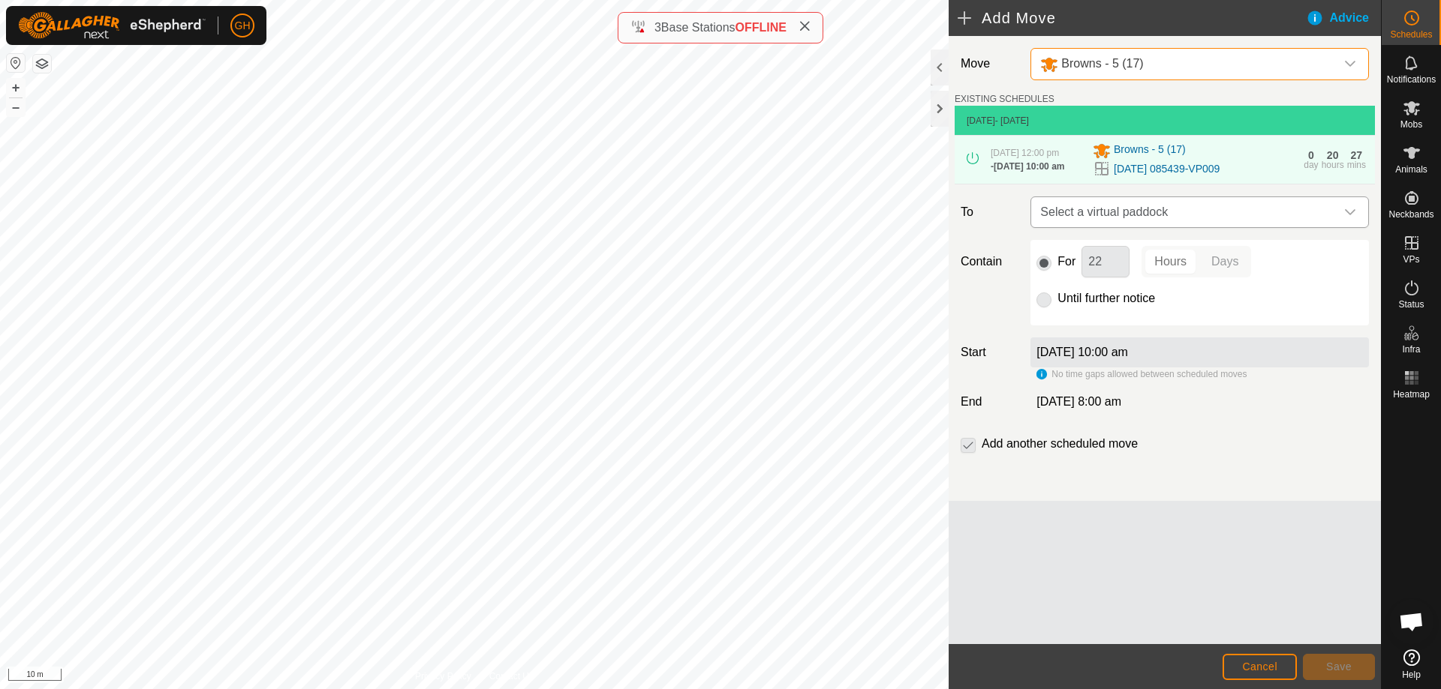
click at [1209, 227] on span "Select a virtual paddock" at bounding box center [1184, 212] width 301 height 30
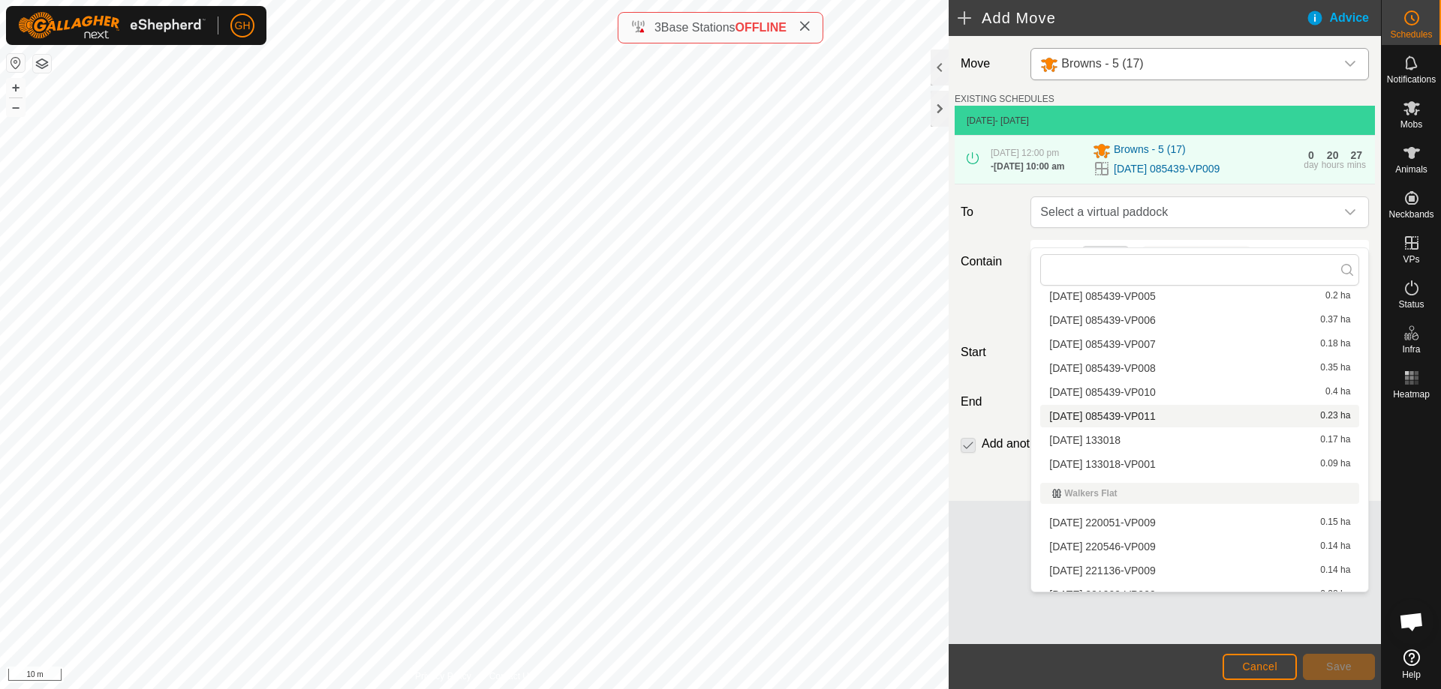
scroll to position [300, 0]
click at [1158, 443] on li "[DATE] 085439-VP010 0.4 ha" at bounding box center [1199, 439] width 319 height 23
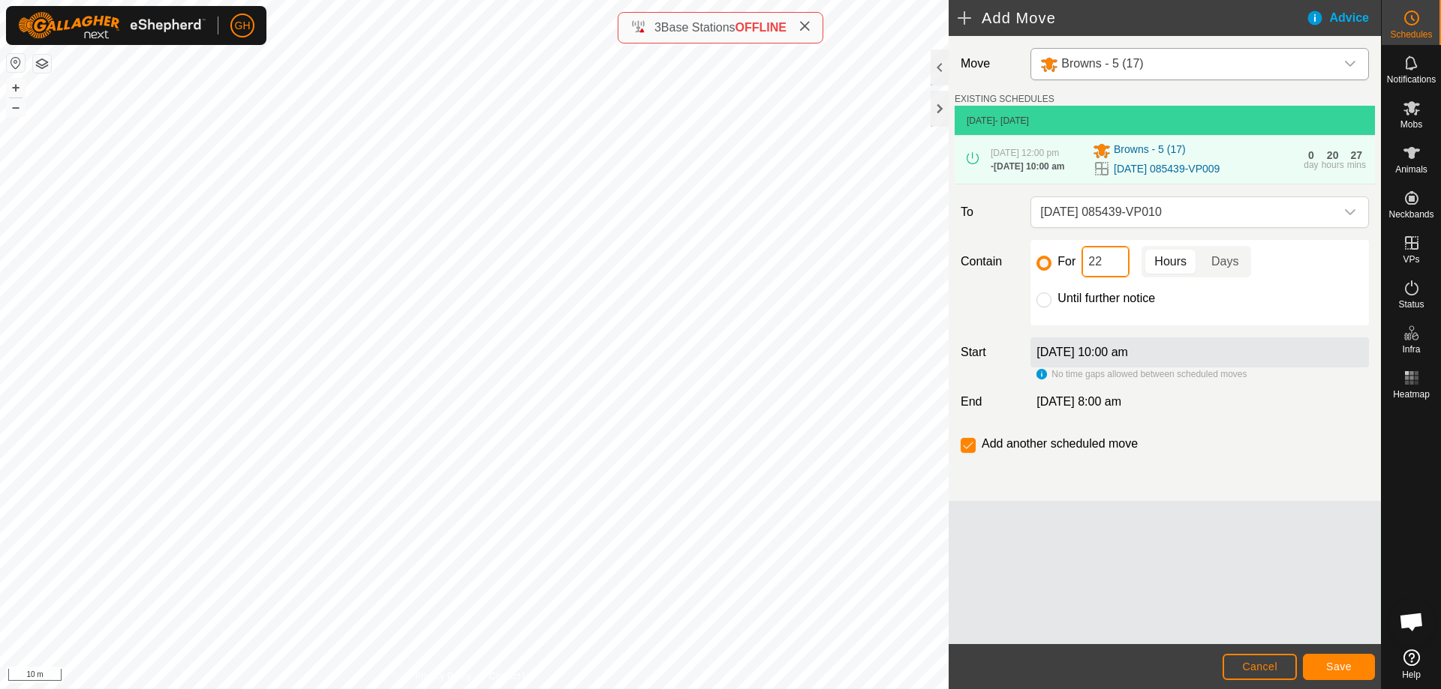
click at [1114, 278] on input "22" at bounding box center [1105, 262] width 48 height 32
click at [1324, 660] on button "Save" at bounding box center [1338, 667] width 72 height 26
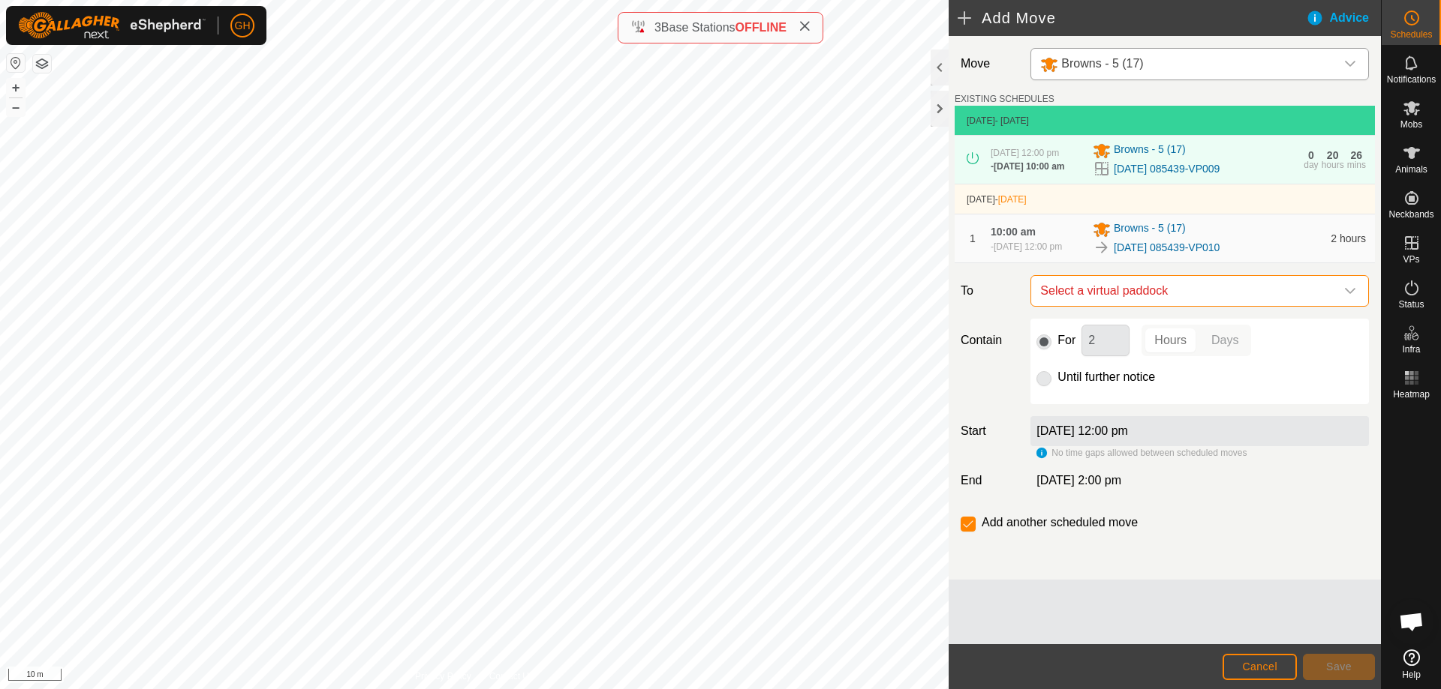
click at [1155, 306] on span "Select a virtual paddock" at bounding box center [1184, 291] width 301 height 30
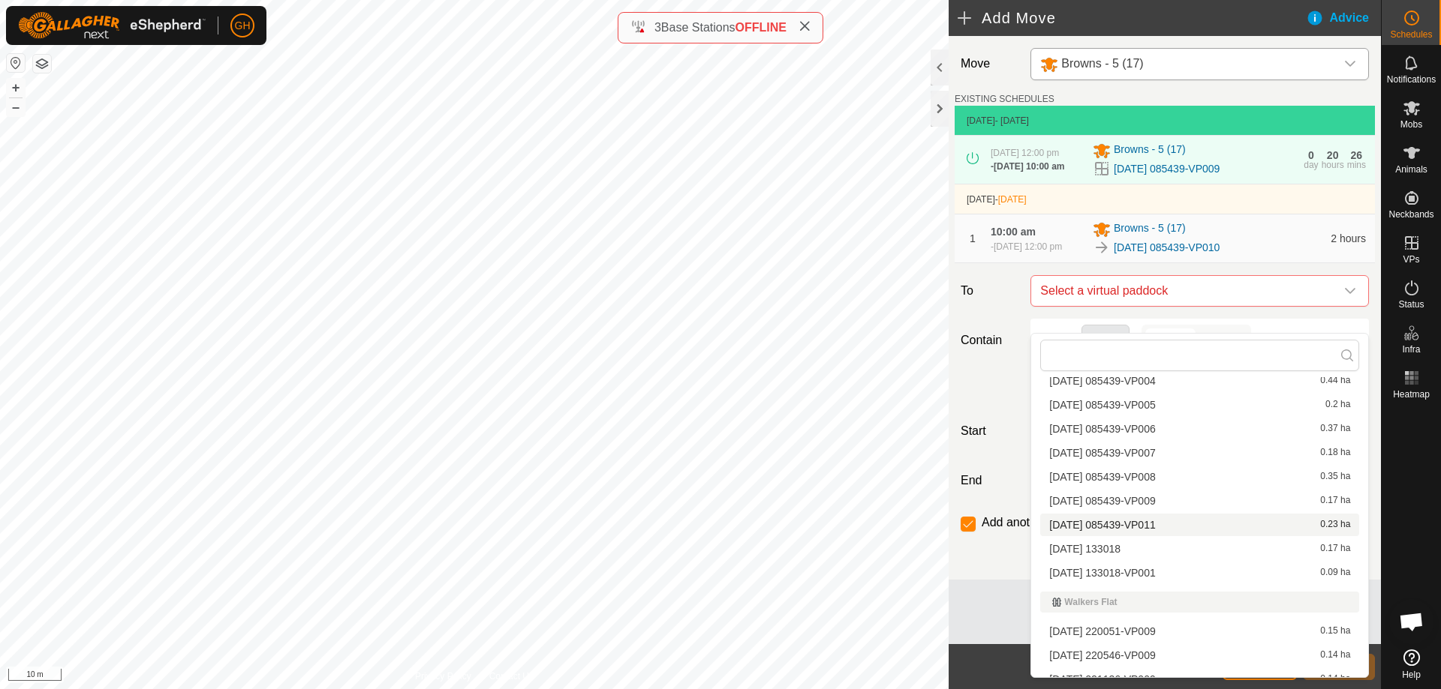
click at [1124, 524] on li "[DATE] 085439-VP011 0.23 ha" at bounding box center [1199, 525] width 319 height 23
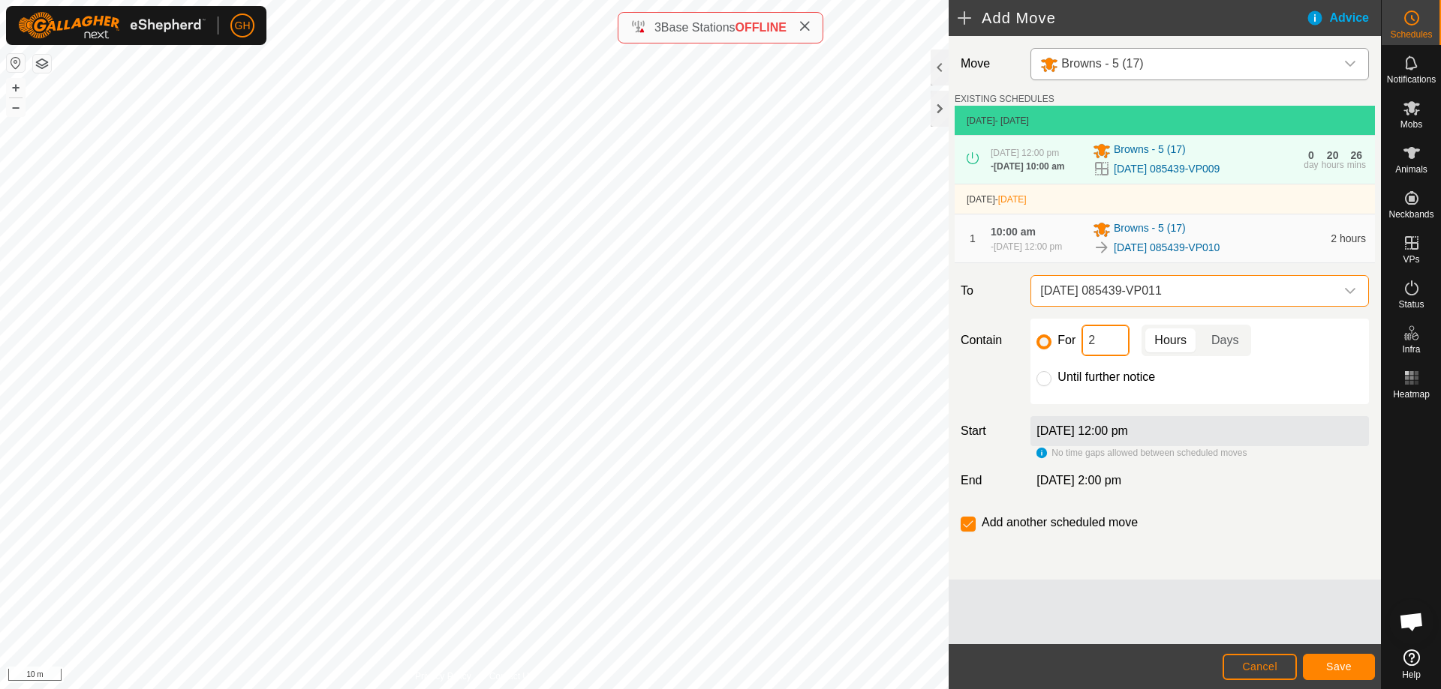
click at [1115, 356] on input "2" at bounding box center [1105, 341] width 48 height 32
click at [1362, 675] on button "Save" at bounding box center [1338, 667] width 72 height 26
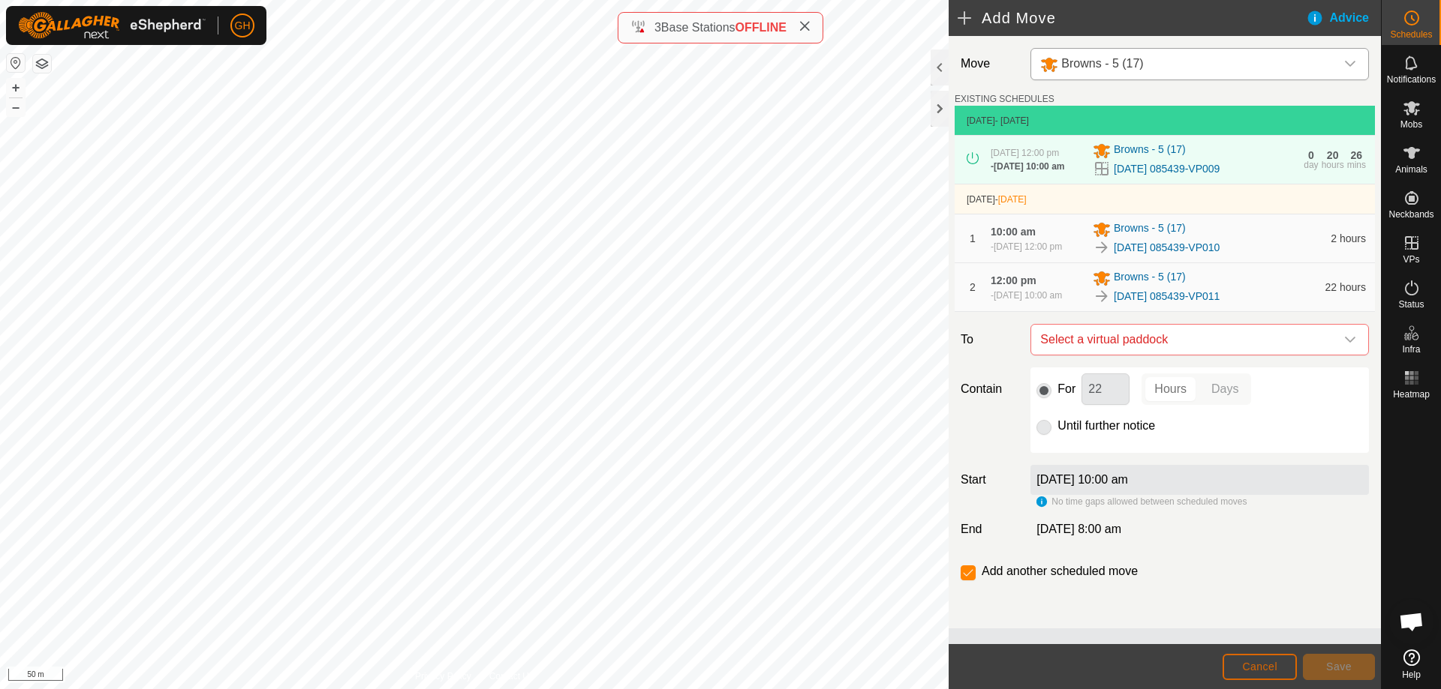
click at [1274, 660] on button "Cancel" at bounding box center [1259, 667] width 74 height 26
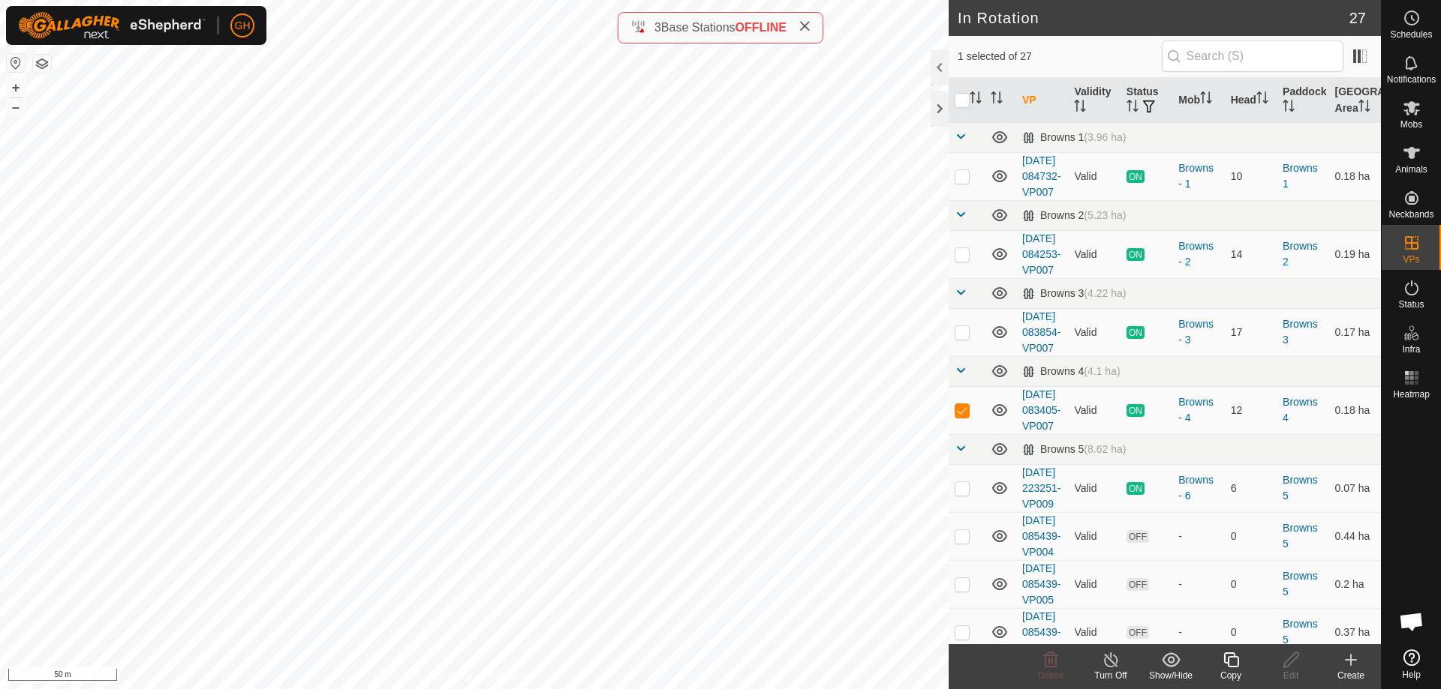
click at [1353, 662] on icon at bounding box center [1350, 660] width 18 height 18
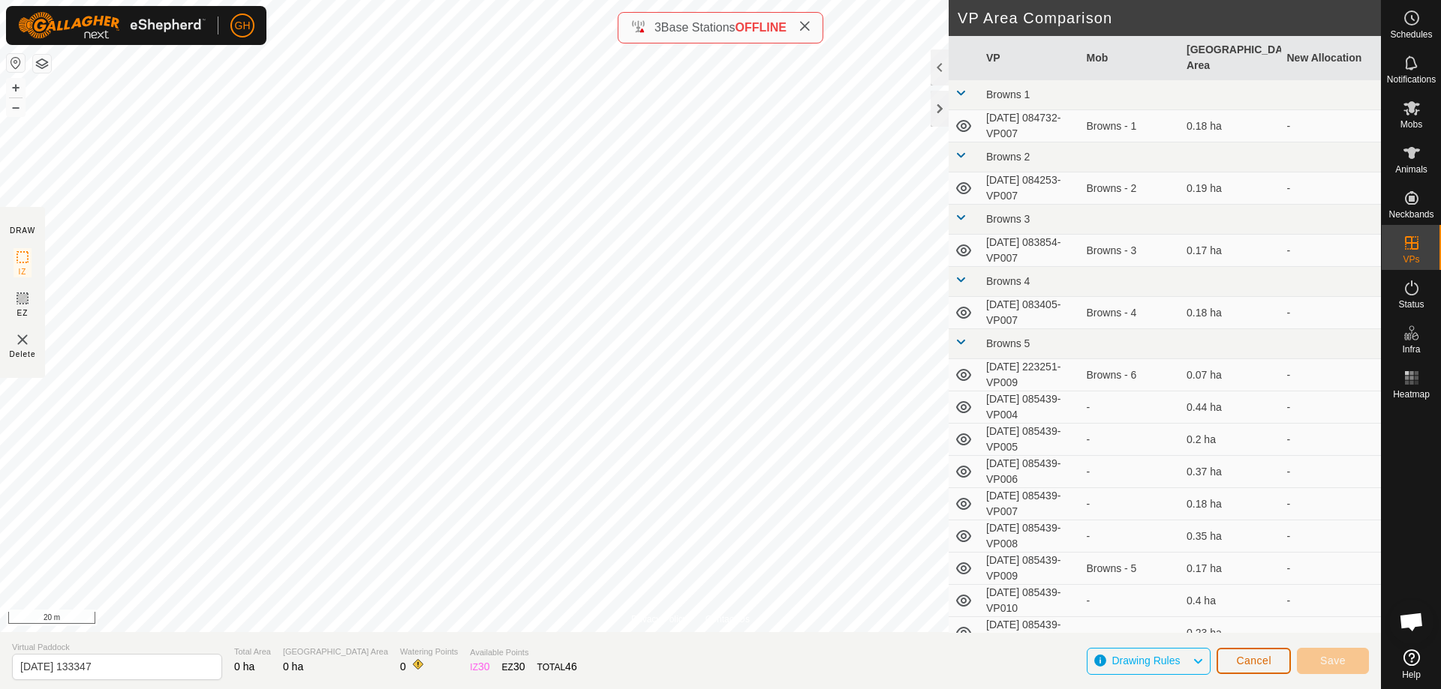
click at [1279, 665] on button "Cancel" at bounding box center [1253, 661] width 74 height 26
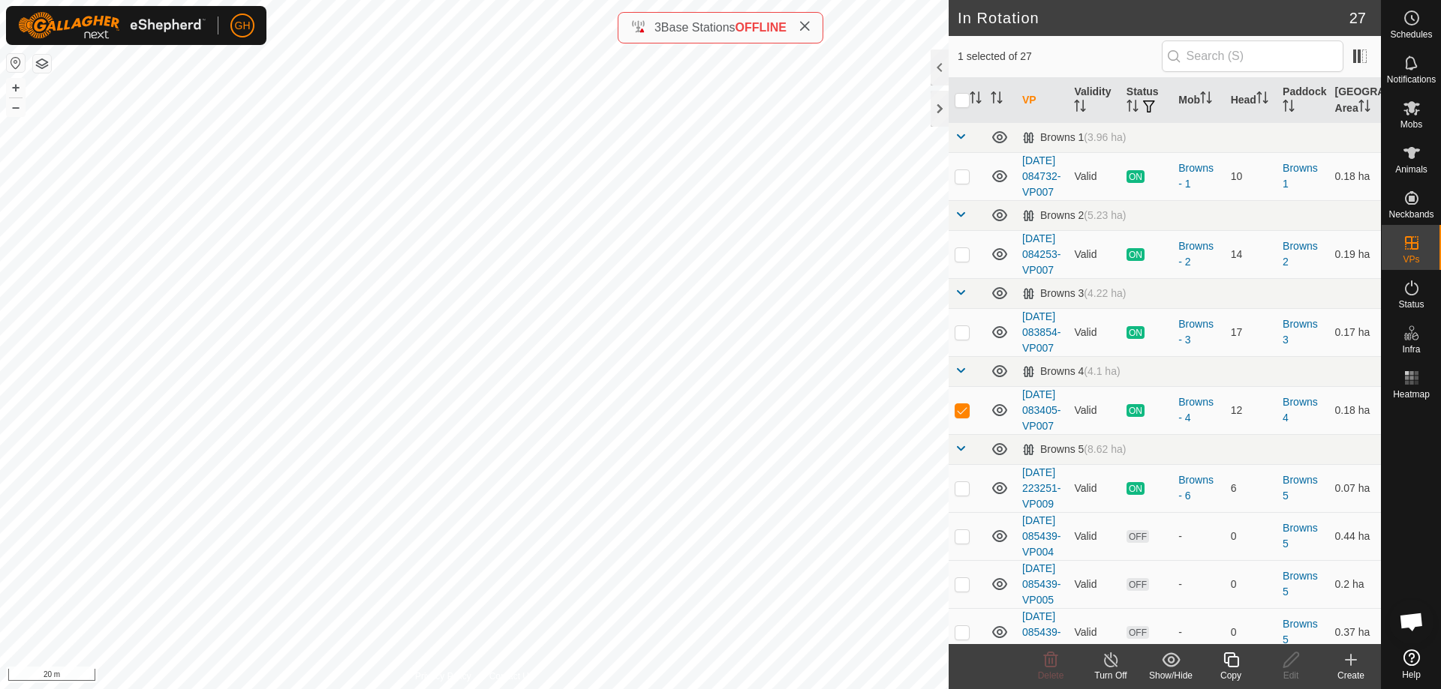
click at [1227, 662] on icon at bounding box center [1230, 660] width 15 height 15
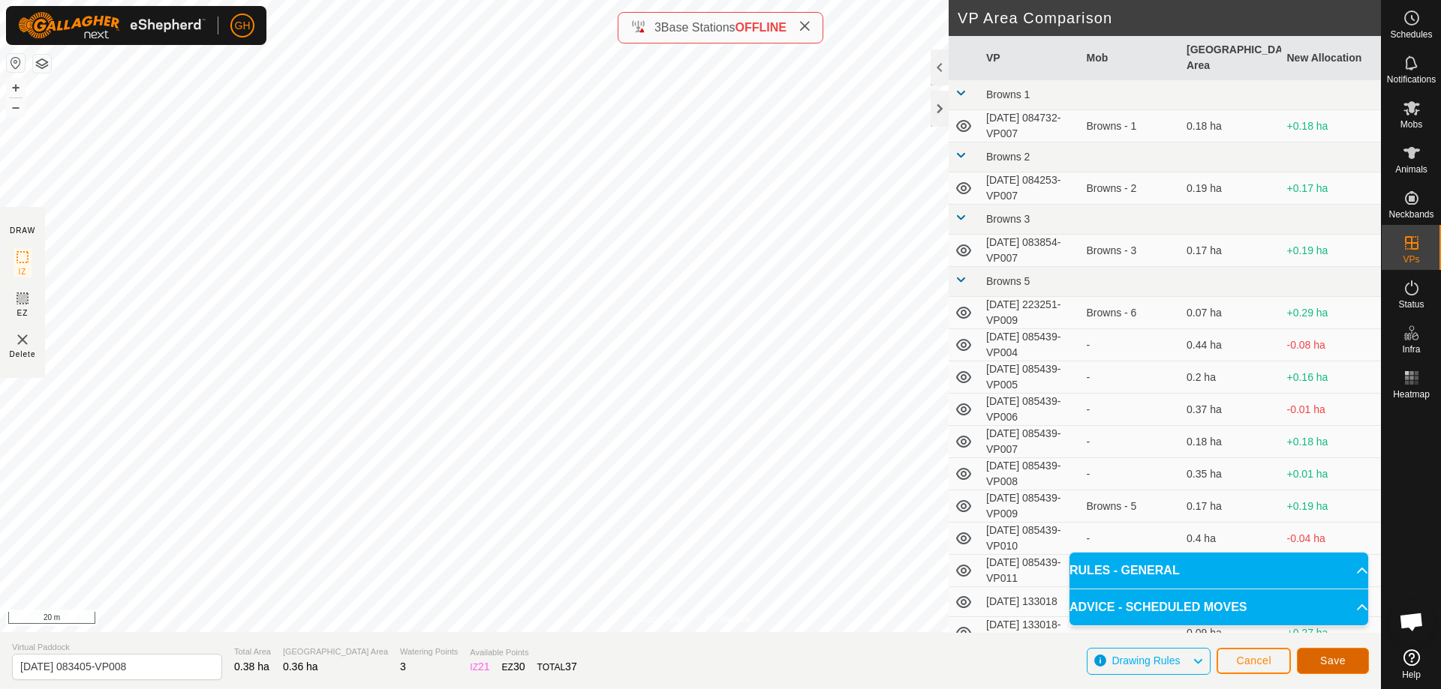
click at [1314, 653] on button "Save" at bounding box center [1332, 661] width 72 height 26
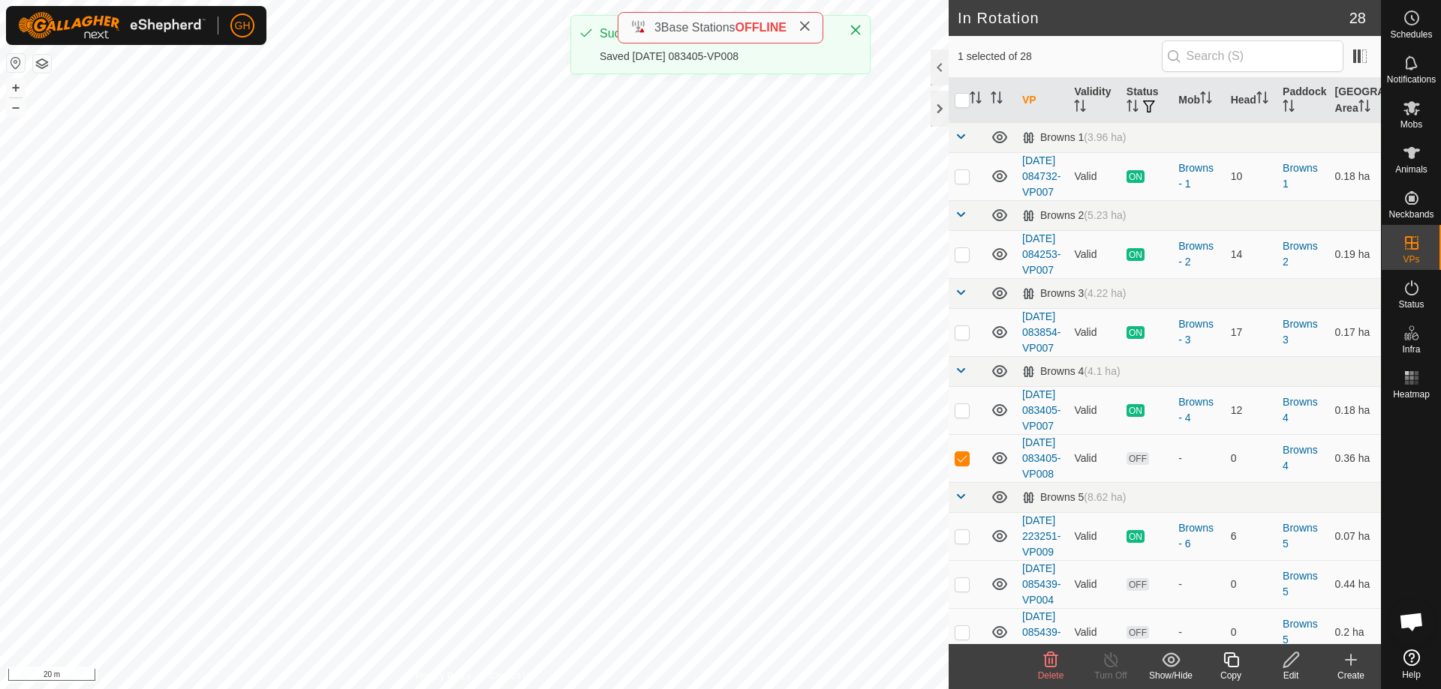
click at [1220, 662] on copy-svg-icon at bounding box center [1230, 660] width 60 height 18
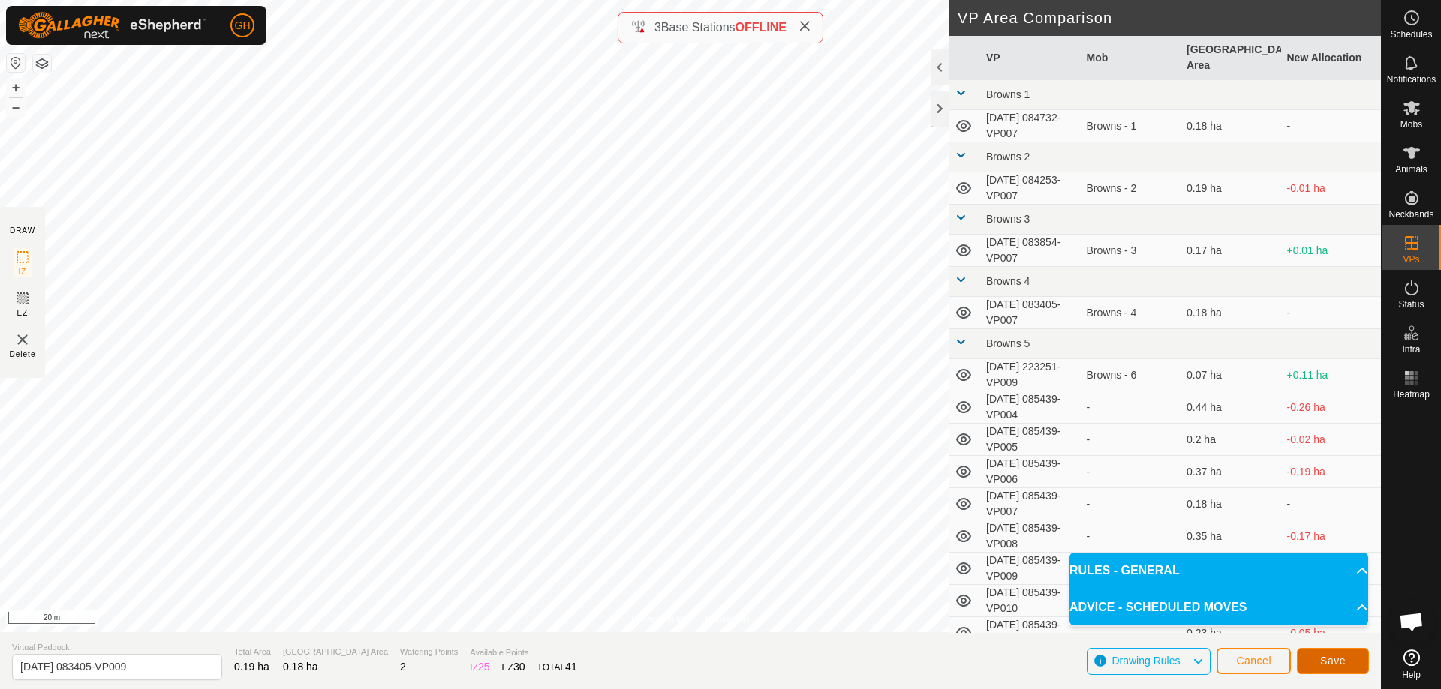
click at [1343, 665] on div "GH Schedules Notifications Mobs Animals Neckbands VPs Status Infra Heatmap Help…" at bounding box center [720, 344] width 1441 height 689
click at [1345, 666] on button "Save" at bounding box center [1332, 661] width 72 height 26
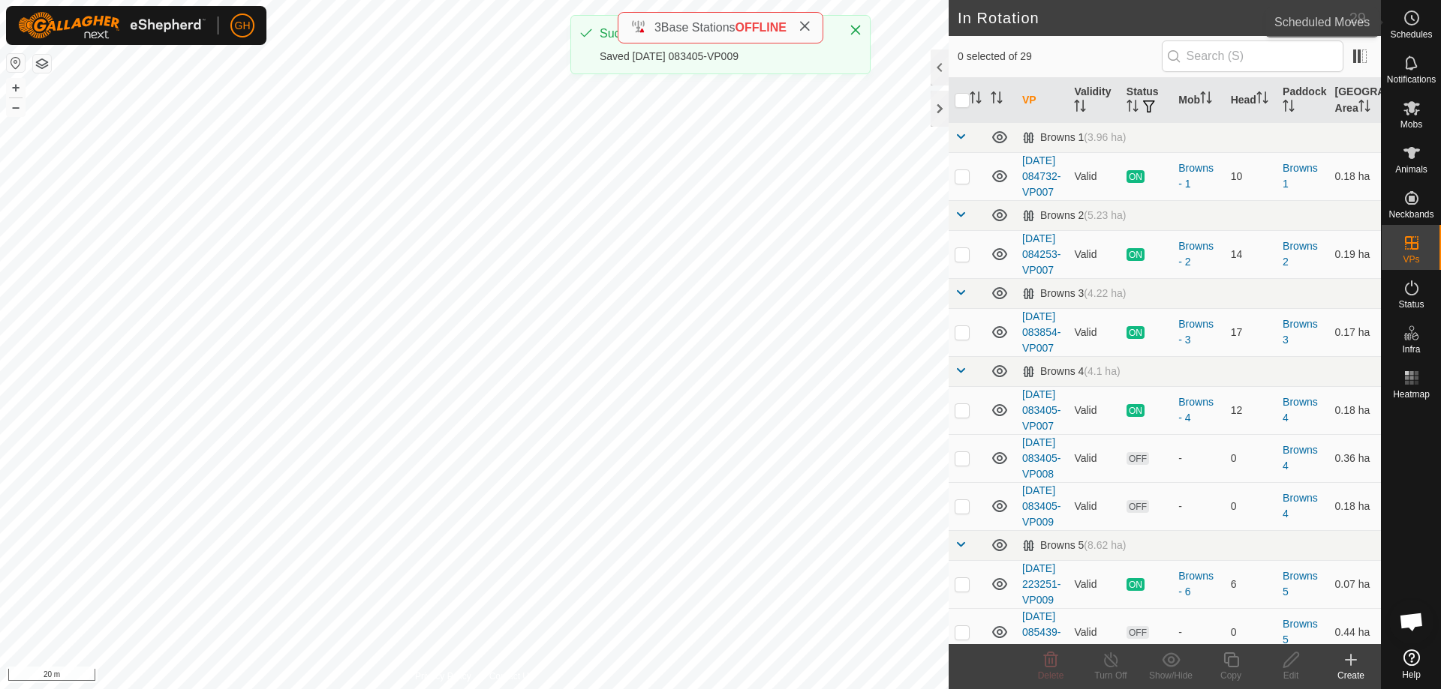
click at [1418, 32] on span "Schedules" at bounding box center [1411, 34] width 42 height 9
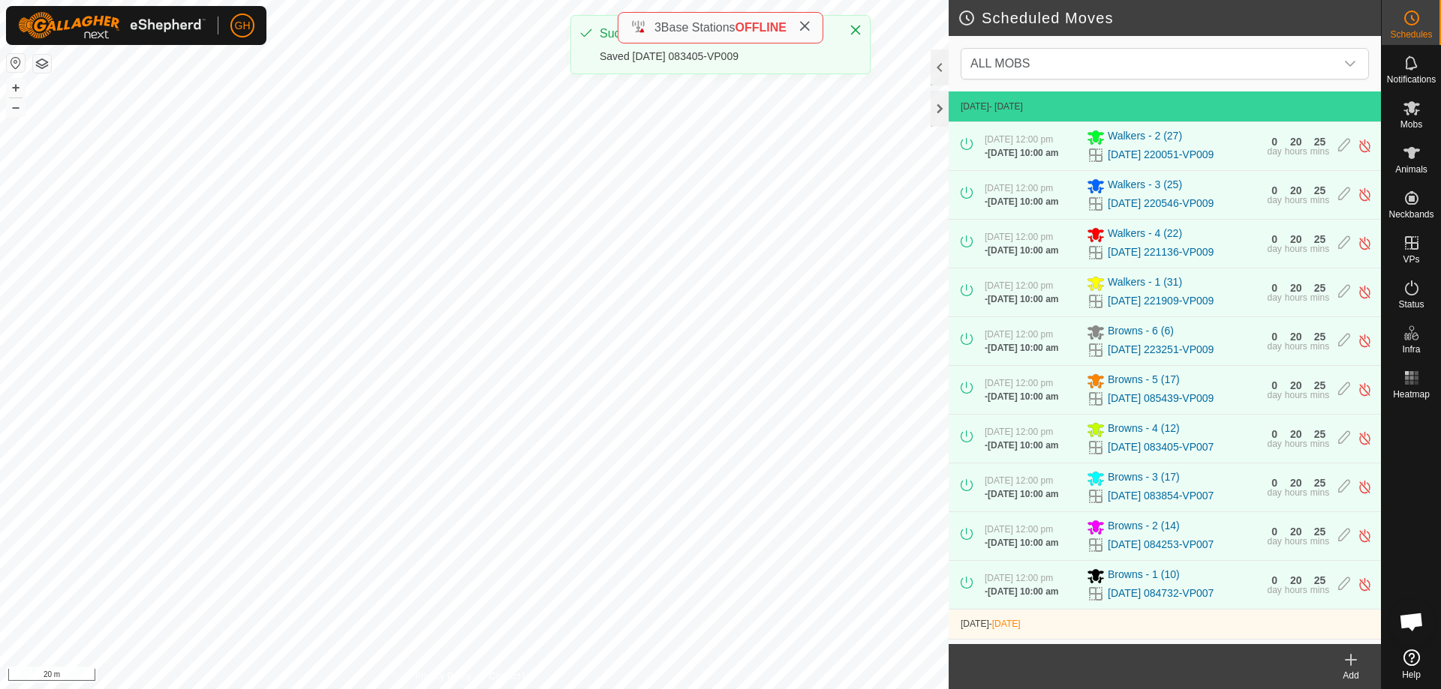
click at [1342, 666] on icon at bounding box center [1350, 660] width 18 height 18
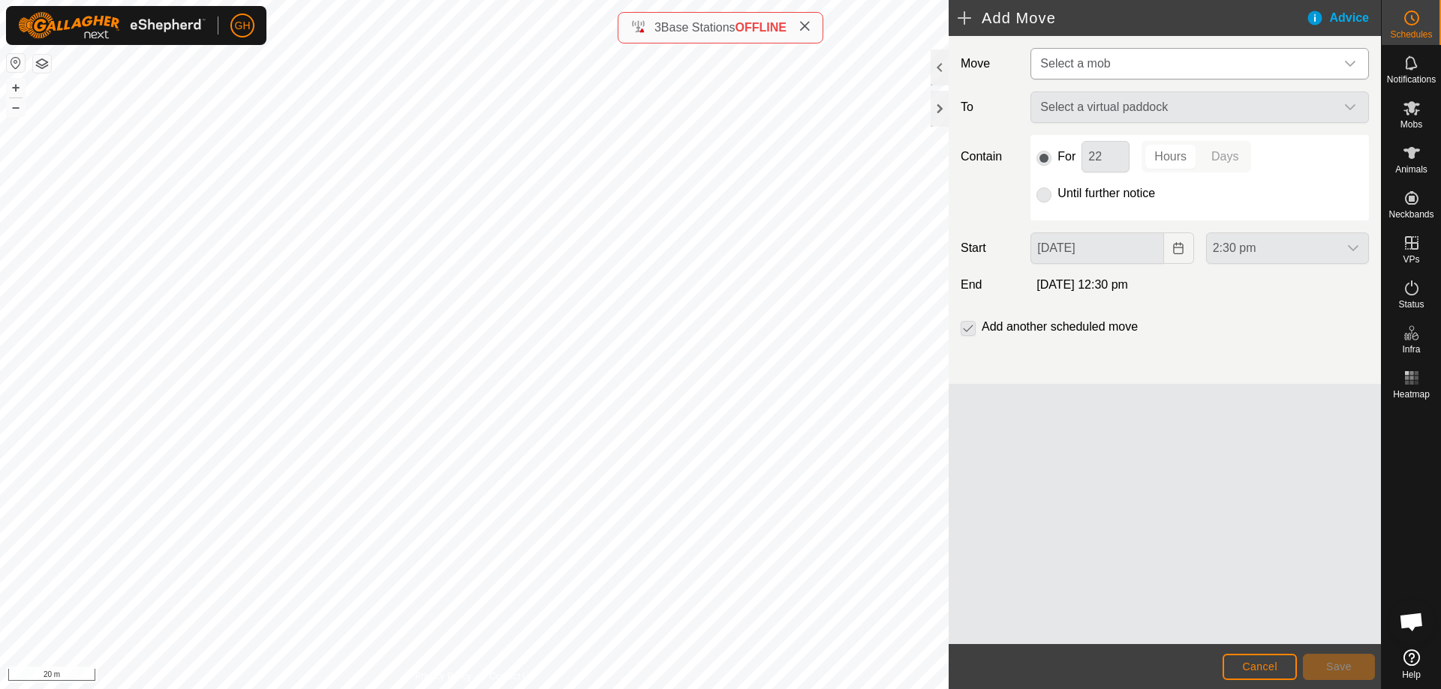
click at [1195, 70] on span "Select a mob" at bounding box center [1184, 64] width 301 height 30
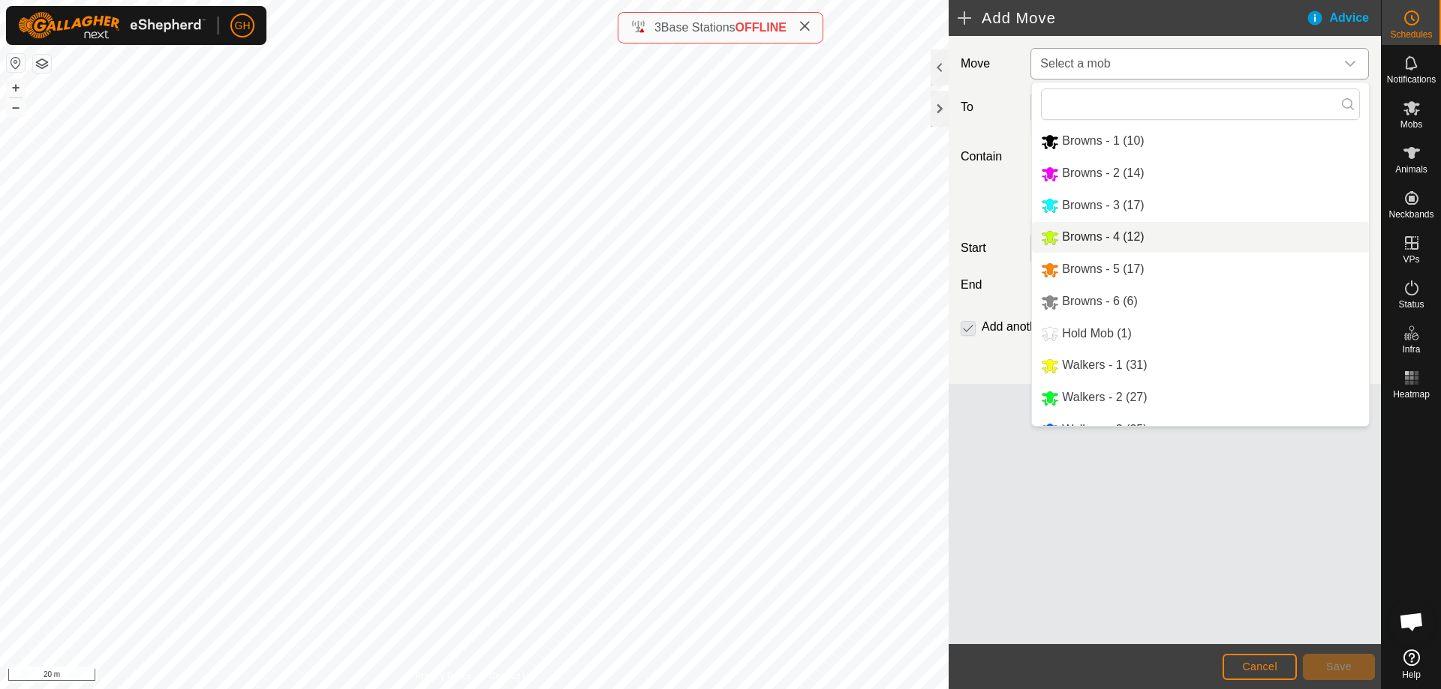
click at [1125, 232] on li "Browns - 4 (12)" at bounding box center [1200, 237] width 337 height 31
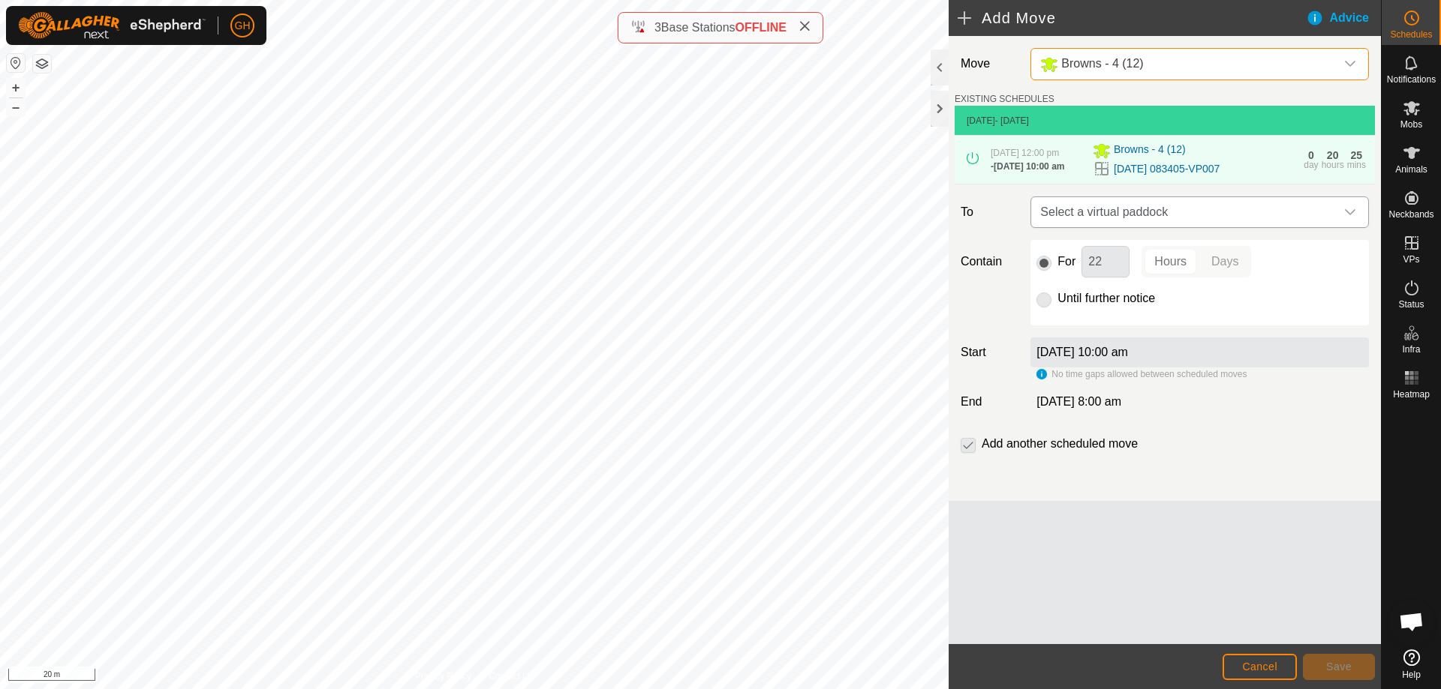
click at [1170, 227] on span "Select a virtual paddock" at bounding box center [1184, 212] width 301 height 30
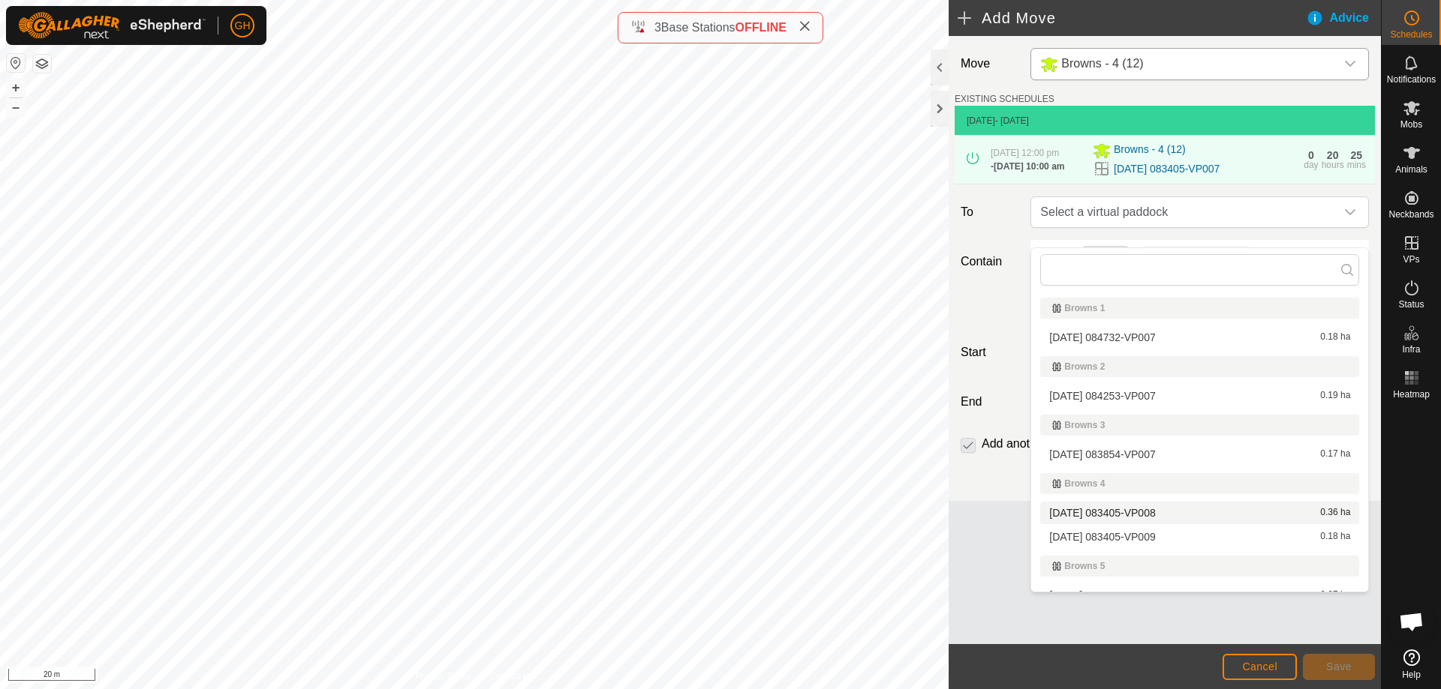
click at [1150, 517] on span "[DATE] 083405-VP008" at bounding box center [1102, 513] width 106 height 11
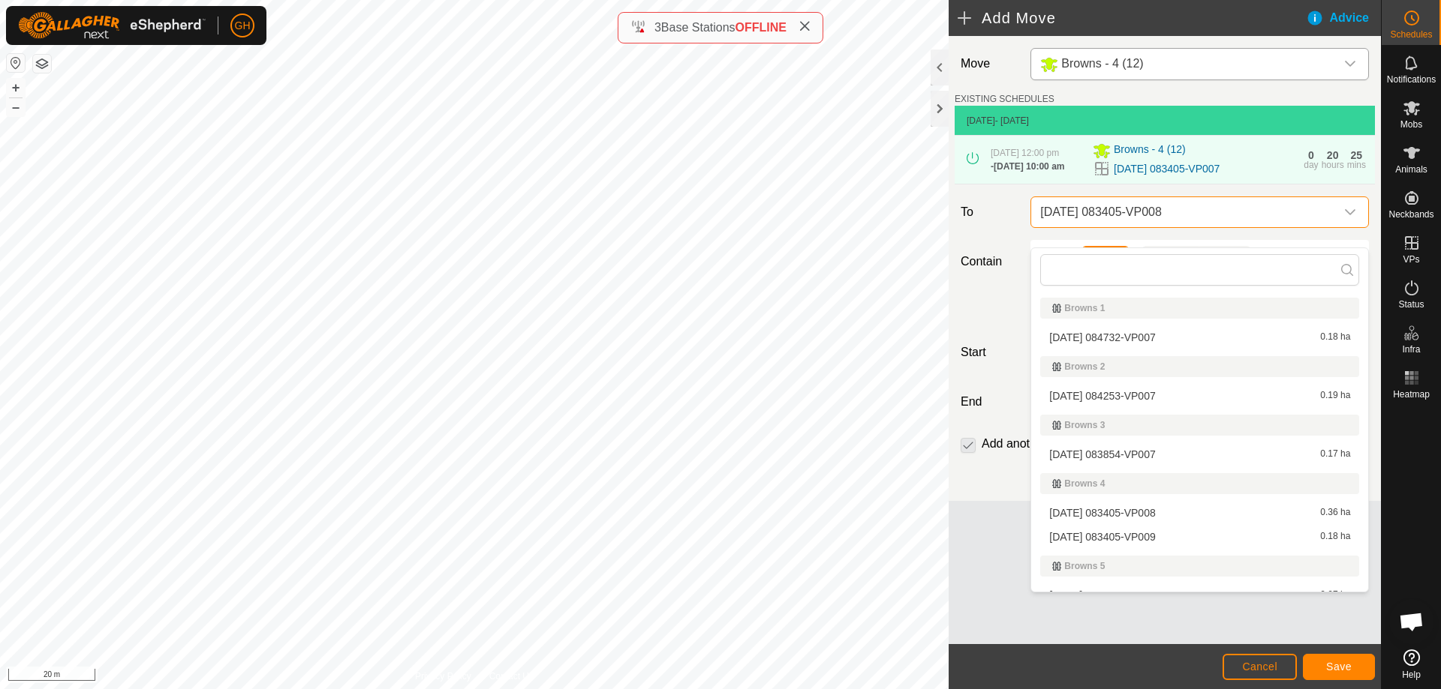
click at [1118, 278] on input "22" at bounding box center [1105, 262] width 48 height 32
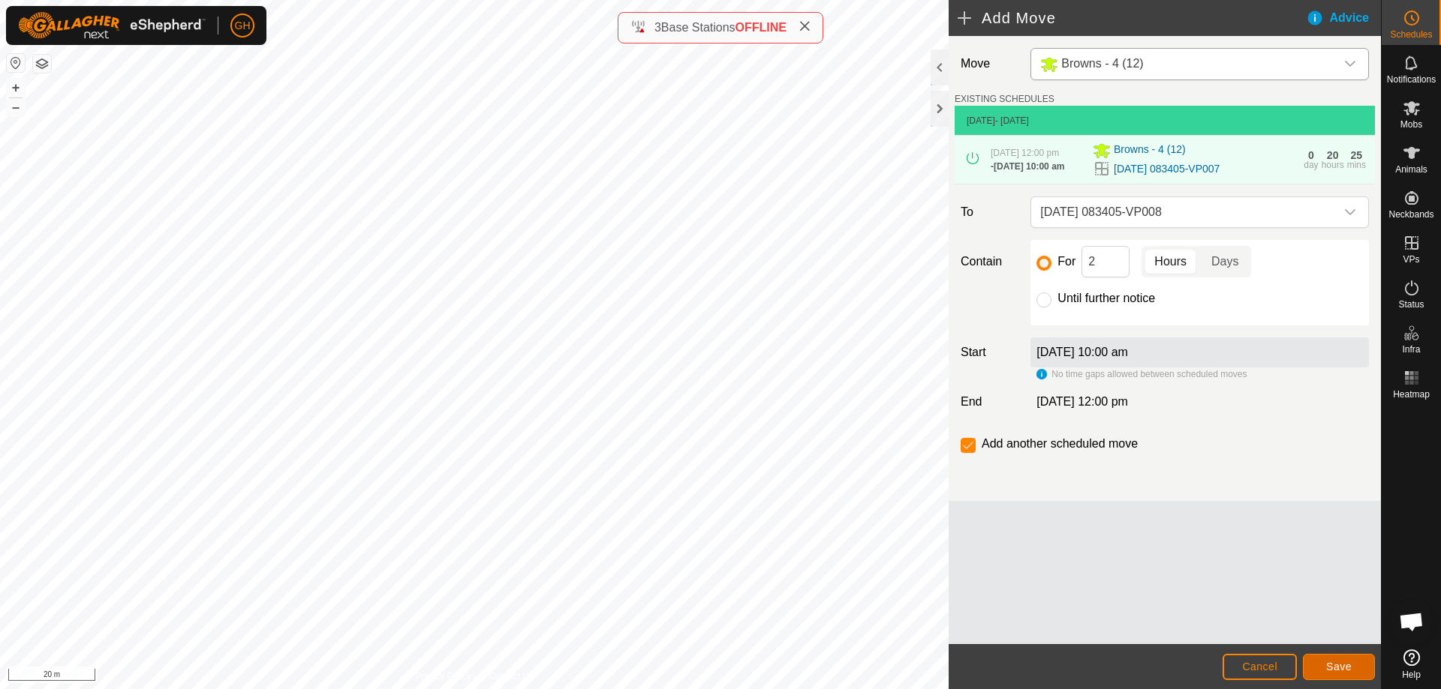
click at [1341, 664] on span "Save" at bounding box center [1339, 667] width 26 height 12
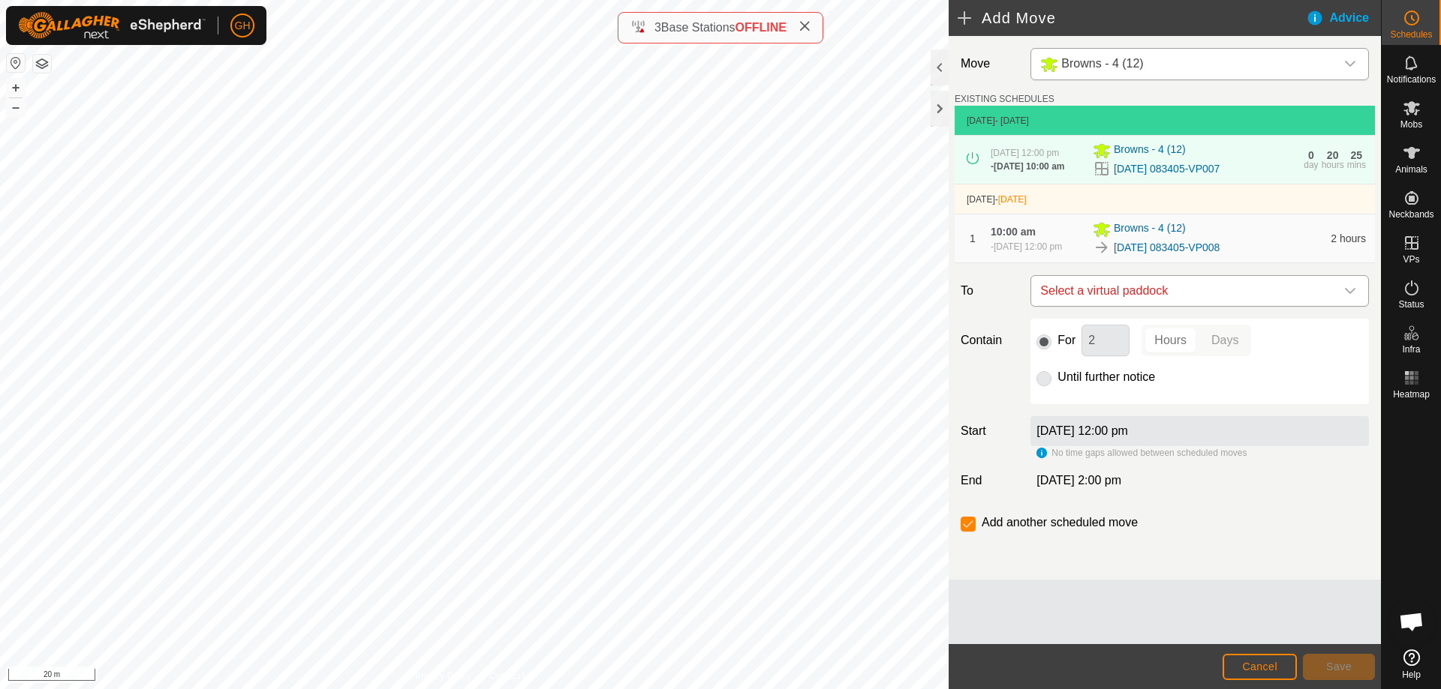
click at [1170, 306] on span "Select a virtual paddock" at bounding box center [1184, 291] width 301 height 30
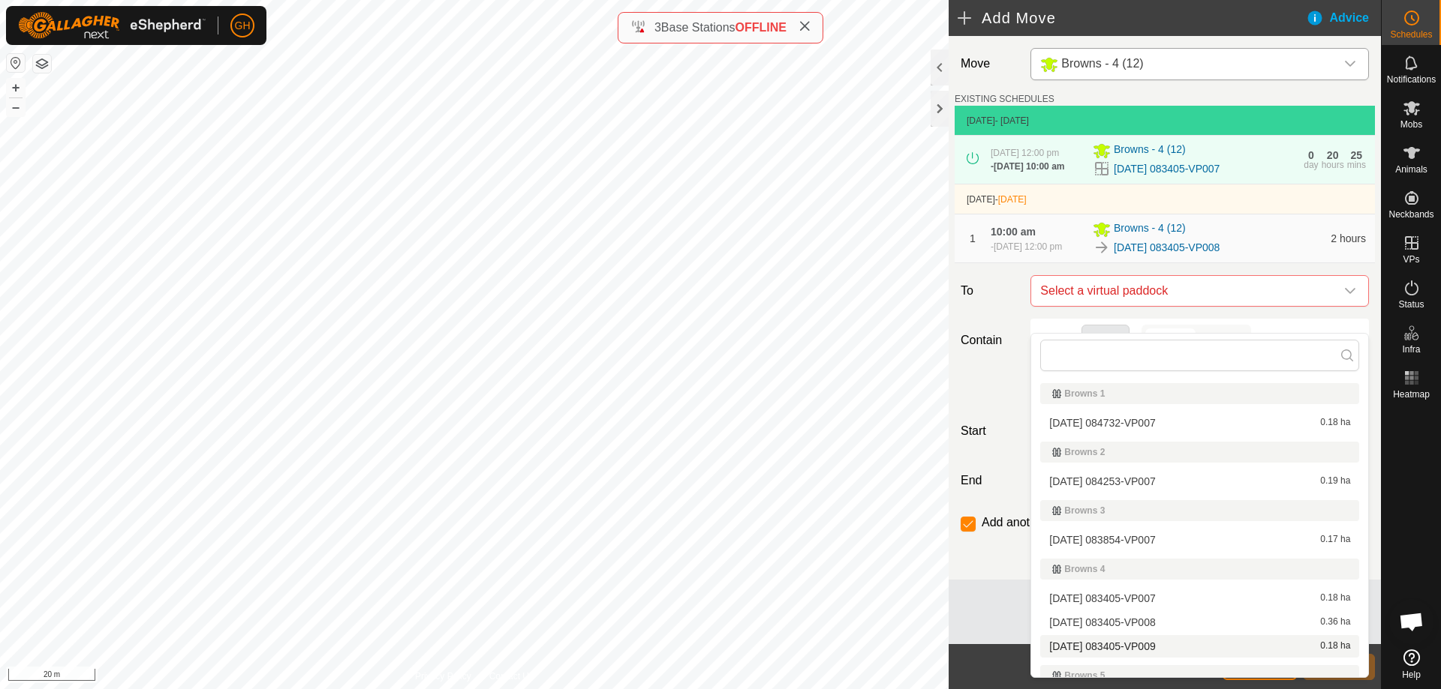
click at [1132, 645] on li "[DATE] 083405-VP009 0.18 ha" at bounding box center [1199, 646] width 319 height 23
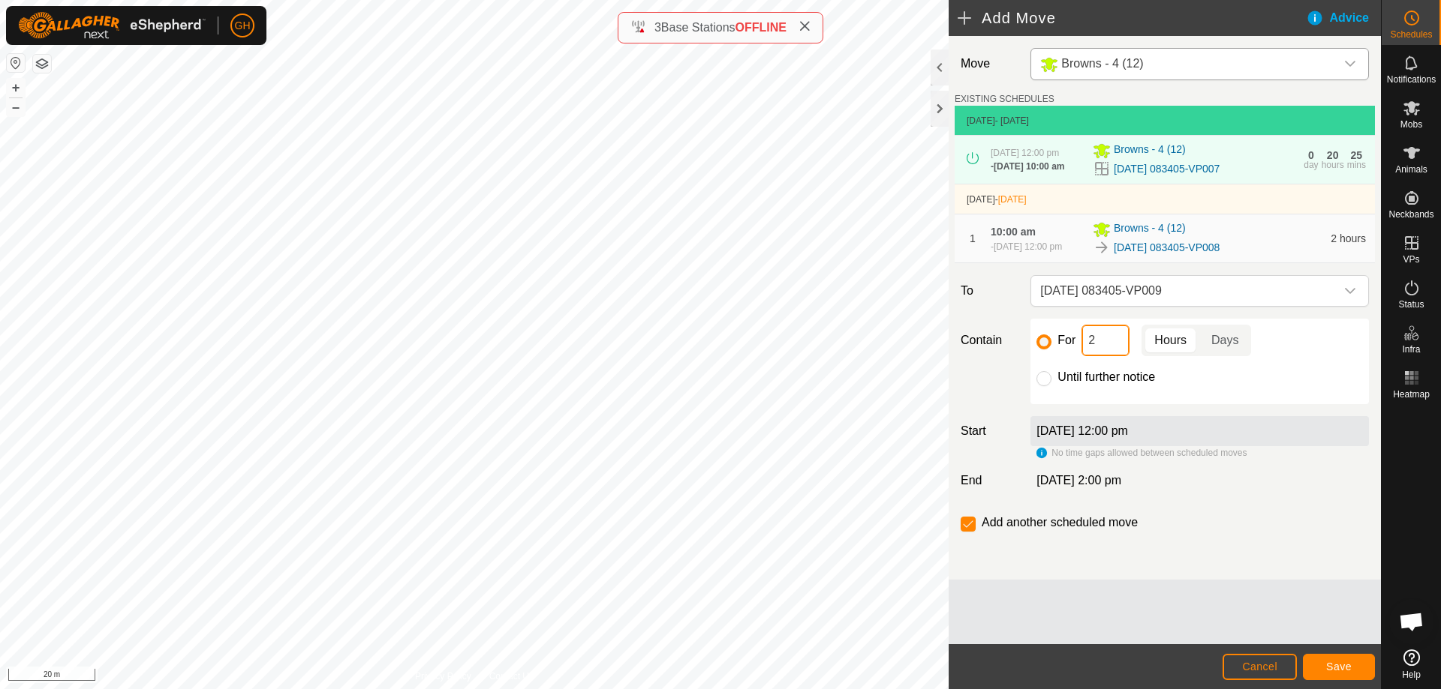
click at [1101, 356] on input "2" at bounding box center [1105, 341] width 48 height 32
click at [959, 544] on div "Add another scheduled move" at bounding box center [1164, 529] width 420 height 30
click at [961, 532] on input "checkbox" at bounding box center [967, 524] width 15 height 15
click at [1322, 662] on button "Save" at bounding box center [1338, 667] width 72 height 26
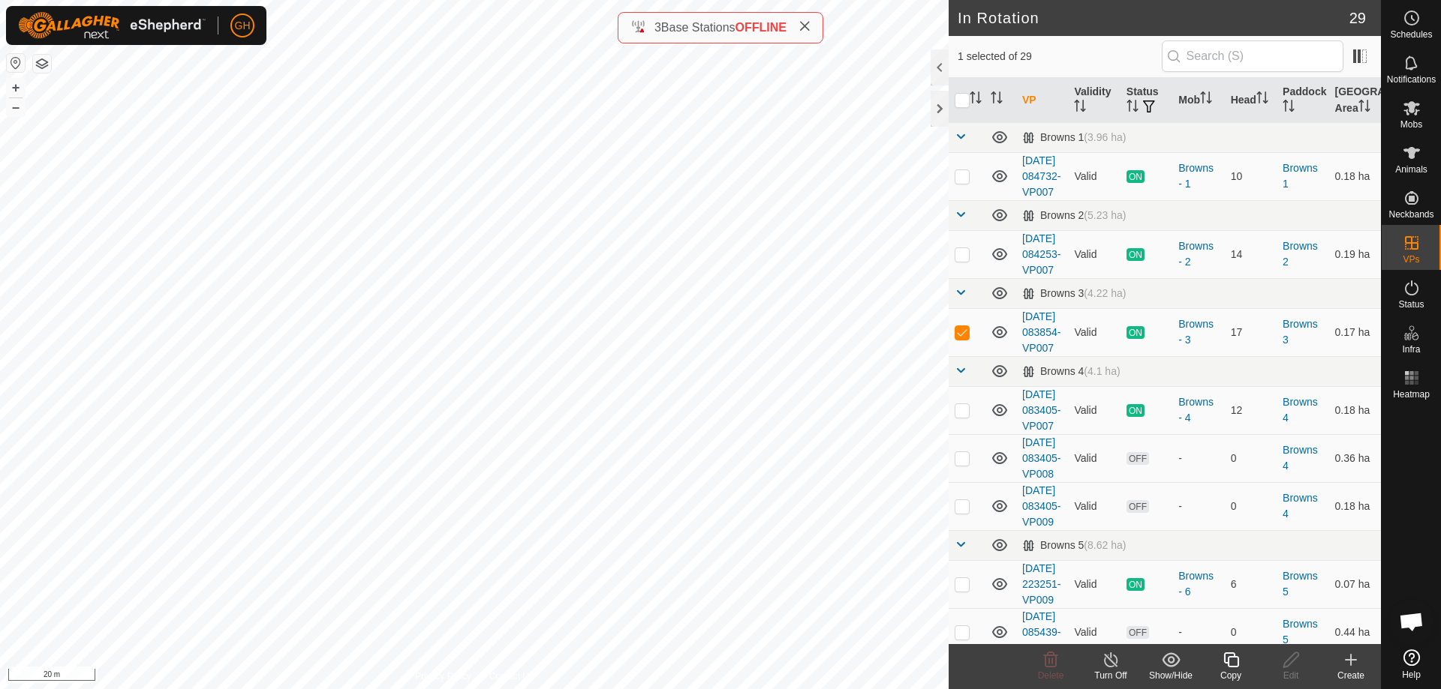
click at [1233, 666] on icon at bounding box center [1230, 660] width 15 height 15
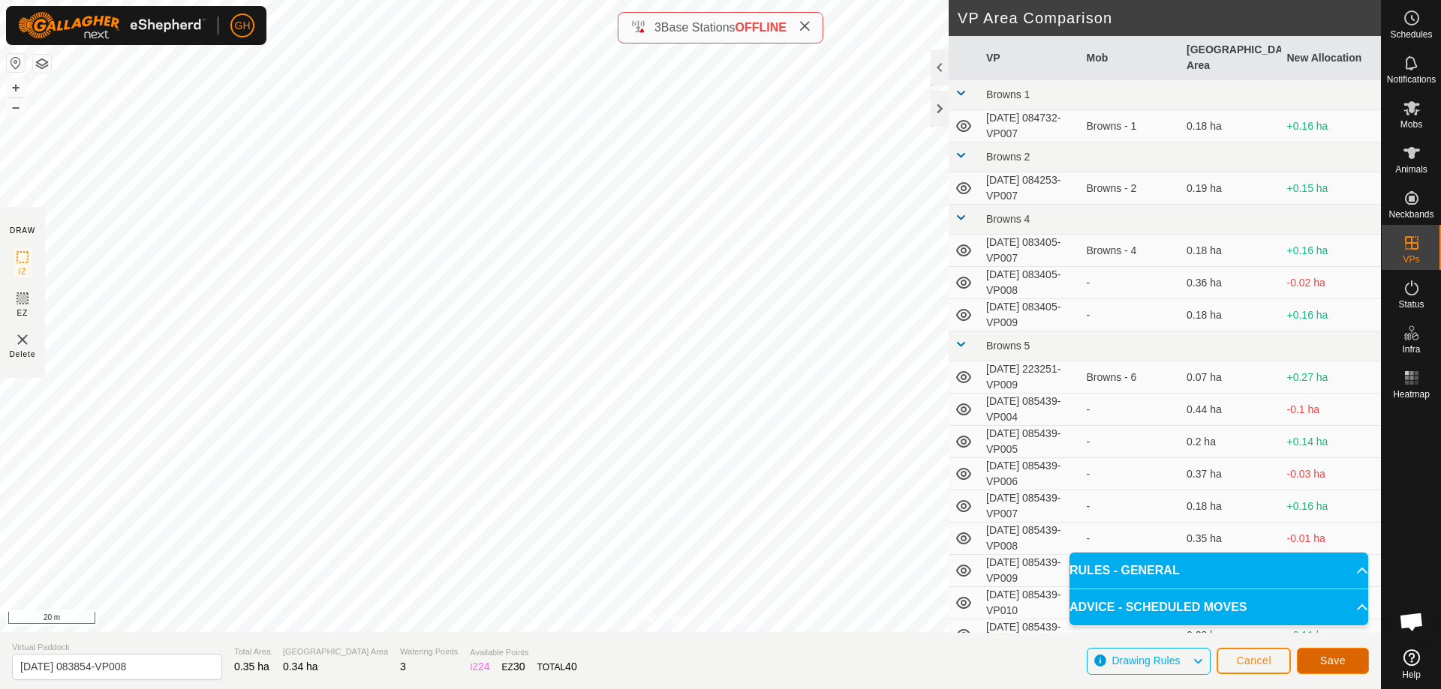
click at [1347, 656] on button "Save" at bounding box center [1332, 661] width 72 height 26
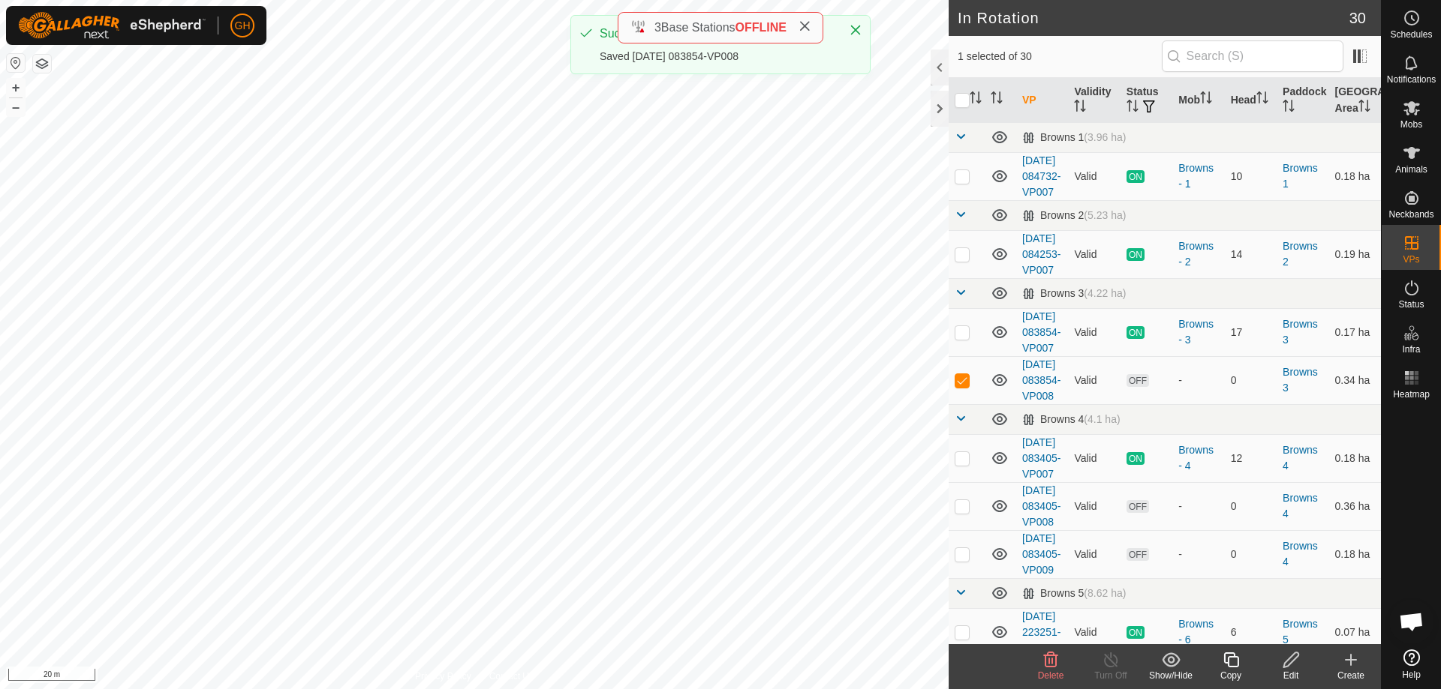
click at [1227, 659] on icon at bounding box center [1230, 660] width 15 height 15
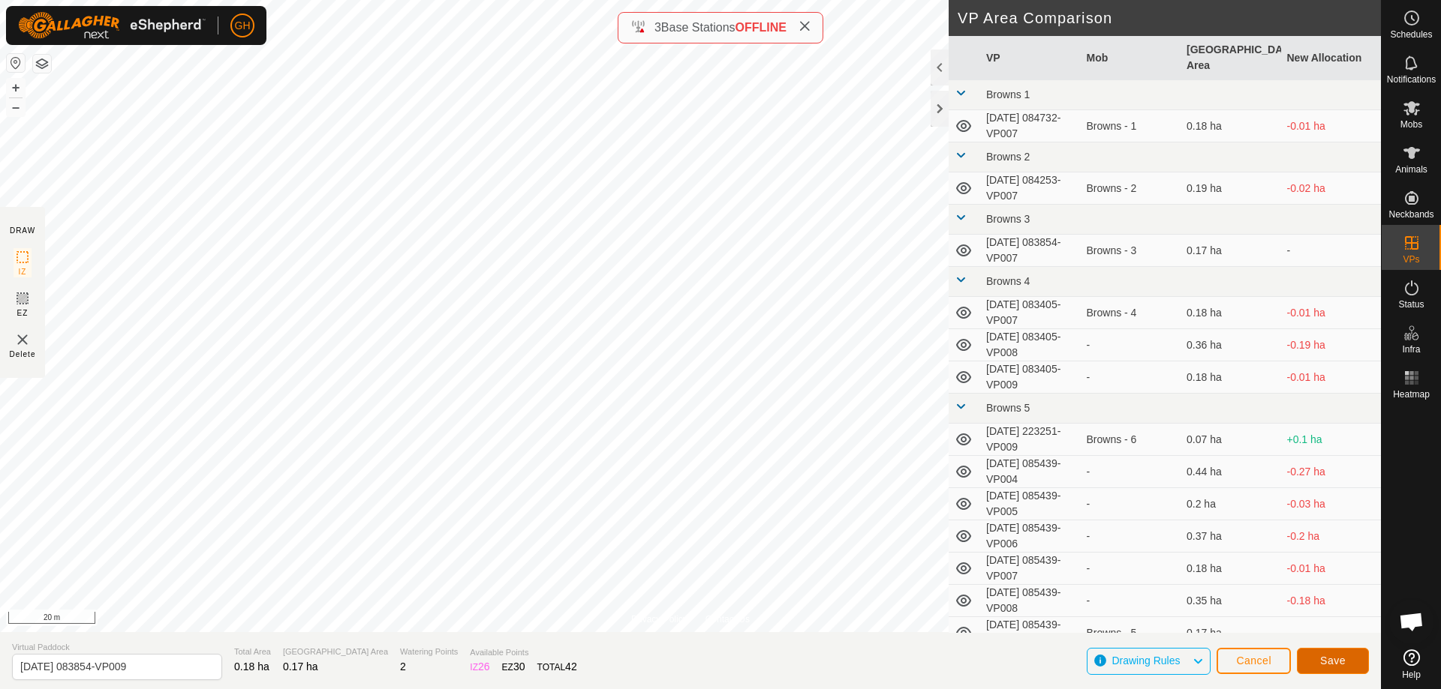
click at [1351, 666] on button "Save" at bounding box center [1332, 661] width 72 height 26
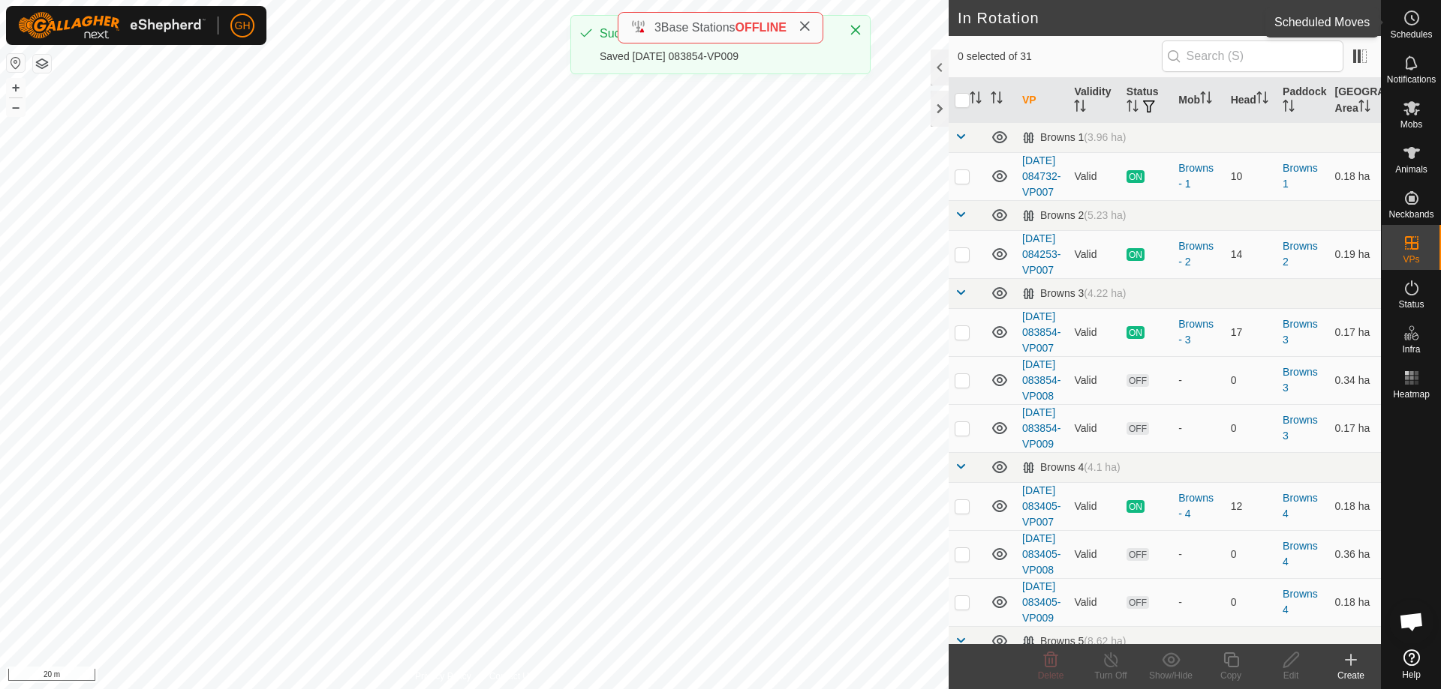
click at [1409, 25] on circle at bounding box center [1412, 18] width 14 height 14
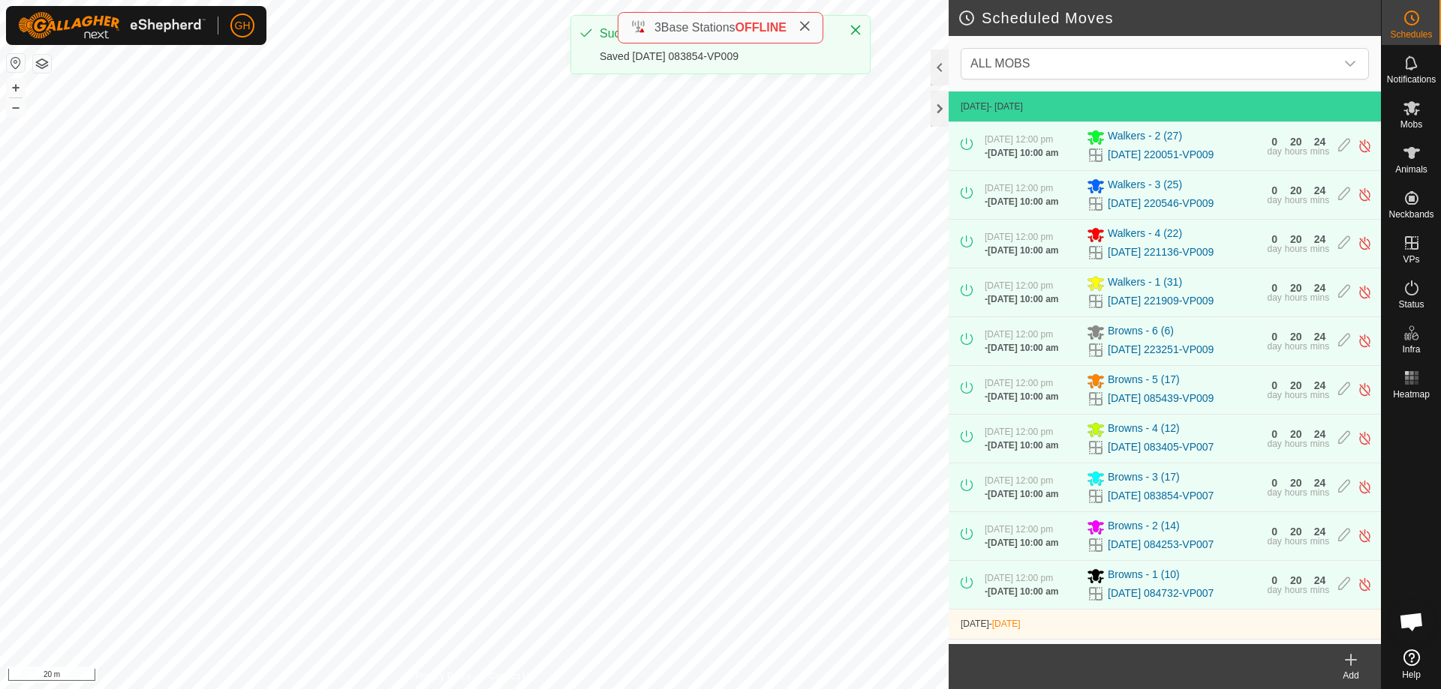
click at [1353, 662] on icon at bounding box center [1350, 660] width 18 height 18
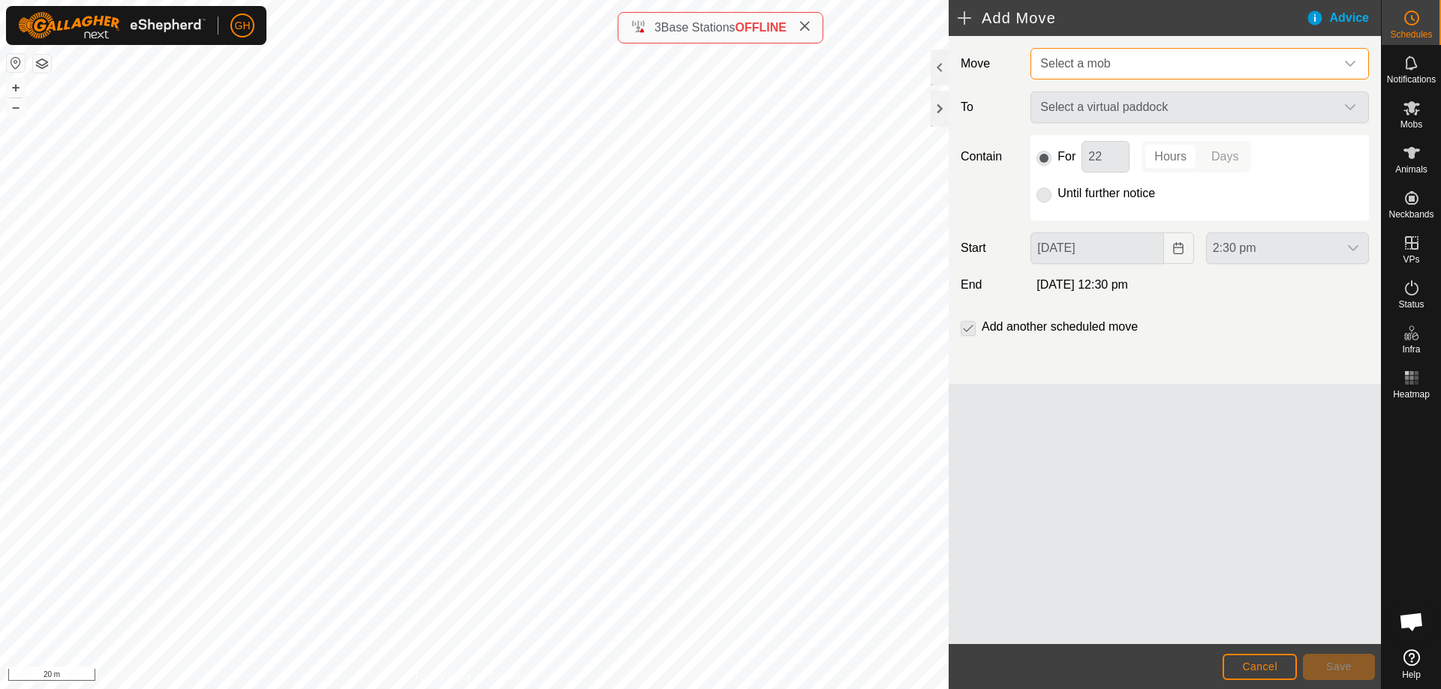
click at [1190, 55] on span "Select a mob" at bounding box center [1184, 64] width 301 height 30
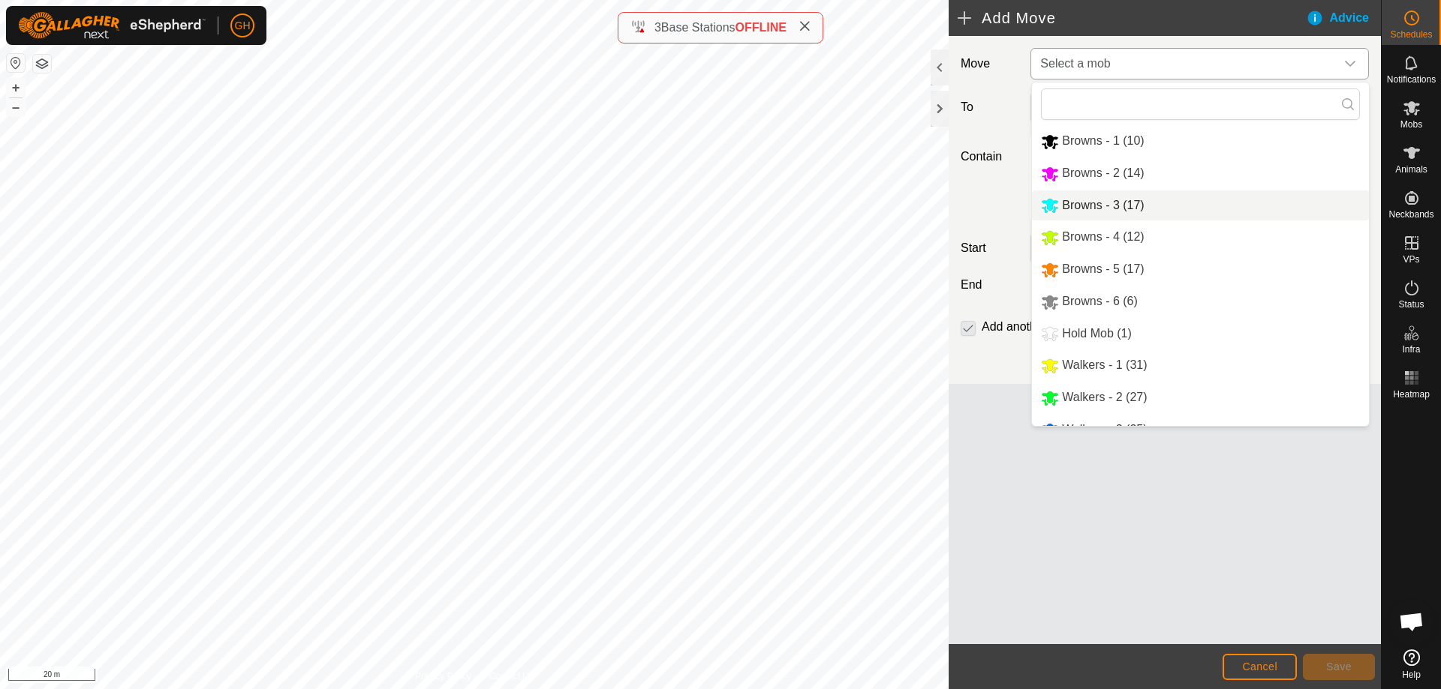
click at [1109, 214] on li "Browns - 3 (17)" at bounding box center [1200, 206] width 337 height 31
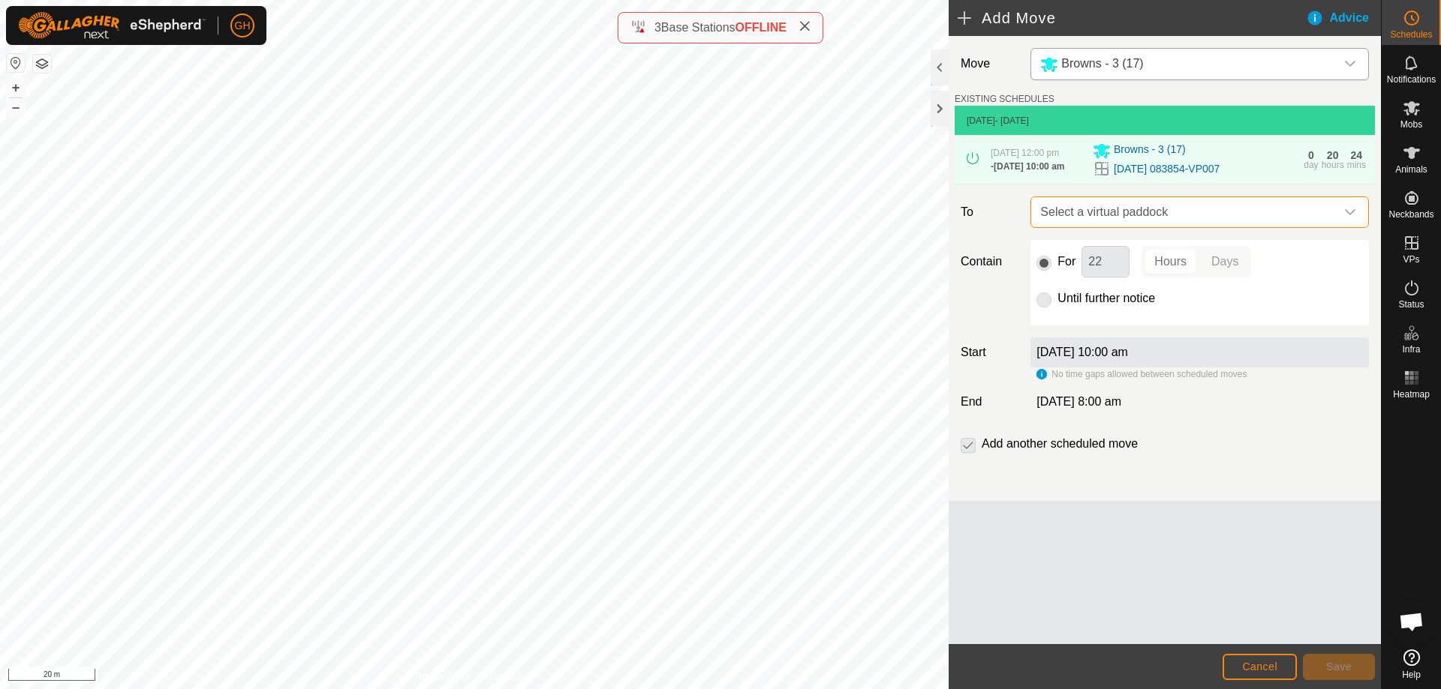
click at [1182, 227] on span "Select a virtual paddock" at bounding box center [1184, 212] width 301 height 30
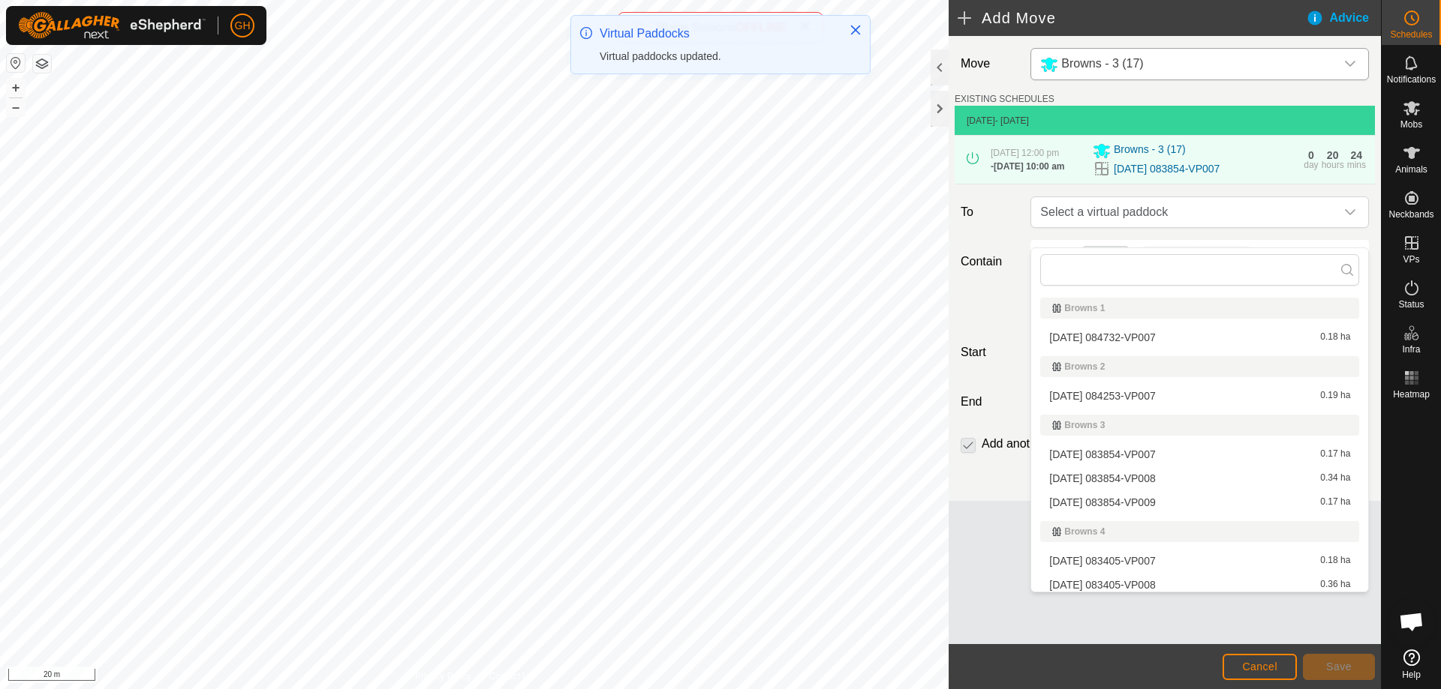
click at [1152, 482] on li "[DATE] 083854-VP008 0.34 ha" at bounding box center [1199, 478] width 319 height 23
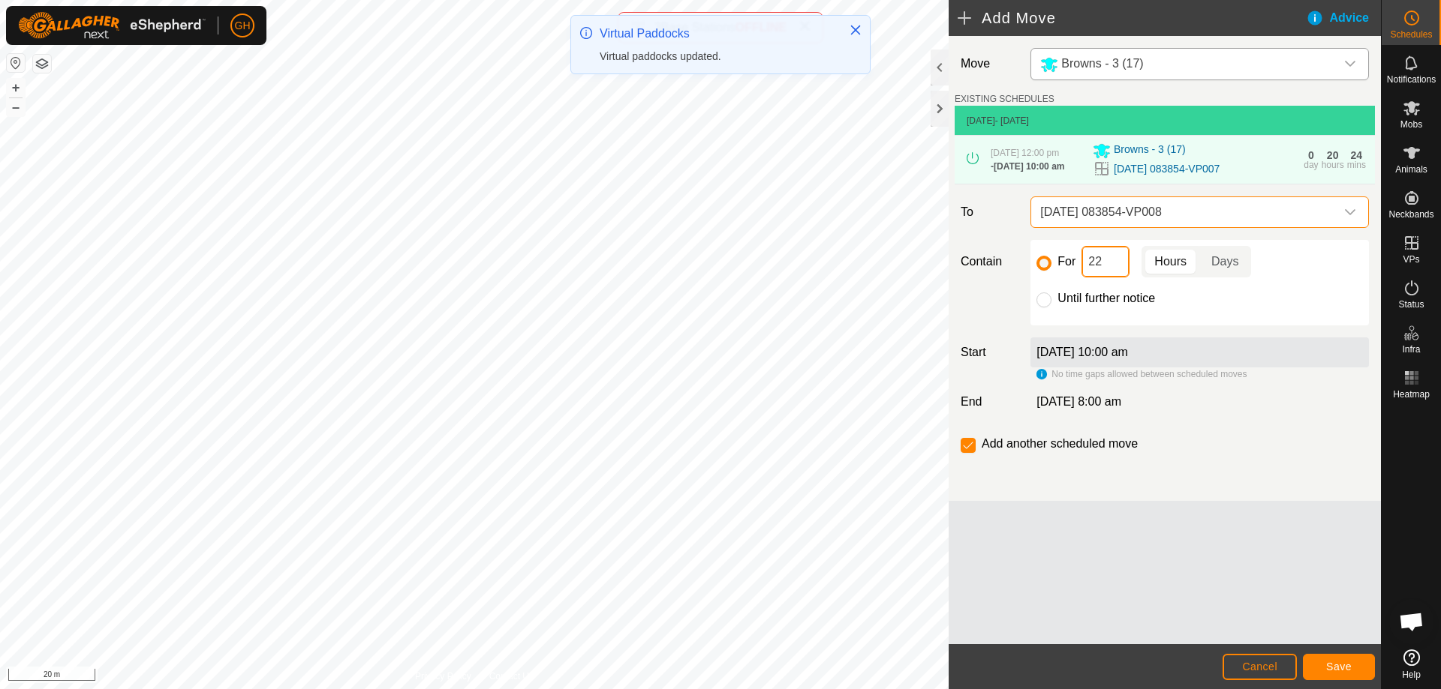
click at [1118, 277] on input "22" at bounding box center [1105, 262] width 48 height 32
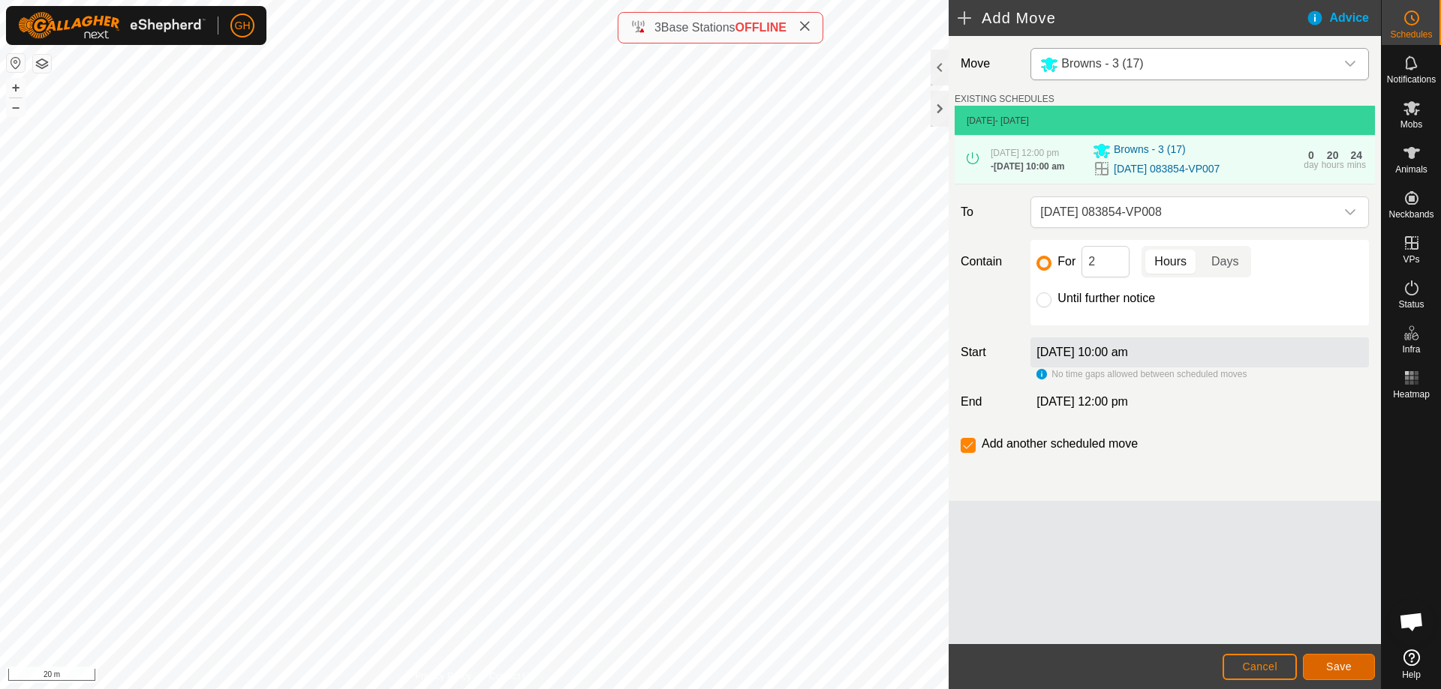
click at [1341, 662] on span "Save" at bounding box center [1339, 667] width 26 height 12
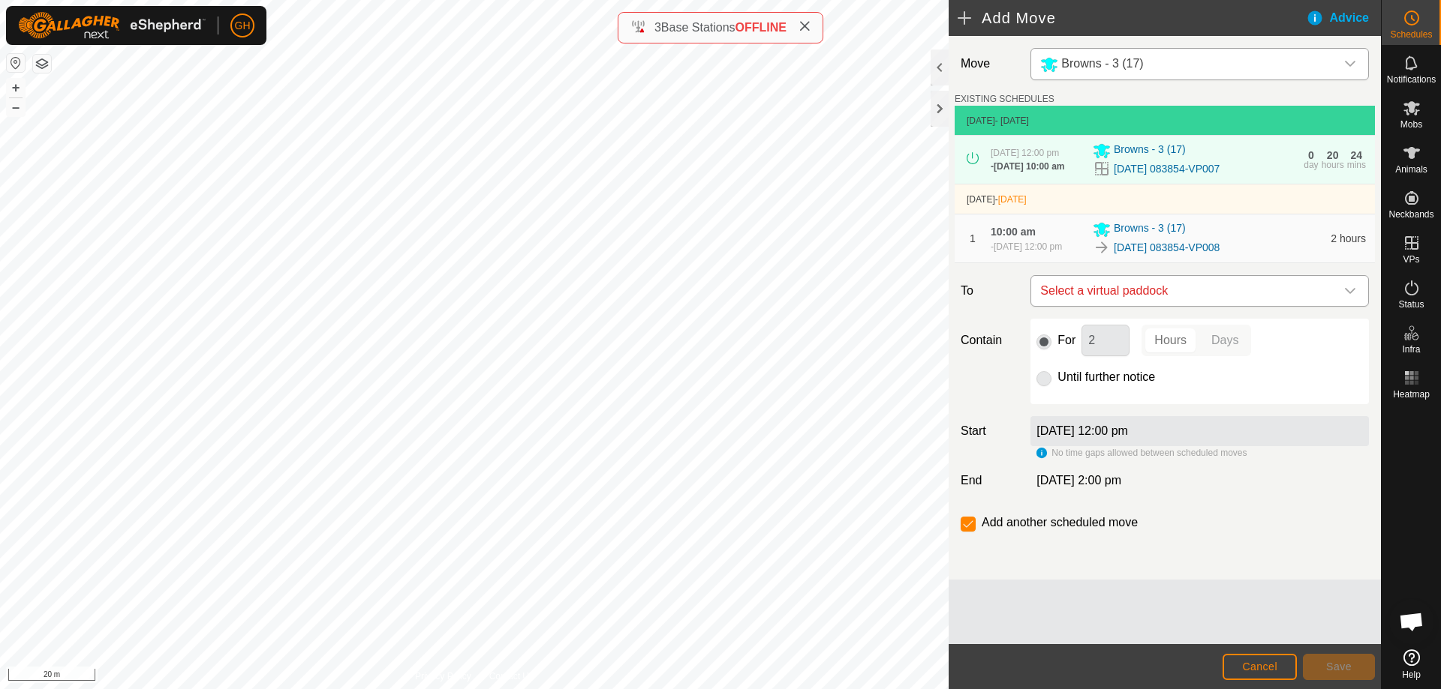
click at [1176, 306] on span "Select a virtual paddock" at bounding box center [1184, 291] width 301 height 30
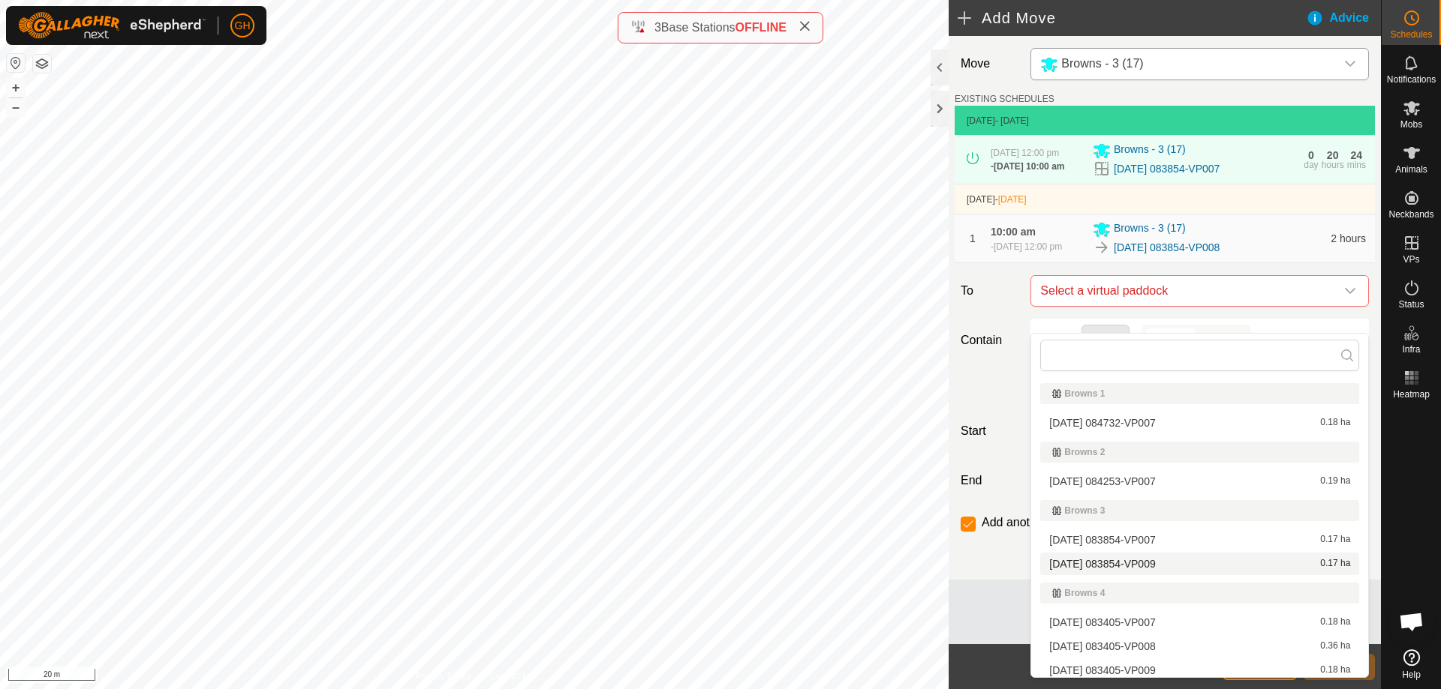
click at [1163, 563] on li "[DATE] 083854-VP009 0.17 ha" at bounding box center [1199, 564] width 319 height 23
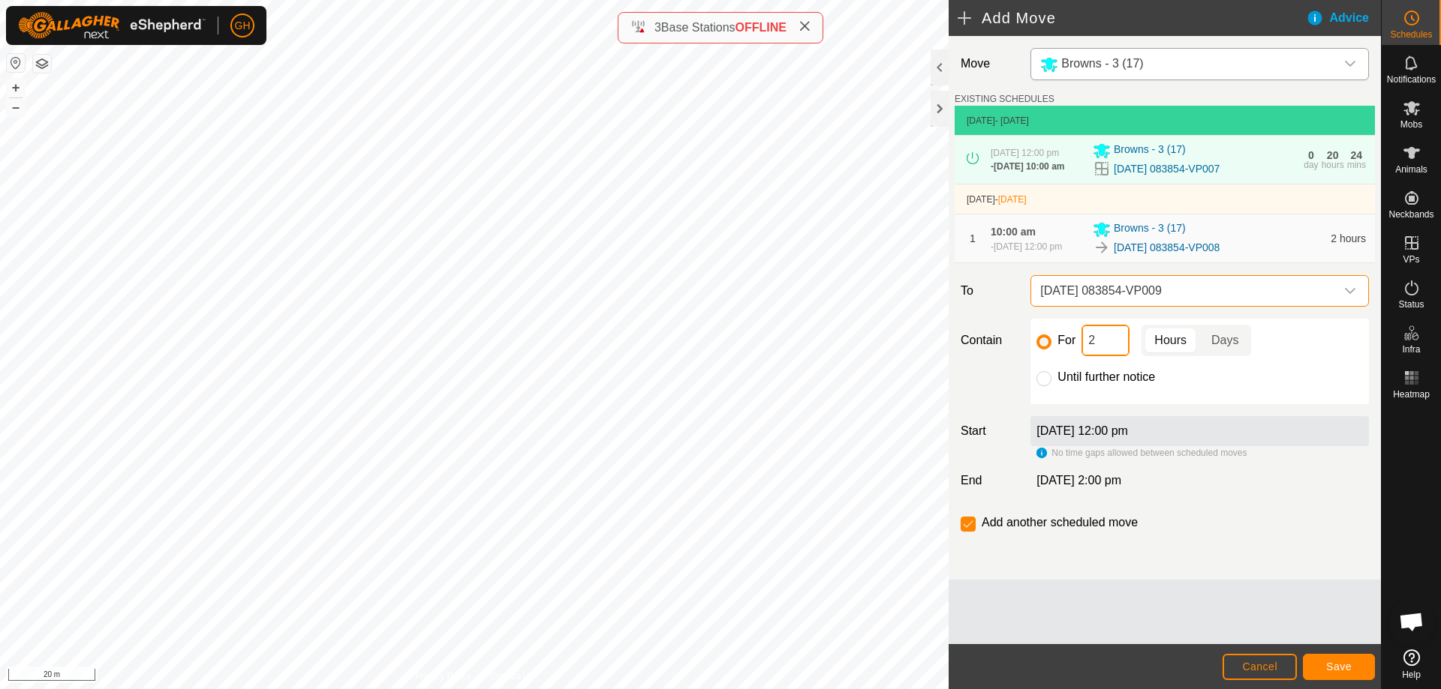
click at [1119, 356] on input "2" at bounding box center [1105, 341] width 48 height 32
click at [966, 532] on input "checkbox" at bounding box center [967, 524] width 15 height 15
click at [1325, 668] on button "Save" at bounding box center [1338, 667] width 72 height 26
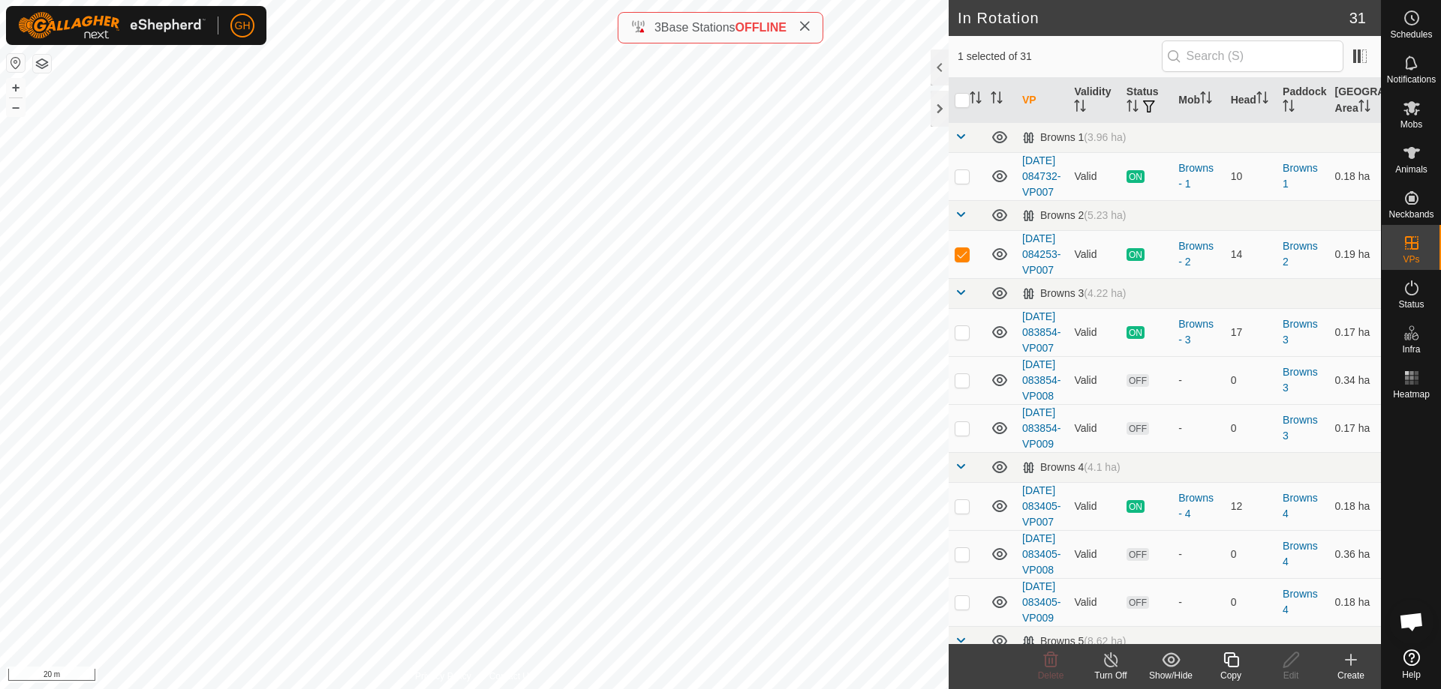
click at [1236, 659] on icon at bounding box center [1230, 660] width 19 height 18
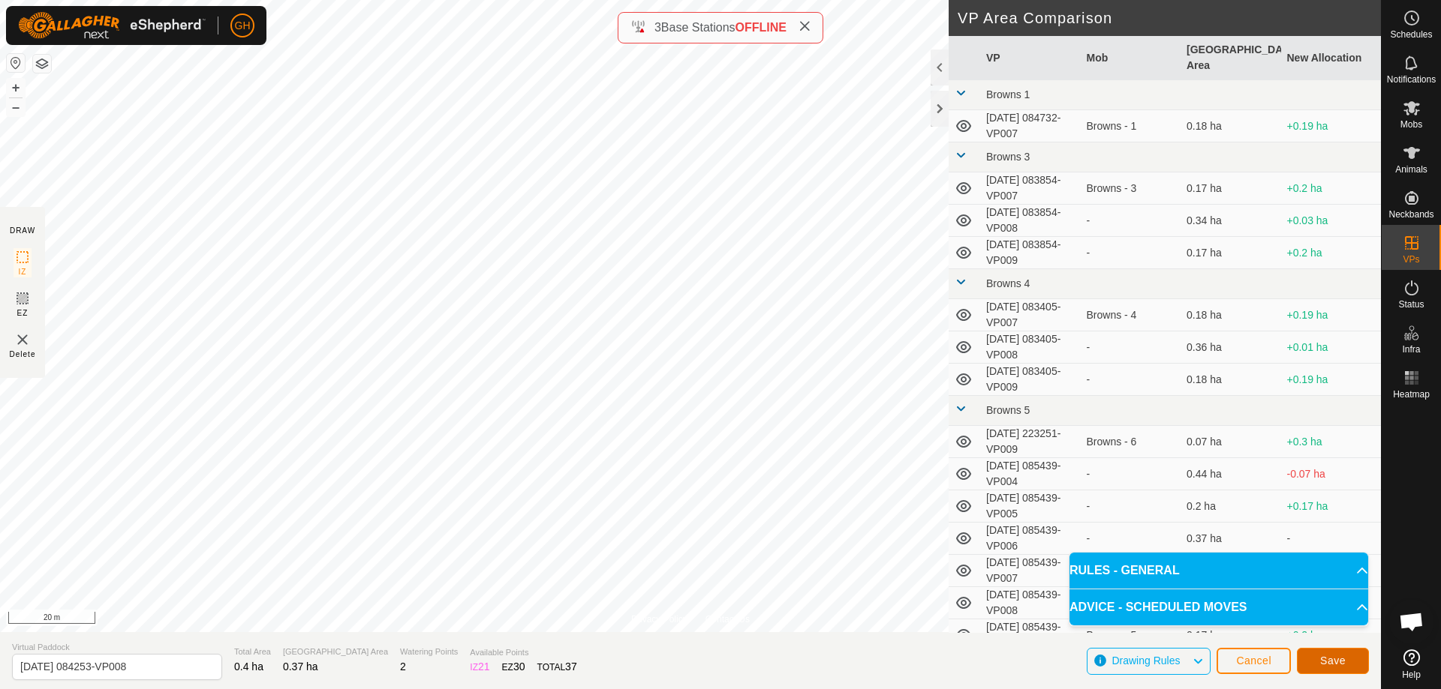
click at [1315, 648] on button "Save" at bounding box center [1332, 661] width 72 height 26
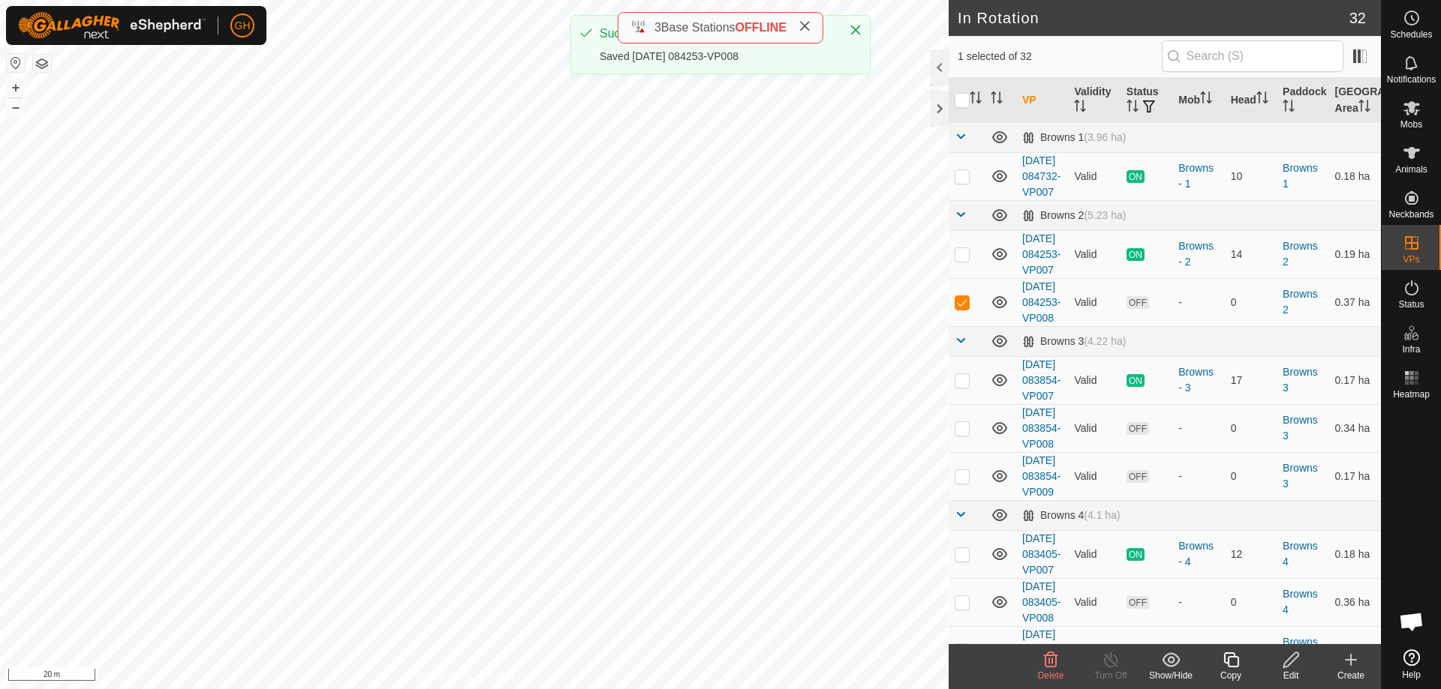
click at [1233, 662] on icon at bounding box center [1230, 660] width 19 height 18
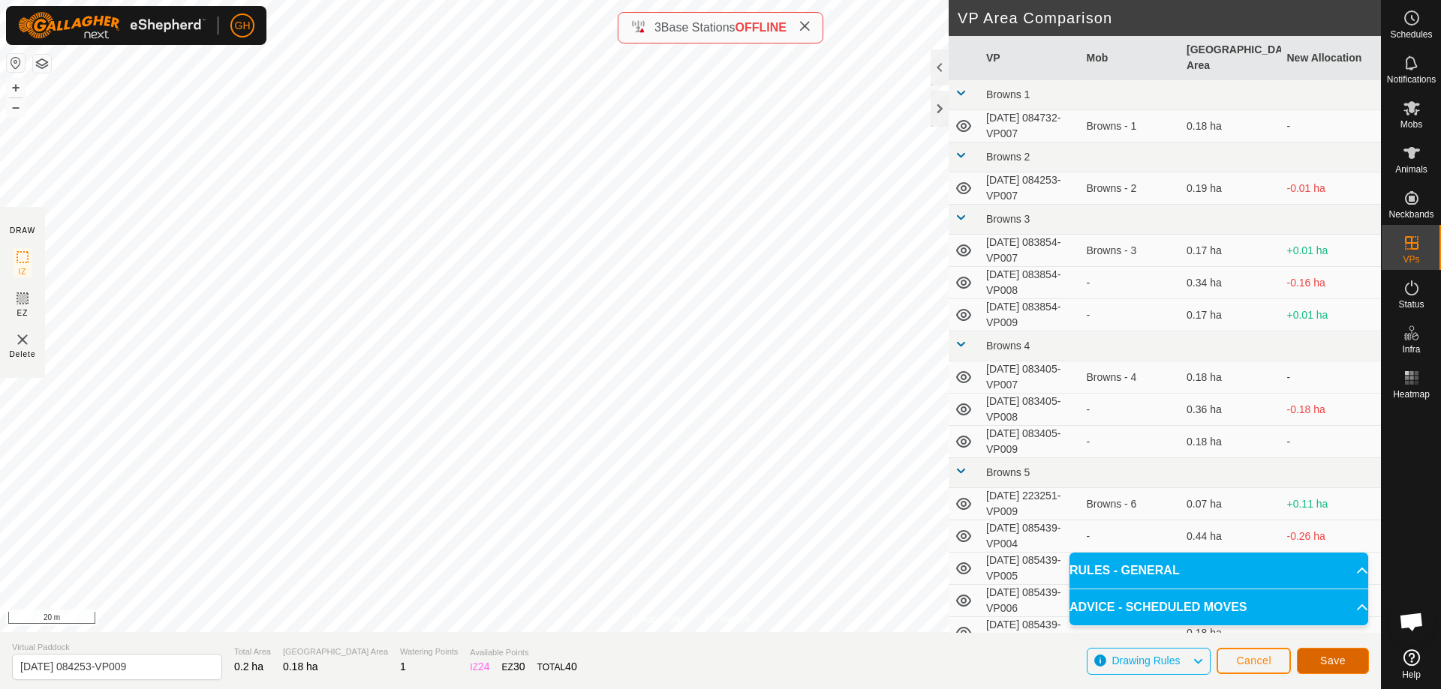
click at [1323, 666] on span "Save" at bounding box center [1333, 661] width 26 height 12
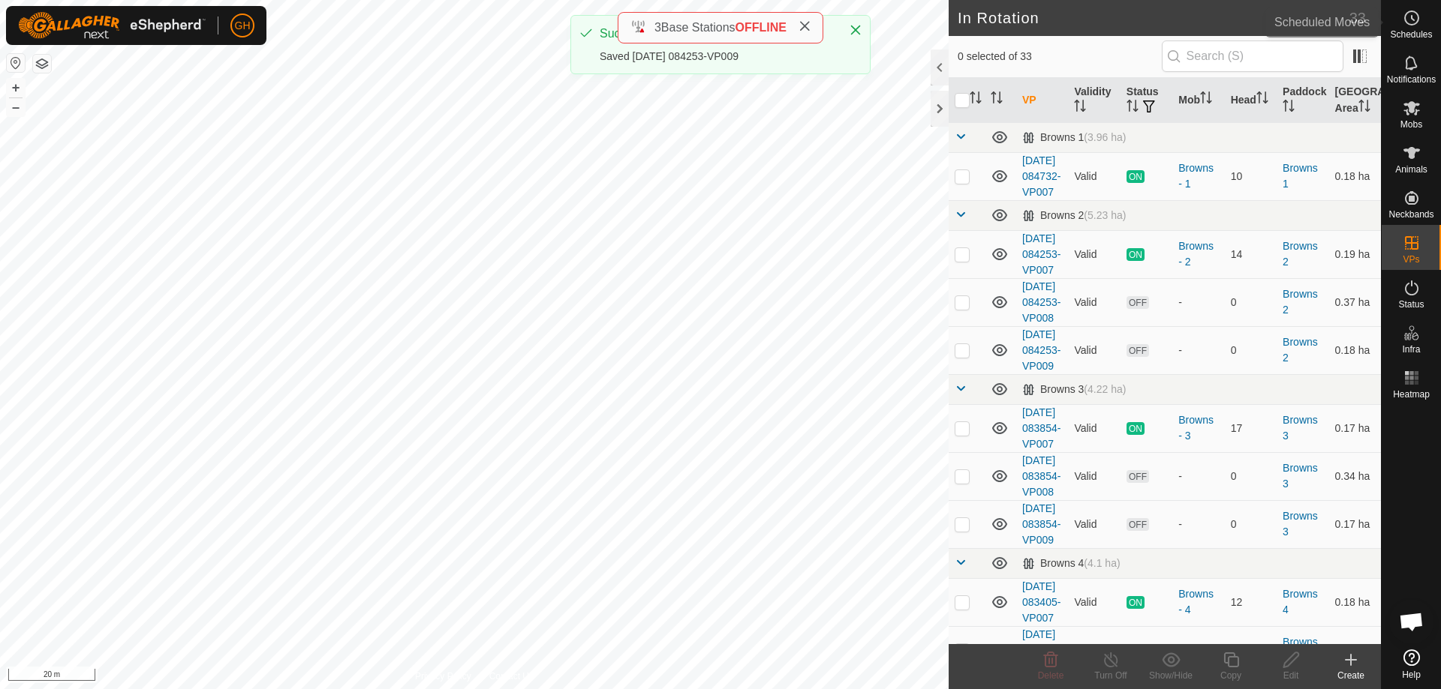
click at [1407, 18] on icon at bounding box center [1411, 18] width 18 height 18
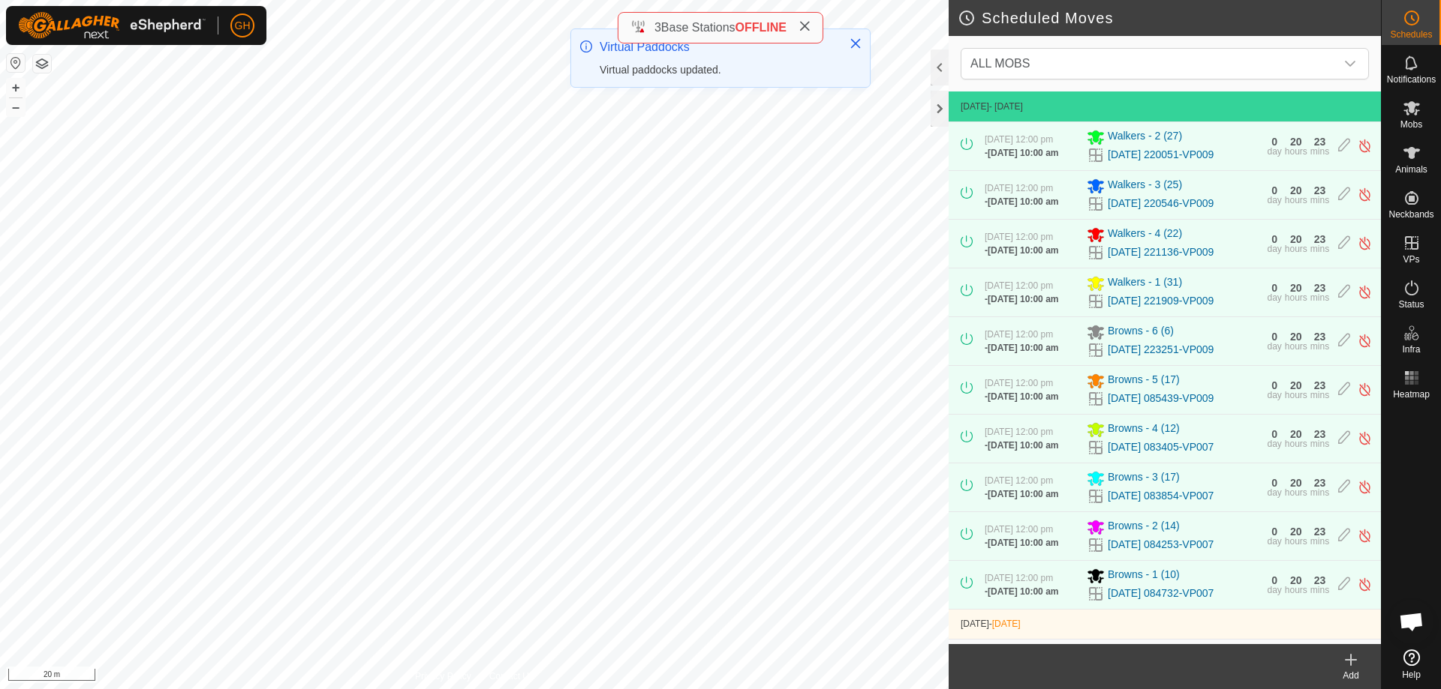
click at [1356, 665] on icon at bounding box center [1350, 660] width 18 height 18
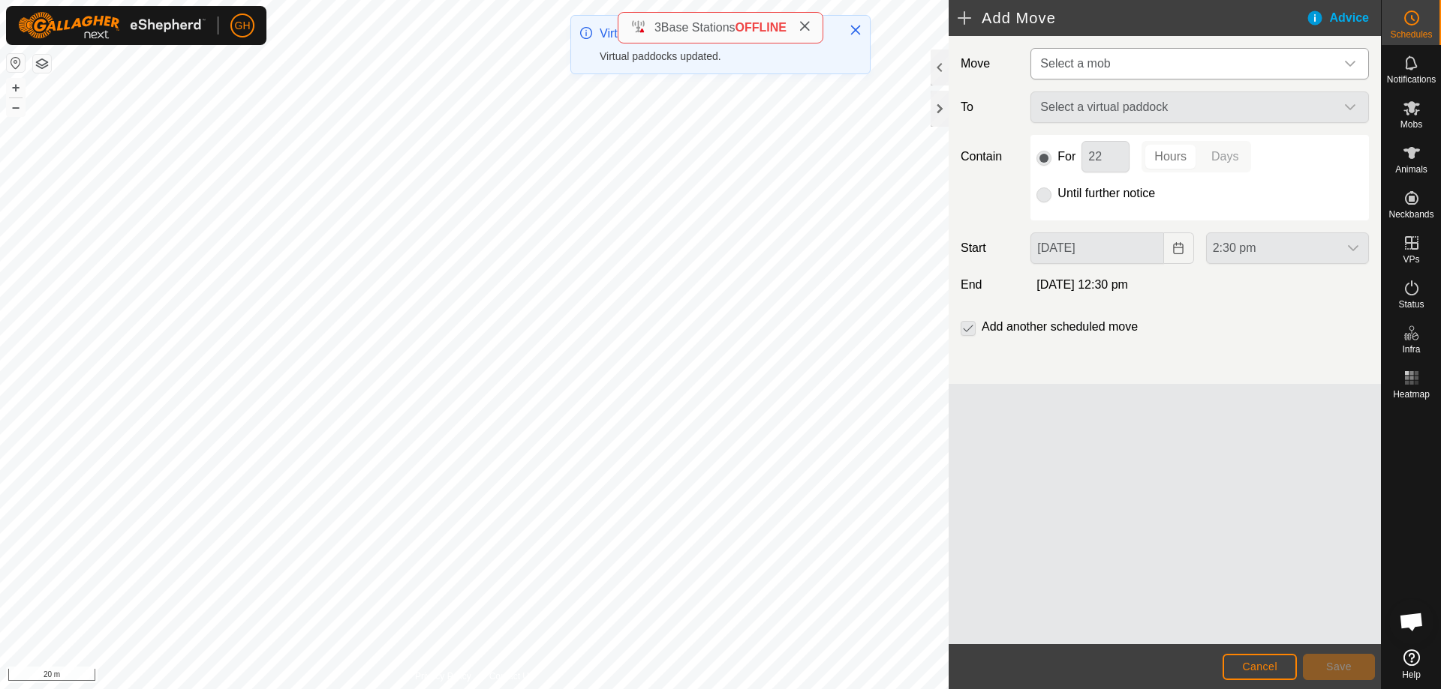
click at [1164, 65] on span "Select a mob" at bounding box center [1184, 64] width 301 height 30
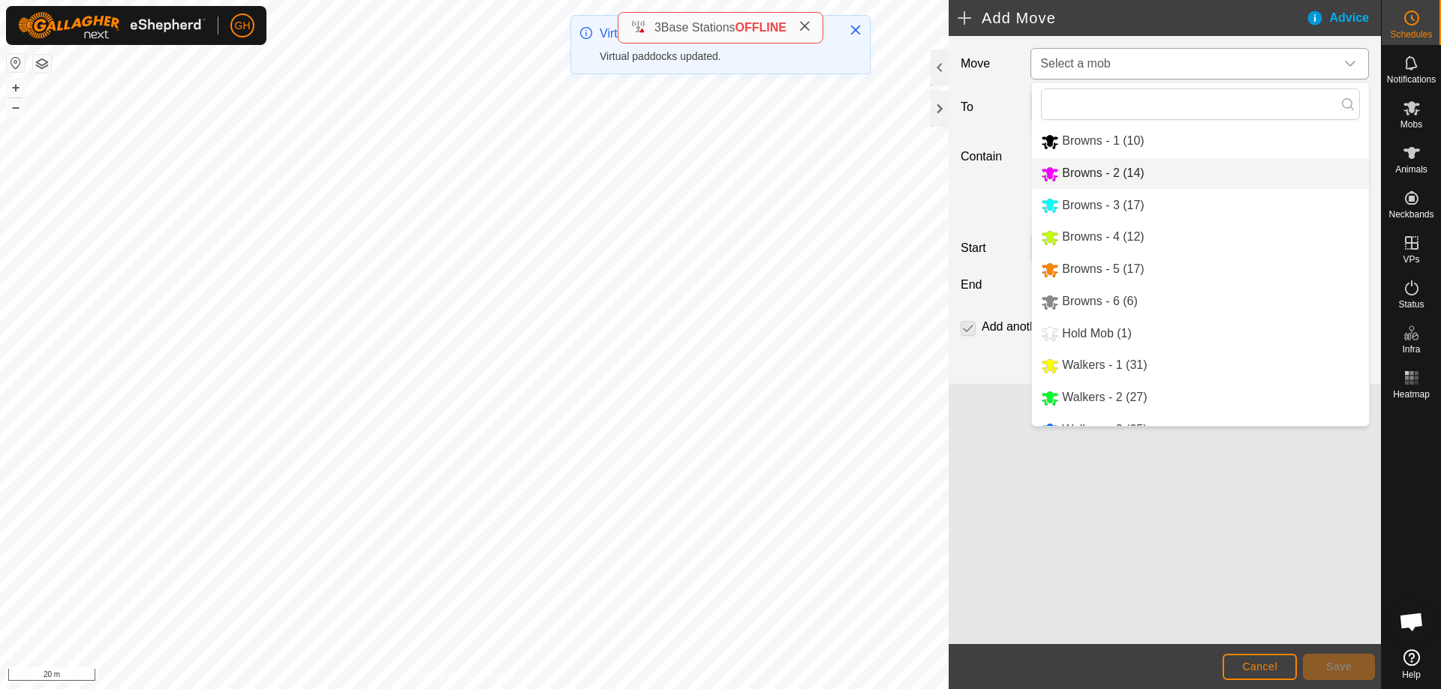
click at [1108, 172] on li "Browns - 2 (14)" at bounding box center [1200, 173] width 337 height 31
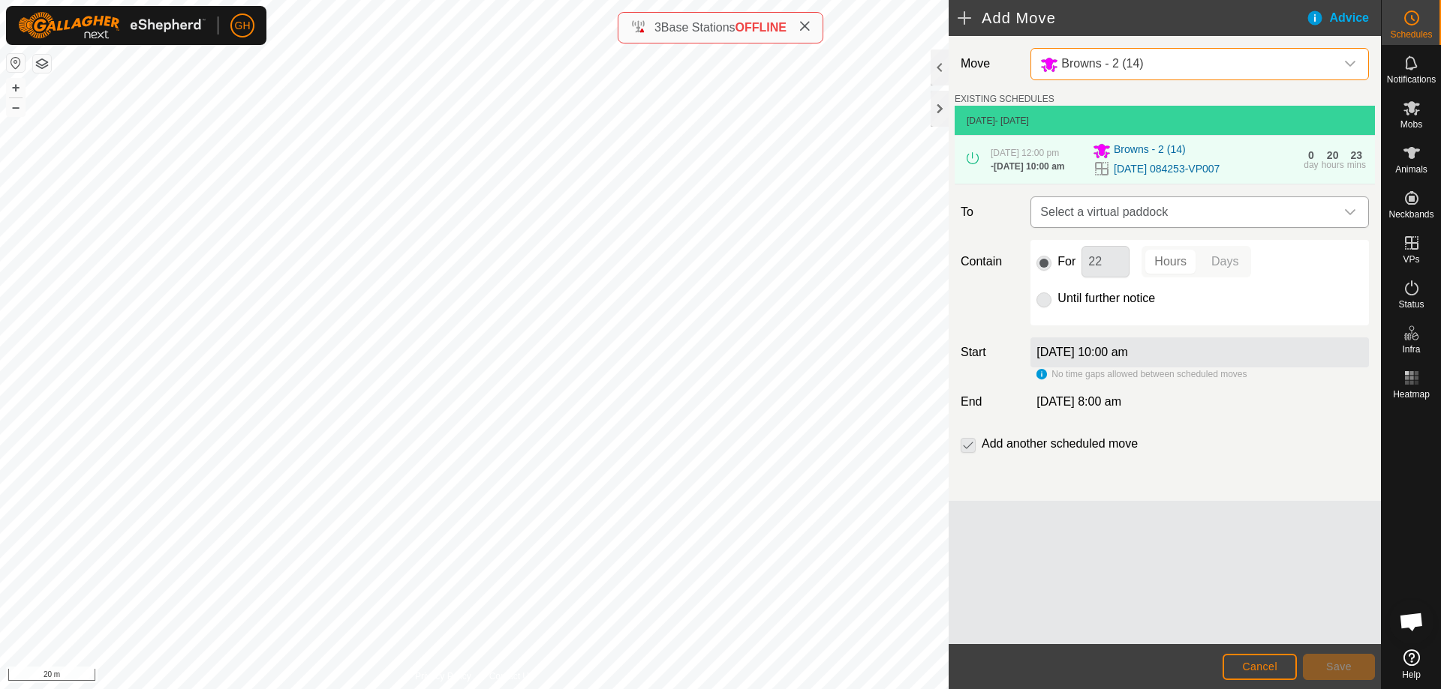
click at [1163, 227] on span "Select a virtual paddock" at bounding box center [1184, 212] width 301 height 30
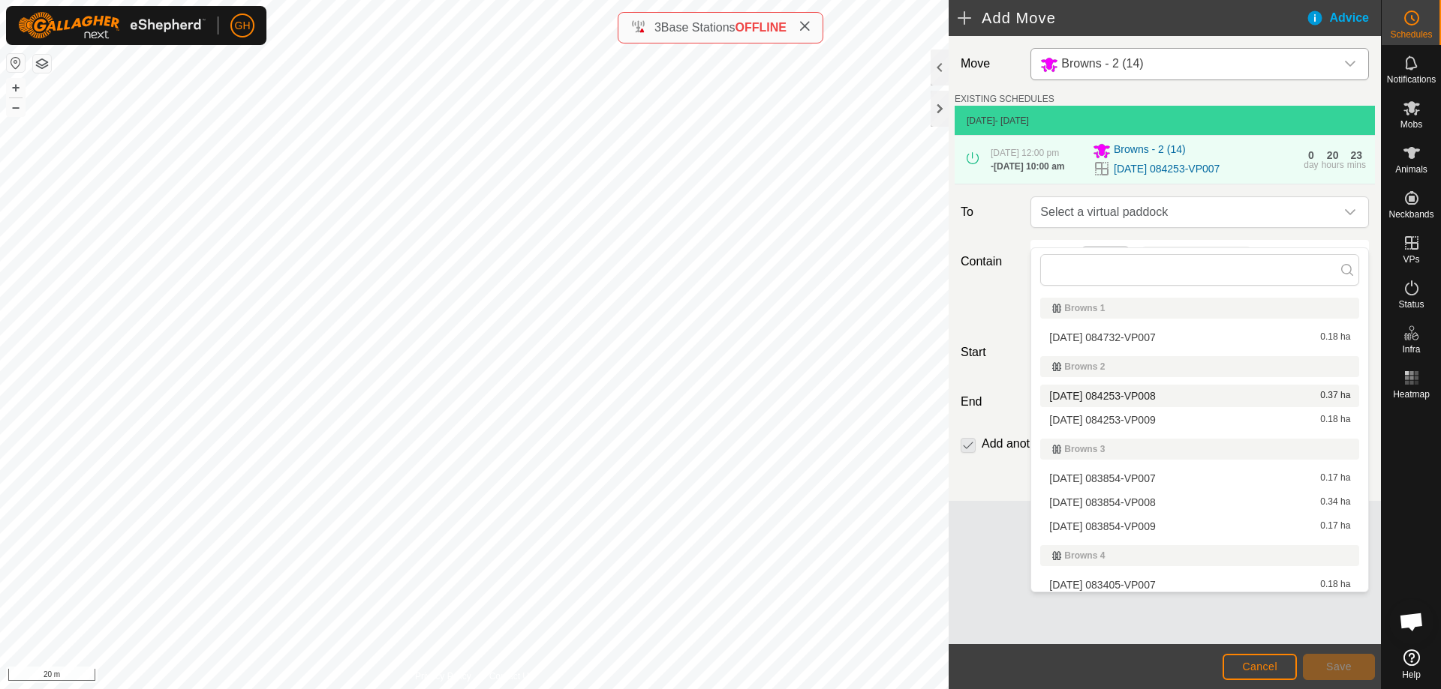
click at [1149, 398] on li "[DATE] 084253-VP008 0.37 ha" at bounding box center [1199, 396] width 319 height 23
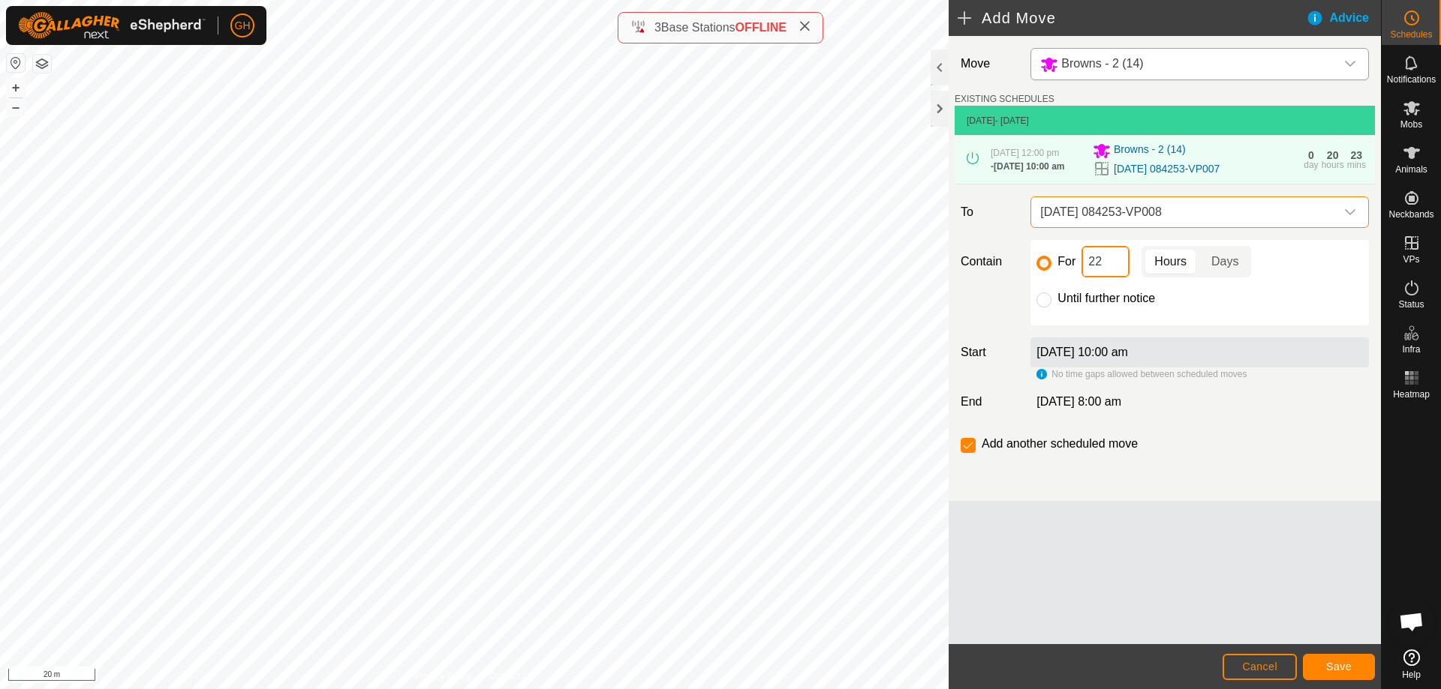
click at [1122, 272] on input "22" at bounding box center [1105, 262] width 48 height 32
click at [1351, 665] on button "Save" at bounding box center [1338, 667] width 72 height 26
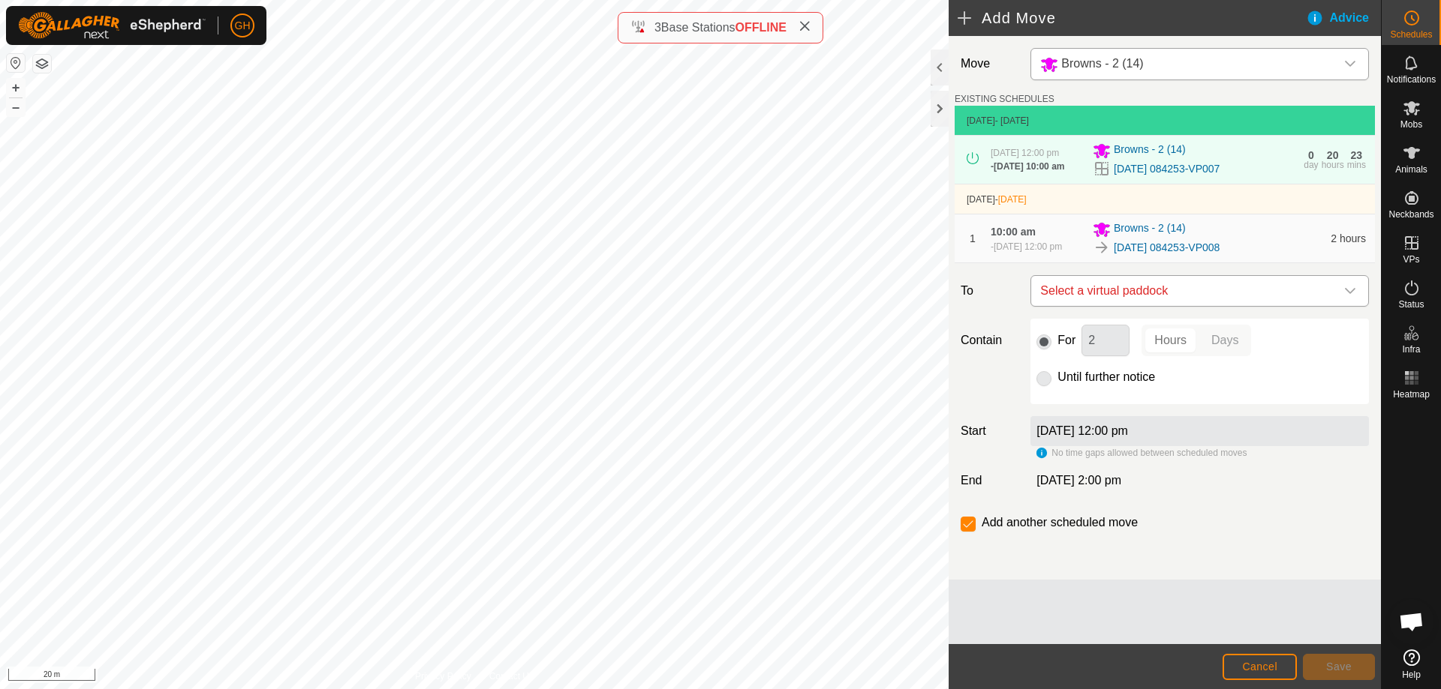
click at [1198, 306] on span "Select a virtual paddock" at bounding box center [1184, 291] width 301 height 30
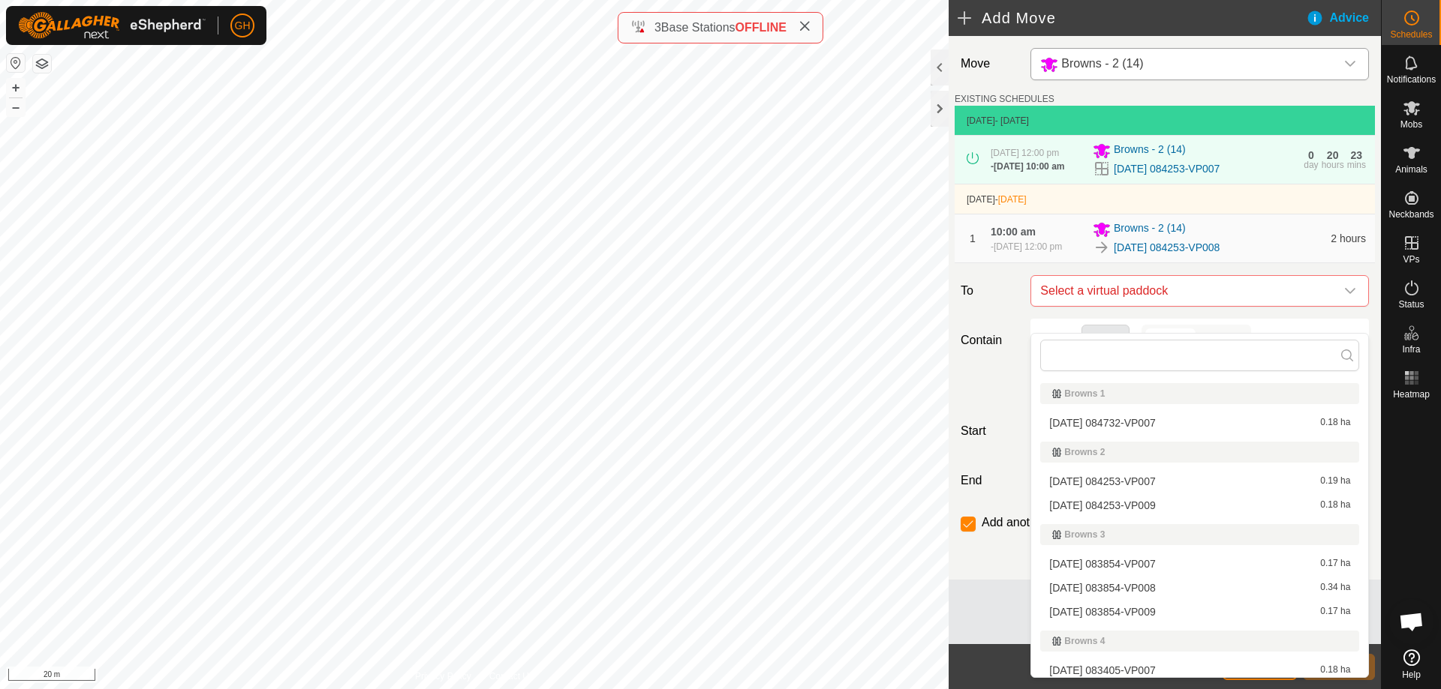
click at [1158, 507] on li "[DATE] 084253-VP009 0.18 ha" at bounding box center [1199, 505] width 319 height 23
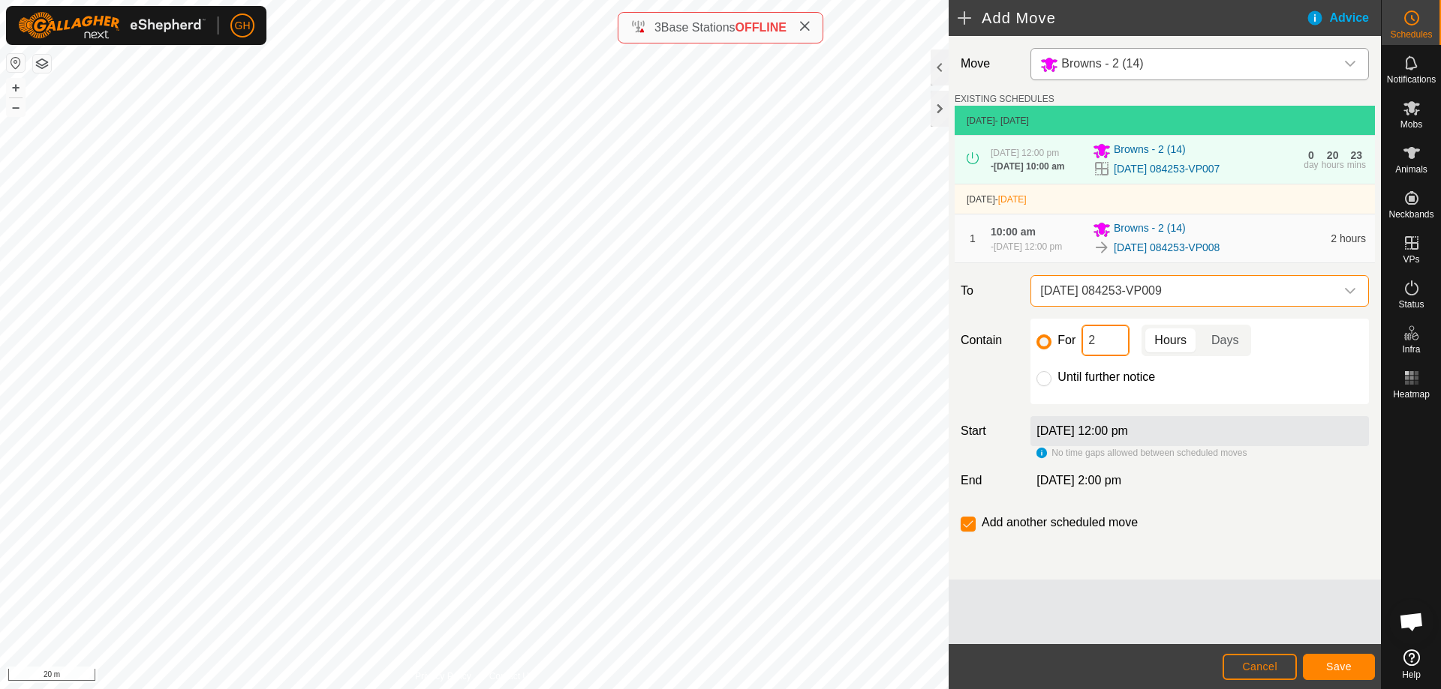
click at [1119, 356] on input "2" at bounding box center [1105, 341] width 48 height 32
click at [966, 532] on input "checkbox" at bounding box center [967, 524] width 15 height 15
click at [1350, 660] on button "Save" at bounding box center [1338, 667] width 72 height 26
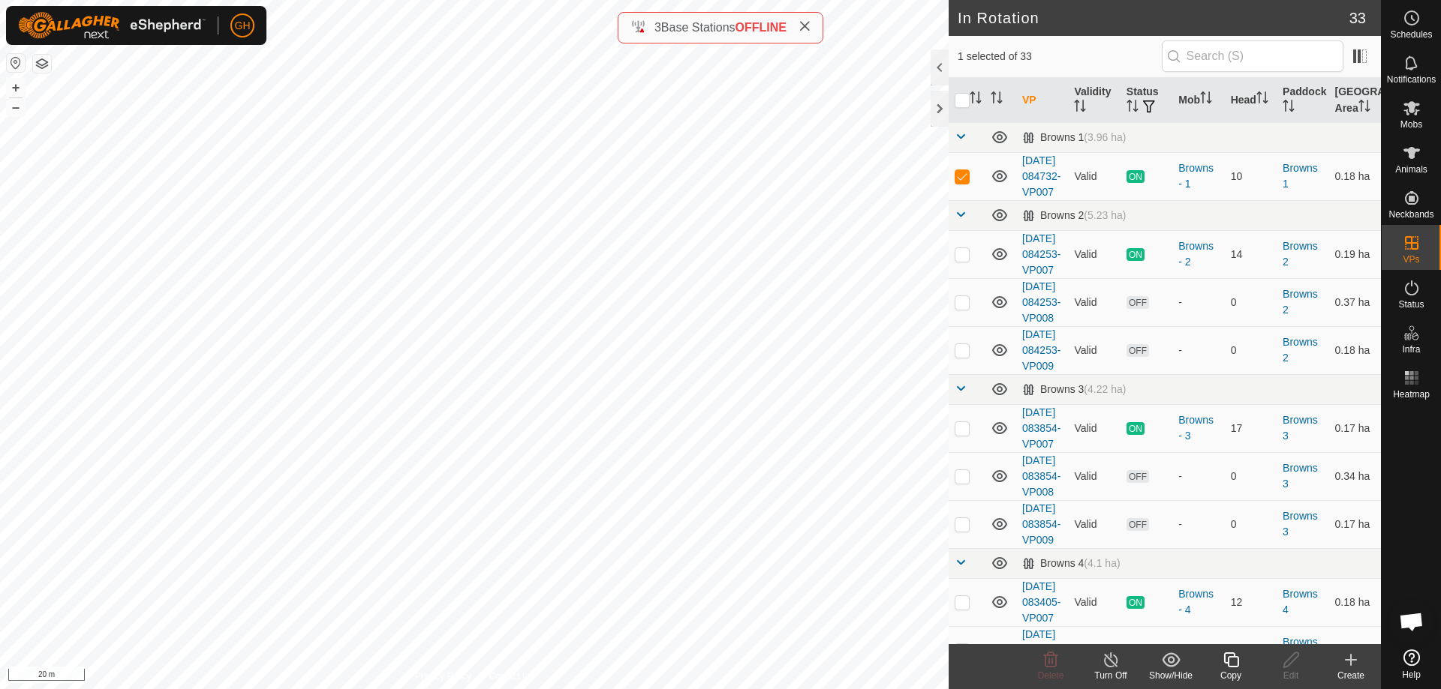
click at [1240, 657] on copy-svg-icon at bounding box center [1230, 660] width 60 height 18
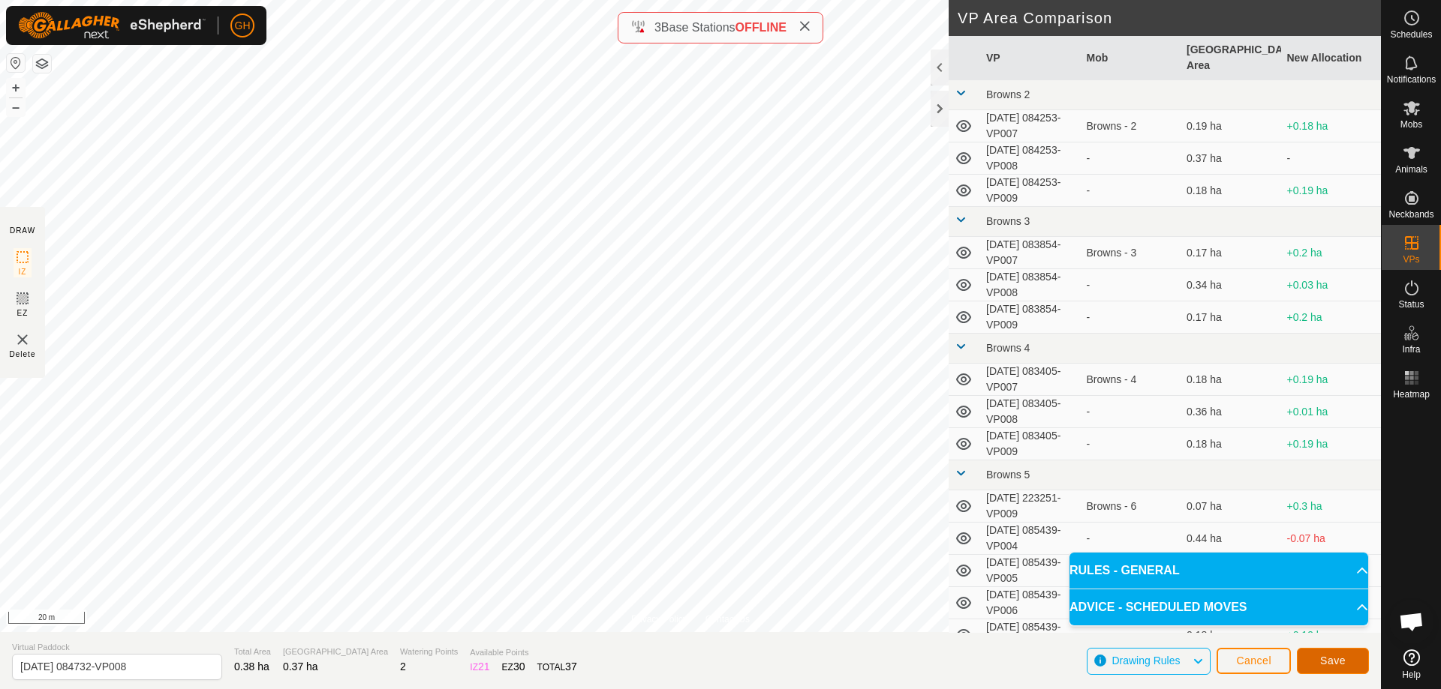
click at [1311, 658] on button "Save" at bounding box center [1332, 661] width 72 height 26
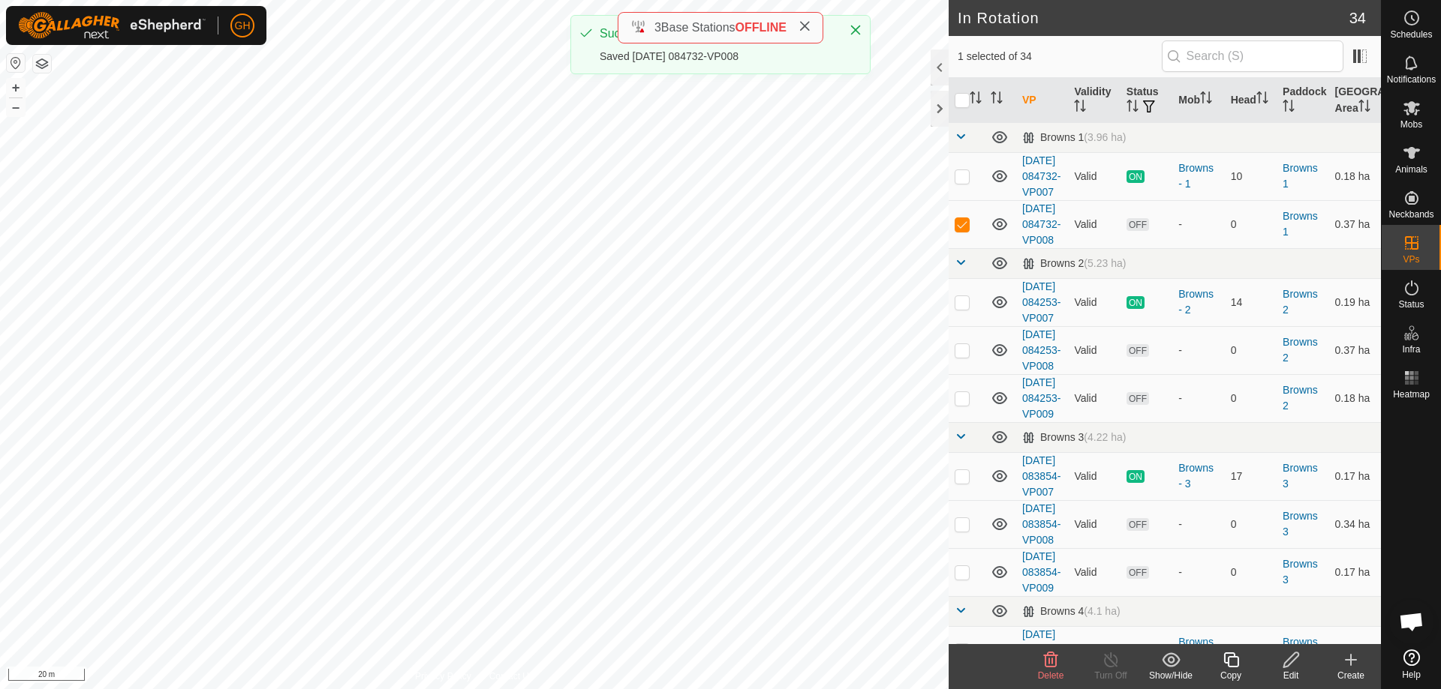
click at [1240, 658] on copy-svg-icon at bounding box center [1230, 660] width 60 height 18
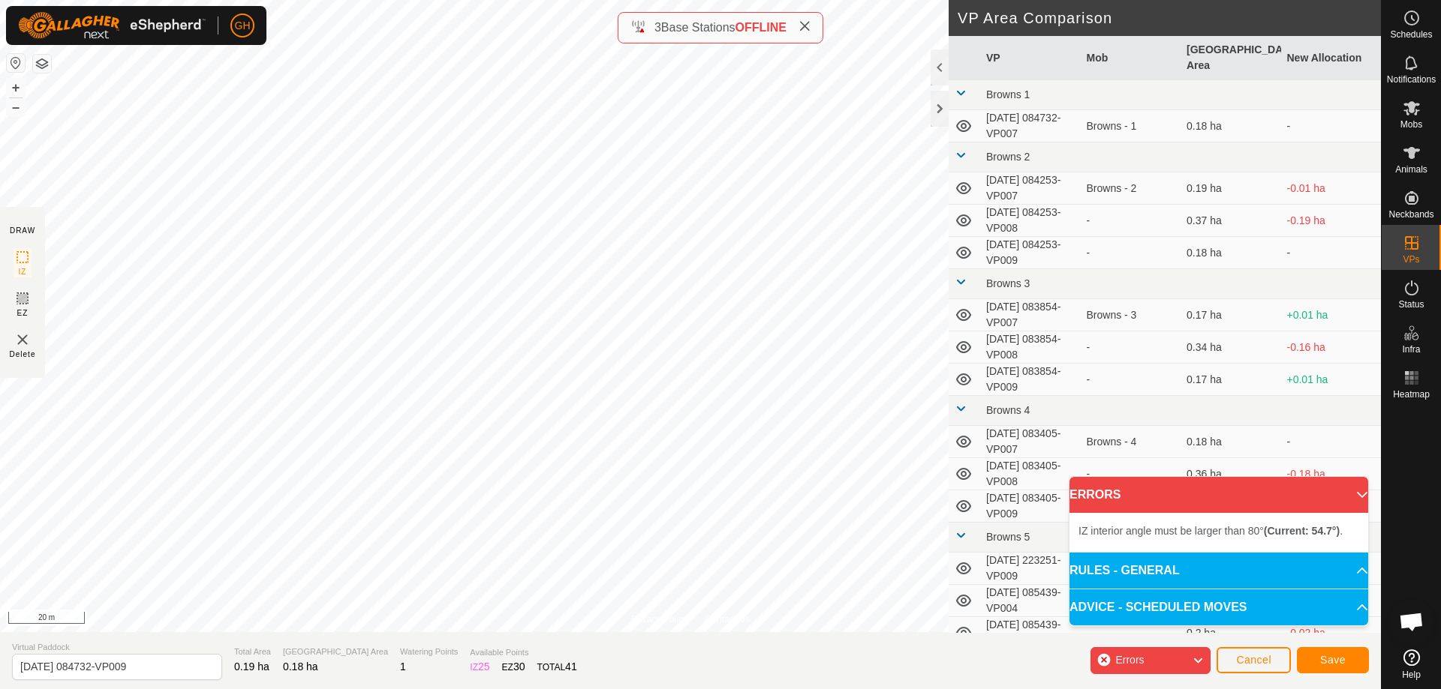
click at [434, 74] on div "GH Schedules Notifications Mobs Animals Neckbands VPs Status Infra Heatmap Help…" at bounding box center [720, 344] width 1441 height 689
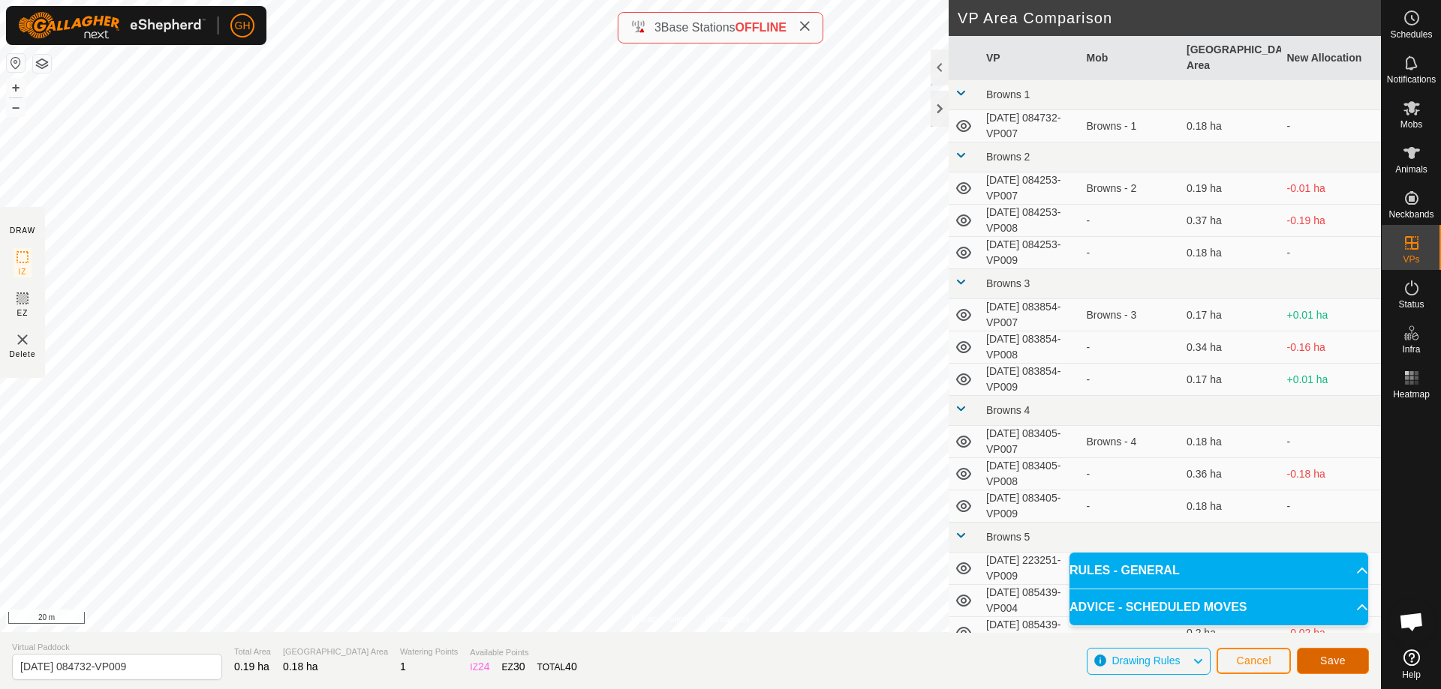
click at [1341, 656] on span "Save" at bounding box center [1333, 661] width 26 height 12
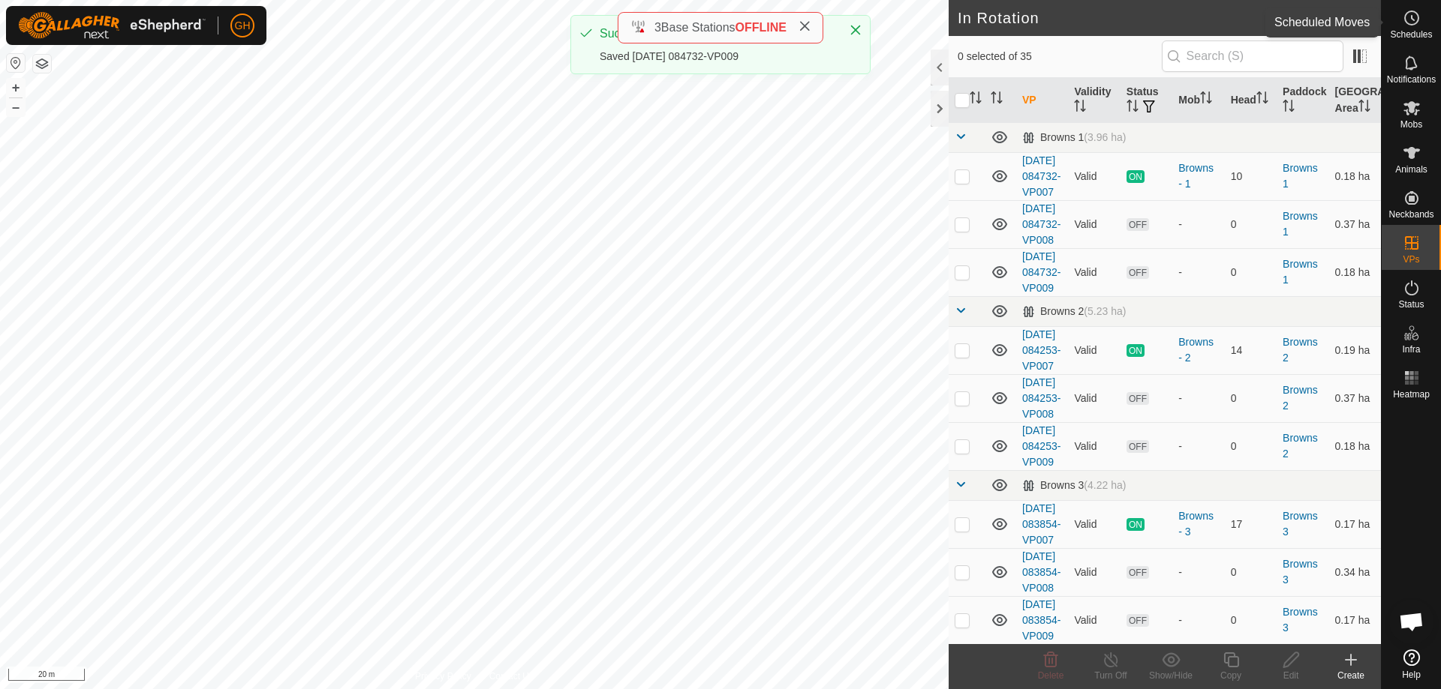
click at [1406, 13] on circle at bounding box center [1412, 18] width 14 height 14
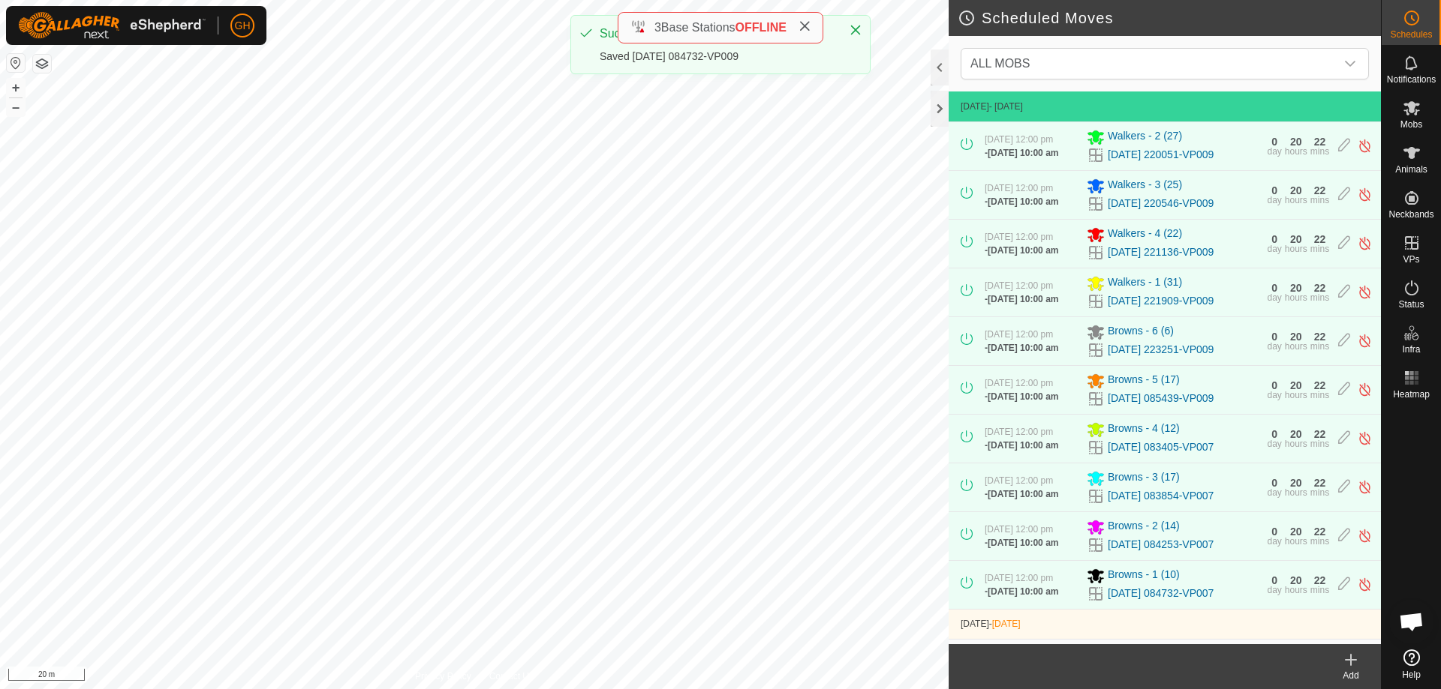
click at [1343, 644] on div "Add" at bounding box center [1350, 666] width 60 height 45
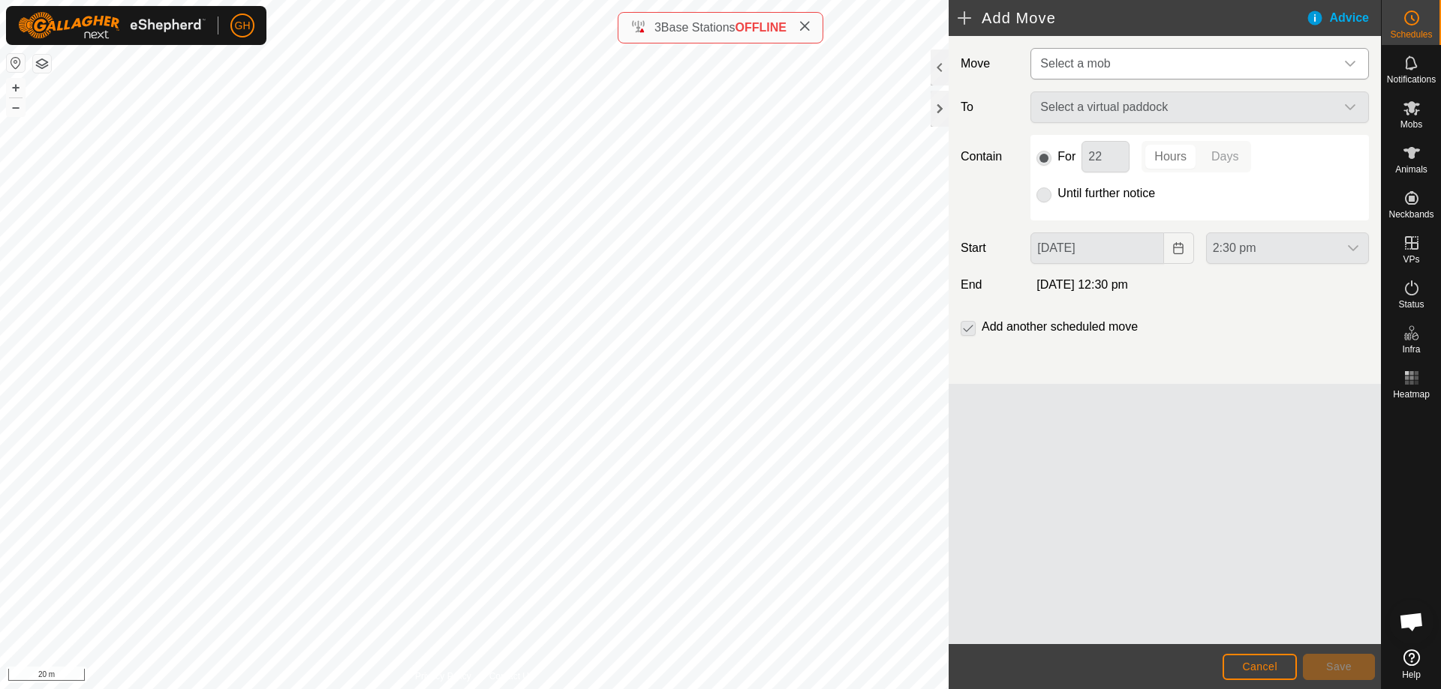
click at [1166, 56] on span "Select a mob" at bounding box center [1184, 64] width 301 height 30
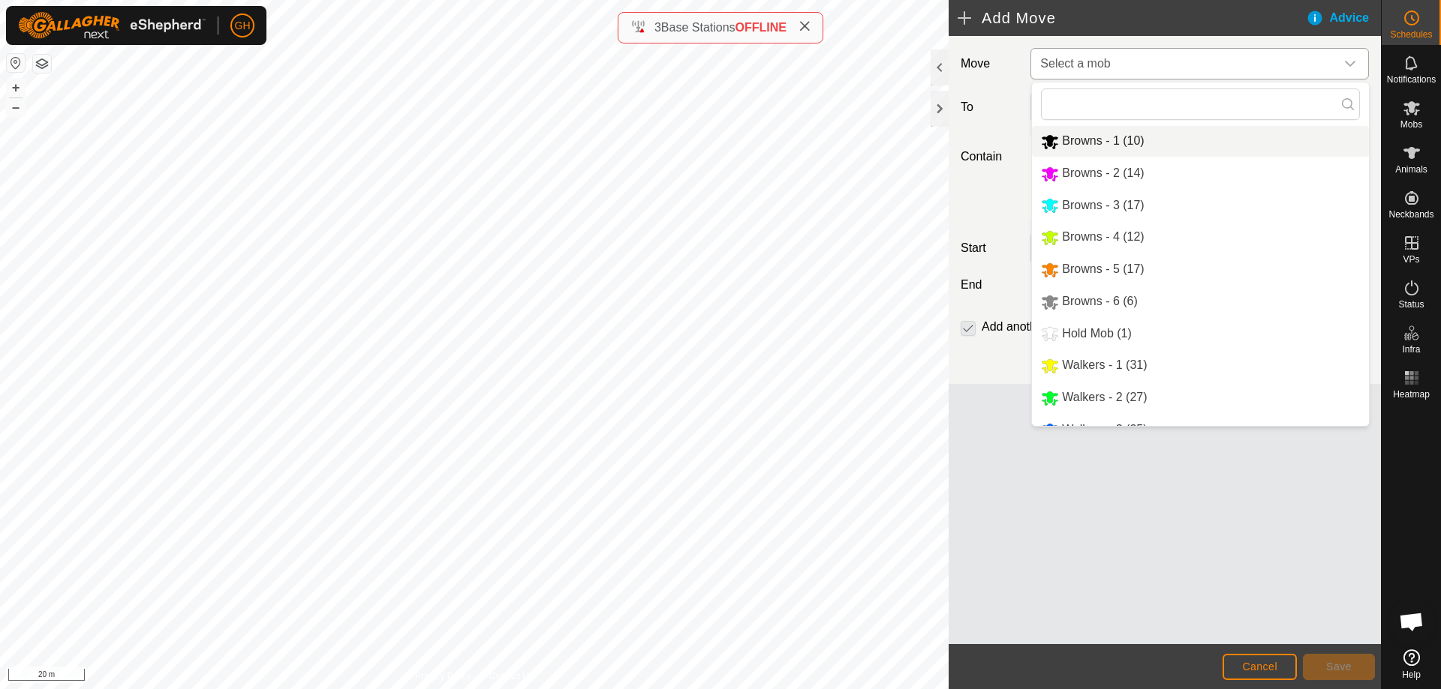
click at [1115, 152] on li "Browns - 1 (10)" at bounding box center [1200, 141] width 337 height 31
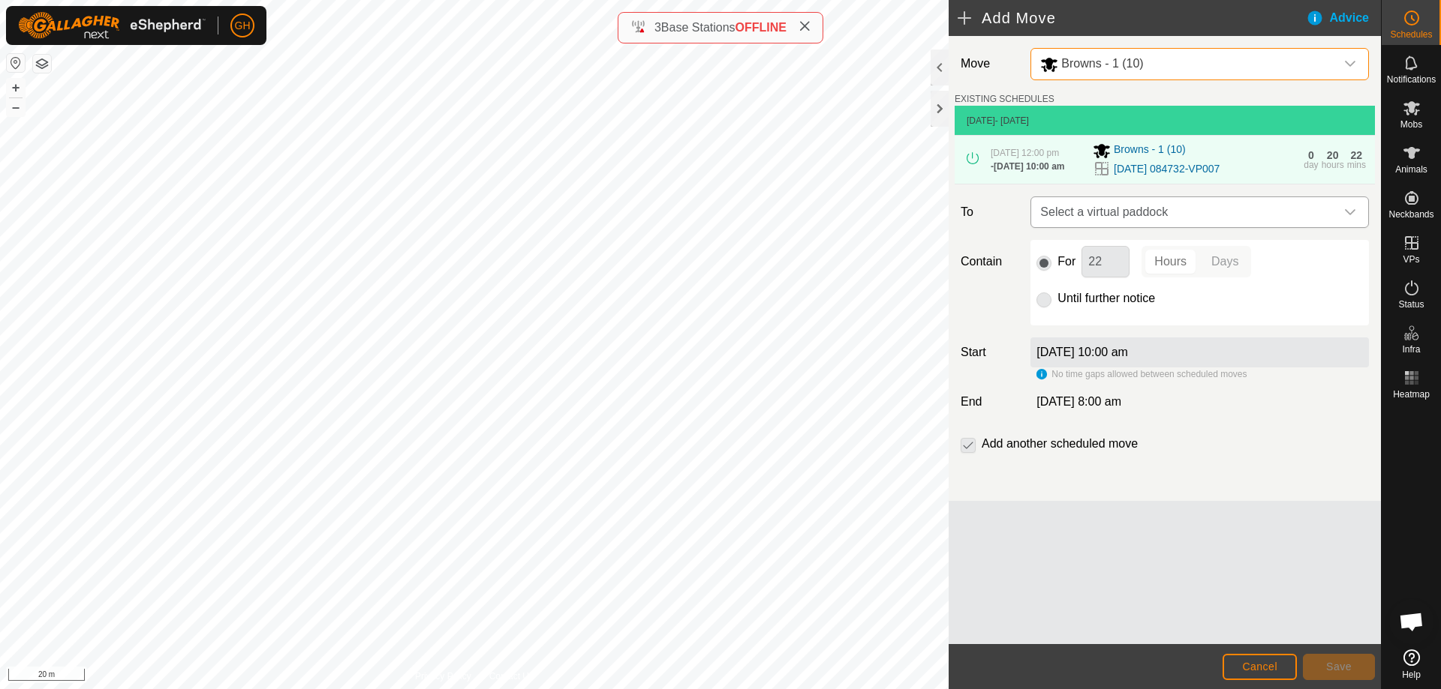
click at [1227, 227] on span "Select a virtual paddock" at bounding box center [1184, 212] width 301 height 30
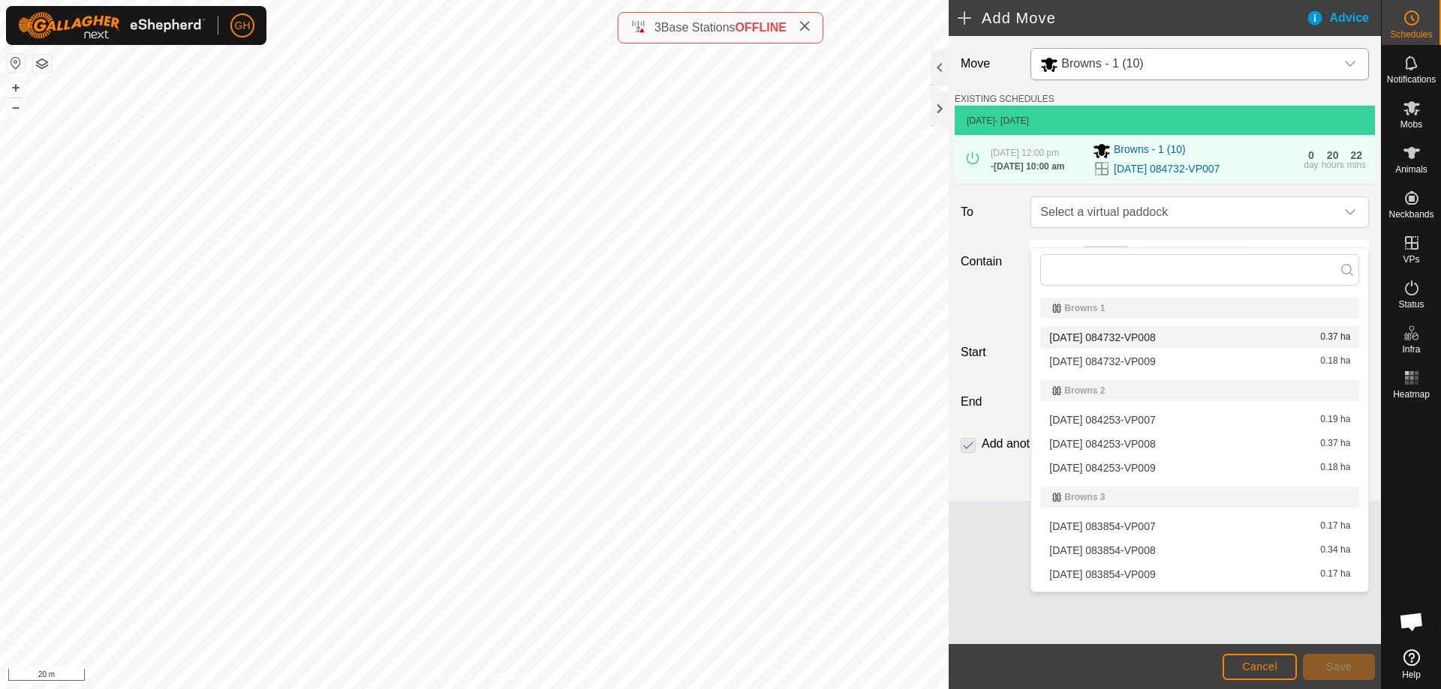
click at [1149, 332] on li "[DATE] 084732-VP008 0.37 ha" at bounding box center [1199, 337] width 319 height 23
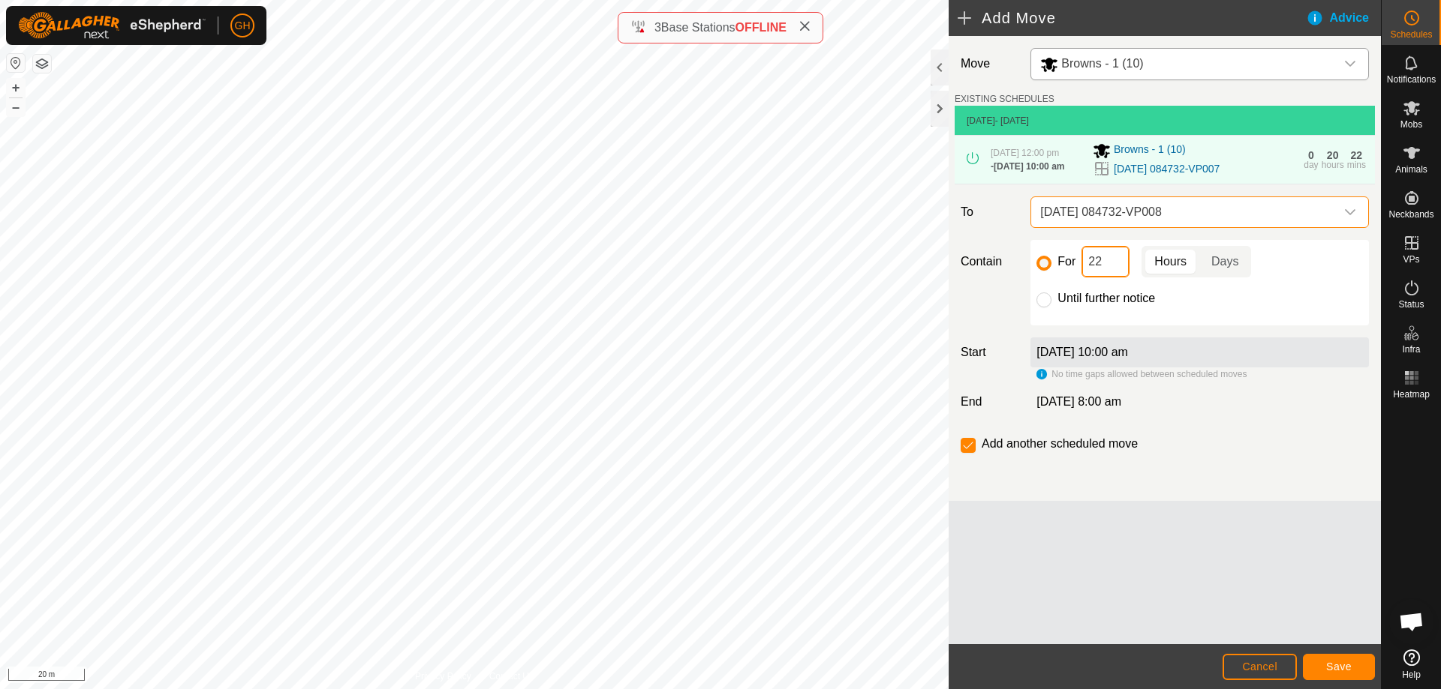
click at [1107, 275] on input "22" at bounding box center [1105, 262] width 48 height 32
click at [1332, 664] on div "GH Schedules Notifications Mobs Animals Neckbands VPs Status Infra Heatmap Help…" at bounding box center [720, 344] width 1441 height 689
click at [1176, 226] on span "[DATE] 084732-VP008" at bounding box center [1184, 212] width 301 height 30
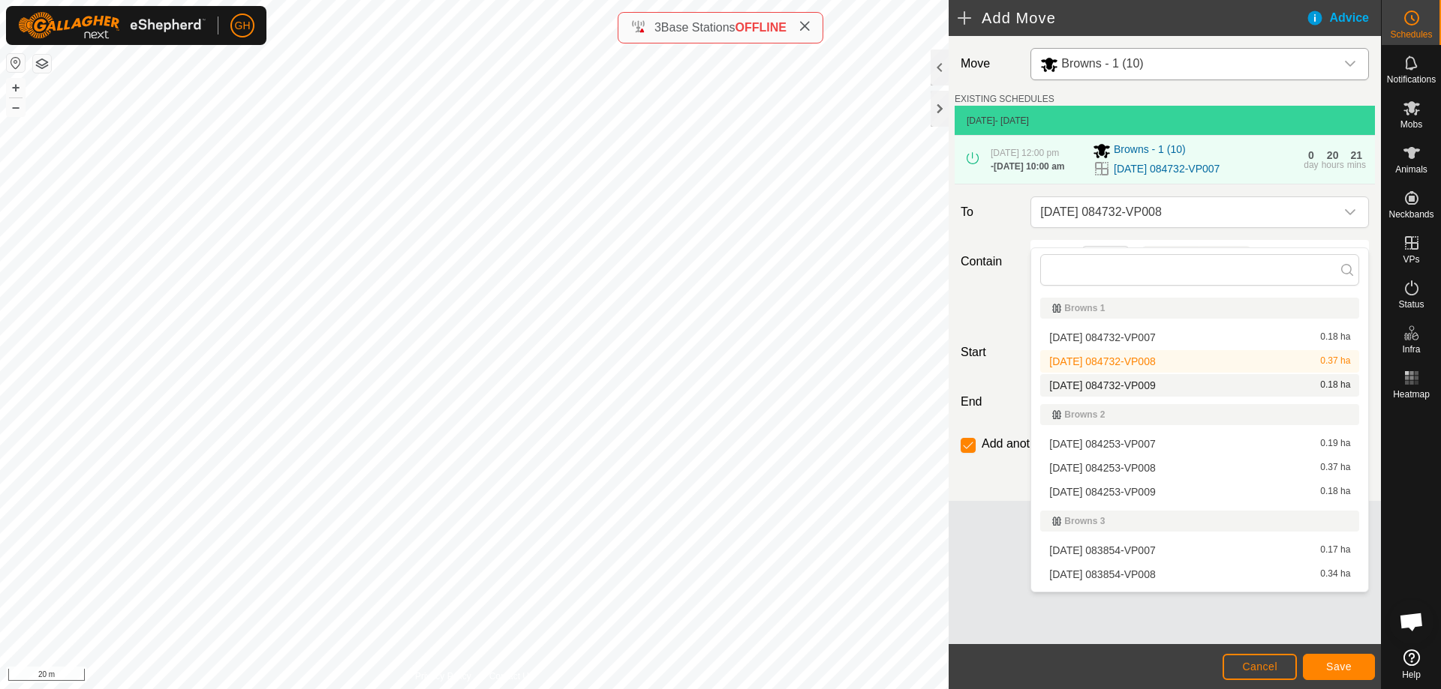
click at [1173, 386] on li "[DATE] 084732-VP009 0.18 ha" at bounding box center [1199, 385] width 319 height 23
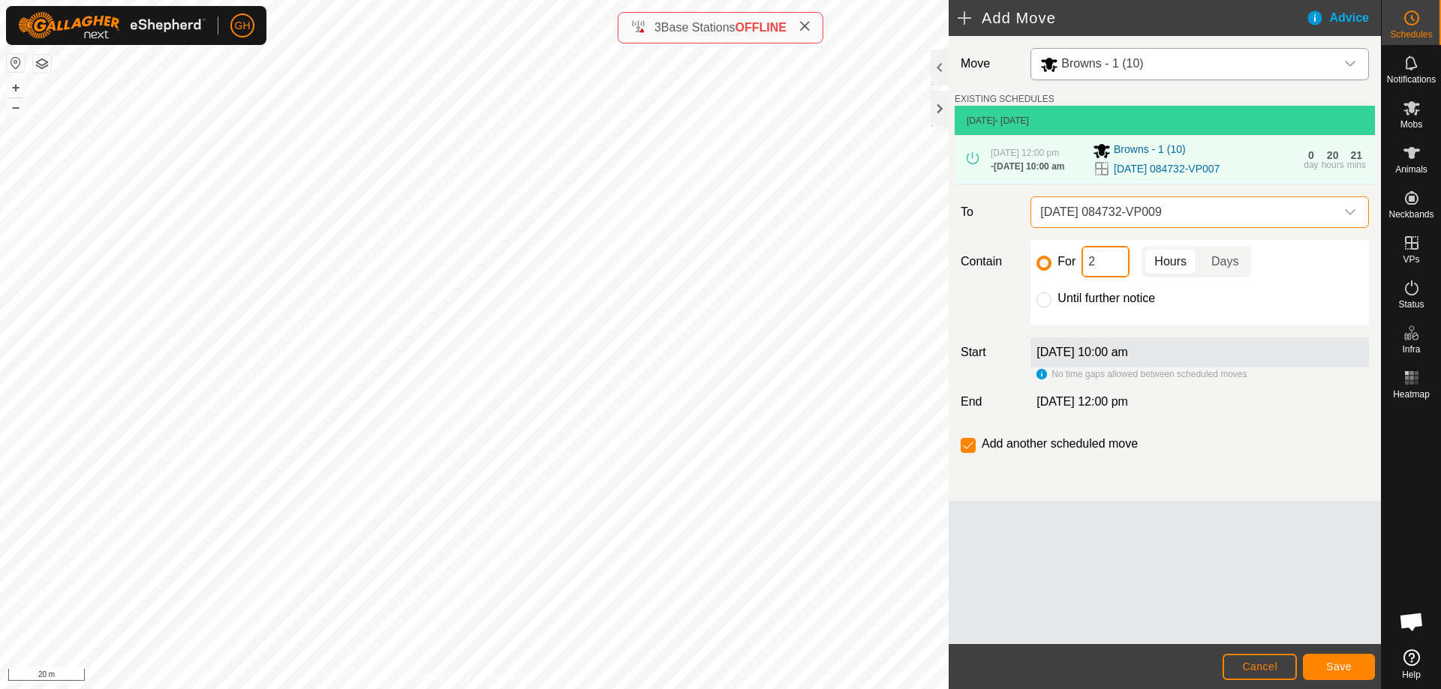
click at [1107, 276] on input "2" at bounding box center [1105, 262] width 48 height 32
click at [1124, 227] on span "[DATE] 084732-VP009" at bounding box center [1184, 212] width 301 height 30
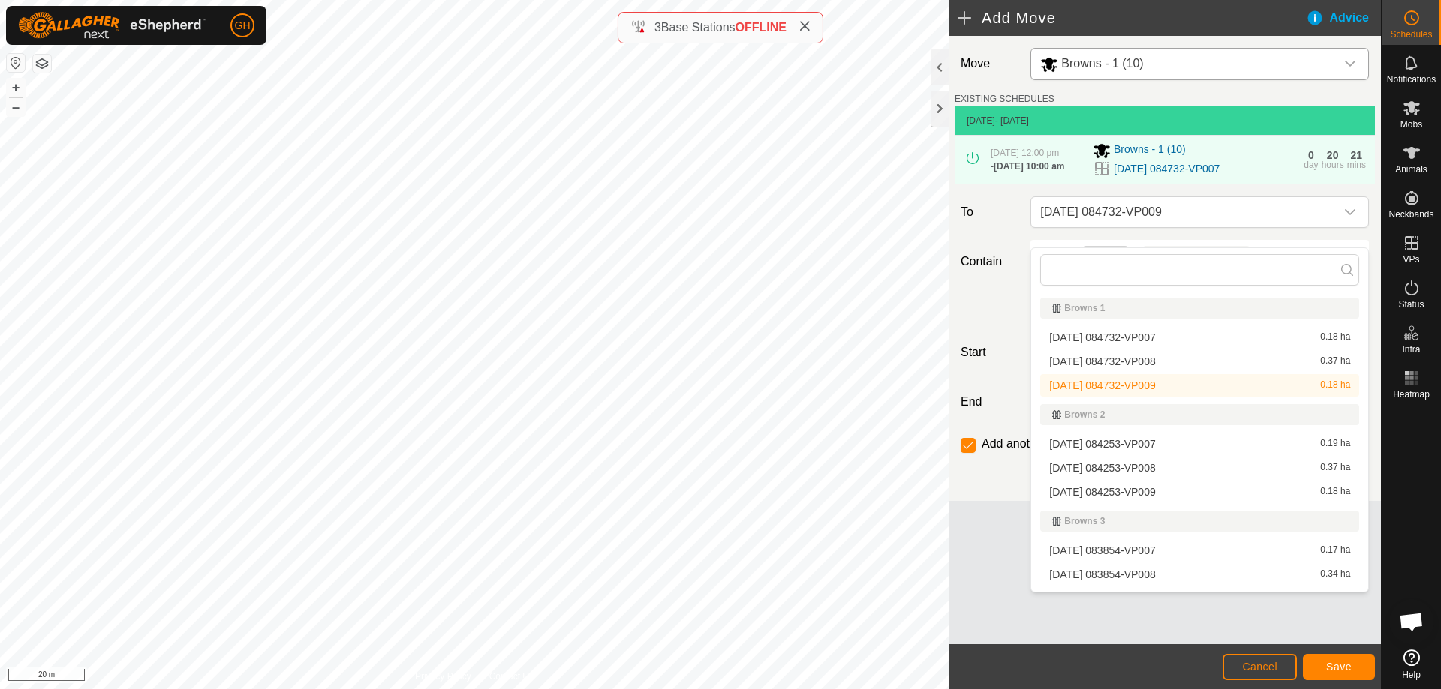
click at [1143, 362] on li "[DATE] 084732-VP008 0.37 ha" at bounding box center [1199, 361] width 319 height 23
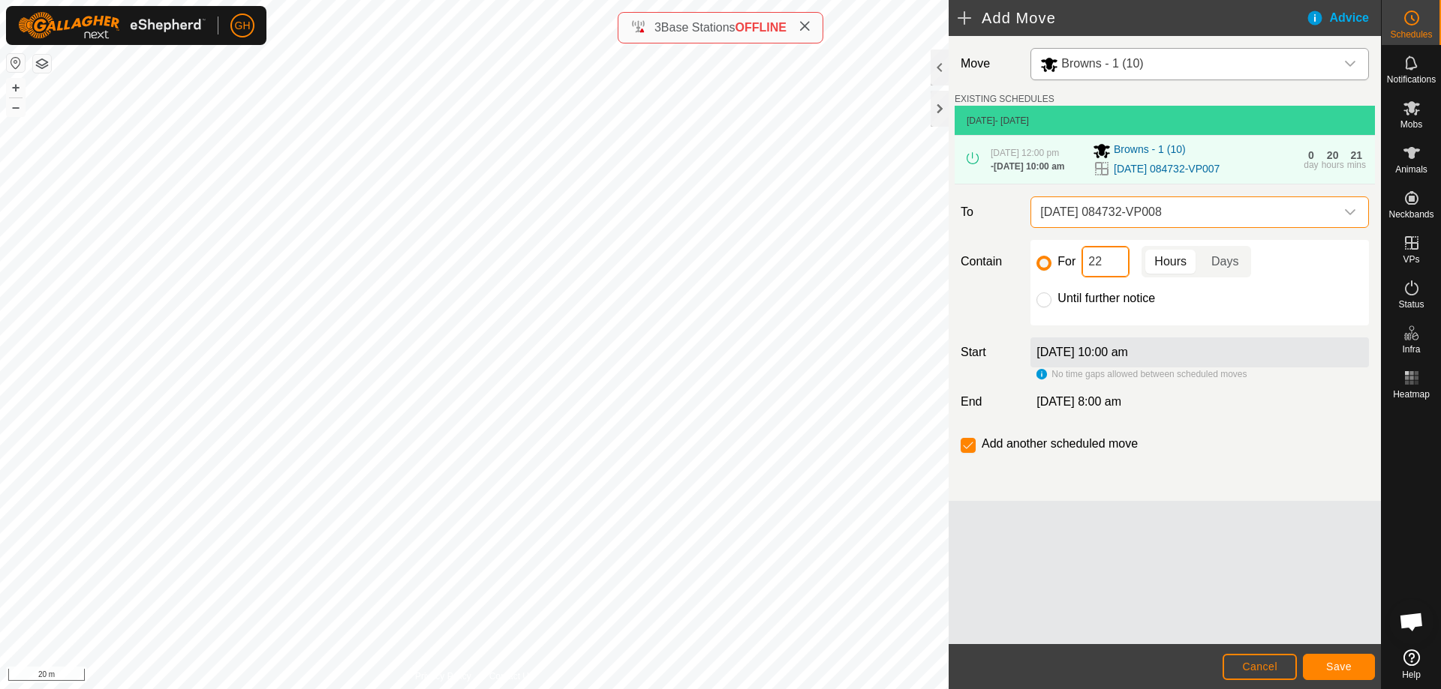
click at [1108, 278] on input "22" at bounding box center [1105, 262] width 48 height 32
click at [1335, 670] on span "Save" at bounding box center [1339, 667] width 26 height 12
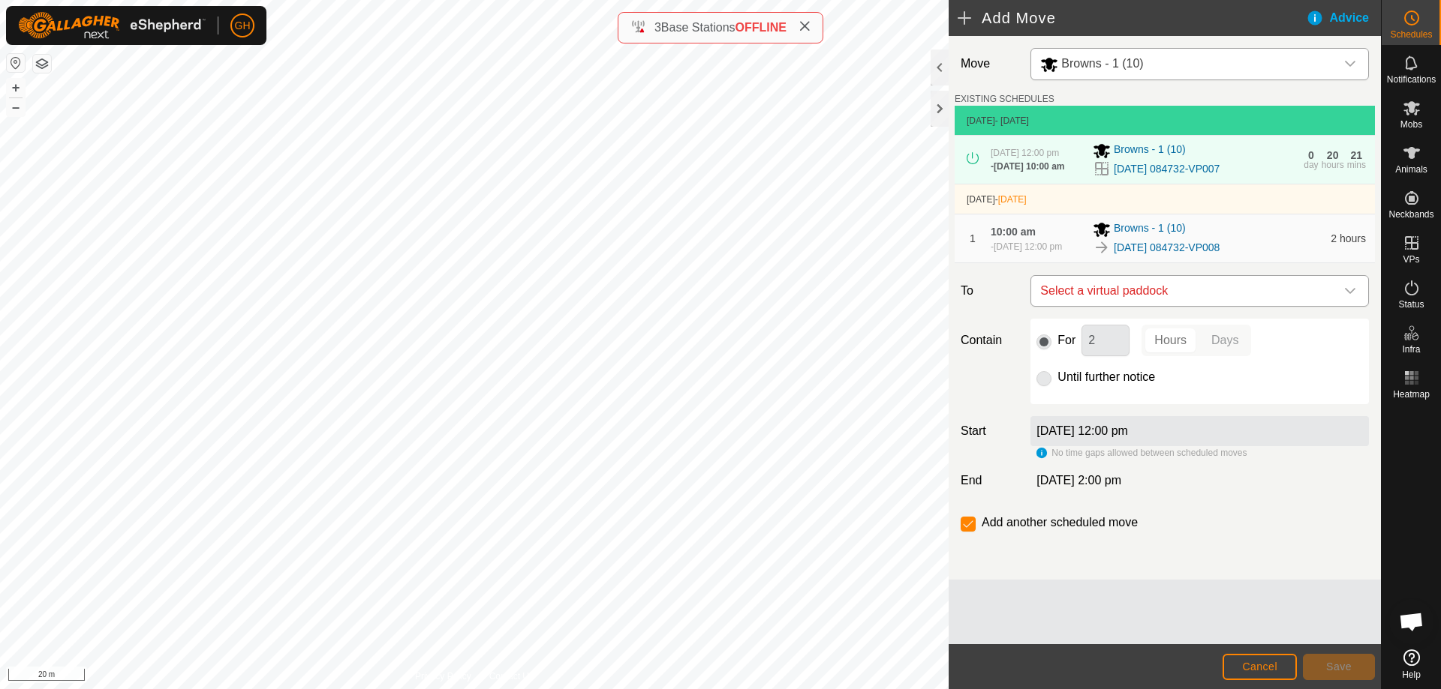
click at [1191, 306] on span "Select a virtual paddock" at bounding box center [1184, 291] width 301 height 30
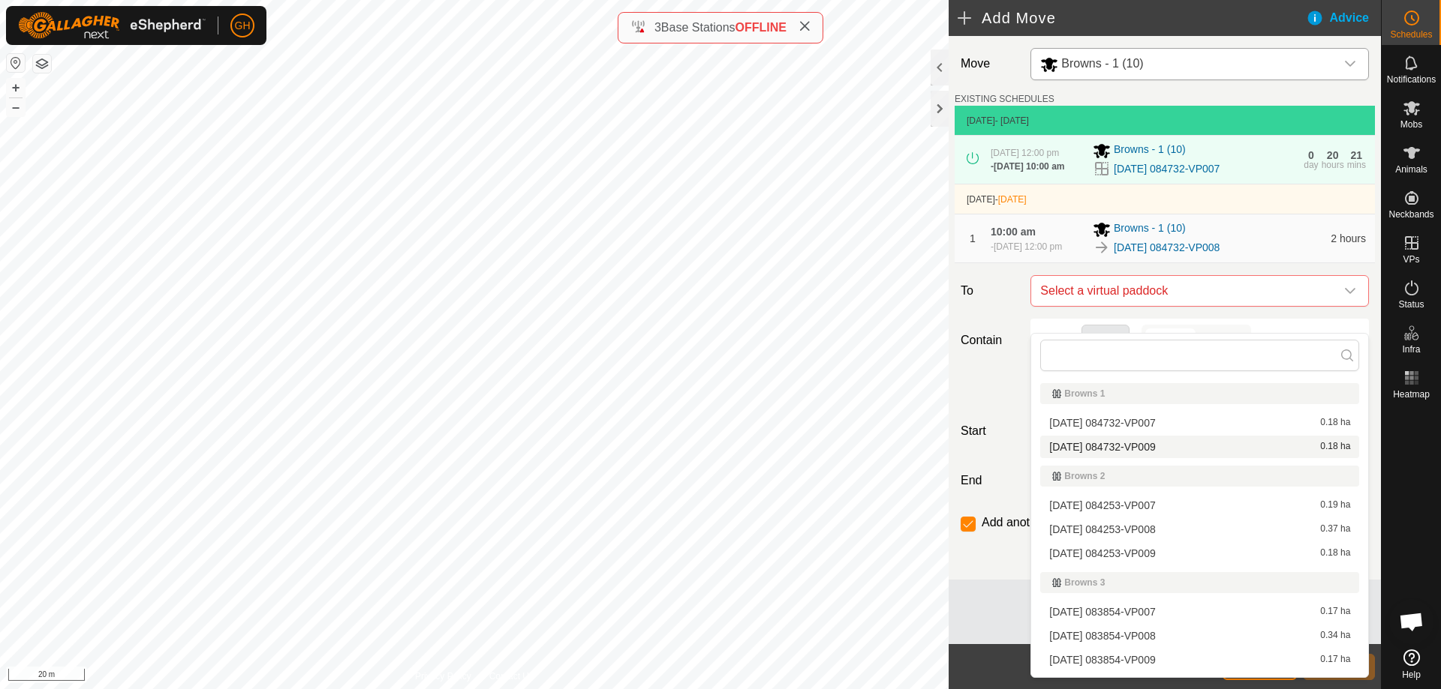
click at [1164, 451] on li "[DATE] 084732-VP009 0.18 ha" at bounding box center [1199, 447] width 319 height 23
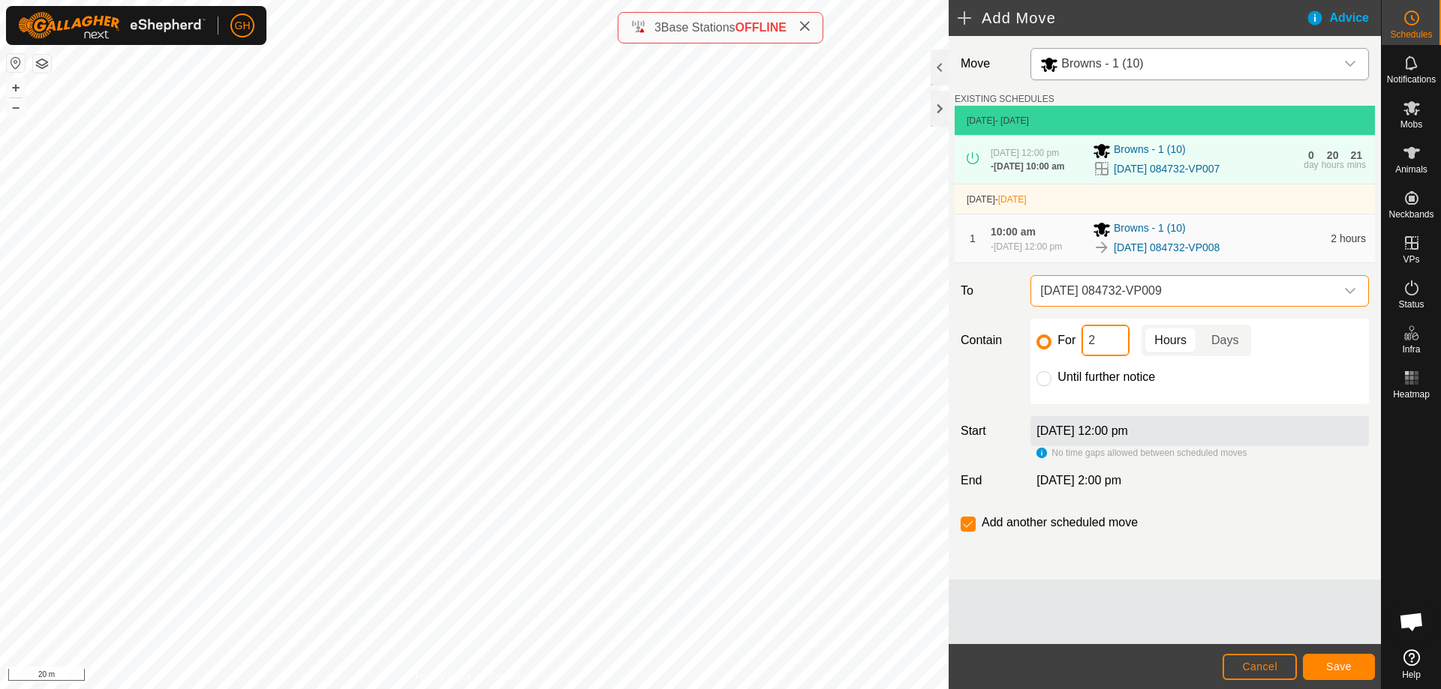
click at [1117, 356] on input "2" at bounding box center [1105, 341] width 48 height 32
click at [957, 544] on div "Add another scheduled move" at bounding box center [1164, 529] width 420 height 30
click at [963, 532] on input "checkbox" at bounding box center [967, 524] width 15 height 15
click at [1341, 662] on span "Save" at bounding box center [1339, 667] width 26 height 12
